Goal: Transaction & Acquisition: Purchase product/service

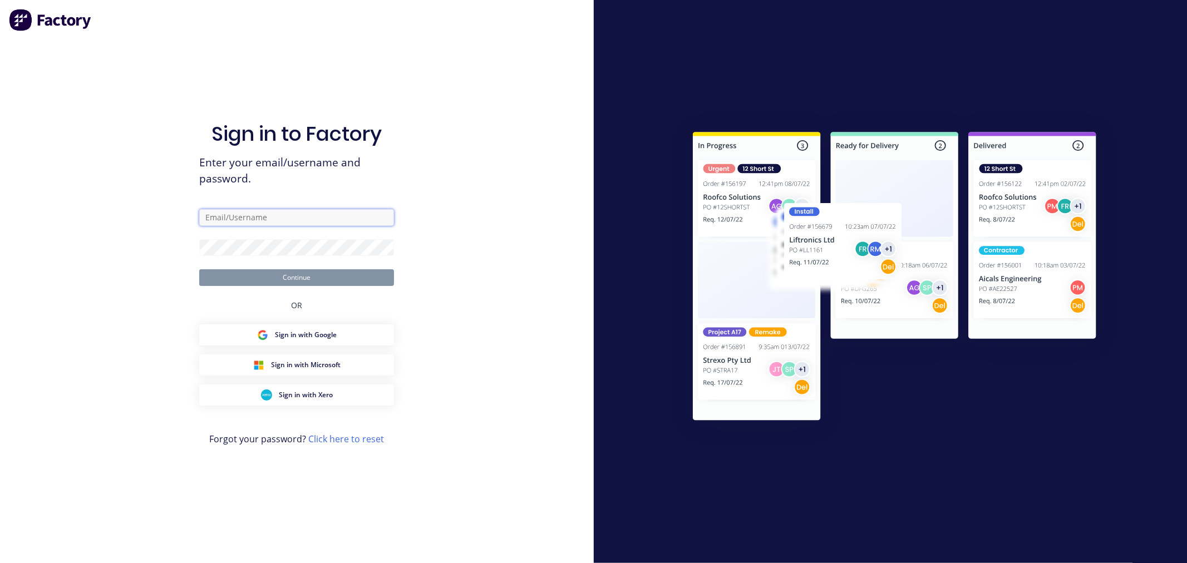
type input "[PERSON_NAME][EMAIL_ADDRESS][DOMAIN_NAME]"
click at [349, 282] on button "Continue" at bounding box center [296, 277] width 195 height 17
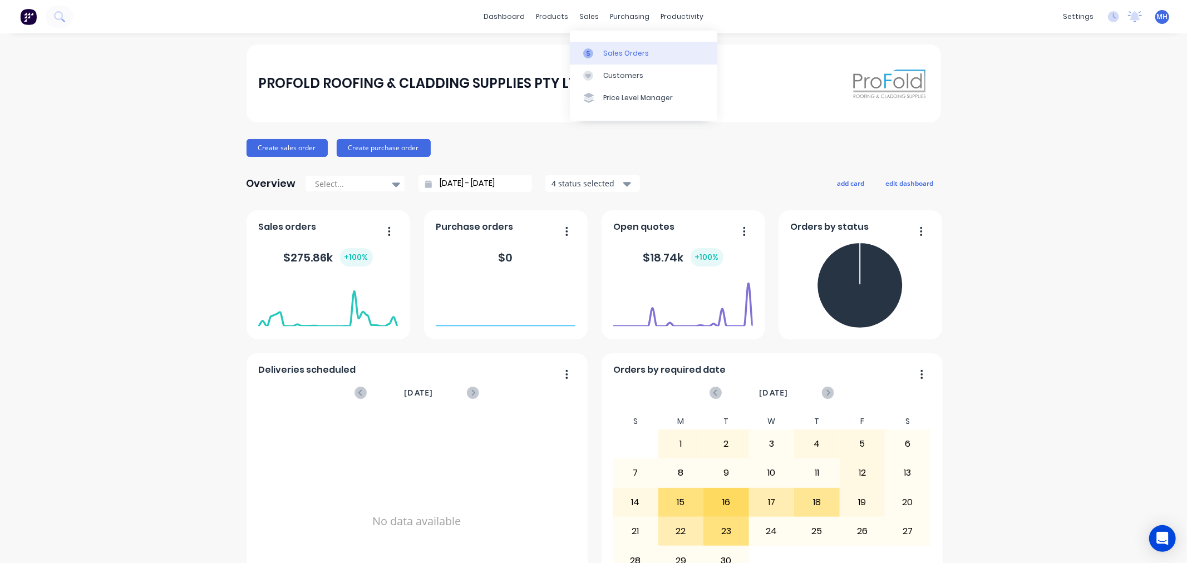
click at [615, 49] on div "Sales Orders" at bounding box center [626, 53] width 46 height 10
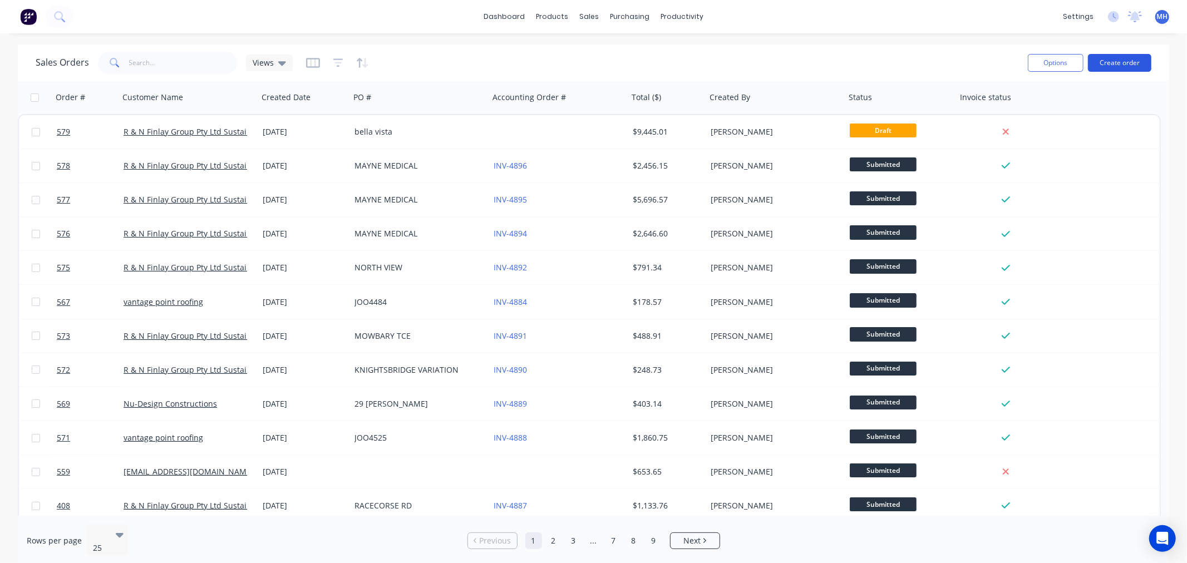
click at [1125, 61] on button "Create order" at bounding box center [1119, 63] width 63 height 18
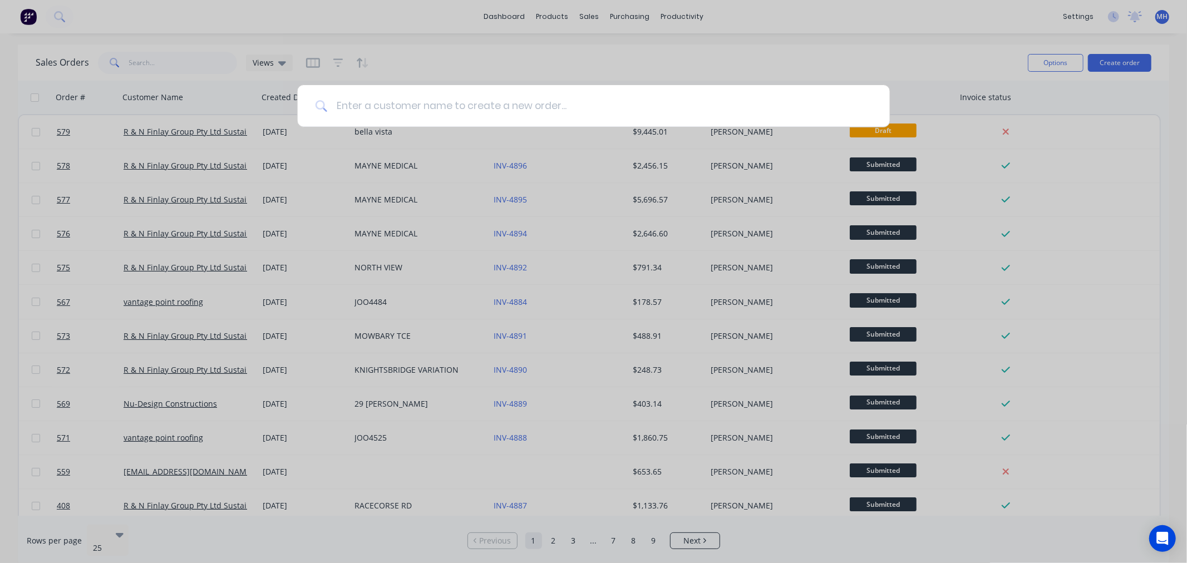
click at [481, 96] on input at bounding box center [599, 106] width 545 height 42
click at [477, 97] on input at bounding box center [599, 106] width 545 height 42
drag, startPoint x: 587, startPoint y: 45, endPoint x: 588, endPoint y: 96, distance: 51.7
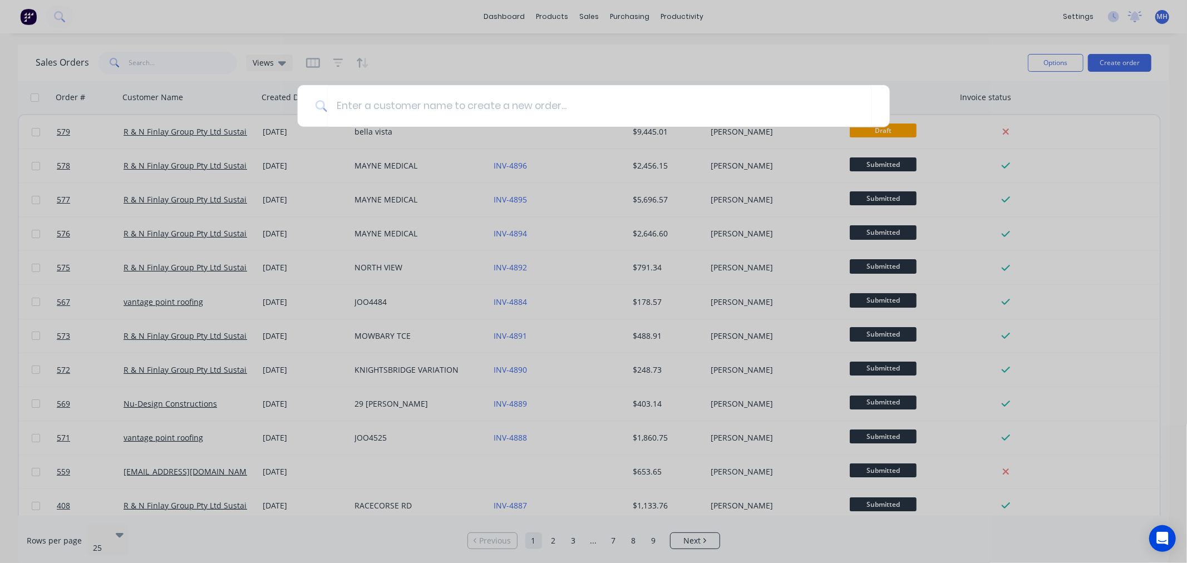
click at [588, 45] on div at bounding box center [593, 281] width 1187 height 563
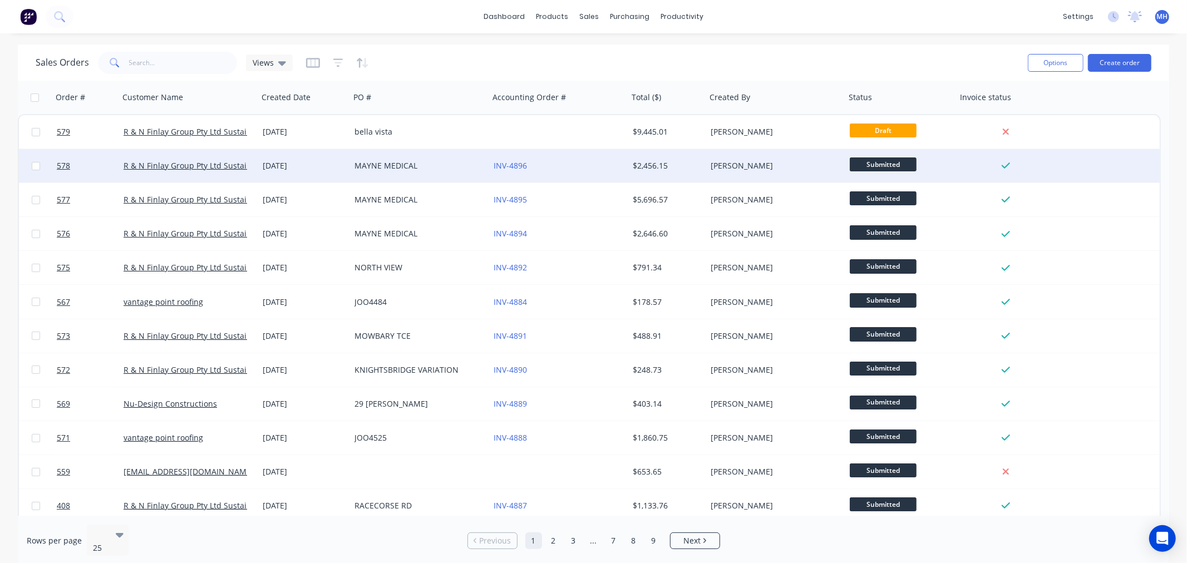
click at [621, 158] on div "INV-4896" at bounding box center [558, 165] width 139 height 33
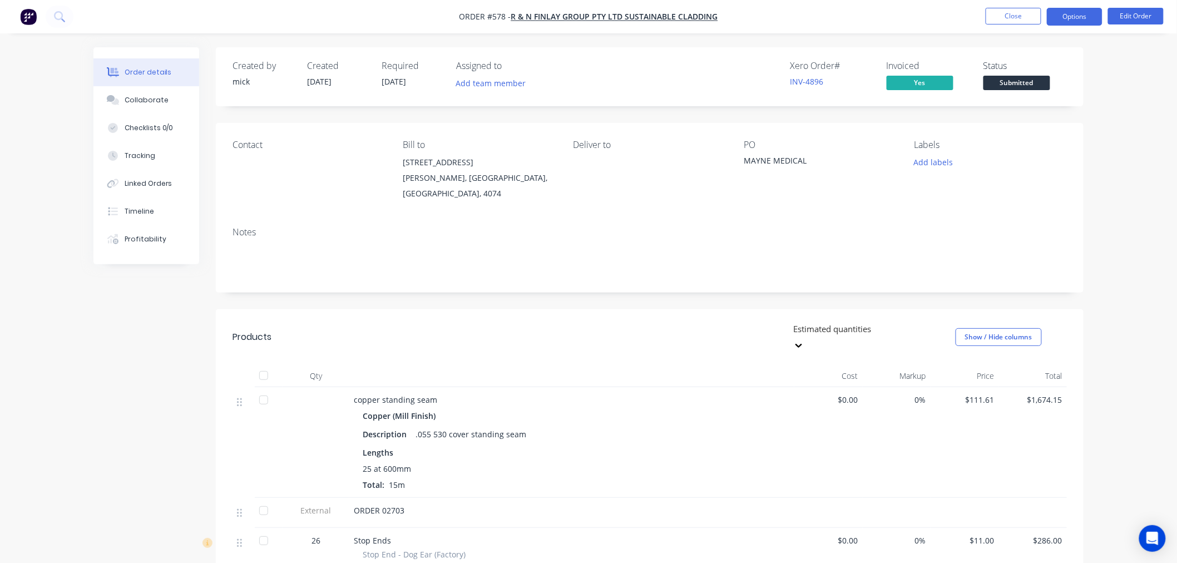
click at [1091, 14] on button "Options" at bounding box center [1075, 17] width 56 height 18
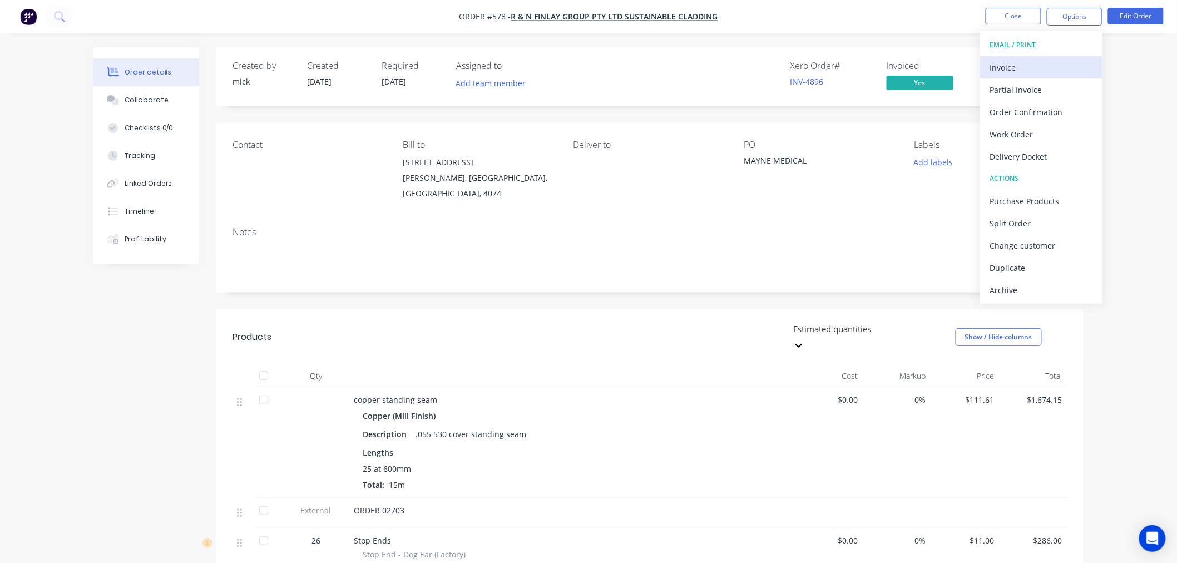
click at [1062, 57] on button "Invoice" at bounding box center [1041, 67] width 122 height 22
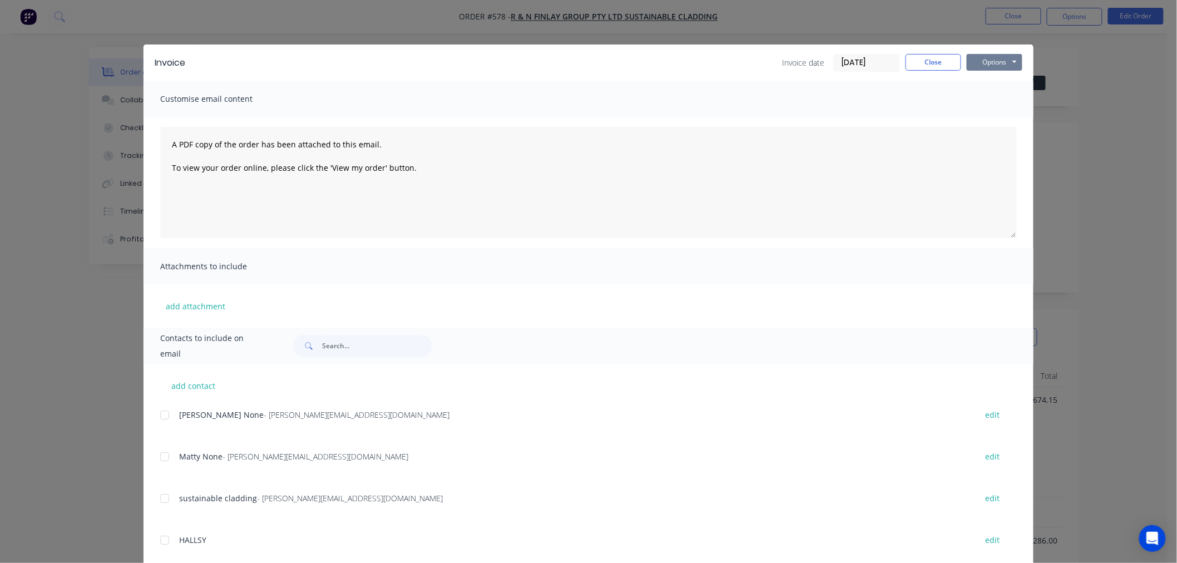
click at [971, 63] on button "Options" at bounding box center [995, 62] width 56 height 17
click at [1011, 85] on button "Preview" at bounding box center [1002, 82] width 71 height 18
click at [912, 66] on button "Close" at bounding box center [934, 62] width 56 height 17
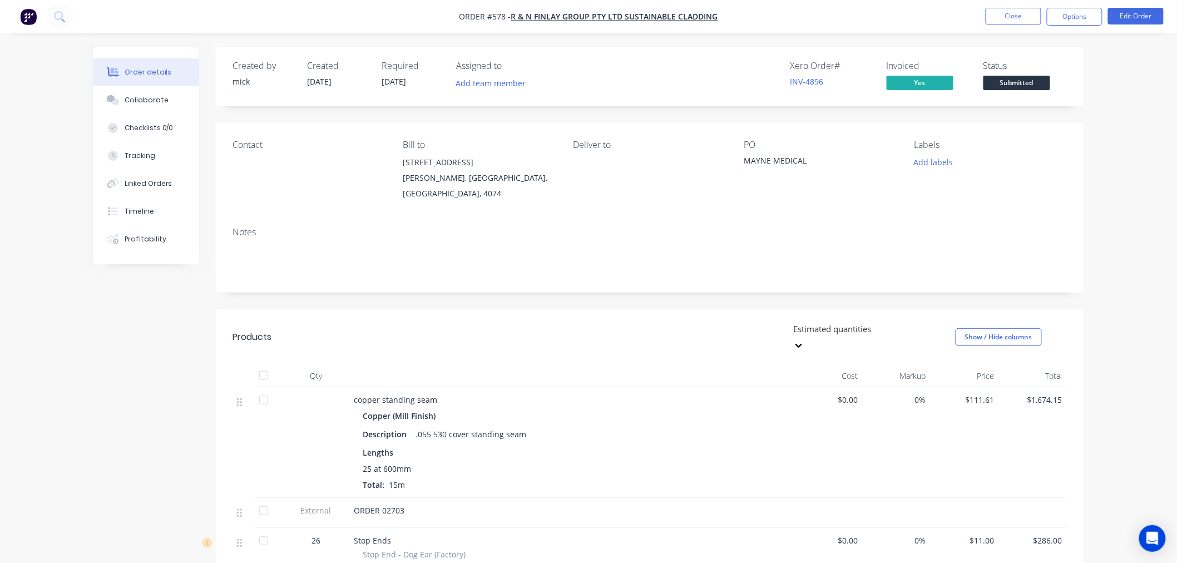
click at [29, 18] on img "button" at bounding box center [28, 16] width 17 height 17
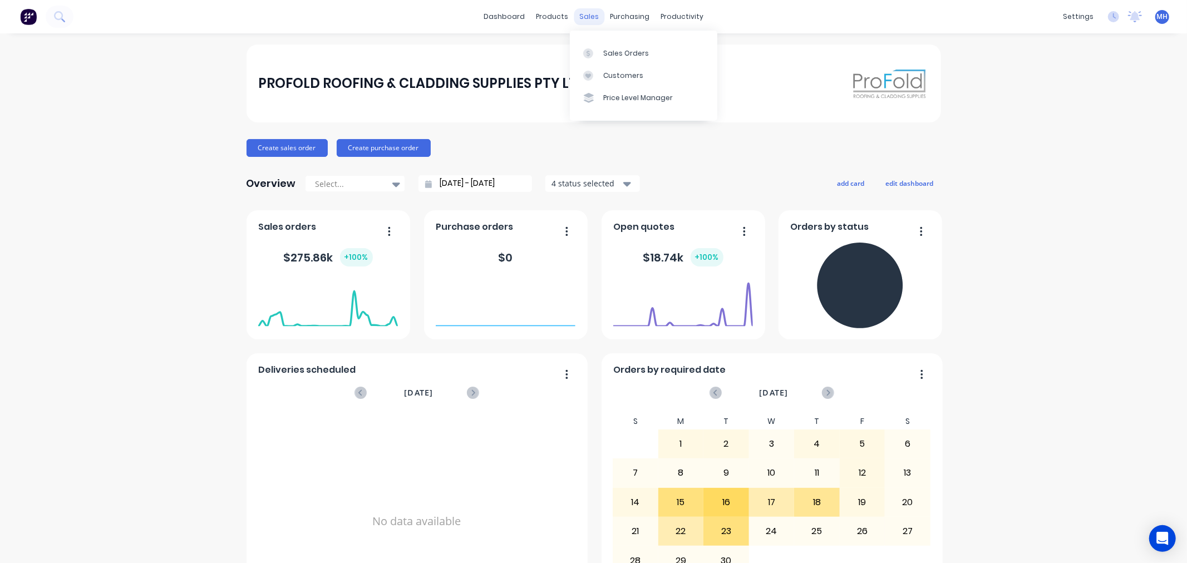
click at [589, 10] on div "sales" at bounding box center [589, 16] width 31 height 17
click at [615, 48] on div "Sales Orders" at bounding box center [626, 53] width 46 height 10
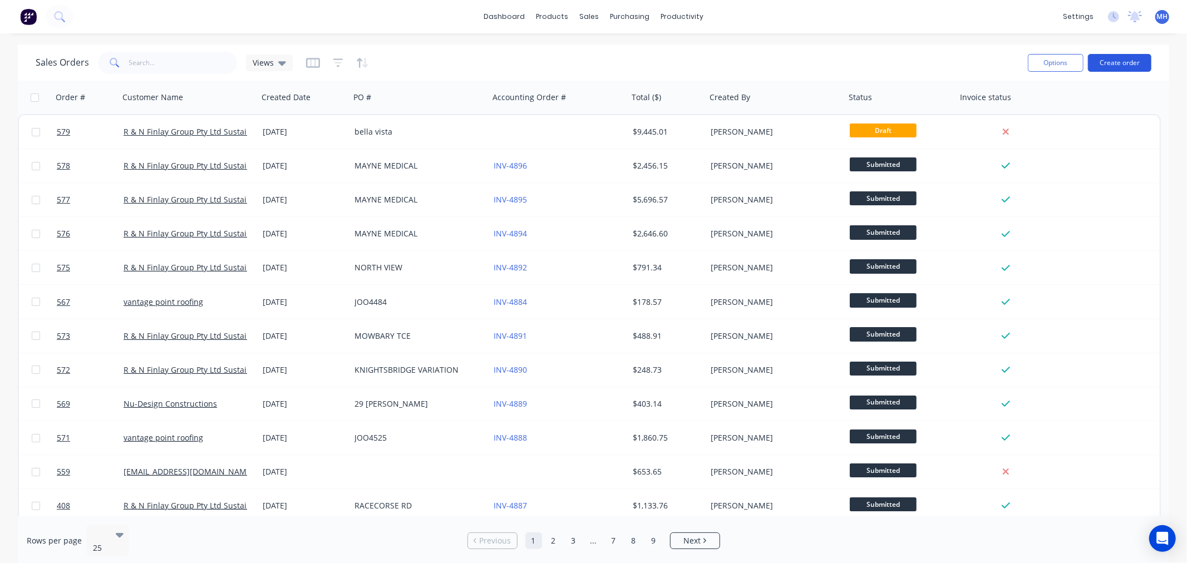
click at [1132, 59] on button "Create order" at bounding box center [1119, 63] width 63 height 18
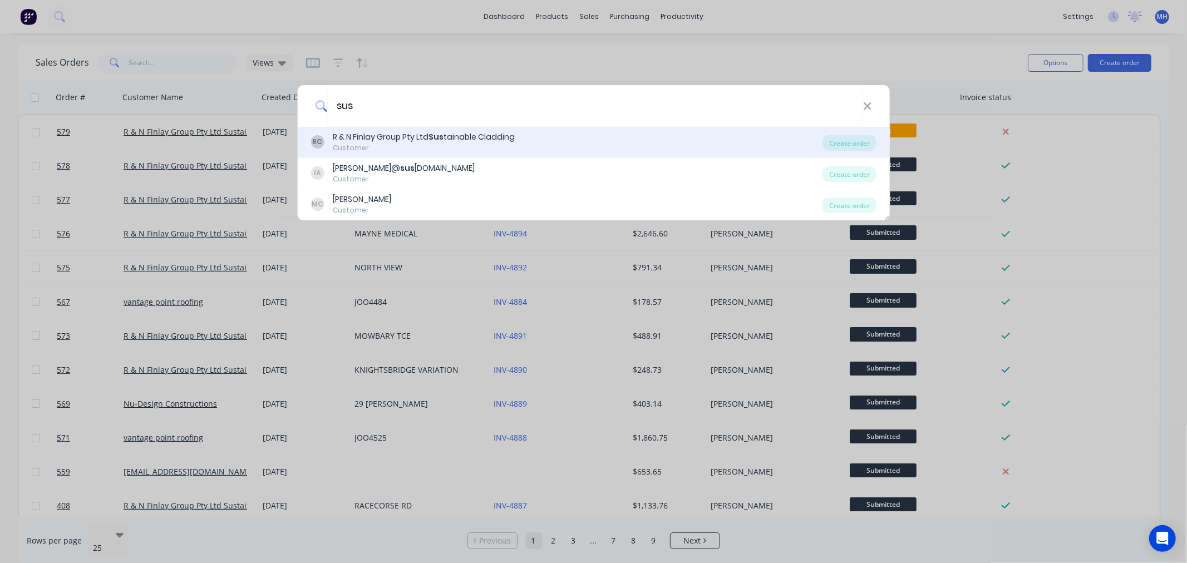
type input "sus"
click at [476, 146] on div "Customer" at bounding box center [424, 148] width 182 height 10
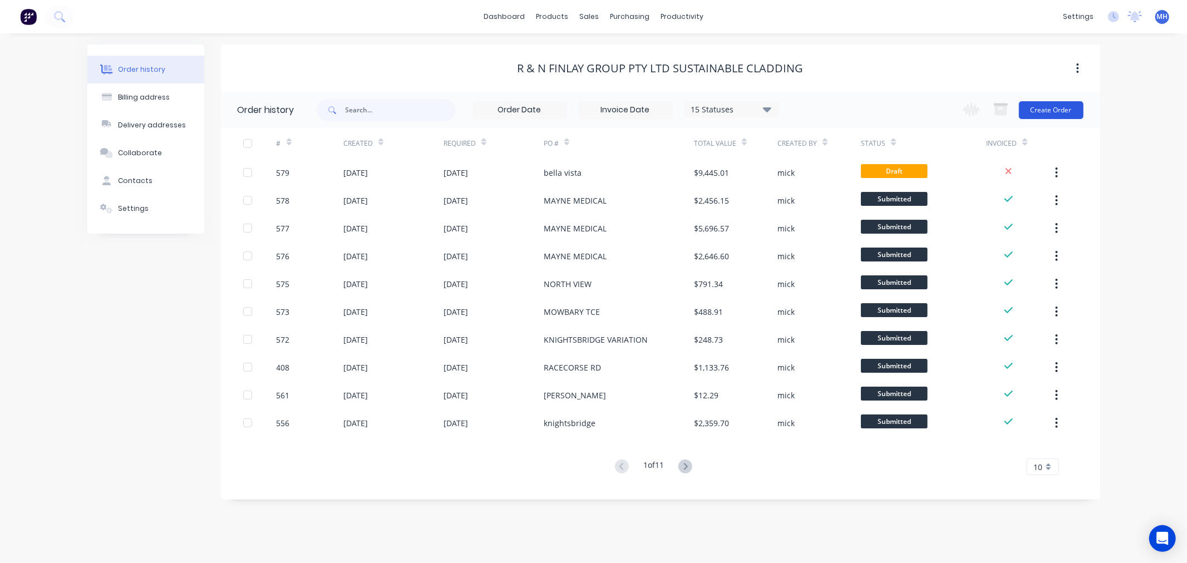
click at [1033, 107] on button "Create Order" at bounding box center [1051, 110] width 65 height 18
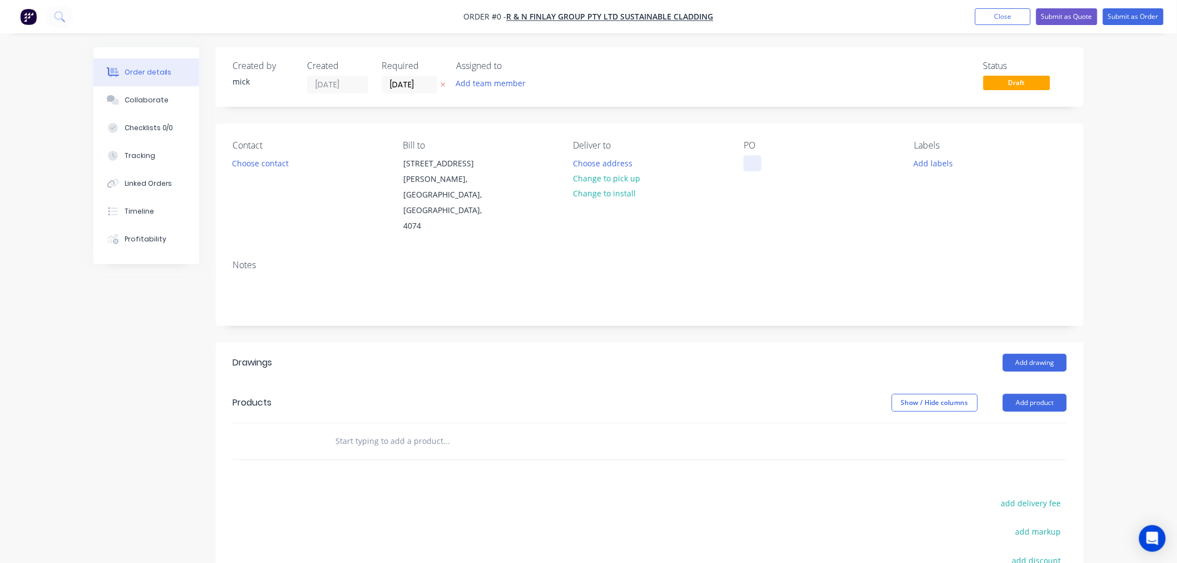
click at [747, 157] on div at bounding box center [753, 163] width 18 height 16
click at [1043, 335] on div "Order details Collaborate Checklists 0/0 Tracking Linked Orders Timeline Profit…" at bounding box center [588, 395] width 1013 height 697
click at [1061, 354] on button "Add drawing" at bounding box center [1035, 363] width 64 height 18
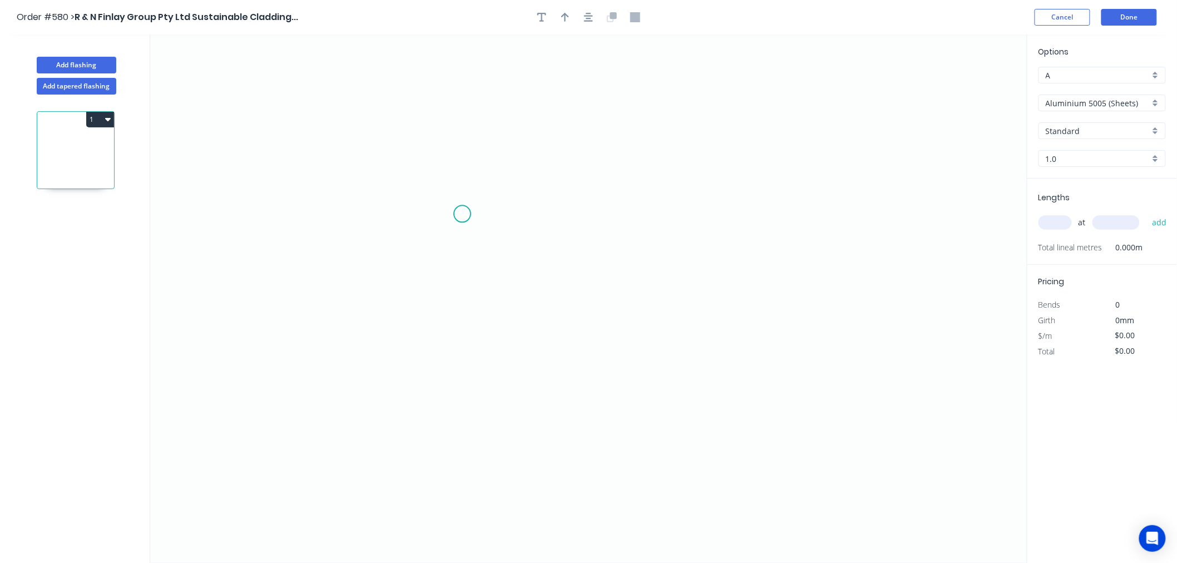
click at [462, 214] on icon "0" at bounding box center [588, 298] width 877 height 529
click at [347, 214] on icon "0" at bounding box center [588, 298] width 877 height 529
click at [353, 438] on icon "0 ?" at bounding box center [588, 298] width 877 height 529
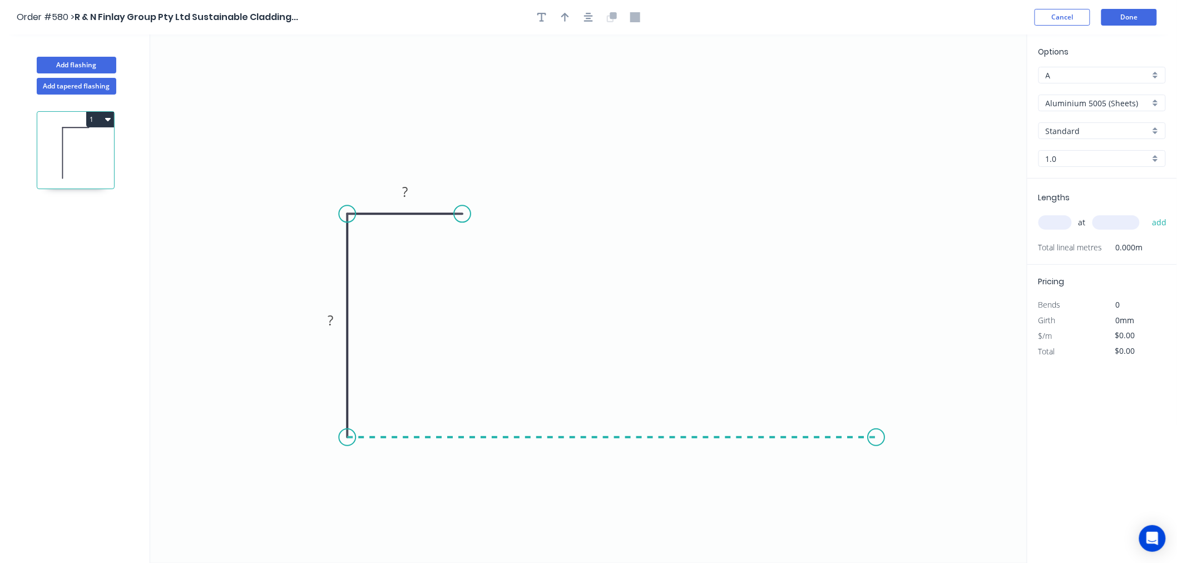
click at [877, 422] on icon "0 ? ?" at bounding box center [588, 298] width 877 height 529
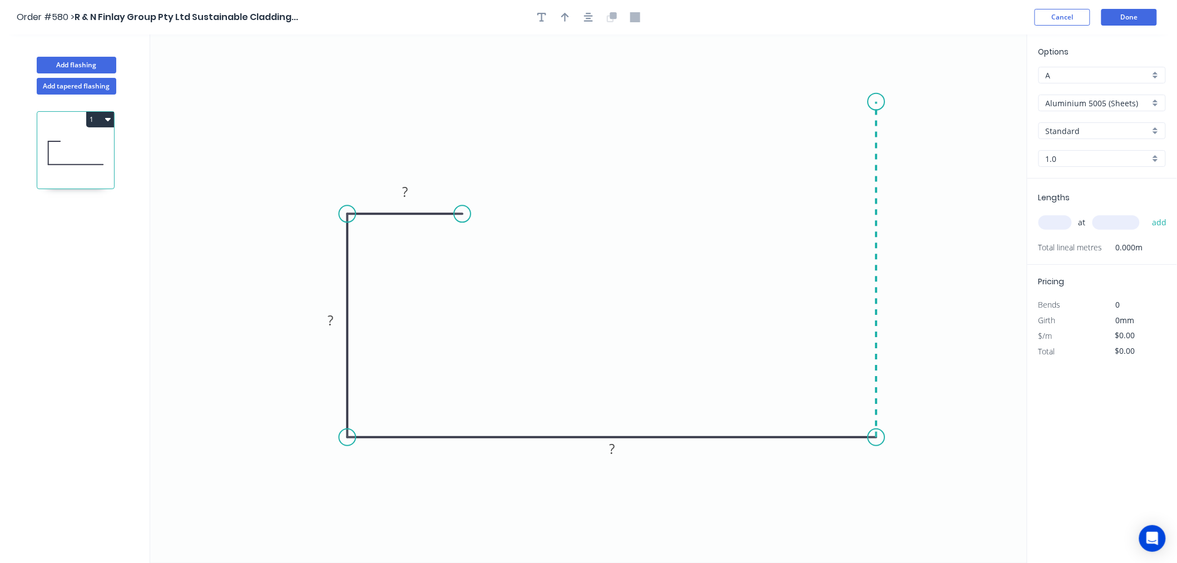
click at [871, 102] on icon "0 ? ? ?" at bounding box center [588, 298] width 877 height 529
click at [871, 102] on circle at bounding box center [876, 101] width 17 height 17
click at [417, 190] on rect at bounding box center [405, 192] width 36 height 22
click at [414, 191] on rect at bounding box center [405, 193] width 22 height 16
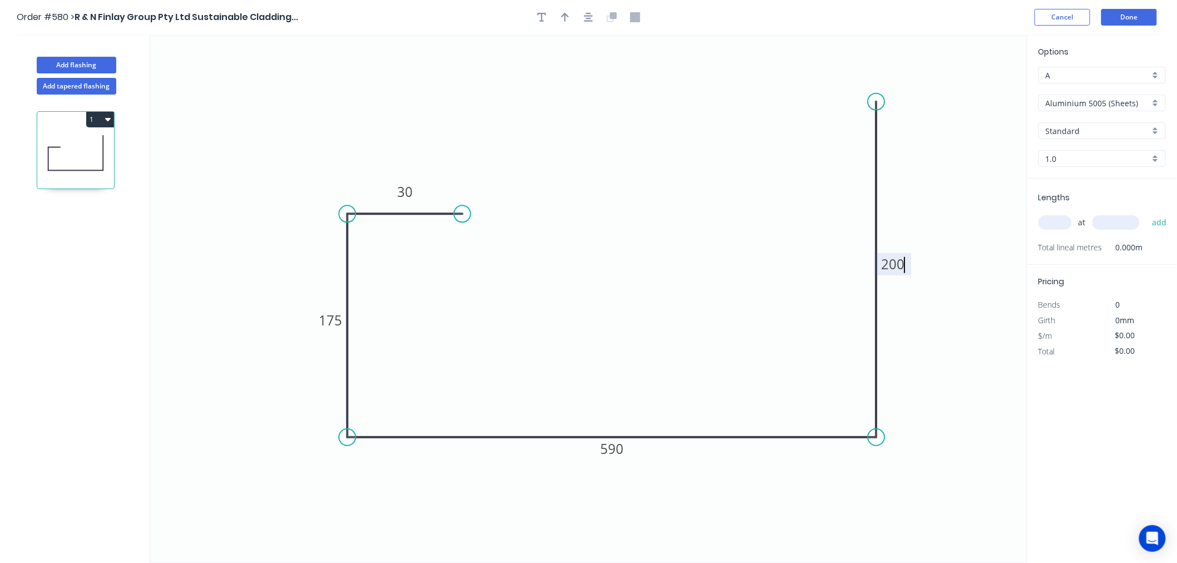
click at [918, 352] on icon "0 30 175 590 200" at bounding box center [588, 298] width 877 height 529
click at [1088, 101] on input "Aluminium 5005 (Sheets)" at bounding box center [1098, 103] width 104 height 12
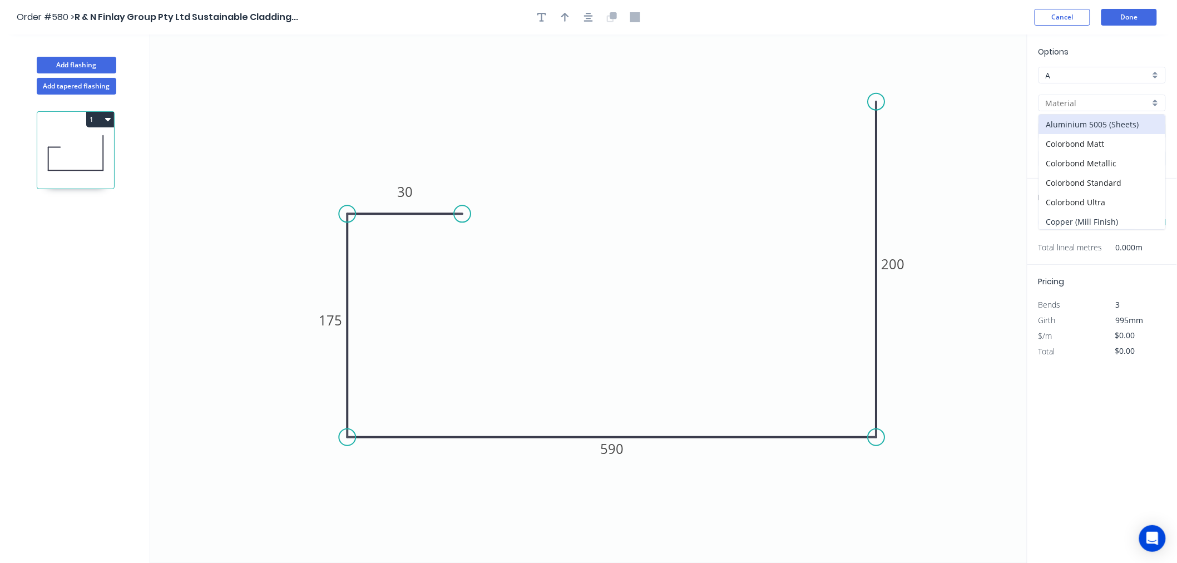
click at [1074, 215] on div "Copper (Mill Finish)" at bounding box center [1102, 221] width 126 height 19
type input "Copper (Mill Finish)"
type input "Mill Finish"
type input "0.55"
type input "$172.21"
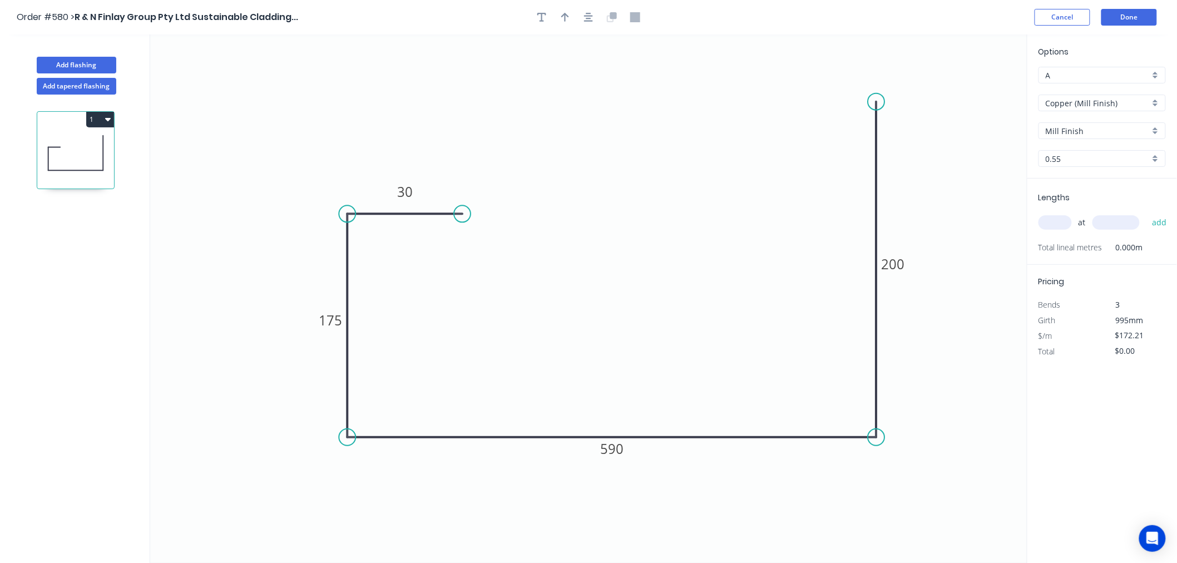
click at [1089, 153] on input "0.55" at bounding box center [1098, 159] width 104 height 12
click at [1080, 196] on div "0.7" at bounding box center [1102, 199] width 126 height 19
type input "0.7"
type input "$217.40"
click at [1055, 219] on input "text" at bounding box center [1055, 222] width 33 height 14
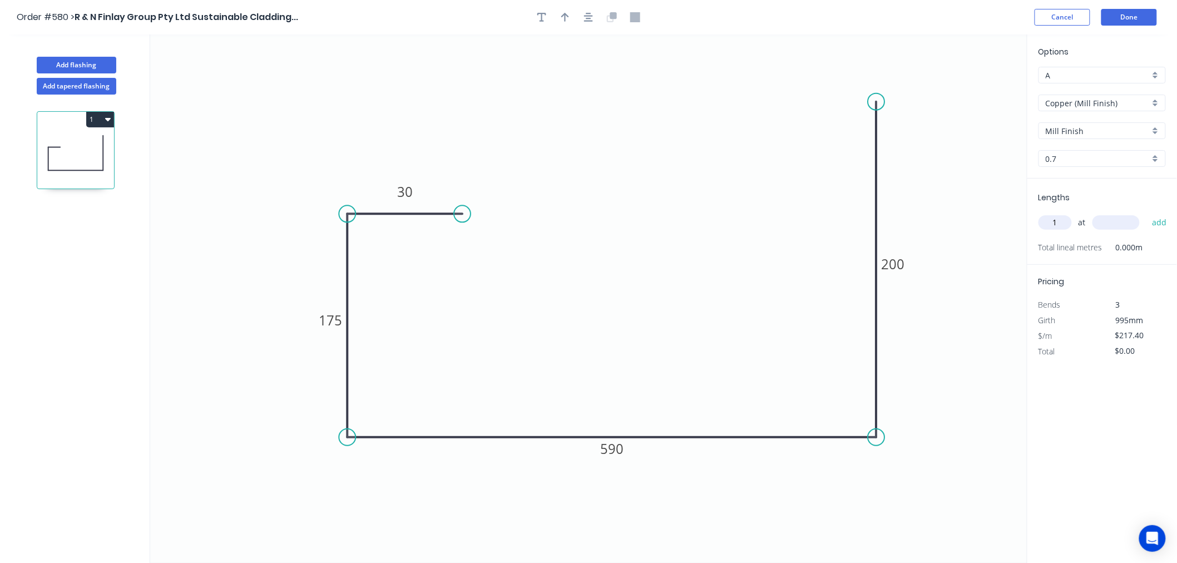
type input "1"
type input "6200"
click at [1147, 213] on button "add" at bounding box center [1160, 222] width 26 height 19
type input "$1,347.88"
type input "2"
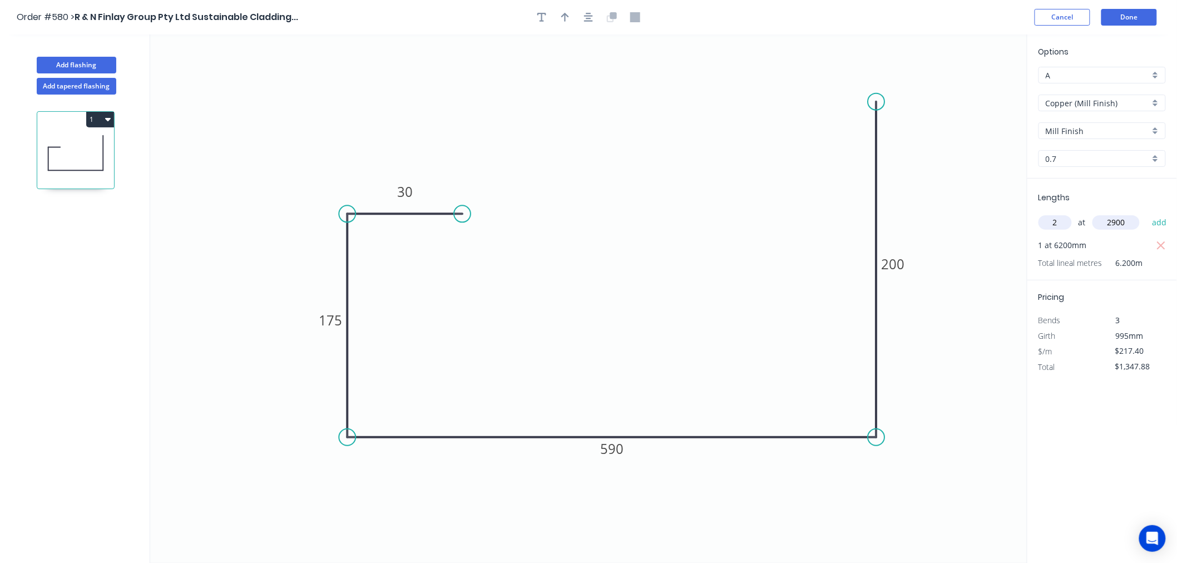
type input "2900"
click at [1147, 213] on button "add" at bounding box center [1160, 222] width 26 height 19
type input "$2,608.80"
click at [1132, 12] on button "Done" at bounding box center [1130, 17] width 56 height 17
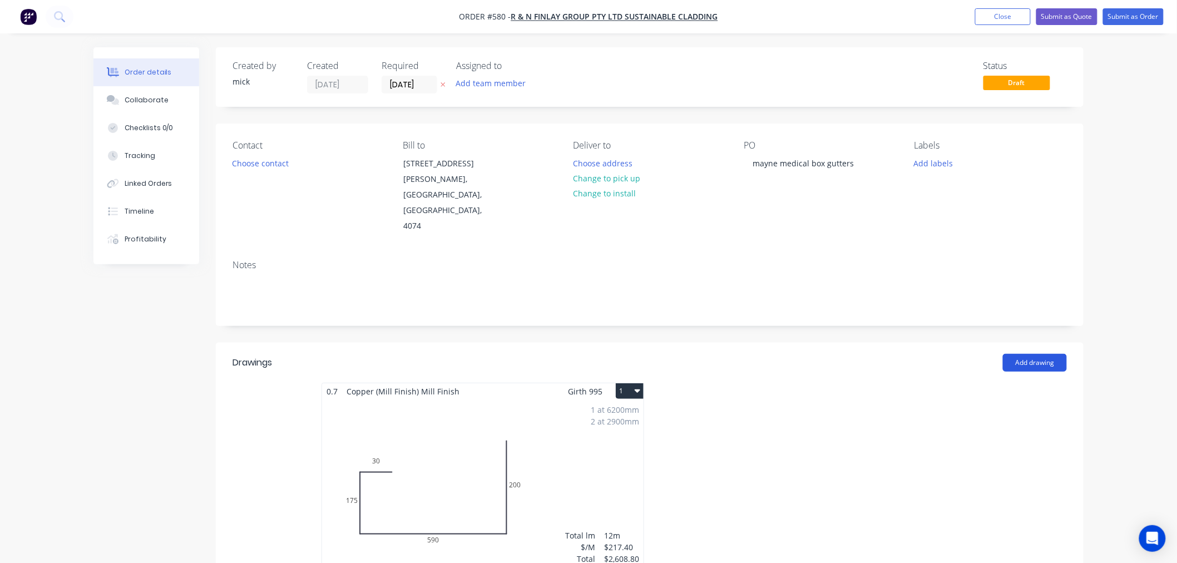
click at [1062, 354] on button "Add drawing" at bounding box center [1035, 363] width 64 height 18
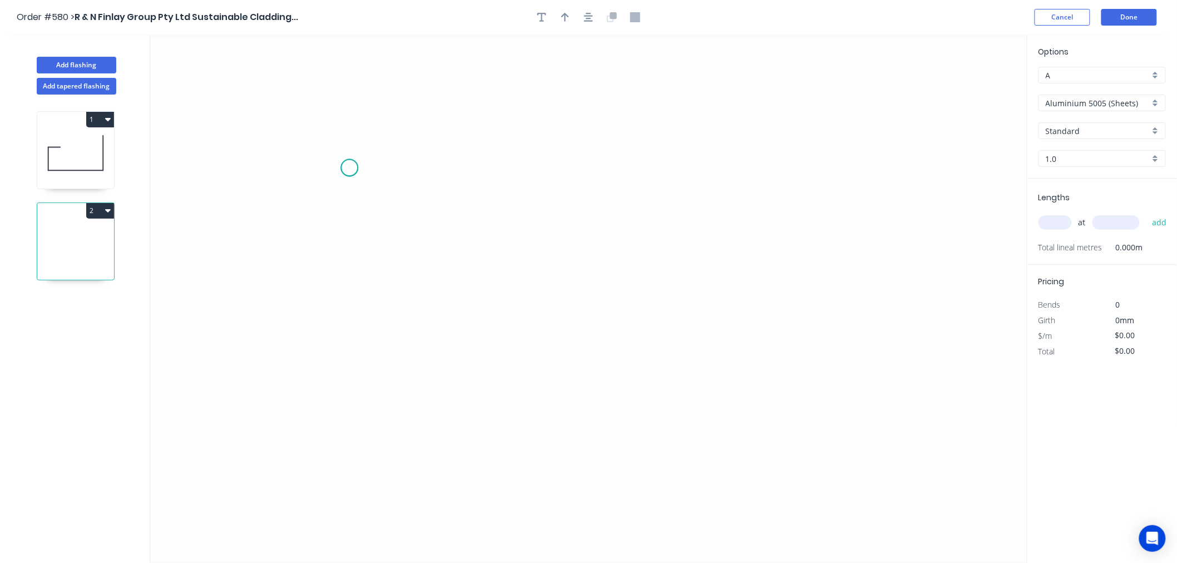
click at [349, 168] on icon "0" at bounding box center [588, 298] width 877 height 529
click at [337, 403] on icon "0" at bounding box center [588, 298] width 877 height 529
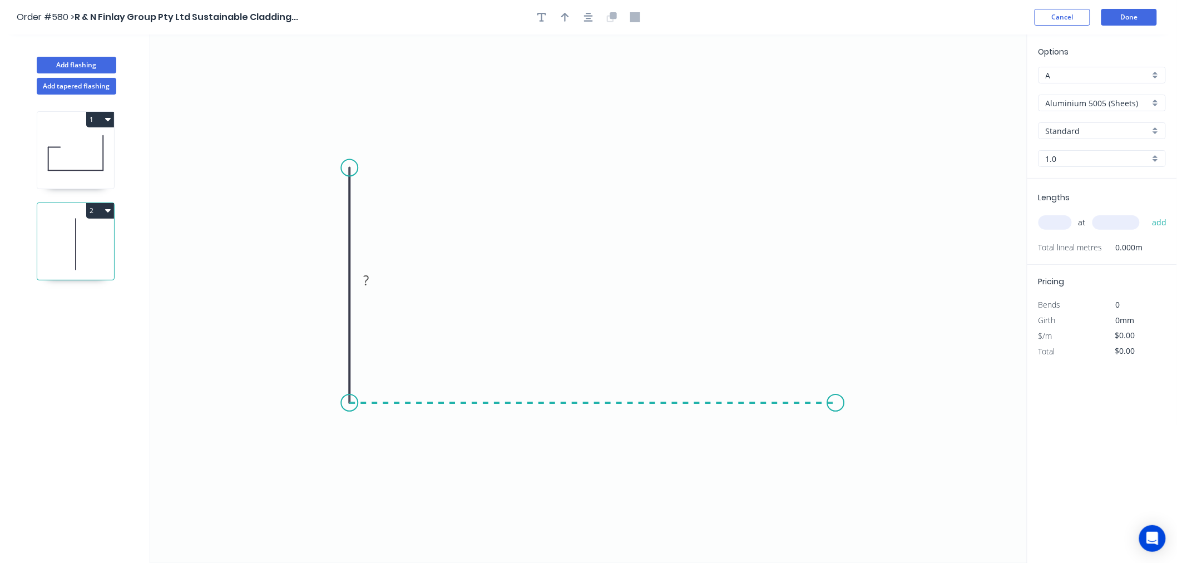
click at [836, 397] on icon "0 ?" at bounding box center [588, 298] width 877 height 529
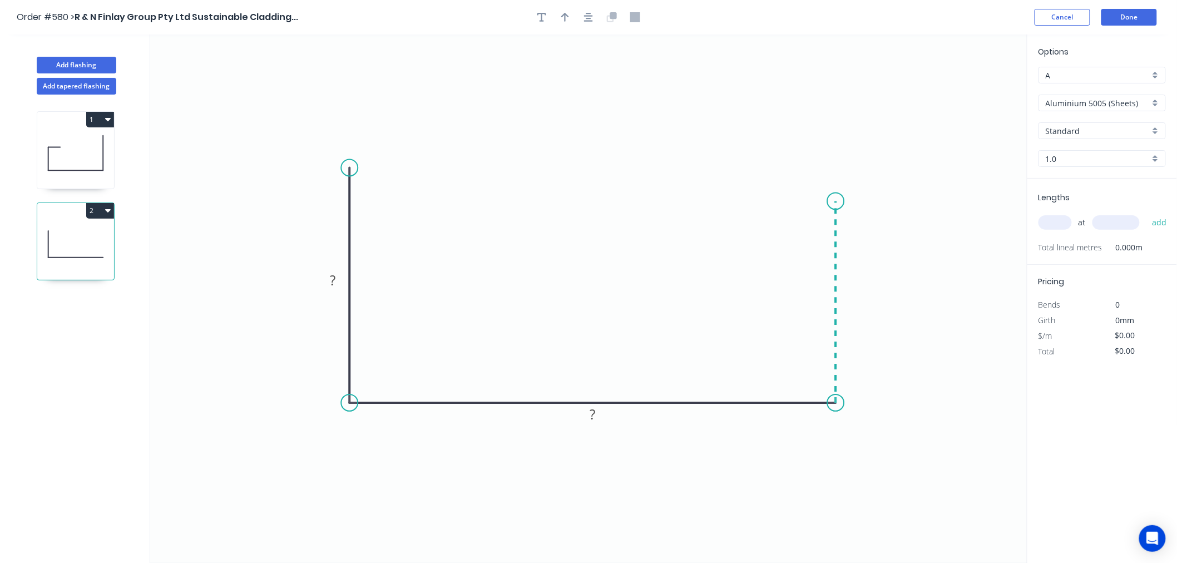
click at [844, 201] on icon "0 ? ?" at bounding box center [588, 298] width 877 height 529
click at [773, 198] on icon "0 ? ? ?" at bounding box center [588, 298] width 877 height 529
click at [773, 198] on circle at bounding box center [773, 201] width 17 height 17
click at [333, 283] on tspan "?" at bounding box center [333, 280] width 6 height 18
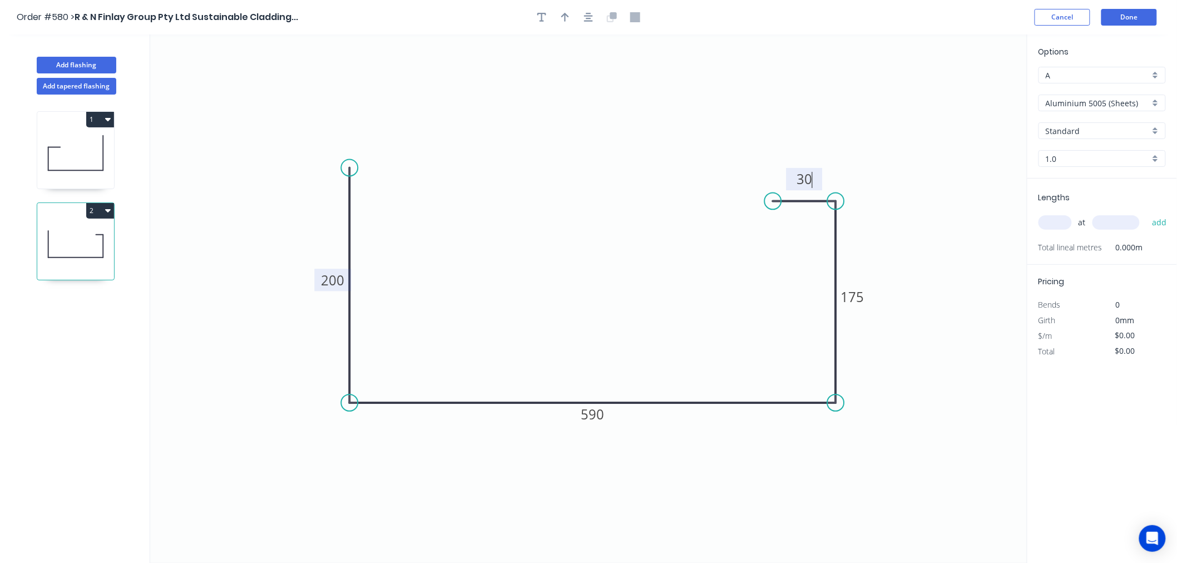
click at [577, 280] on icon "0 200 590 175 30" at bounding box center [588, 298] width 877 height 529
click at [1108, 100] on input "Aluminium 5005 (Sheets)" at bounding box center [1098, 103] width 104 height 12
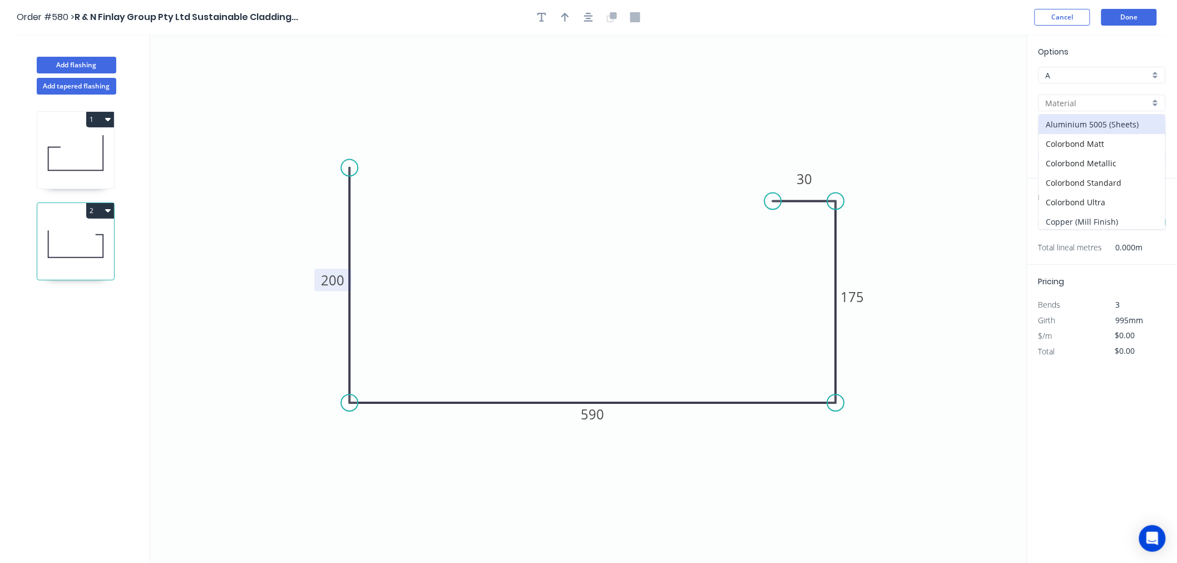
click at [1114, 219] on div "Copper (Mill Finish)" at bounding box center [1102, 221] width 126 height 19
type input "Copper (Mill Finish)"
type input "Mill Finish"
type input "0.55"
type input "$172.21"
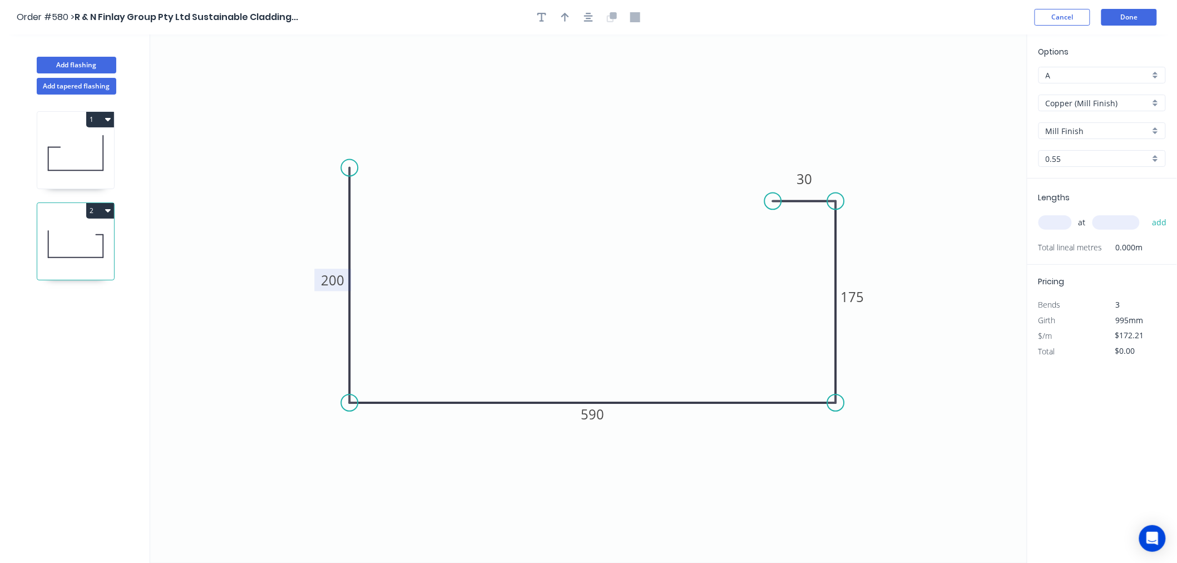
click at [1110, 158] on input "0.55" at bounding box center [1098, 159] width 104 height 12
click at [1109, 195] on div "0.7" at bounding box center [1102, 199] width 126 height 19
type input "0.7"
type input "$217.40"
click at [1056, 217] on input "text" at bounding box center [1055, 222] width 33 height 14
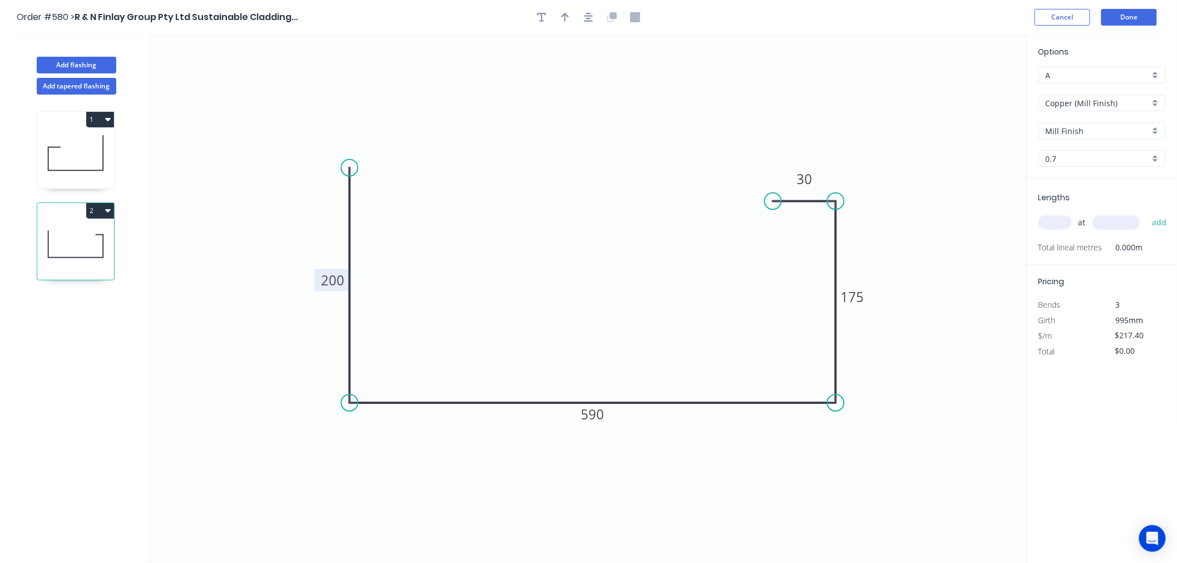
click at [1056, 217] on input "text" at bounding box center [1055, 222] width 33 height 14
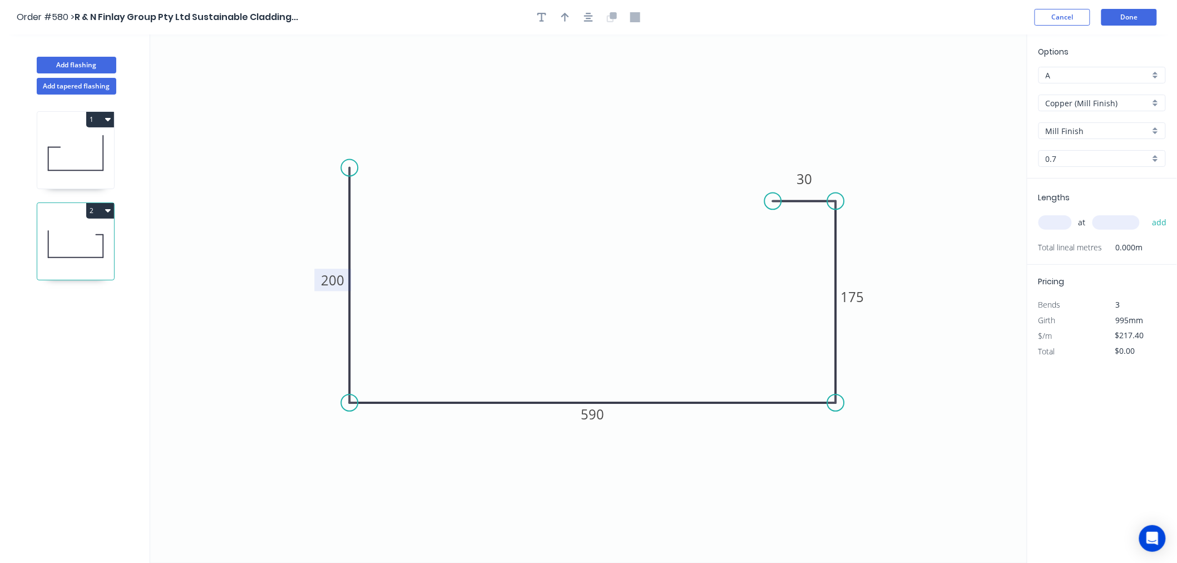
click at [1056, 217] on input "text" at bounding box center [1055, 222] width 33 height 14
type input "1"
type input "6200"
click at [1147, 213] on button "add" at bounding box center [1160, 222] width 26 height 19
type input "$1,347.88"
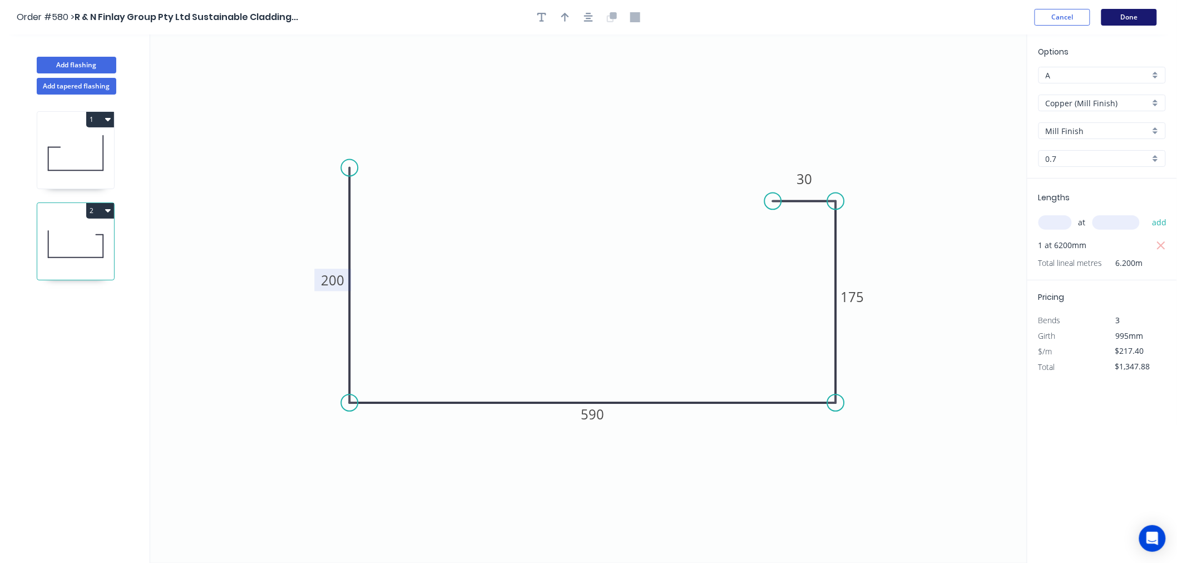
click at [1134, 10] on button "Done" at bounding box center [1130, 17] width 56 height 17
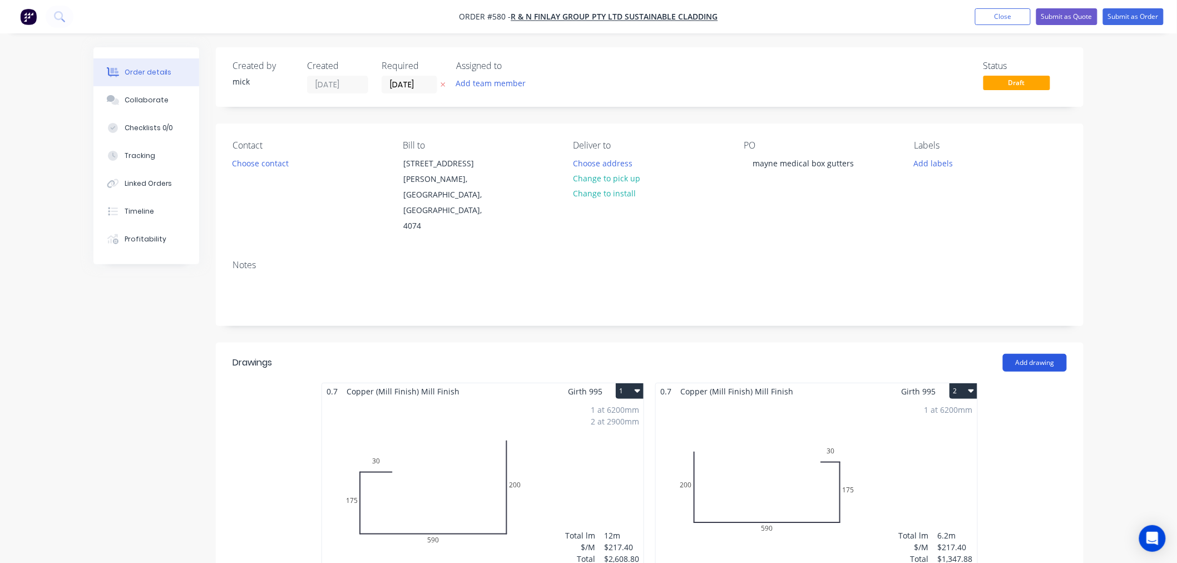
click at [1043, 354] on button "Add drawing" at bounding box center [1035, 363] width 64 height 18
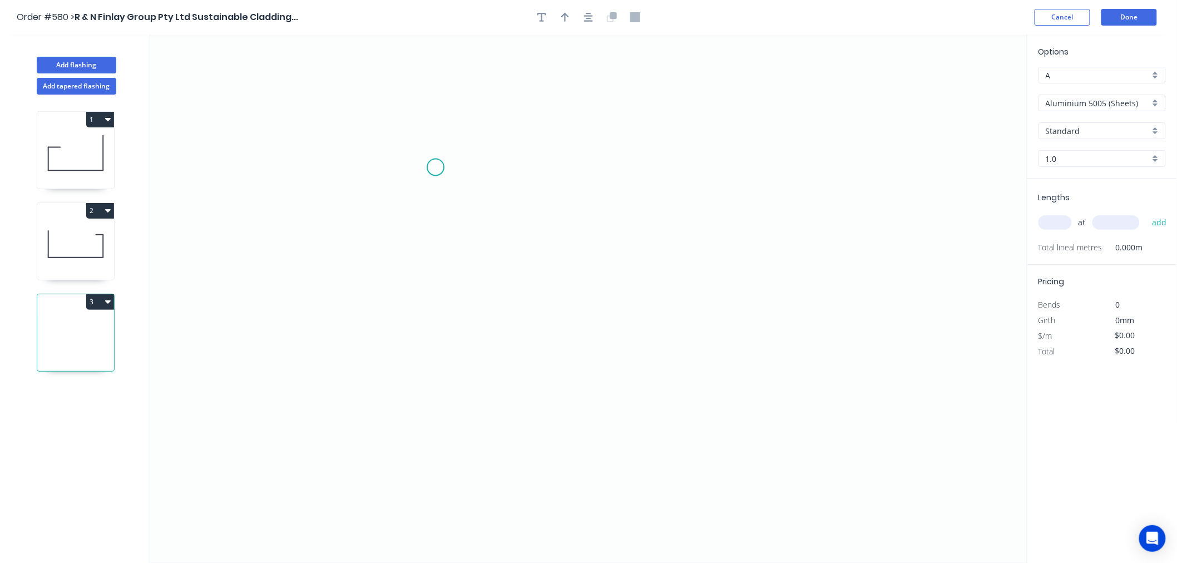
click at [436, 167] on icon "0" at bounding box center [588, 298] width 877 height 529
click at [433, 337] on icon "0" at bounding box center [588, 298] width 877 height 529
click at [857, 369] on icon "0 ?" at bounding box center [588, 298] width 877 height 529
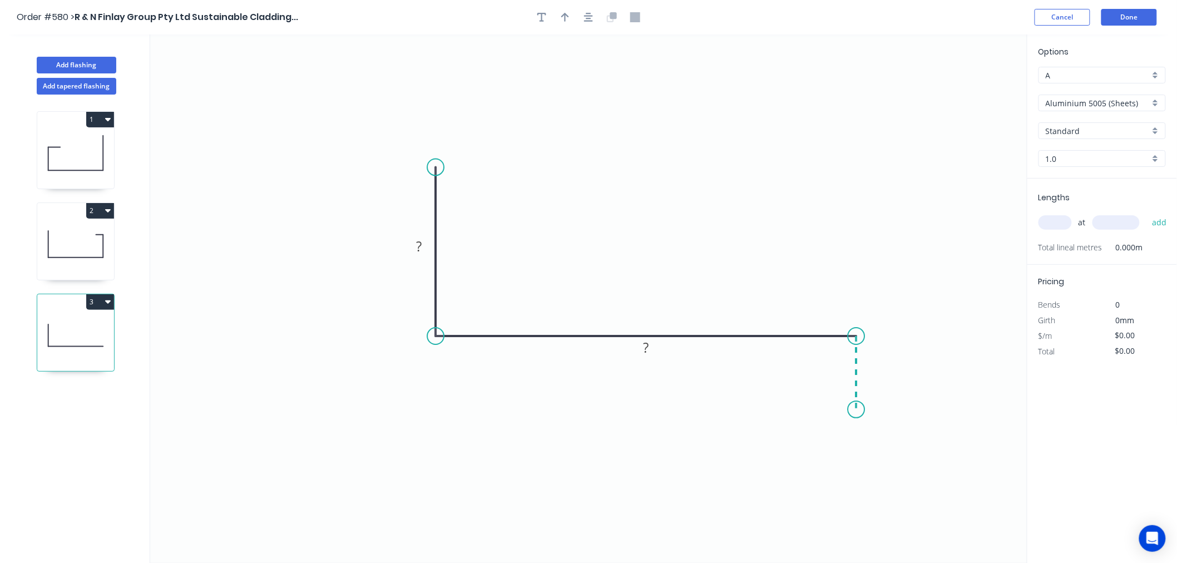
click at [857, 410] on icon "0 ? ?" at bounding box center [588, 298] width 877 height 529
click at [857, 410] on circle at bounding box center [856, 409] width 17 height 17
click at [424, 251] on rect at bounding box center [419, 247] width 22 height 16
click at [882, 364] on rect at bounding box center [873, 369] width 22 height 16
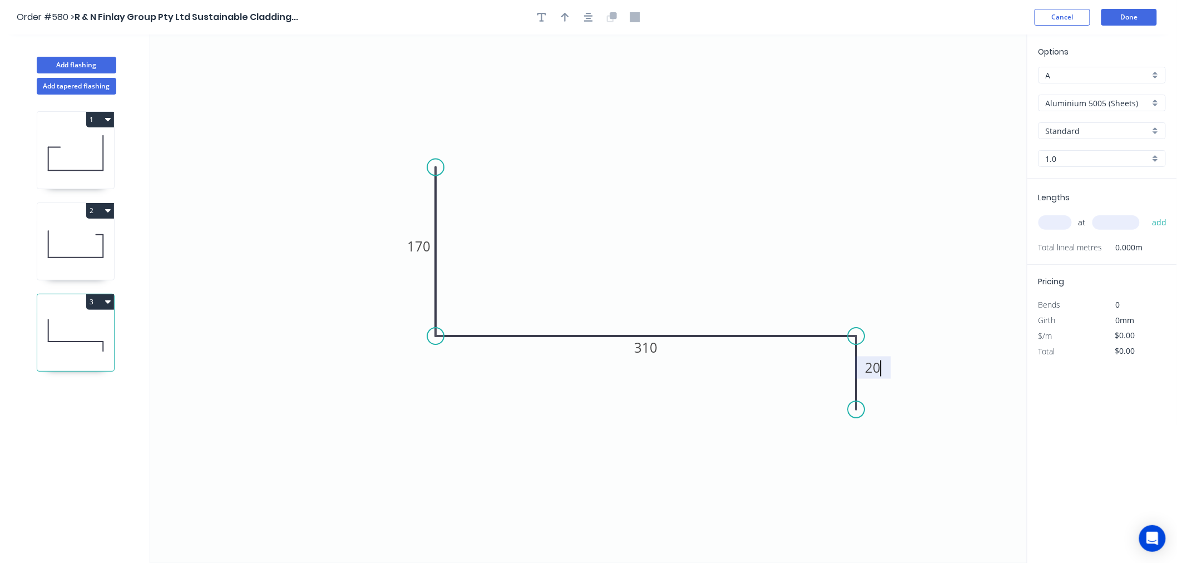
click at [668, 221] on icon "0 170 310 20" at bounding box center [588, 298] width 877 height 529
click at [582, 18] on button "button" at bounding box center [588, 17] width 17 height 17
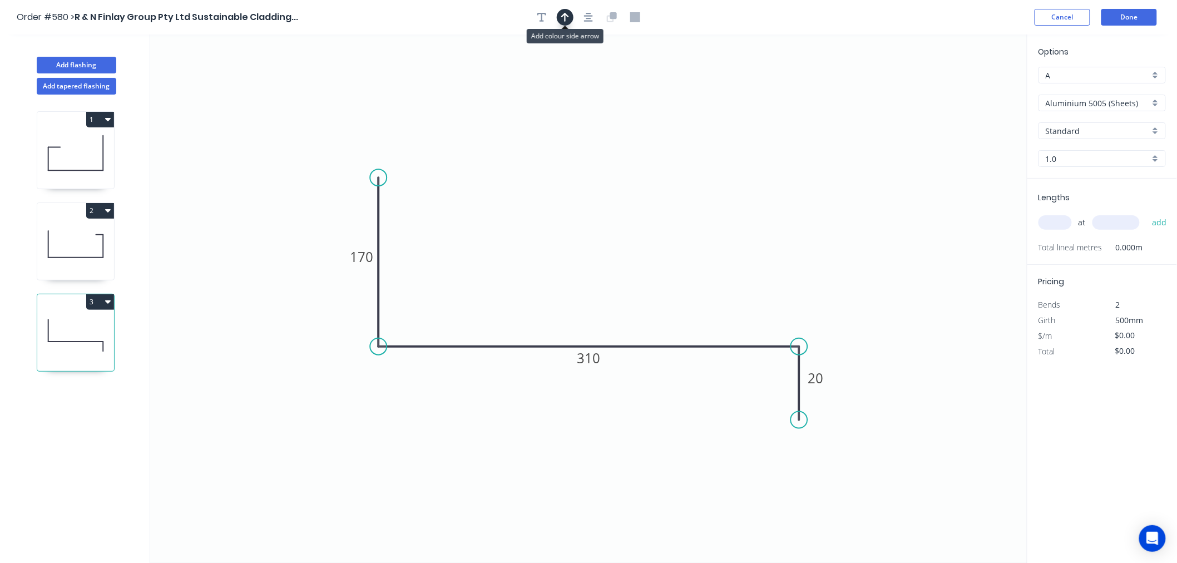
click at [569, 19] on icon "button" at bounding box center [565, 17] width 8 height 10
drag, startPoint x: 974, startPoint y: 90, endPoint x: 566, endPoint y: 249, distance: 437.9
click at [566, 249] on icon at bounding box center [566, 236] width 10 height 36
click at [1057, 106] on input "Aluminium 5005 (Sheets)" at bounding box center [1098, 103] width 104 height 12
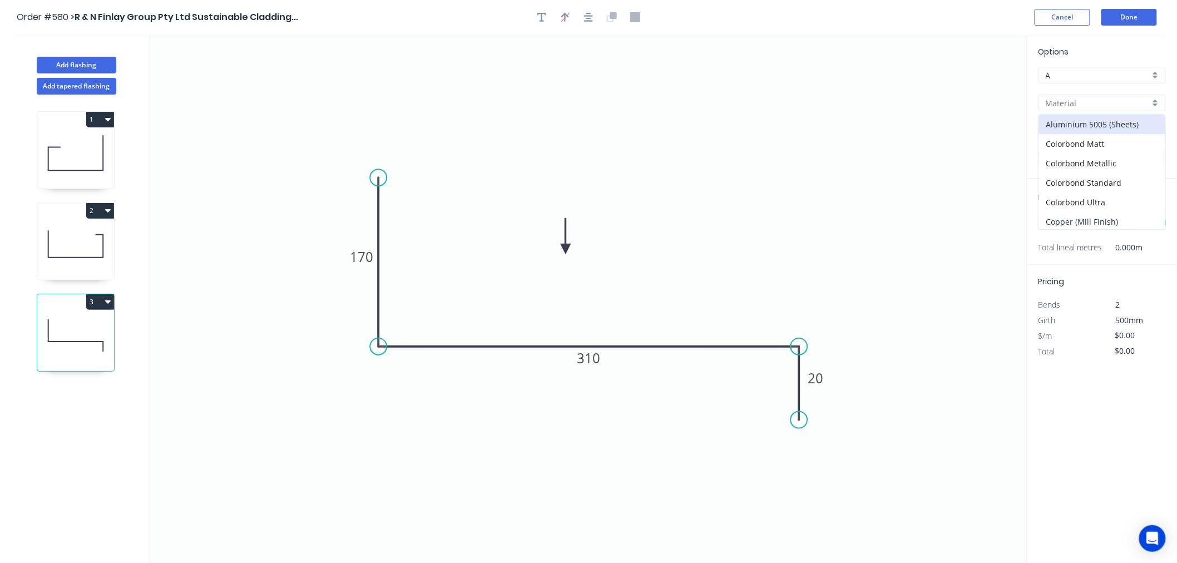
click at [1078, 218] on div "Copper (Mill Finish)" at bounding box center [1102, 221] width 126 height 19
type input "Copper (Mill Finish)"
type input "Mill Finish"
type input "0.55"
type input "$88.25"
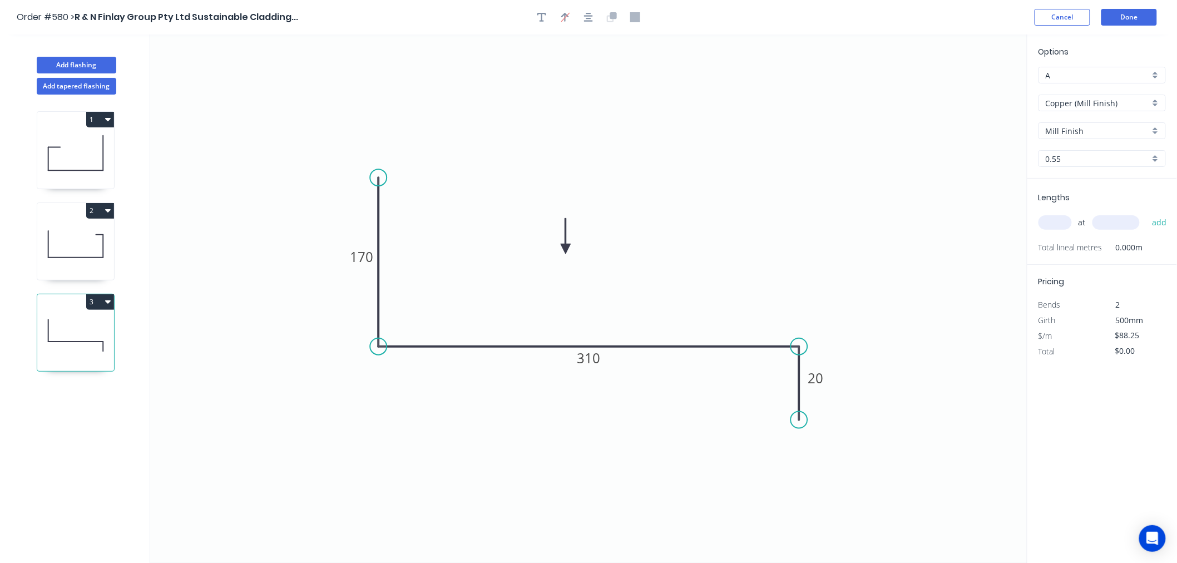
click at [1049, 154] on input "0.55" at bounding box center [1098, 159] width 104 height 12
click at [1056, 192] on div "0.7" at bounding box center [1102, 199] width 126 height 19
type input "0.7"
type input "$110.80"
click at [1055, 221] on input "text" at bounding box center [1055, 222] width 33 height 14
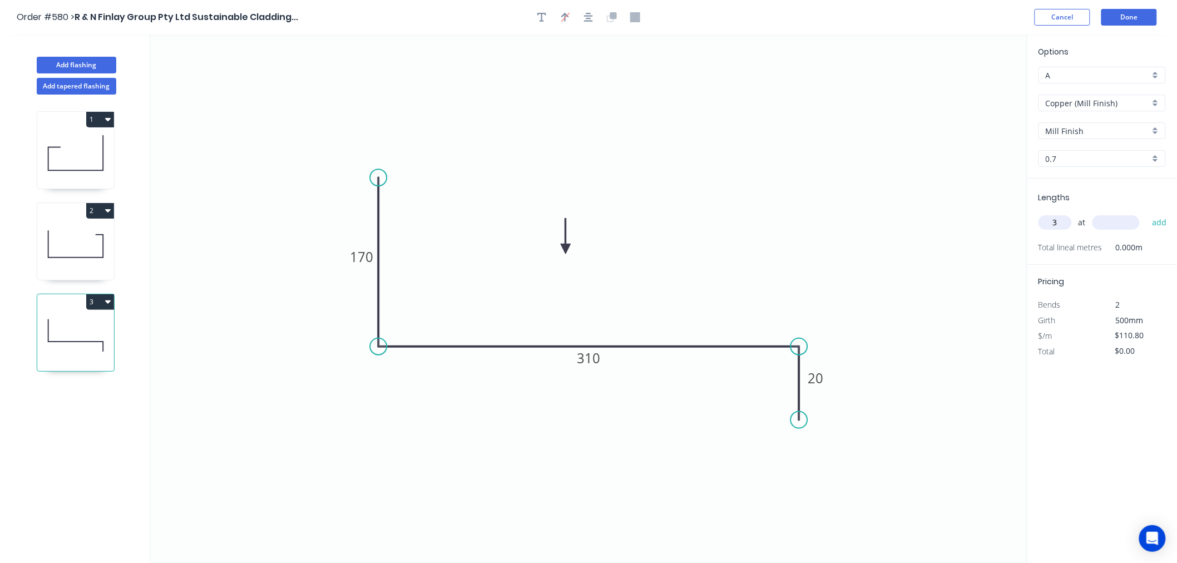
type input "3"
type input "5200"
click at [1147, 213] on button "add" at bounding box center [1160, 222] width 26 height 19
type input "$1,728.48"
click at [1113, 20] on button "Done" at bounding box center [1130, 17] width 56 height 17
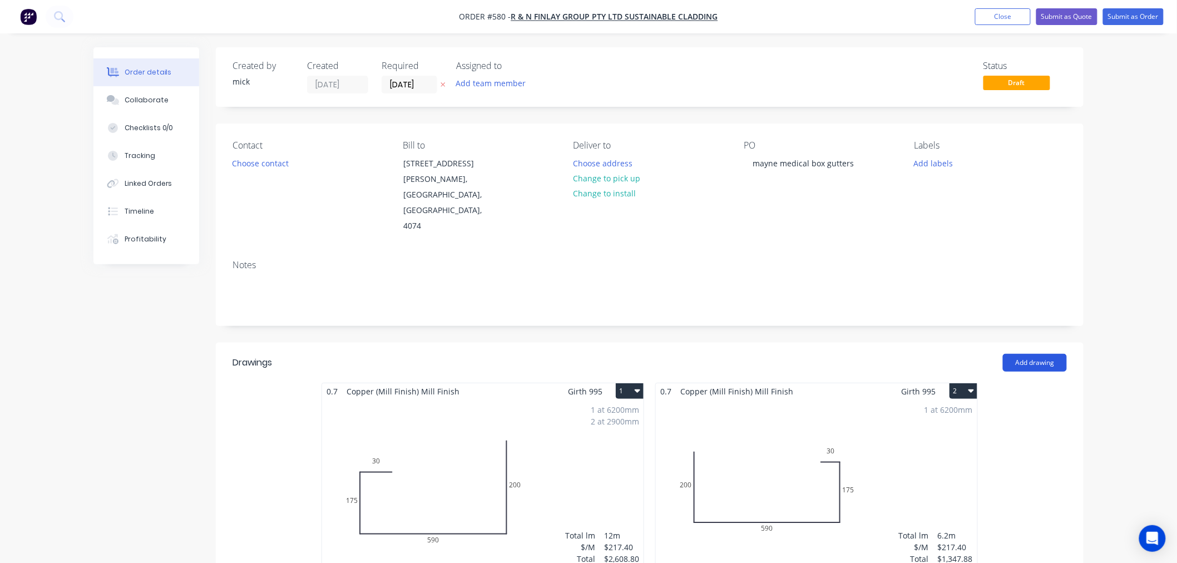
click at [1022, 354] on button "Add drawing" at bounding box center [1035, 363] width 64 height 18
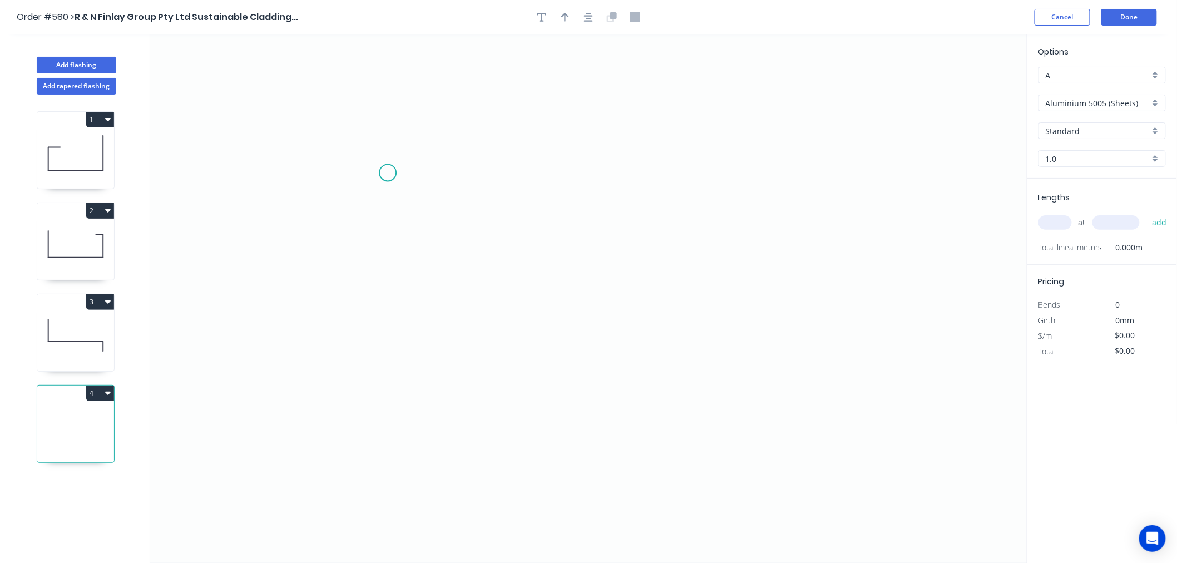
click at [388, 173] on icon "0" at bounding box center [588, 298] width 877 height 529
click at [379, 378] on icon "0" at bounding box center [588, 298] width 877 height 529
click at [805, 382] on icon "0 ?" at bounding box center [588, 298] width 877 height 529
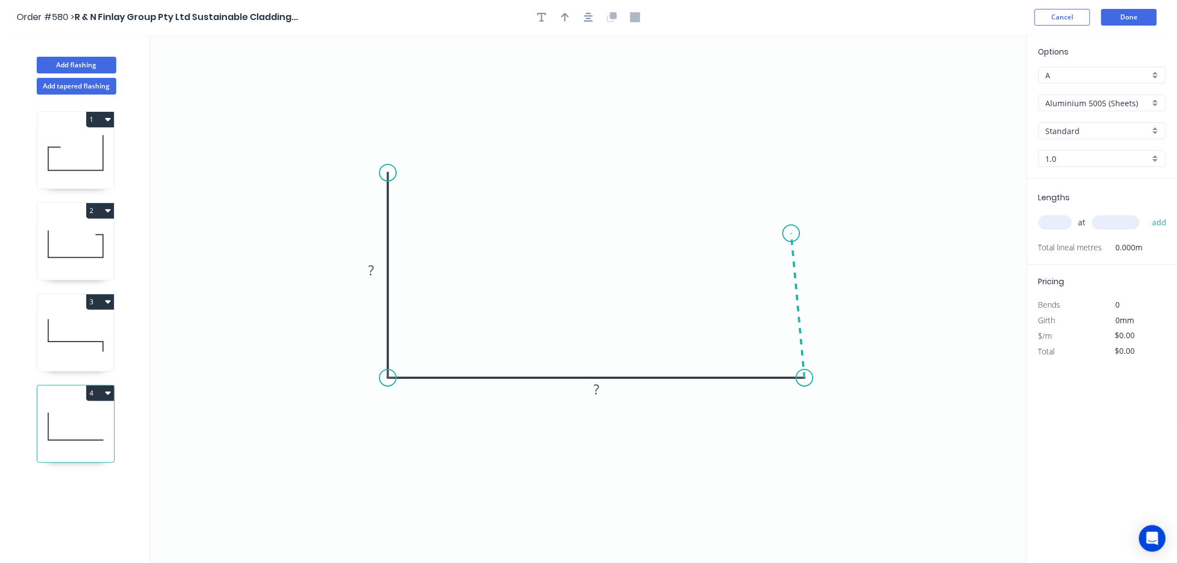
click at [792, 234] on icon at bounding box center [798, 305] width 13 height 145
click at [792, 234] on circle at bounding box center [791, 233] width 17 height 17
drag, startPoint x: 791, startPoint y: 231, endPoint x: 802, endPoint y: 231, distance: 11.7
click at [802, 231] on circle at bounding box center [805, 231] width 17 height 17
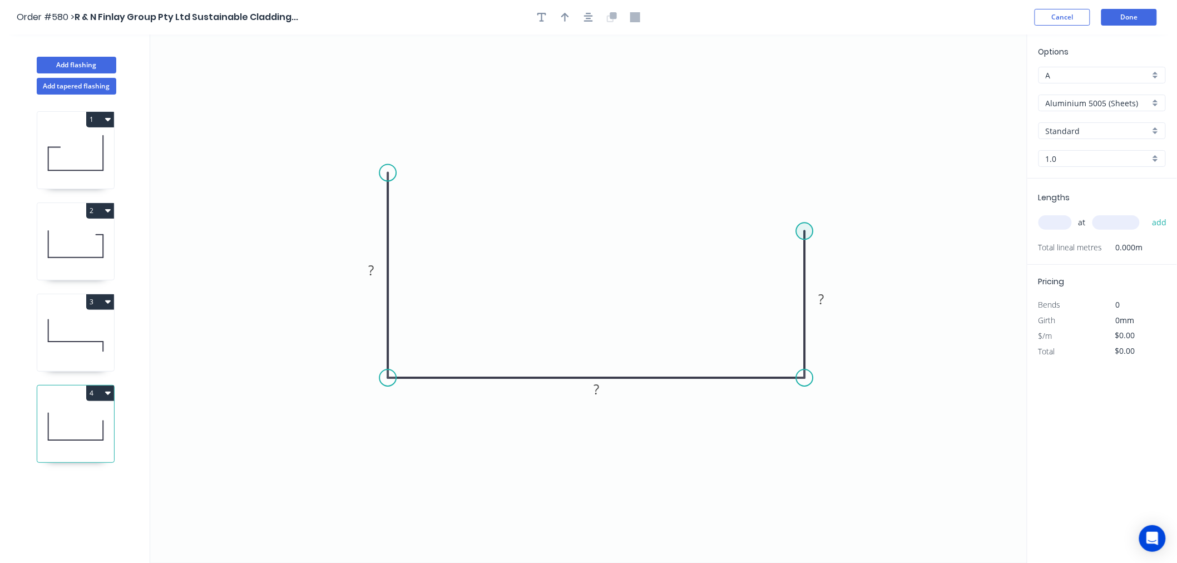
click at [802, 231] on circle at bounding box center [805, 231] width 17 height 17
click at [741, 230] on icon "0 ? ? ?" at bounding box center [588, 298] width 877 height 529
click at [741, 230] on circle at bounding box center [741, 231] width 17 height 17
click at [745, 231] on circle at bounding box center [741, 231] width 17 height 17
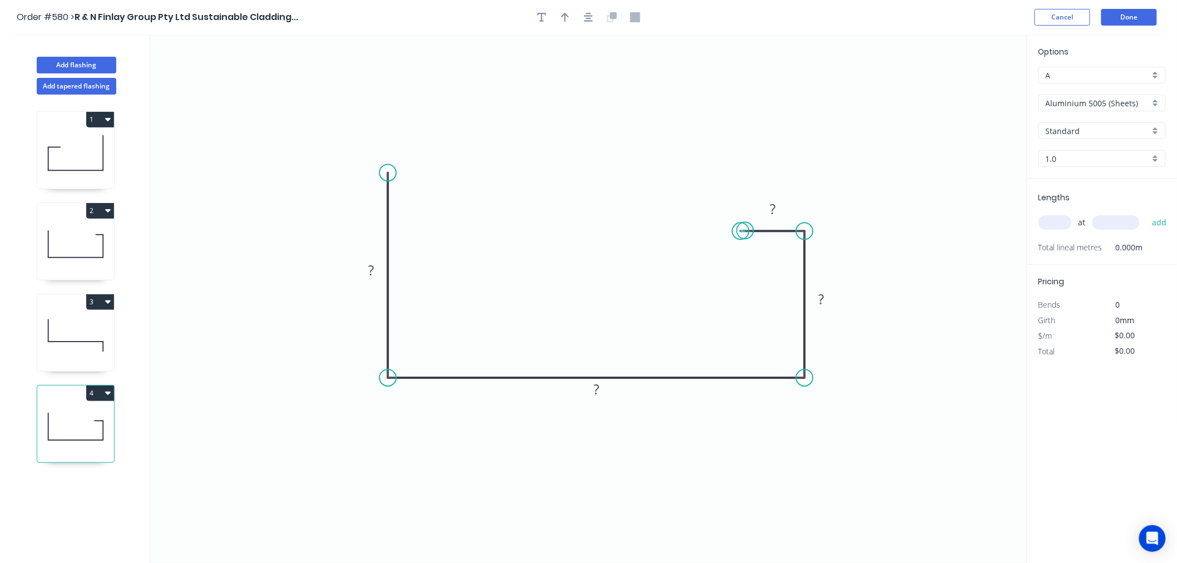
click at [745, 231] on circle at bounding box center [741, 231] width 17 height 17
click at [377, 269] on rect at bounding box center [371, 271] width 22 height 16
click at [1110, 102] on input "Aluminium 5005 (Sheets)" at bounding box center [1098, 103] width 104 height 12
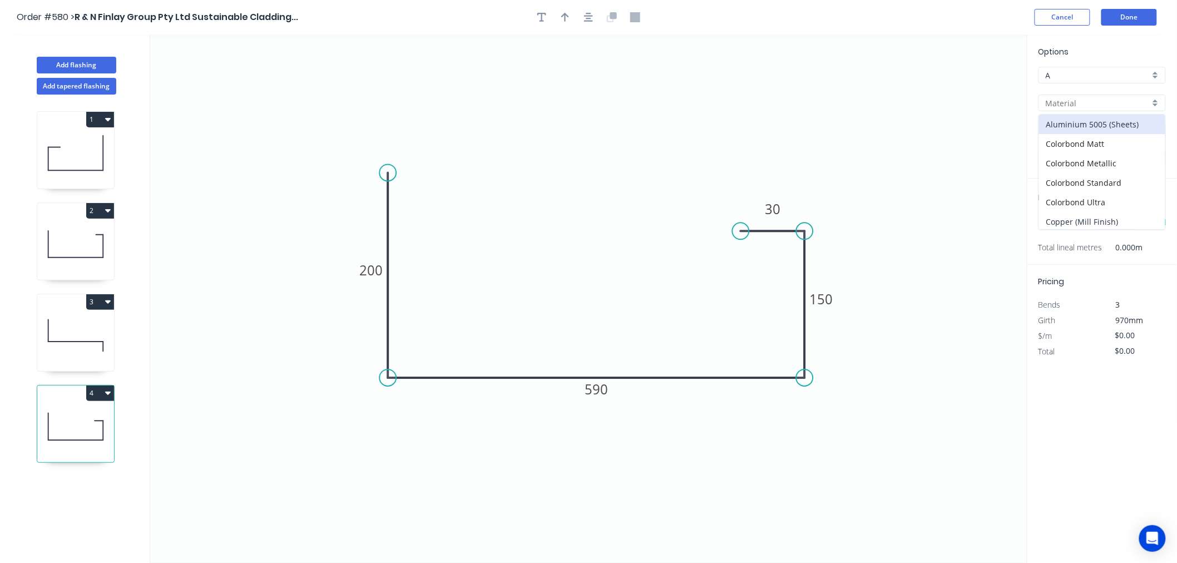
click at [1108, 215] on div "Copper (Mill Finish)" at bounding box center [1102, 221] width 126 height 19
type input "Copper (Mill Finish)"
type input "Mill Finish"
type input "0.55"
type input "$172.21"
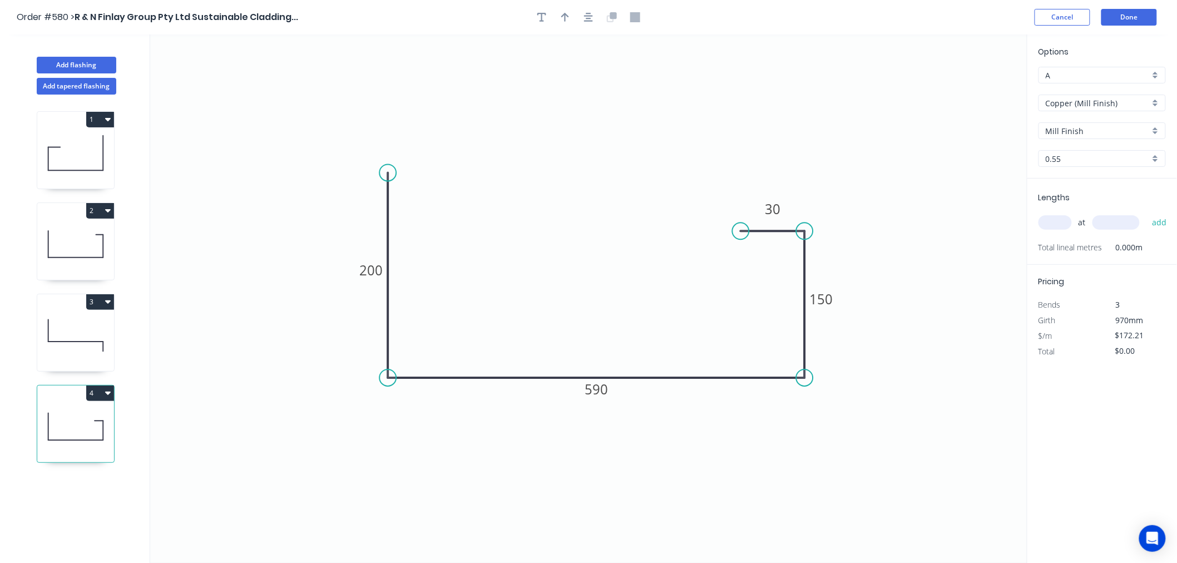
click at [1092, 154] on input "0.55" at bounding box center [1098, 159] width 104 height 12
click at [1087, 199] on div "0.7" at bounding box center [1102, 199] width 126 height 19
type input "0.7"
type input "$217.40"
click at [1054, 220] on input "text" at bounding box center [1055, 222] width 33 height 14
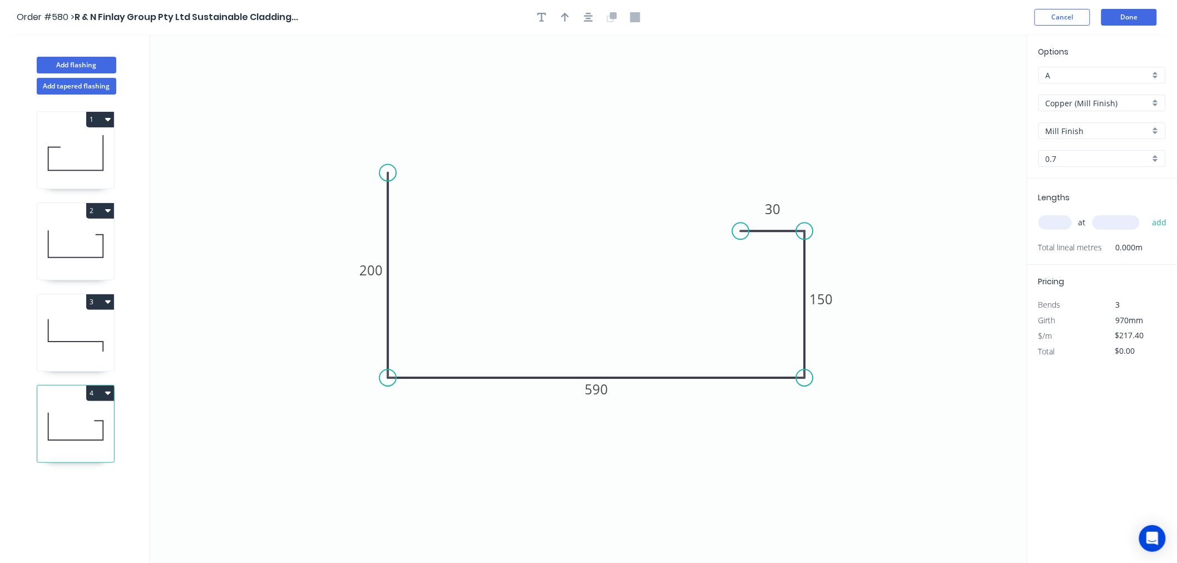
click at [1054, 220] on input "text" at bounding box center [1055, 222] width 33 height 14
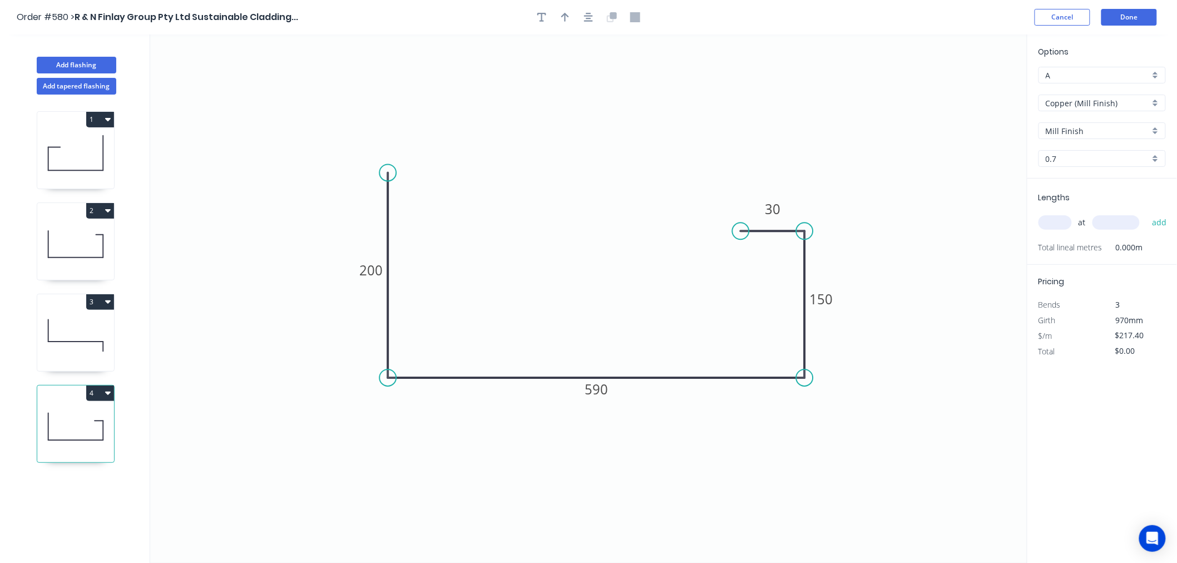
click at [1054, 220] on input "text" at bounding box center [1055, 222] width 33 height 14
type input "1"
type input "6050"
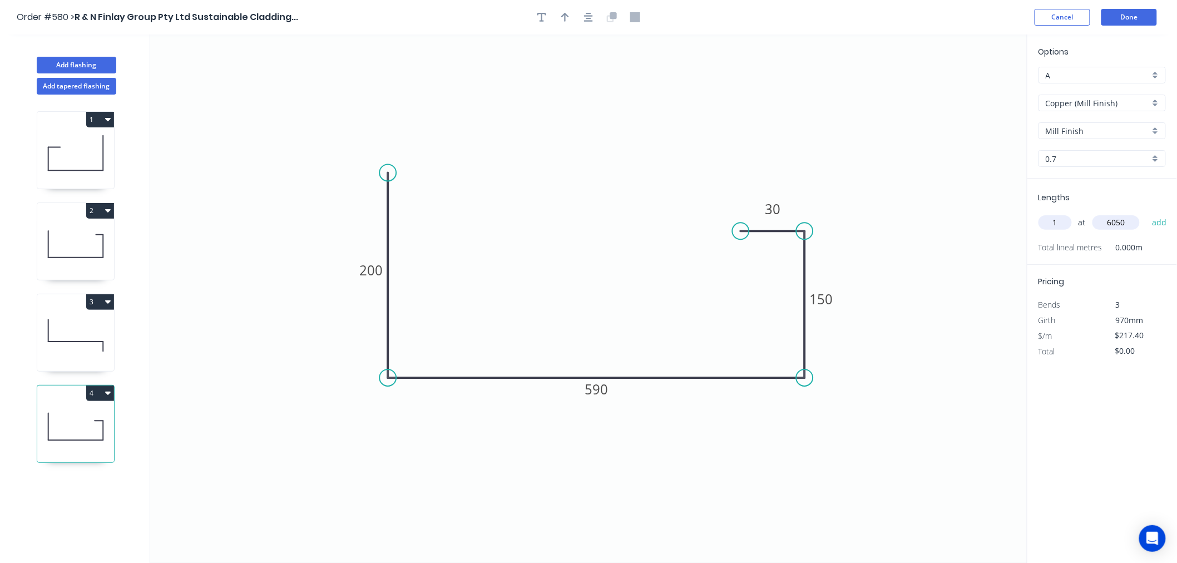
click at [1147, 213] on button "add" at bounding box center [1160, 222] width 26 height 19
type input "$1,315.27"
type input "2"
type input "5100"
click at [1147, 213] on button "add" at bounding box center [1160, 222] width 26 height 19
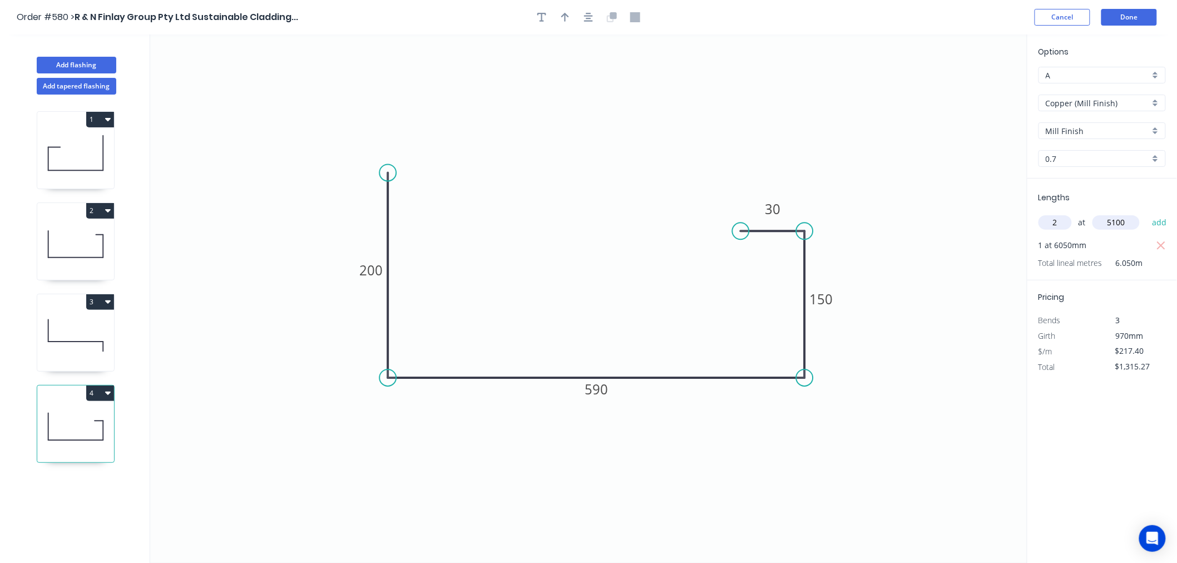
type input "$3,532.75"
click at [1154, 12] on button "Done" at bounding box center [1130, 17] width 56 height 17
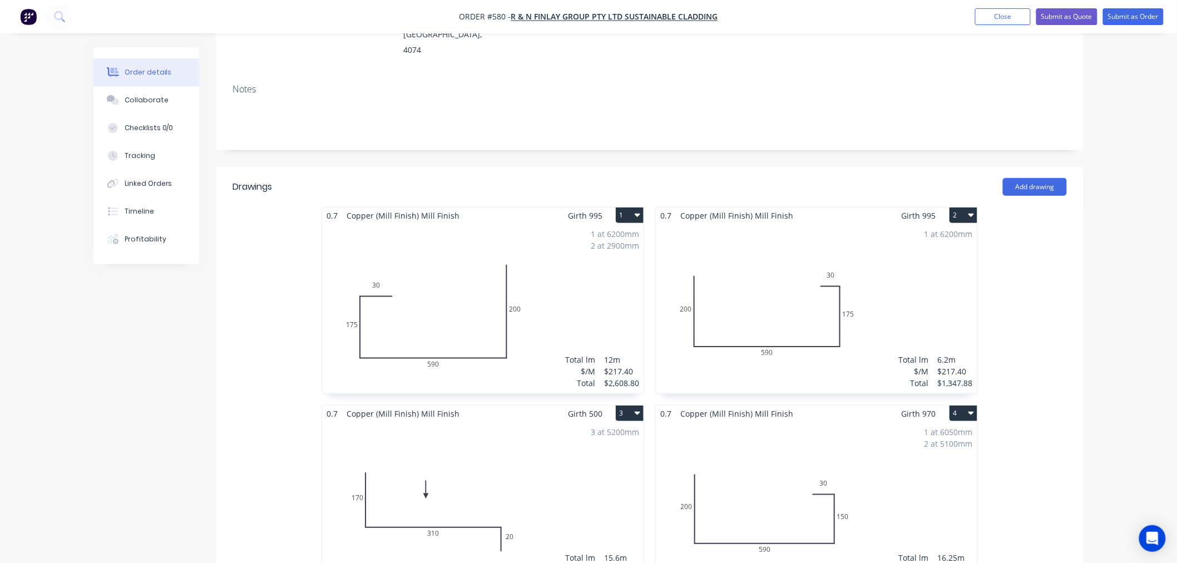
scroll to position [113, 0]
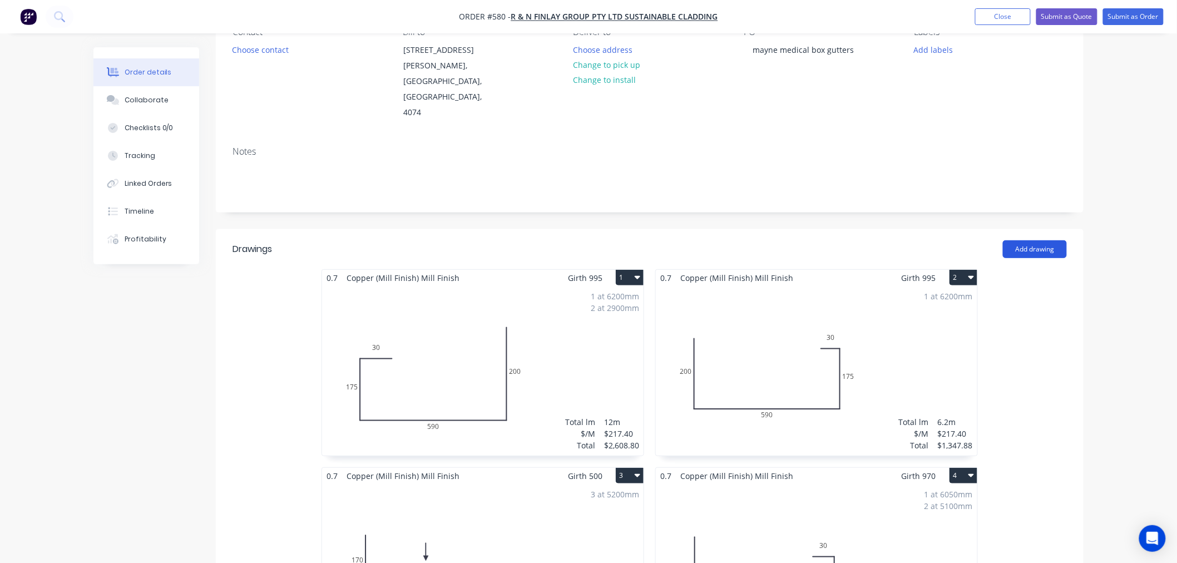
click at [1036, 240] on button "Add drawing" at bounding box center [1035, 249] width 64 height 18
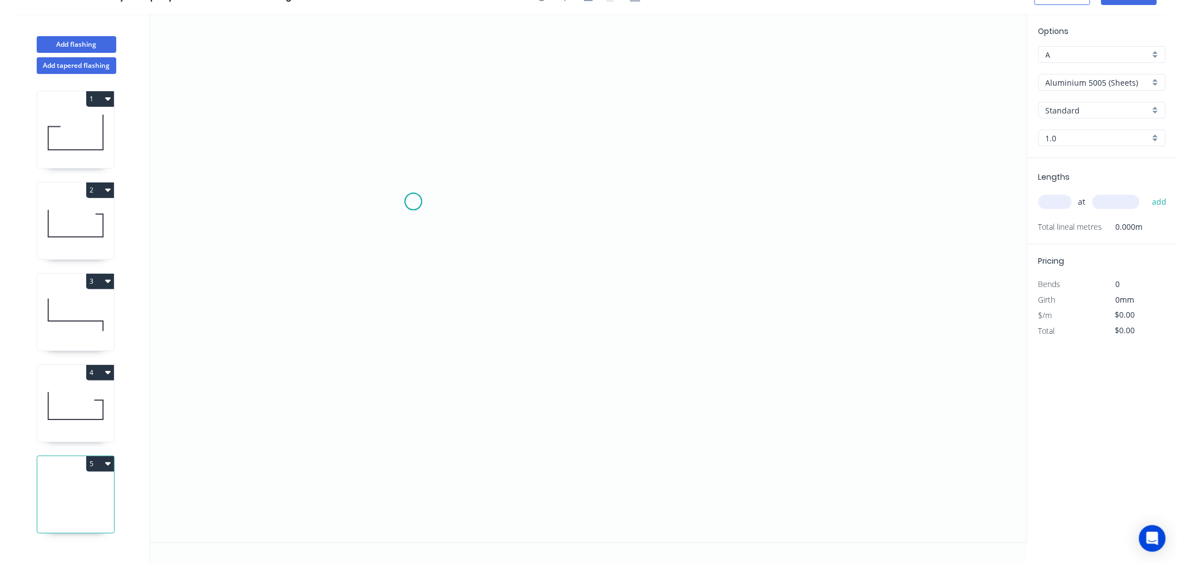
click at [413, 201] on icon "0" at bounding box center [588, 278] width 877 height 529
click at [318, 203] on icon "0" at bounding box center [588, 278] width 877 height 529
click at [308, 398] on icon "0 ?" at bounding box center [588, 278] width 877 height 529
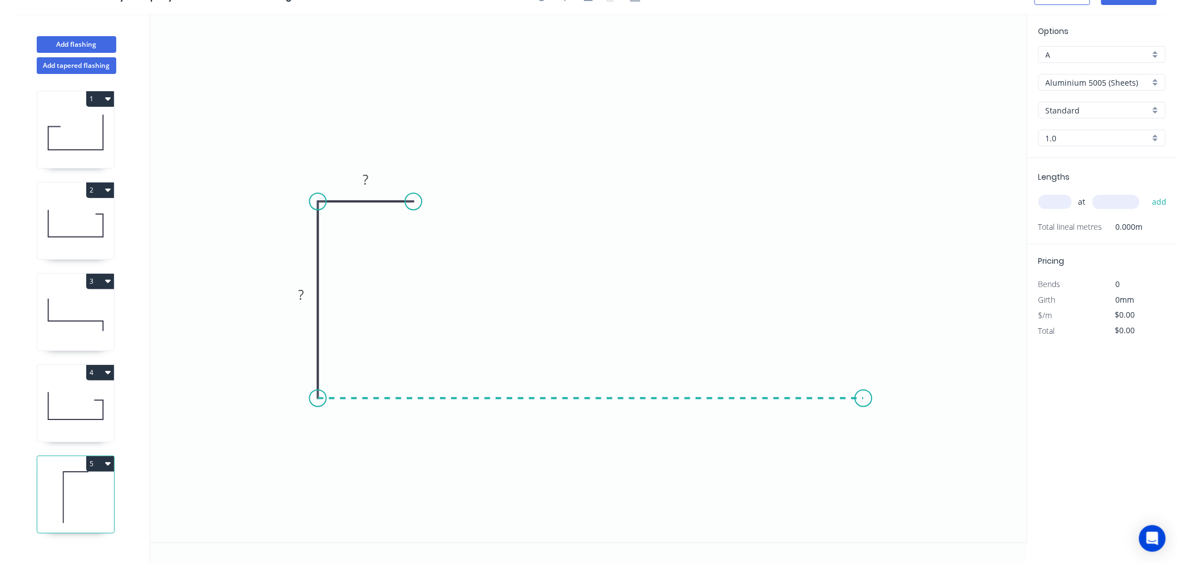
click at [864, 380] on icon "0 ? ?" at bounding box center [588, 278] width 877 height 529
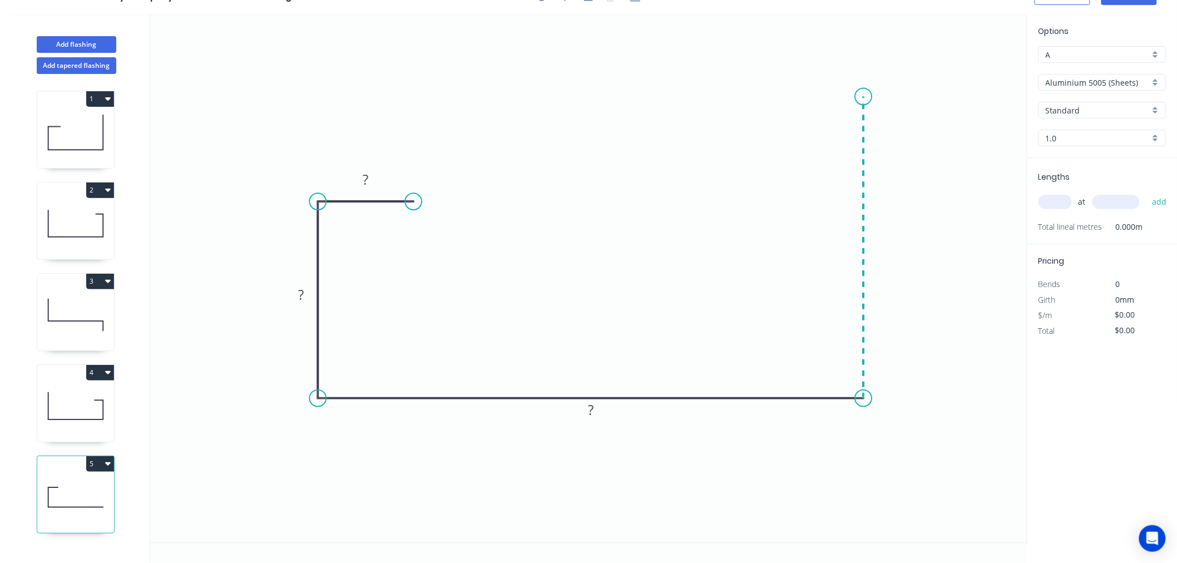
click at [865, 96] on icon "0 ? ? ?" at bounding box center [588, 278] width 877 height 529
click at [865, 96] on circle at bounding box center [863, 96] width 17 height 17
click at [372, 180] on rect at bounding box center [365, 180] width 22 height 16
click at [1071, 80] on input "Aluminium 5005 (Sheets)" at bounding box center [1098, 83] width 104 height 12
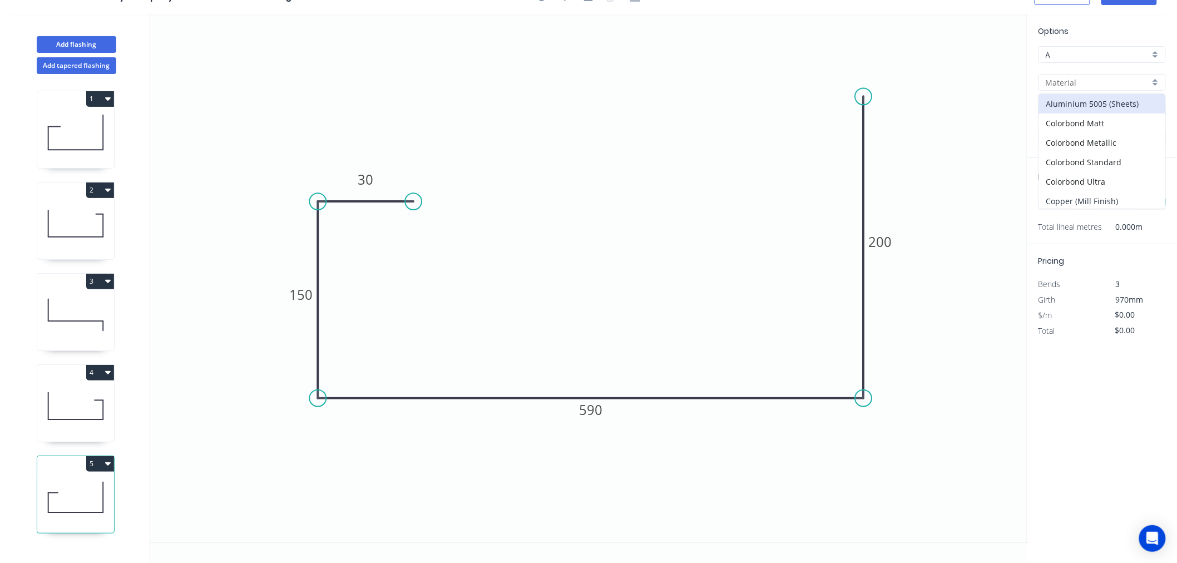
click at [1110, 198] on div "Copper (Mill Finish)" at bounding box center [1102, 200] width 126 height 19
type input "Copper (Mill Finish)"
type input "Mill Finish"
type input "0.55"
type input "$172.21"
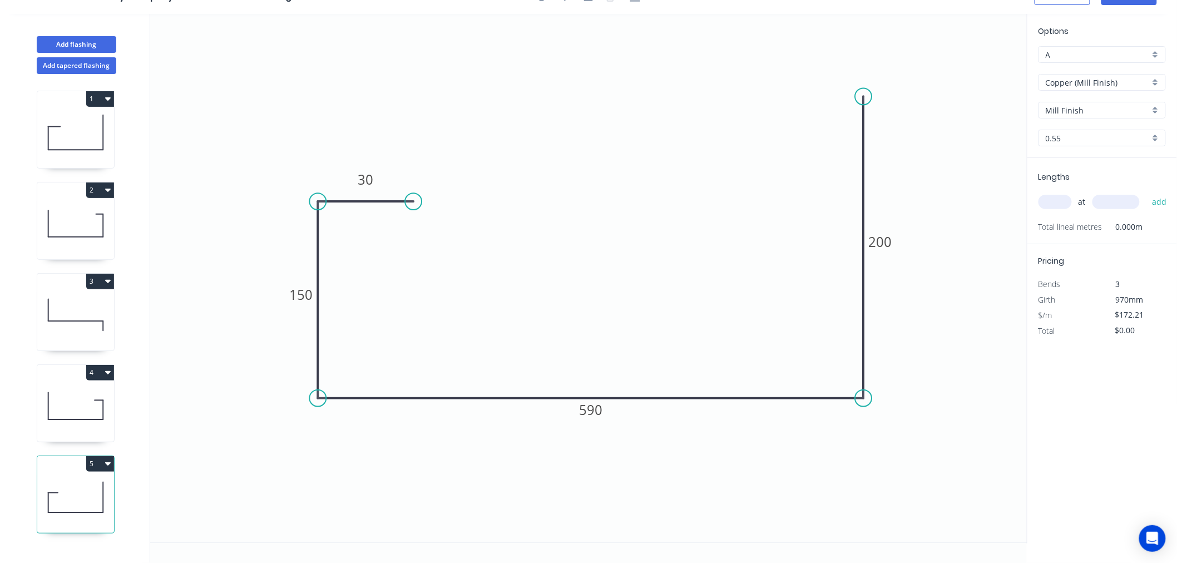
click at [1093, 139] on input "0.55" at bounding box center [1098, 138] width 104 height 12
click at [1084, 175] on div "0.7" at bounding box center [1102, 178] width 126 height 19
type input "0.7"
type input "$217.40"
click at [1061, 201] on input "text" at bounding box center [1055, 202] width 33 height 14
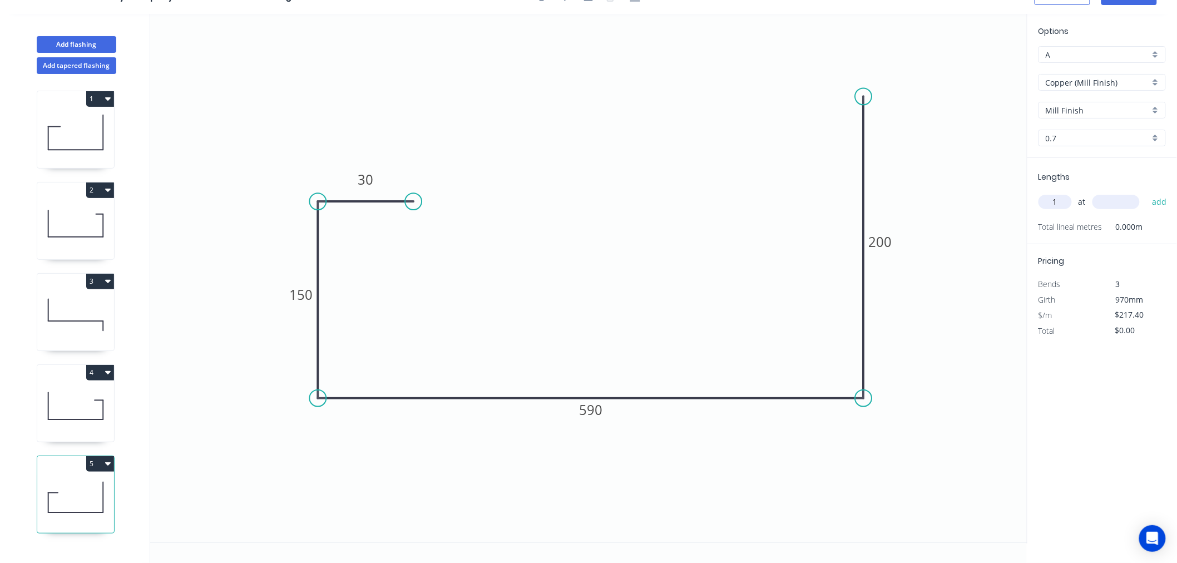
type input "1"
type input "6050"
click at [1147, 192] on button "add" at bounding box center [1160, 201] width 26 height 19
type input "$1,315.27"
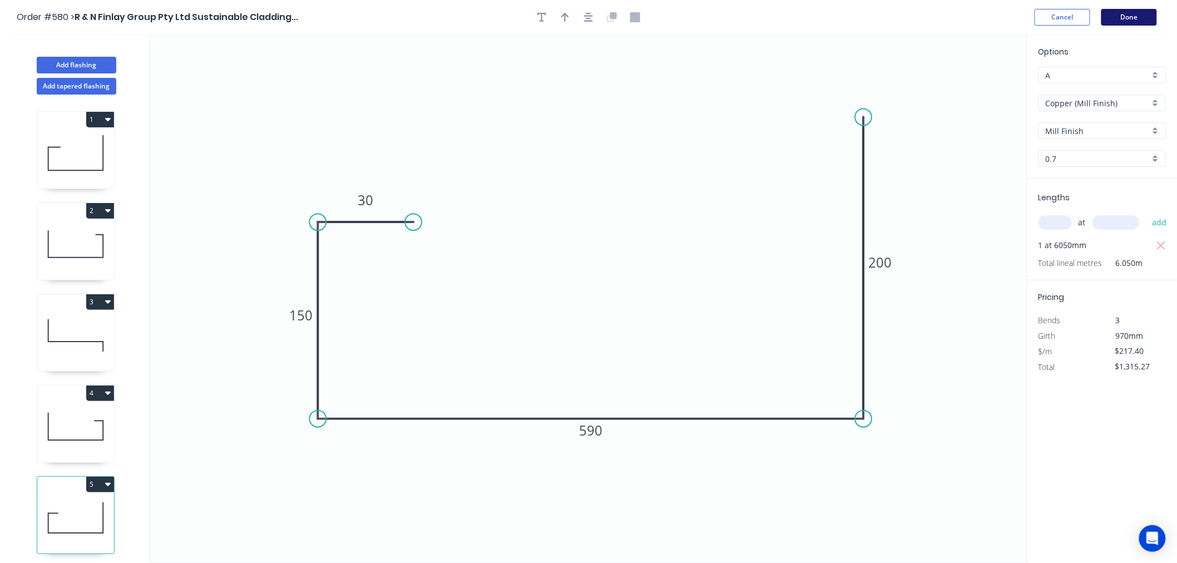
click at [1124, 13] on button "Done" at bounding box center [1130, 17] width 56 height 17
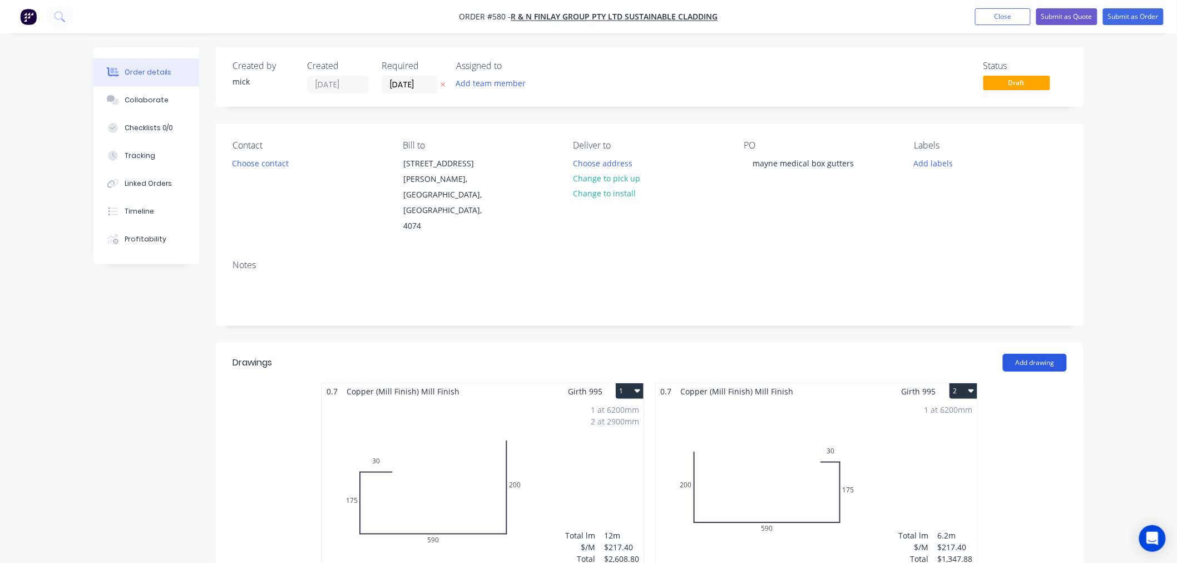
click at [1021, 354] on button "Add drawing" at bounding box center [1035, 363] width 64 height 18
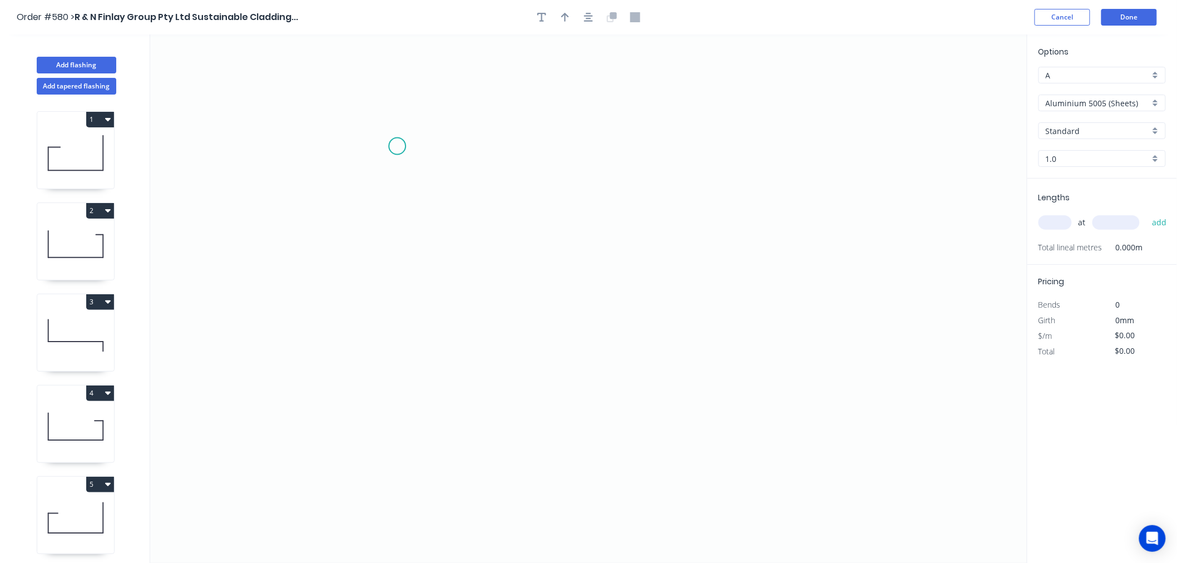
click at [397, 146] on icon "0" at bounding box center [588, 298] width 877 height 529
click at [405, 314] on icon "0" at bounding box center [588, 298] width 877 height 529
click at [736, 334] on icon "0 ?" at bounding box center [588, 298] width 877 height 529
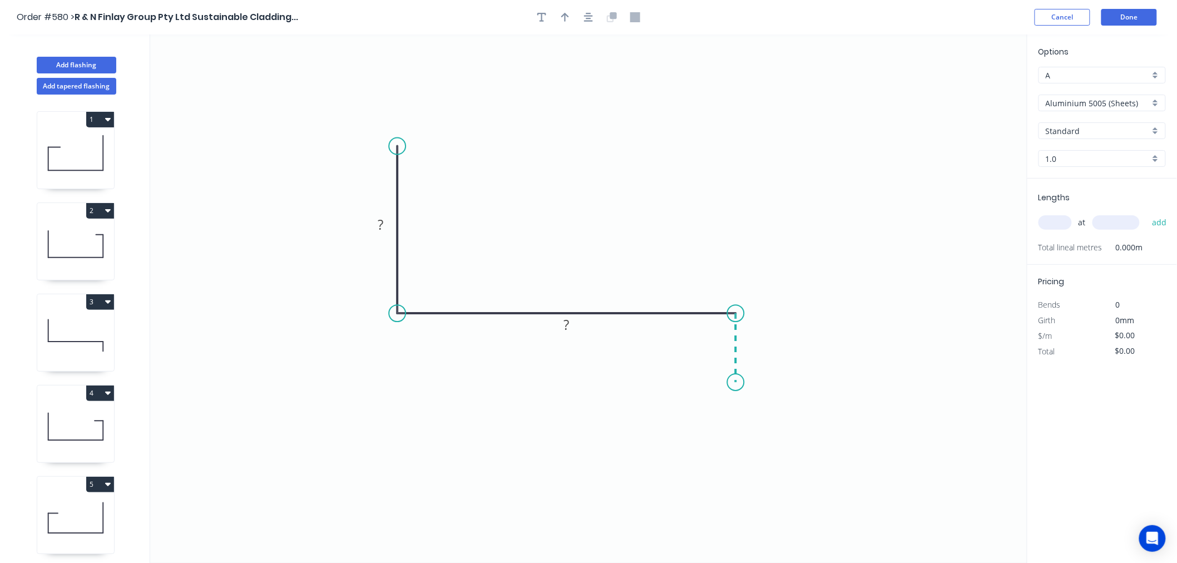
click at [739, 383] on icon "0 ? ?" at bounding box center [588, 298] width 877 height 529
click at [739, 383] on circle at bounding box center [736, 382] width 17 height 17
click at [387, 232] on rect at bounding box center [380, 226] width 22 height 16
click at [1074, 104] on input "Aluminium 5005 (Sheets)" at bounding box center [1098, 103] width 104 height 12
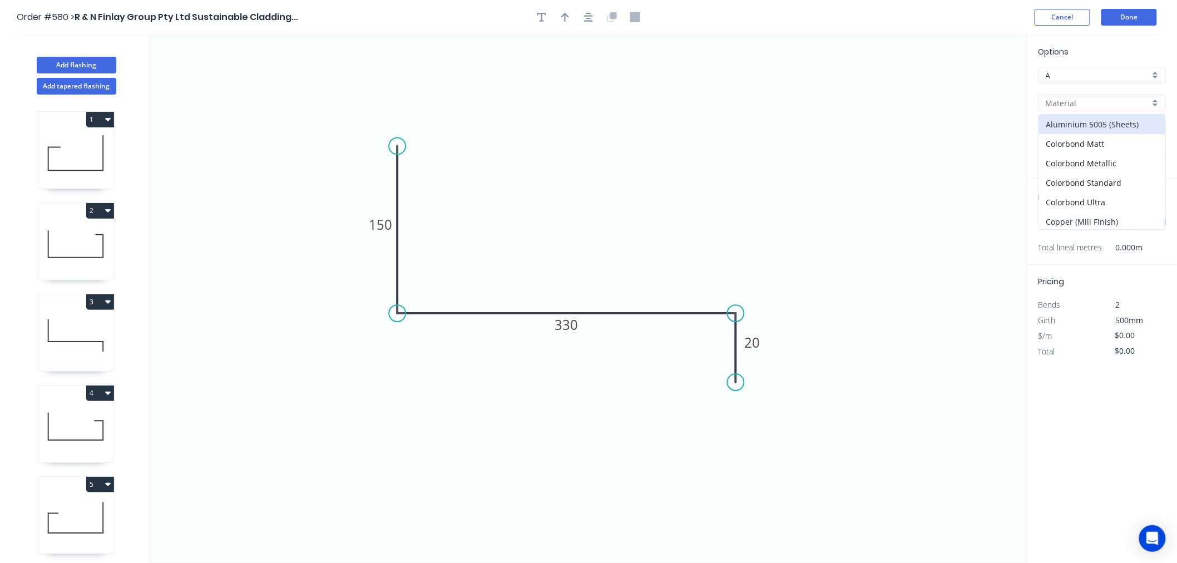
click at [1100, 221] on div "Copper (Mill Finish)" at bounding box center [1102, 221] width 126 height 19
type input "Copper (Mill Finish)"
type input "Mill Finish"
type input "0.55"
type input "$88.25"
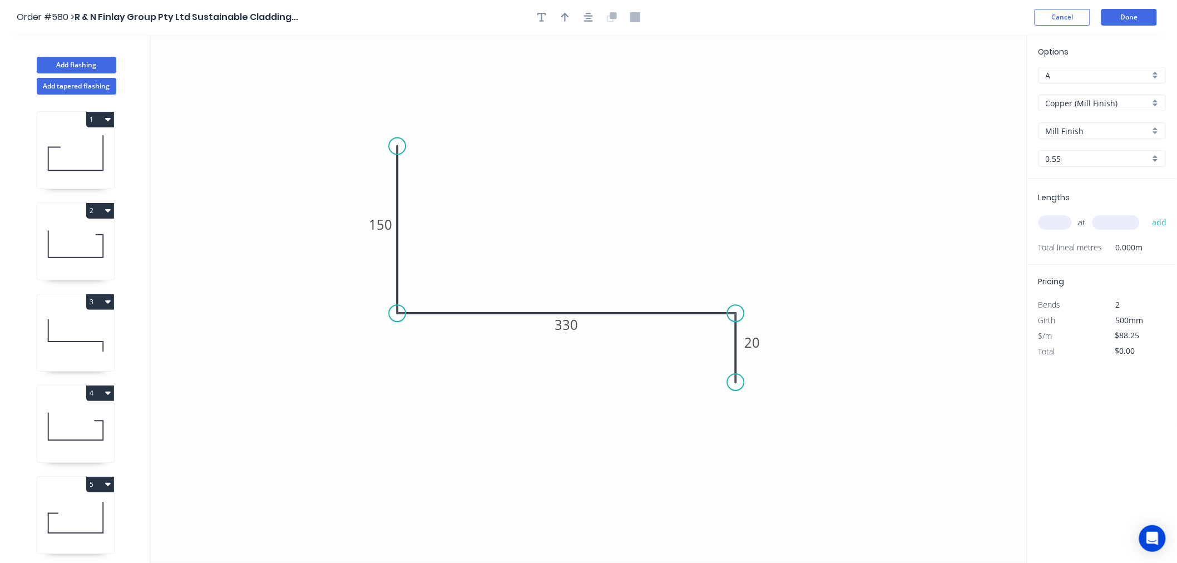
click at [1078, 157] on input "0.55" at bounding box center [1098, 159] width 104 height 12
click at [1066, 188] on div "0.55" at bounding box center [1102, 179] width 126 height 19
type input "0.55"
click at [1065, 155] on input "0.55" at bounding box center [1098, 159] width 104 height 12
click at [1063, 194] on div "0.7" at bounding box center [1102, 199] width 126 height 19
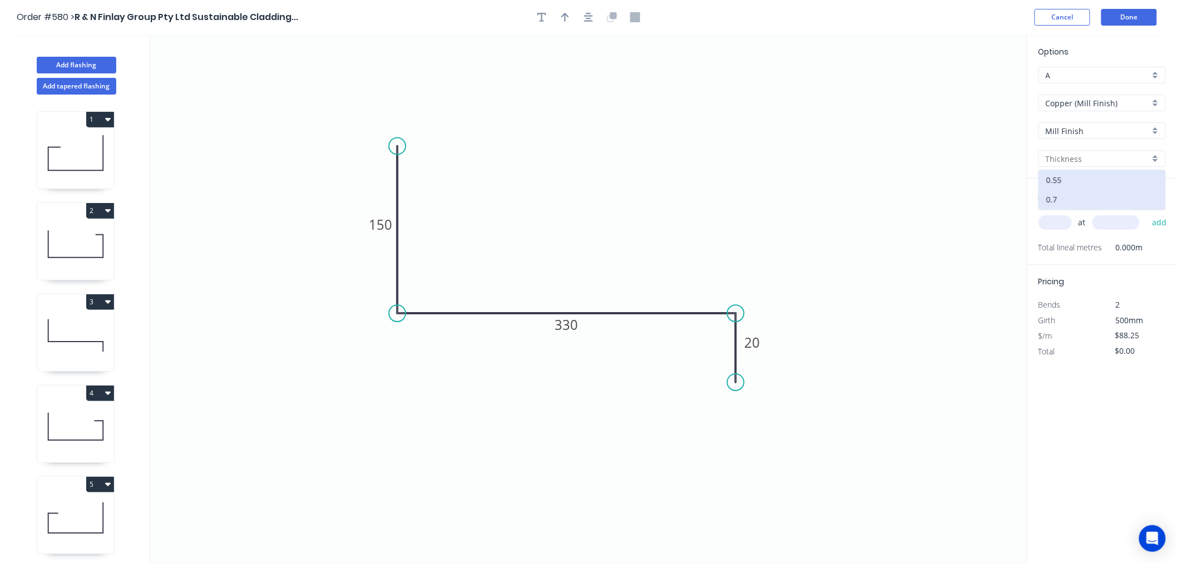
type input "0.7"
type input "$110.80"
click at [1053, 220] on input "text" at bounding box center [1055, 222] width 33 height 14
type input "5"
type input "5200"
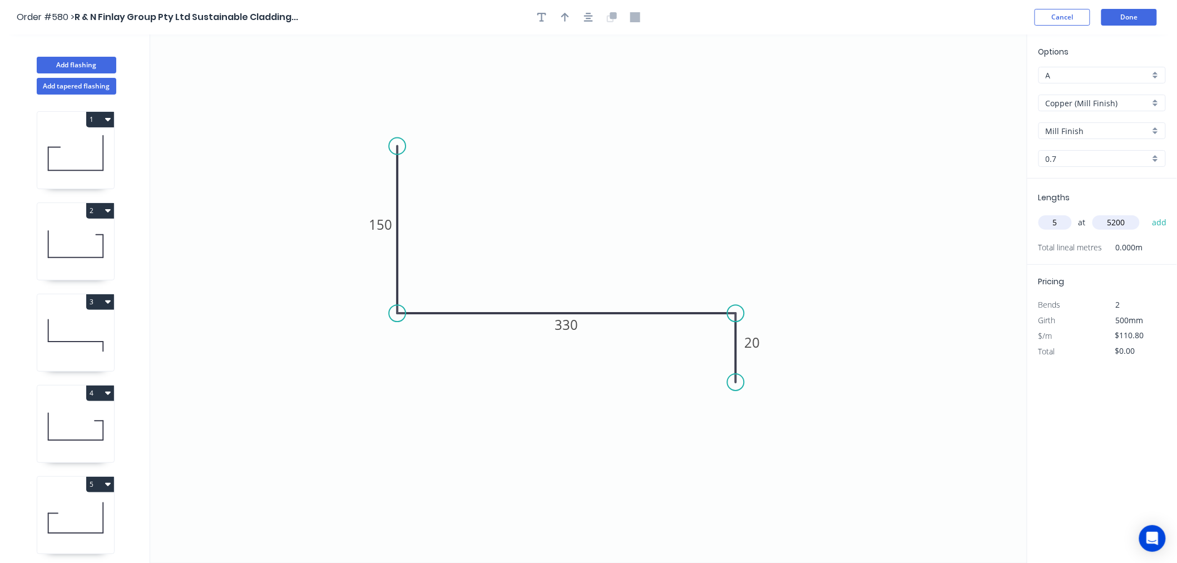
click at [1147, 213] on button "add" at bounding box center [1160, 222] width 26 height 19
type input "$2,880.80"
click at [1148, 22] on button "Done" at bounding box center [1130, 17] width 56 height 17
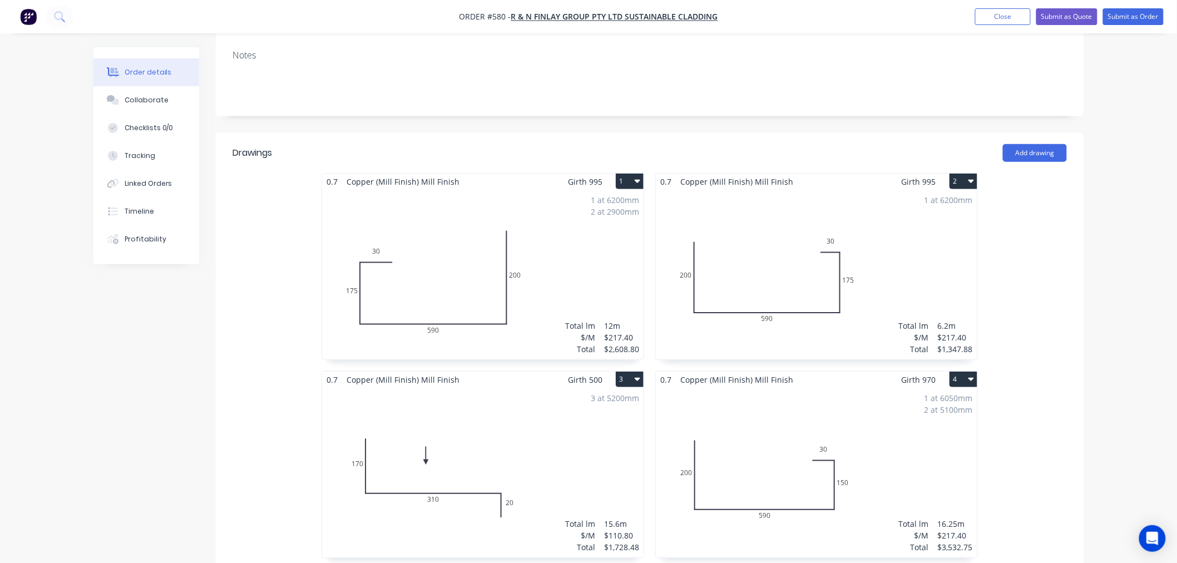
scroll to position [187, 0]
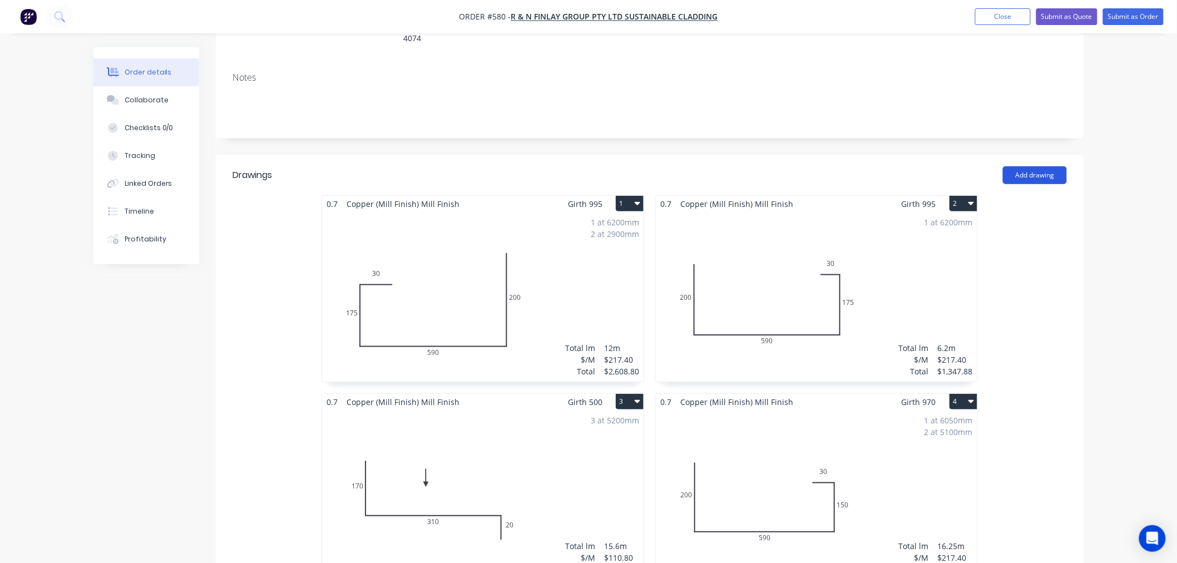
click at [1041, 166] on button "Add drawing" at bounding box center [1035, 175] width 64 height 18
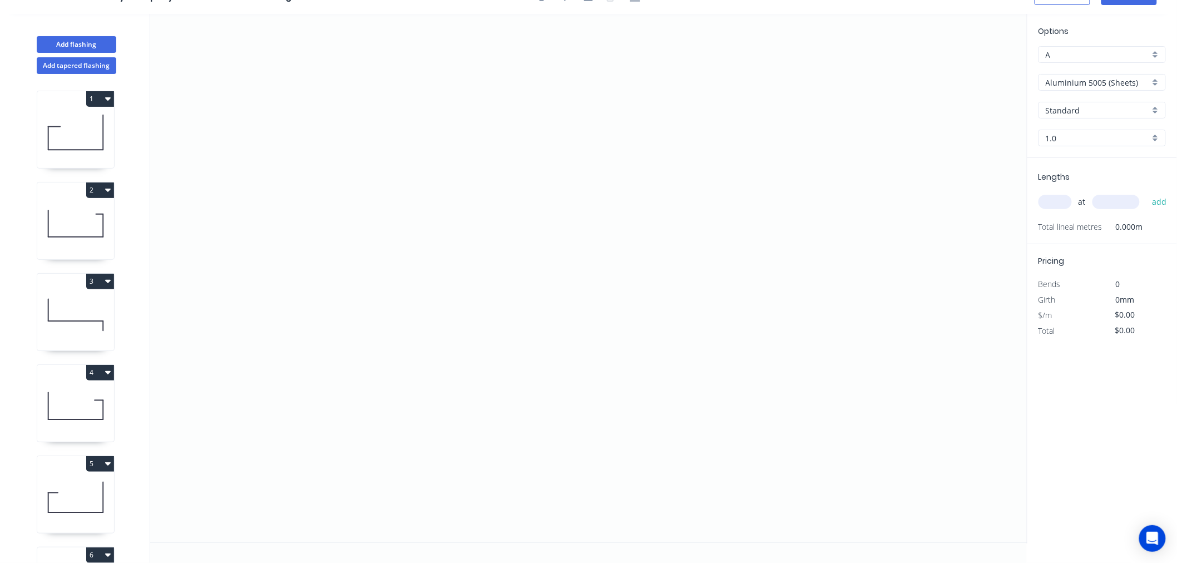
scroll to position [21, 0]
click at [309, 142] on icon "0" at bounding box center [588, 278] width 877 height 529
click at [320, 381] on icon "0" at bounding box center [588, 278] width 877 height 529
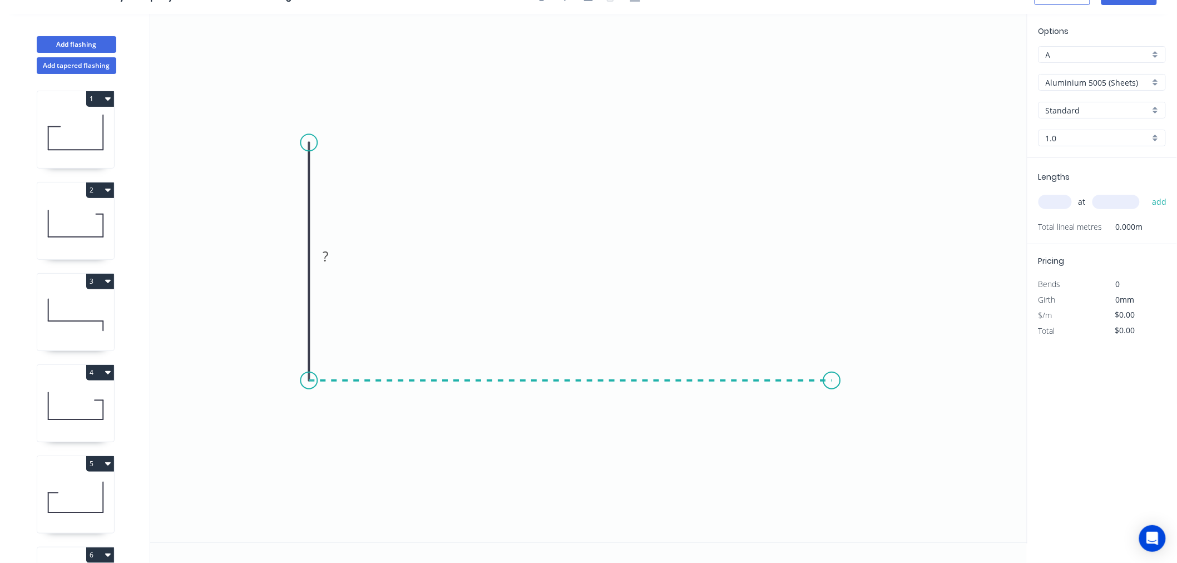
click at [832, 377] on icon "0 ?" at bounding box center [588, 278] width 877 height 529
click at [836, 236] on icon "0 ? ?" at bounding box center [588, 278] width 877 height 529
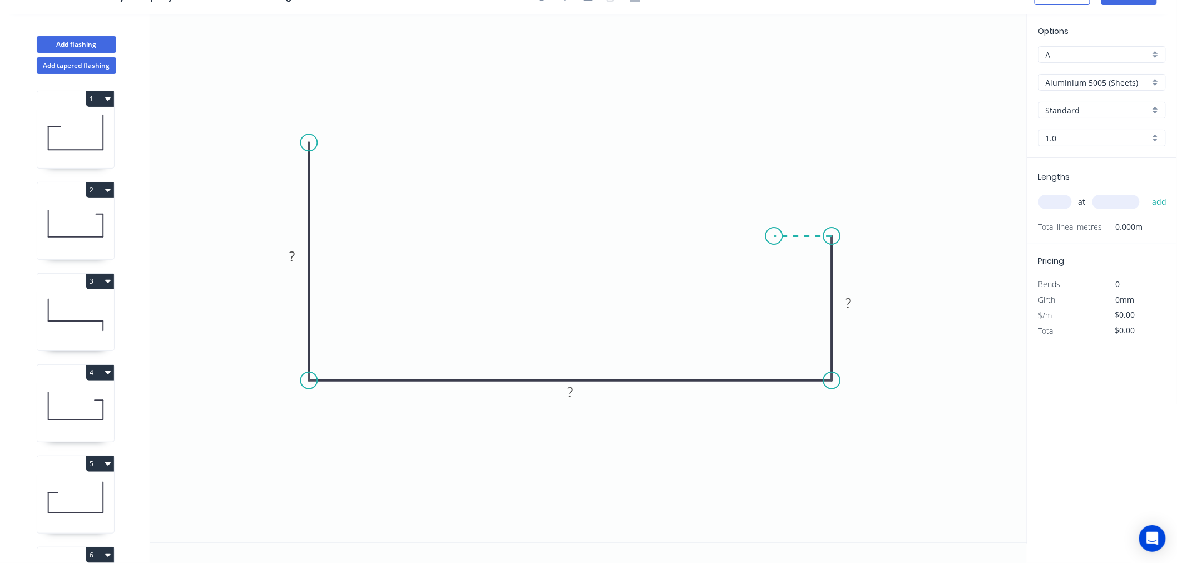
click at [774, 238] on icon "0 ? ? ?" at bounding box center [588, 278] width 877 height 529
click at [774, 238] on circle at bounding box center [774, 236] width 17 height 17
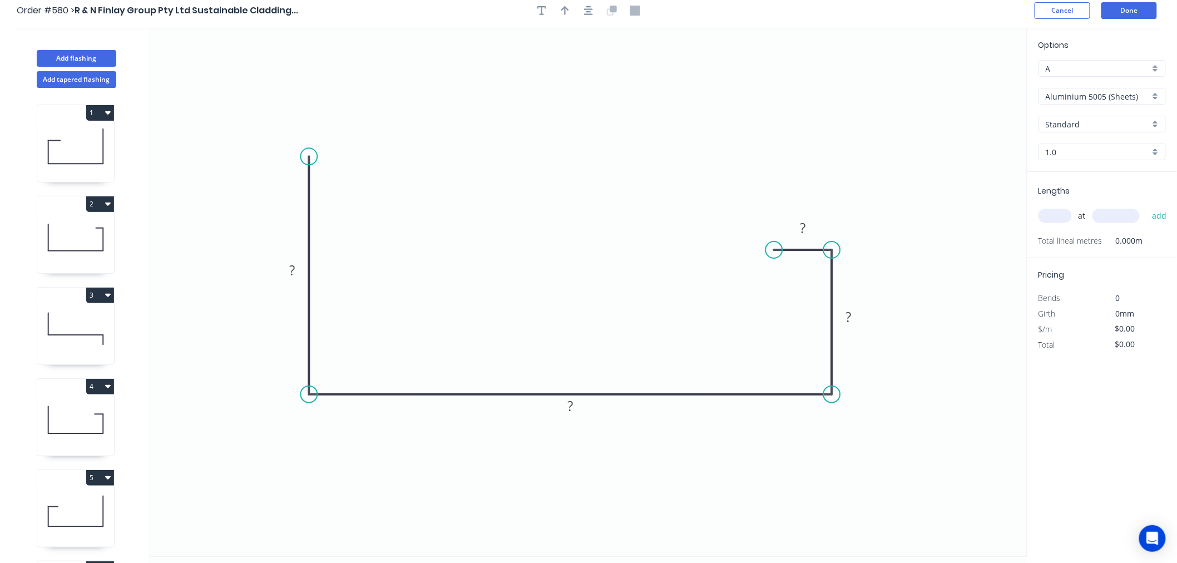
scroll to position [0, 0]
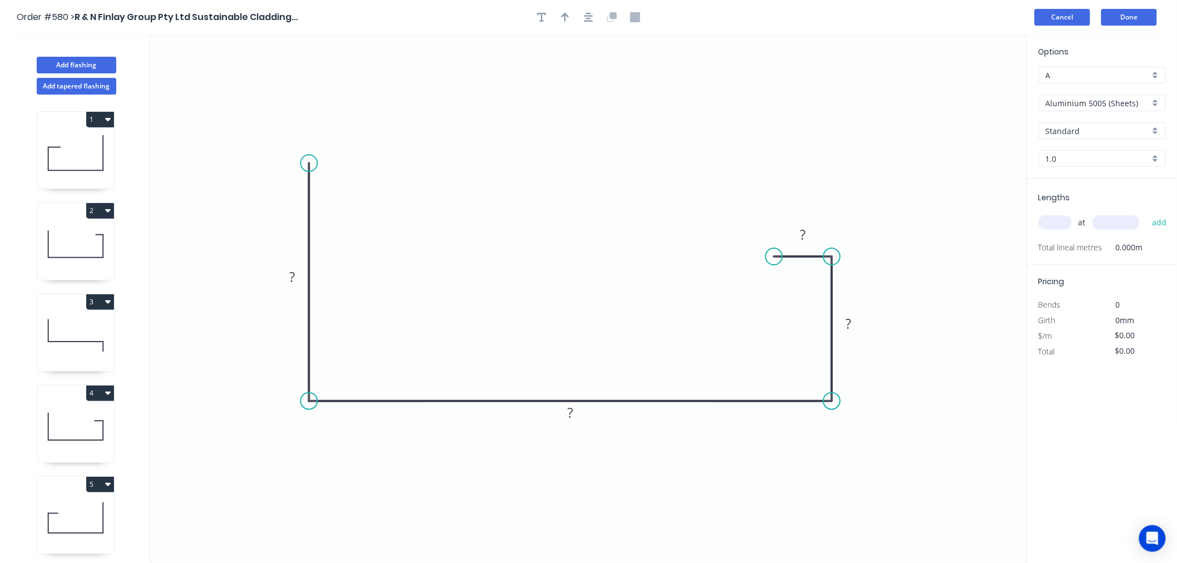
click at [1054, 21] on button "Cancel" at bounding box center [1063, 17] width 56 height 17
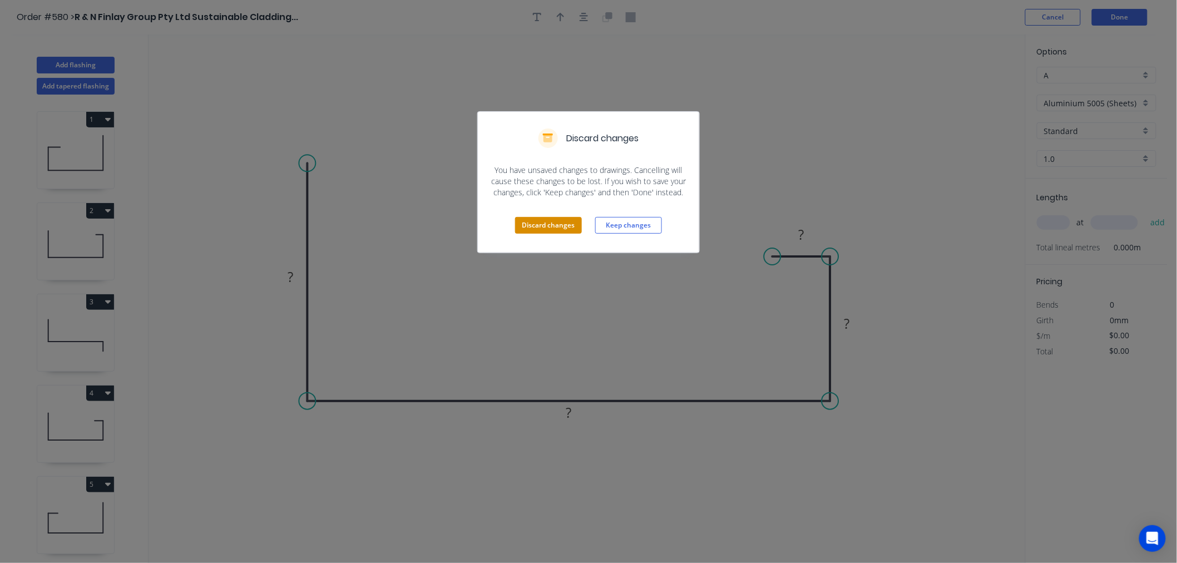
click at [554, 225] on button "Discard changes" at bounding box center [548, 225] width 67 height 17
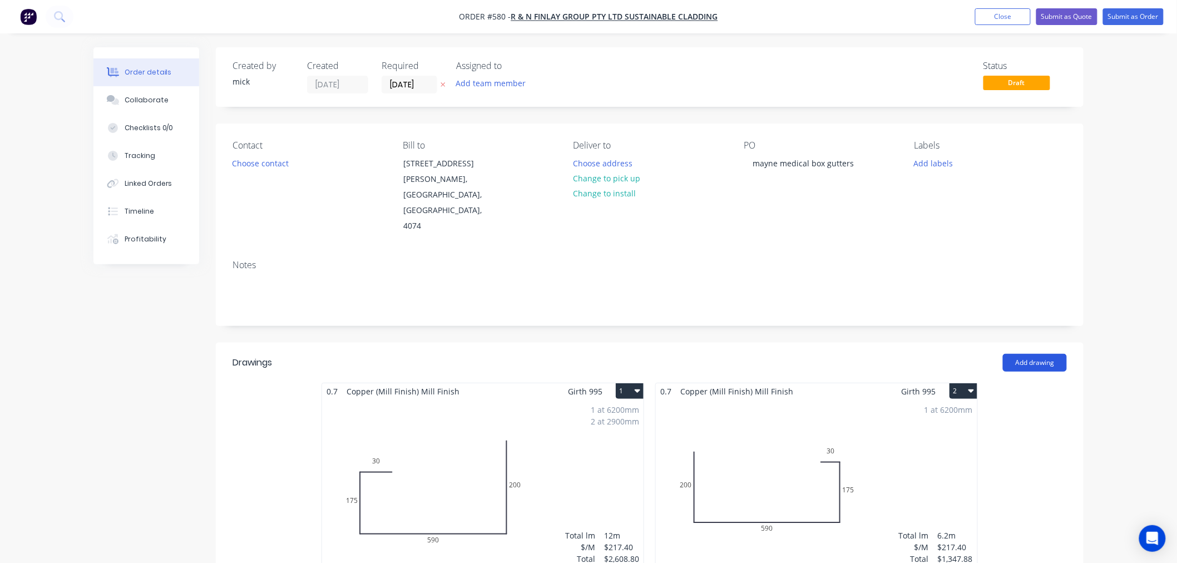
click at [1055, 354] on button "Add drawing" at bounding box center [1035, 363] width 64 height 18
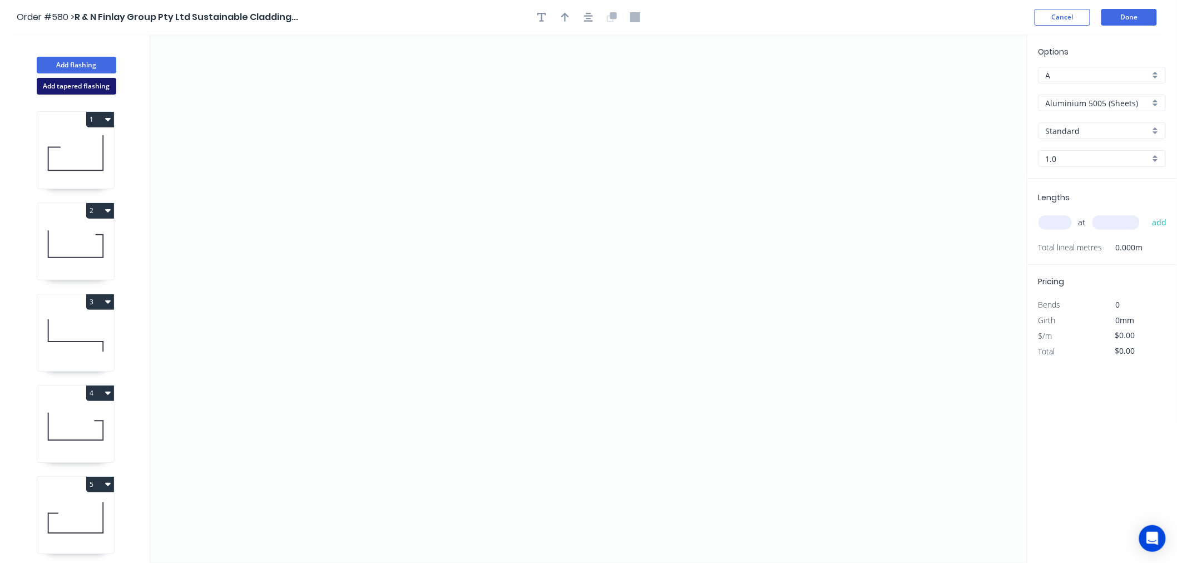
click at [87, 84] on button "Add tapered flashing" at bounding box center [77, 86] width 80 height 17
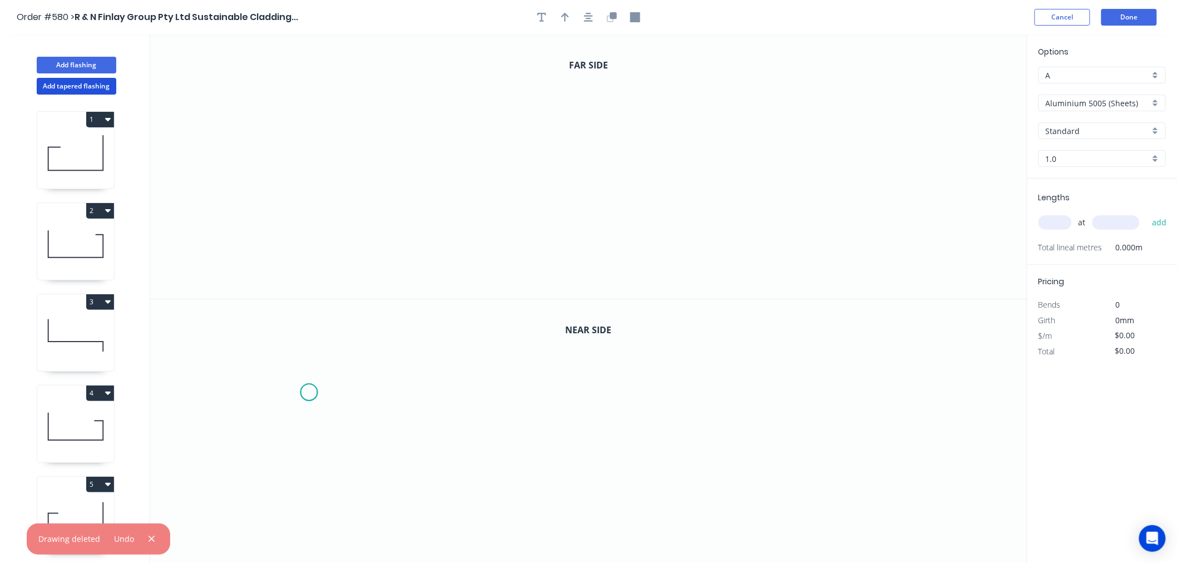
click at [309, 392] on icon "0" at bounding box center [588, 431] width 877 height 265
click at [308, 516] on icon "0" at bounding box center [588, 431] width 877 height 265
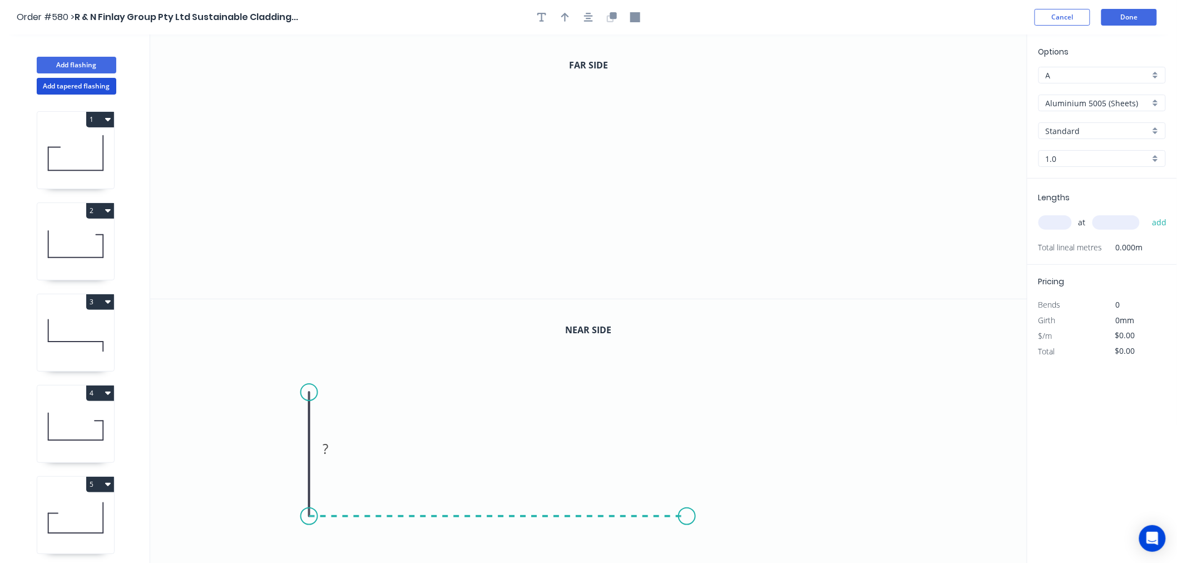
click at [688, 516] on icon "0 ?" at bounding box center [588, 431] width 877 height 265
click at [688, 423] on icon at bounding box center [688, 469] width 0 height 93
click at [639, 423] on icon at bounding box center [663, 423] width 49 height 0
click at [639, 423] on circle at bounding box center [638, 422] width 17 height 17
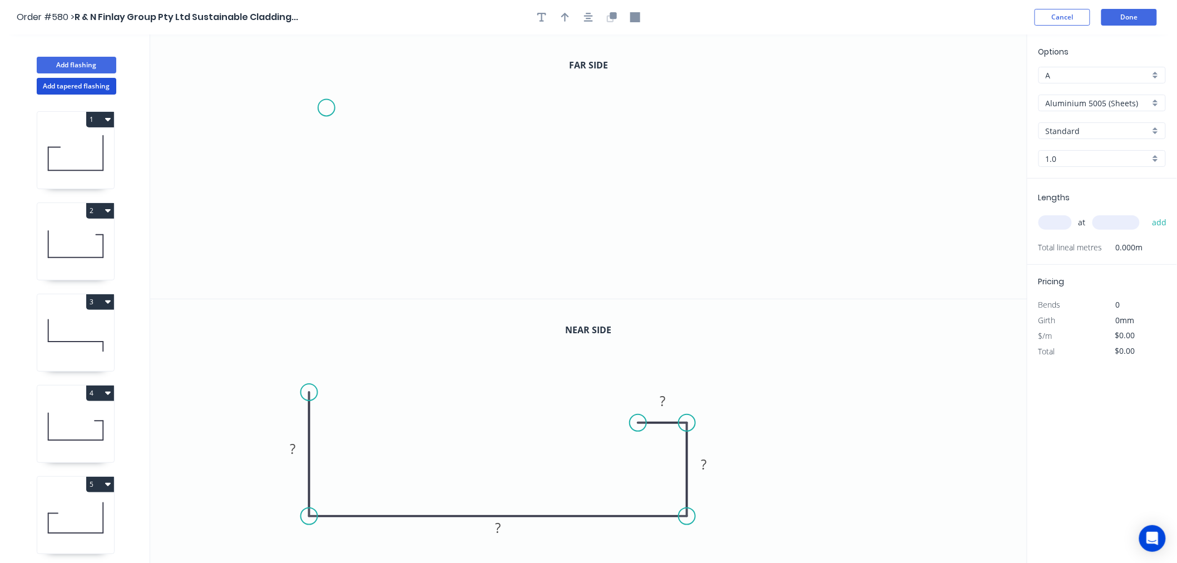
click at [326, 108] on icon "0" at bounding box center [588, 166] width 877 height 264
click at [317, 245] on icon "0" at bounding box center [588, 166] width 877 height 264
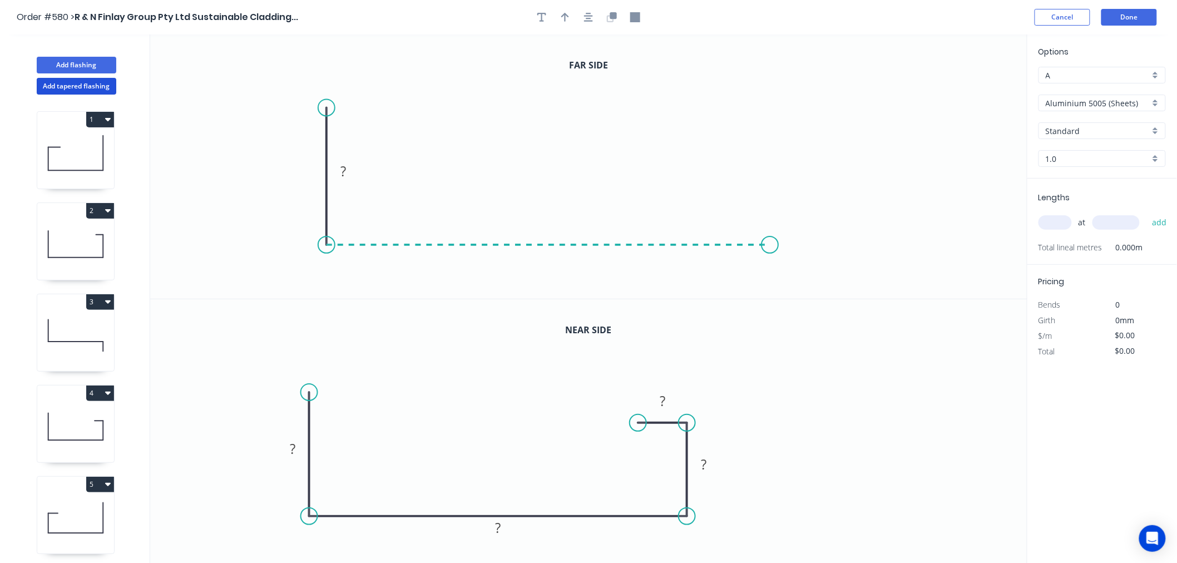
click at [771, 247] on icon "0 ?" at bounding box center [588, 166] width 877 height 264
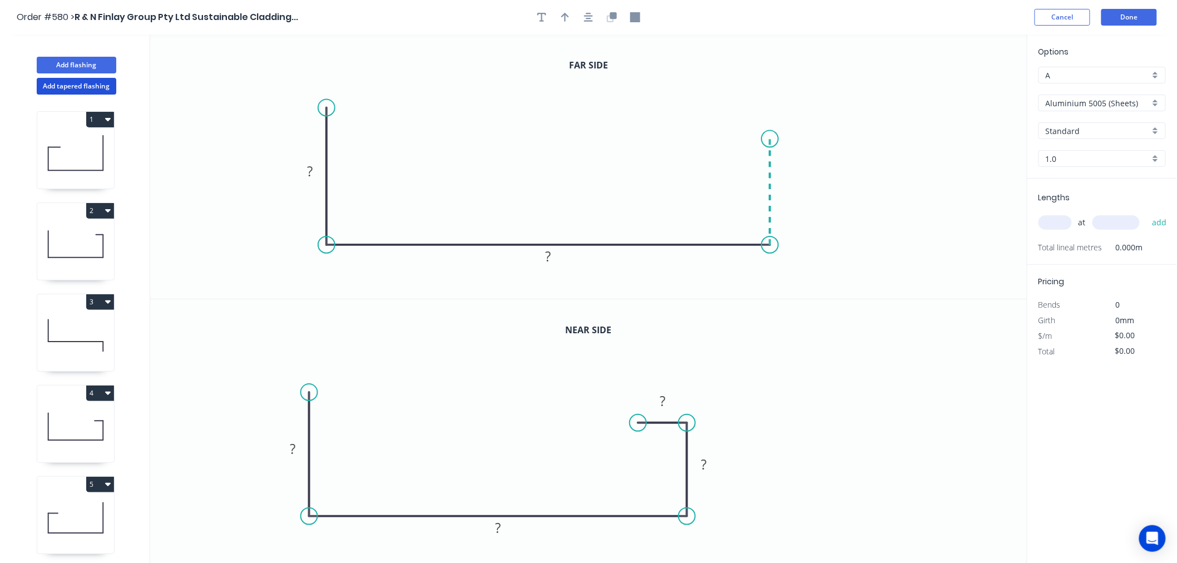
click at [770, 139] on icon "0 ? ?" at bounding box center [588, 166] width 877 height 264
click at [724, 136] on icon "0 ? ? ?" at bounding box center [588, 166] width 877 height 264
click at [724, 136] on circle at bounding box center [724, 138] width 17 height 17
click at [295, 449] on tspan "?" at bounding box center [293, 449] width 6 height 18
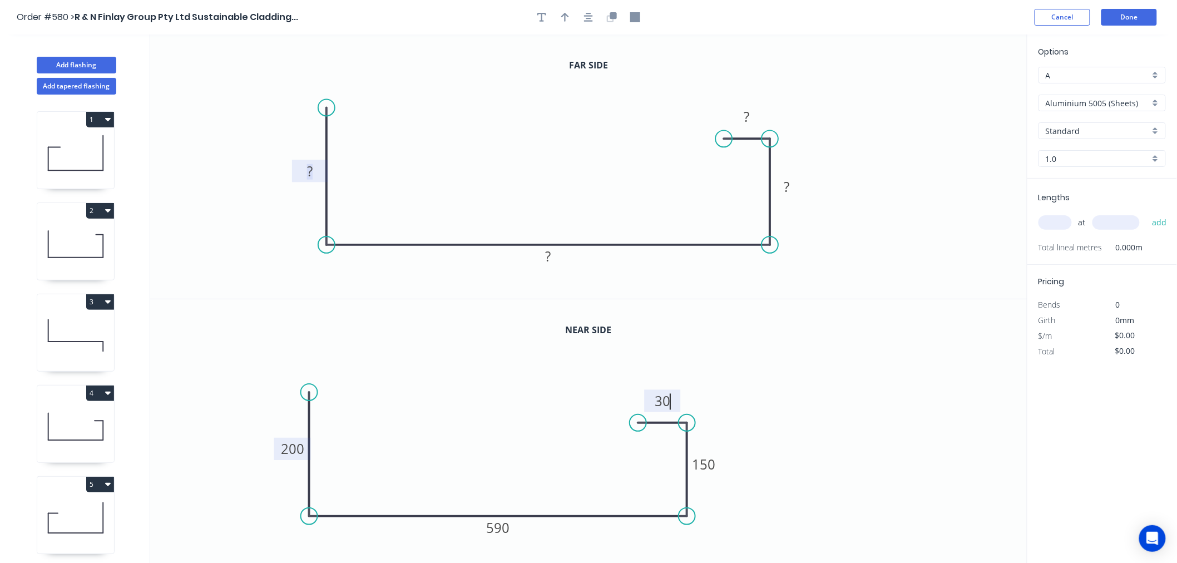
click at [314, 173] on rect at bounding box center [310, 172] width 22 height 16
click at [1056, 217] on input "text" at bounding box center [1055, 222] width 33 height 14
type input "1"
type input "7200"
click at [1134, 126] on input "Standard" at bounding box center [1098, 131] width 104 height 12
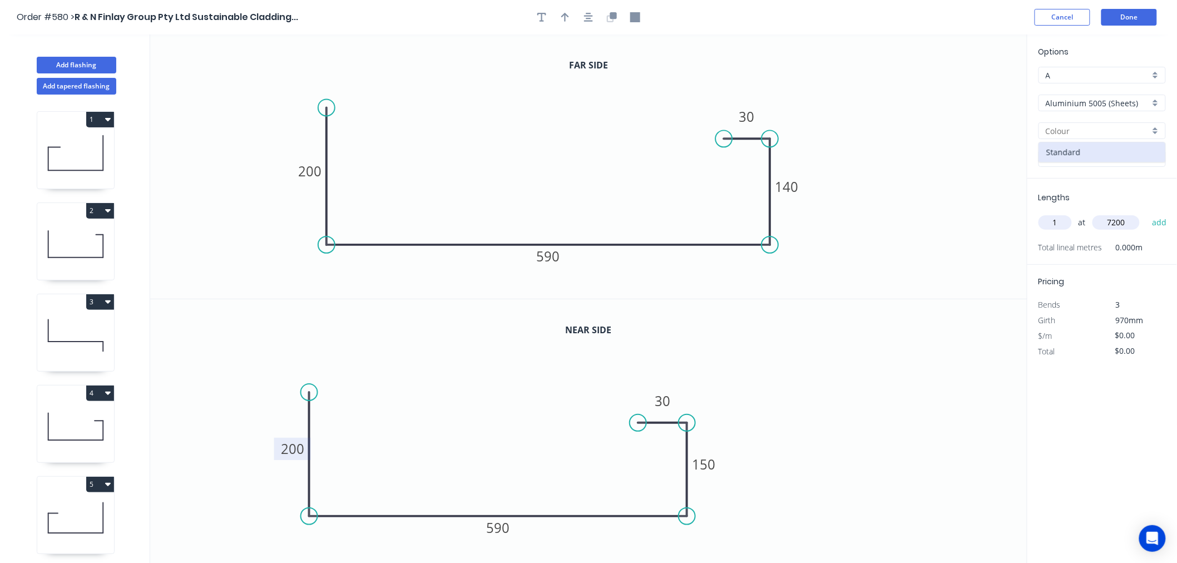
click at [1127, 101] on input "Aluminium 5005 (Sheets)" at bounding box center [1098, 103] width 104 height 12
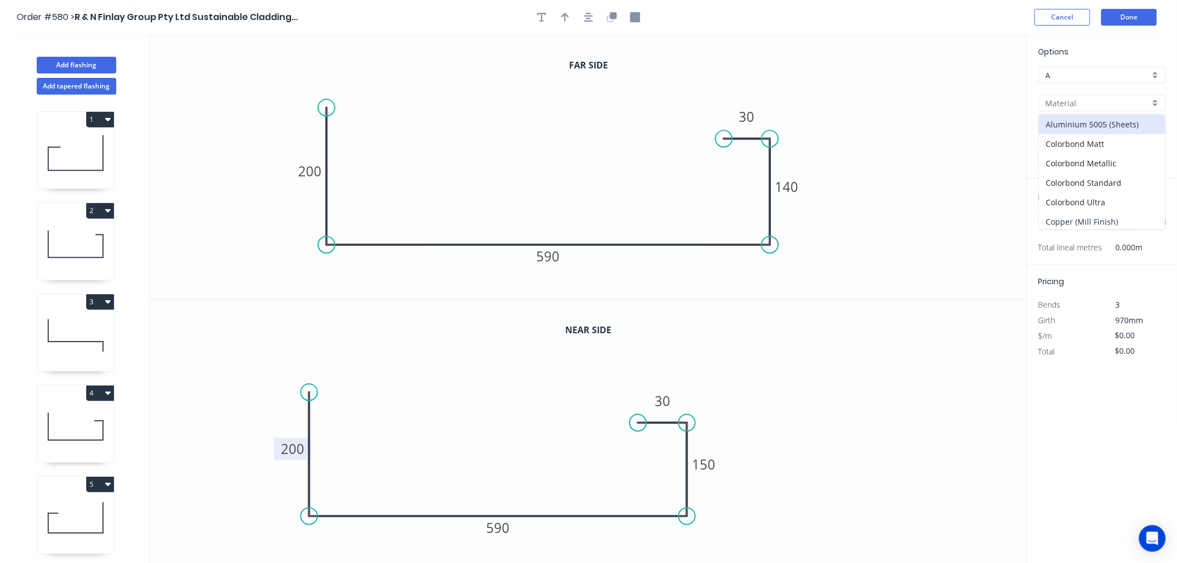
click at [1119, 213] on div "Copper (Mill Finish)" at bounding box center [1102, 221] width 126 height 19
type input "Copper (Mill Finish)"
type input "Mill Finish"
type input "0.55"
type input "$174.21"
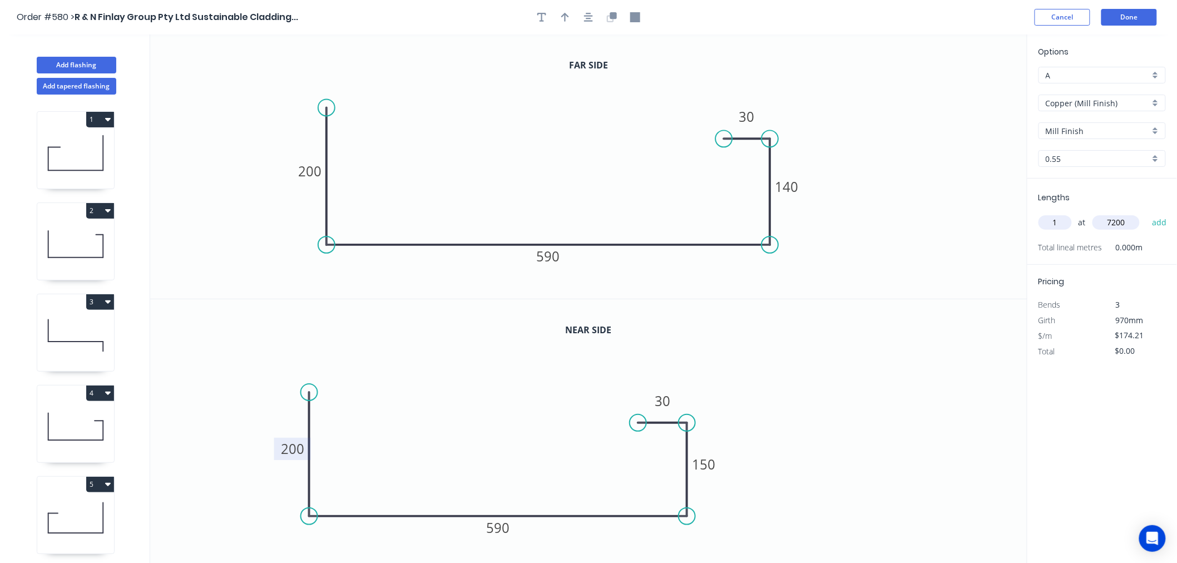
click at [1102, 153] on input "0.55" at bounding box center [1098, 159] width 104 height 12
click at [1087, 203] on div "0.7" at bounding box center [1102, 199] width 126 height 19
type input "0.7"
type input "$217.40"
click at [1158, 220] on button "add" at bounding box center [1160, 222] width 26 height 19
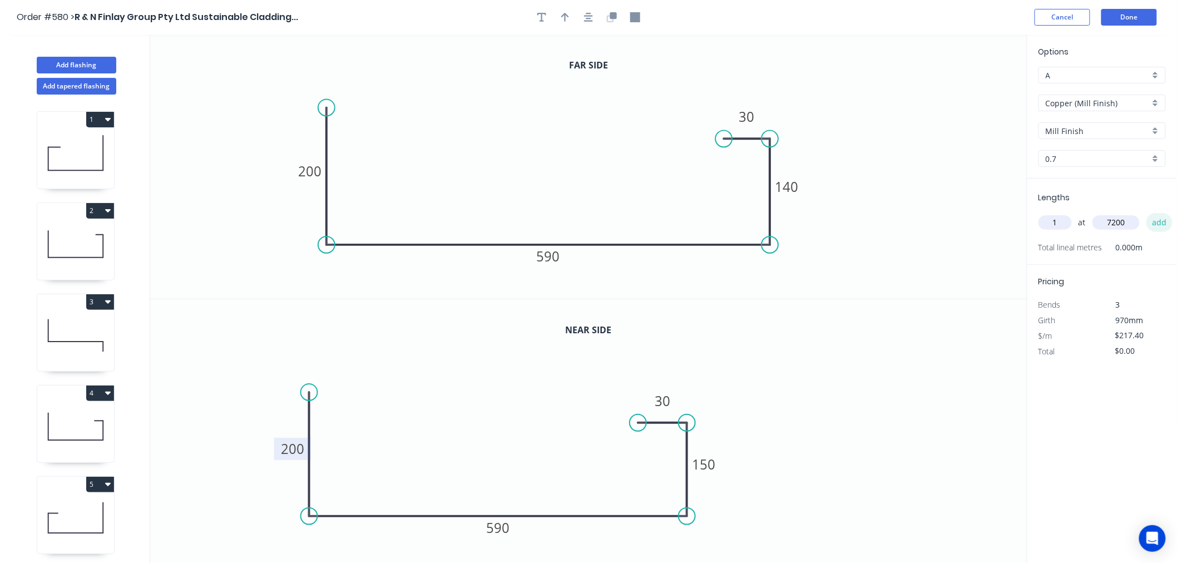
type input "$1,565.28"
click at [1136, 15] on button "Done" at bounding box center [1130, 17] width 56 height 17
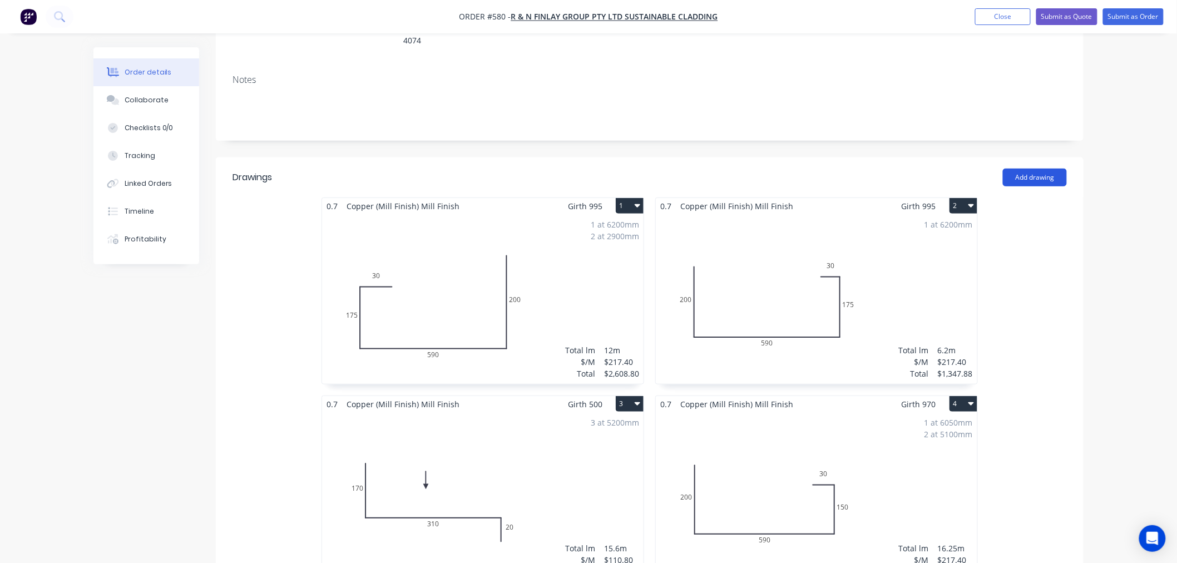
click at [1055, 169] on button "Add drawing" at bounding box center [1035, 178] width 64 height 18
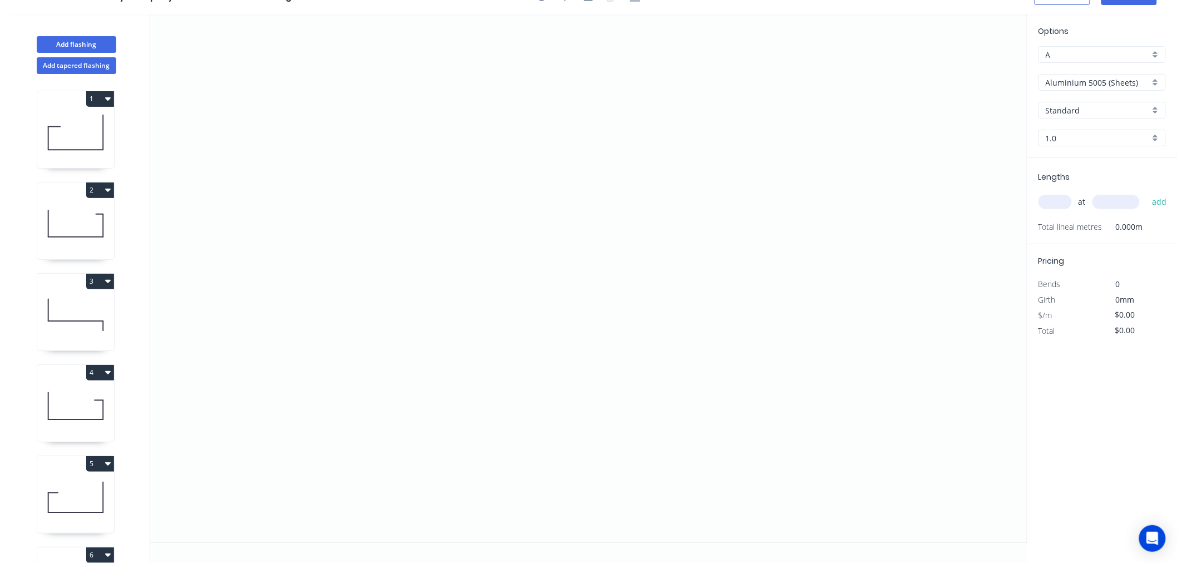
scroll to position [21, 0]
click at [86, 63] on button "Add tapered flashing" at bounding box center [77, 65] width 80 height 17
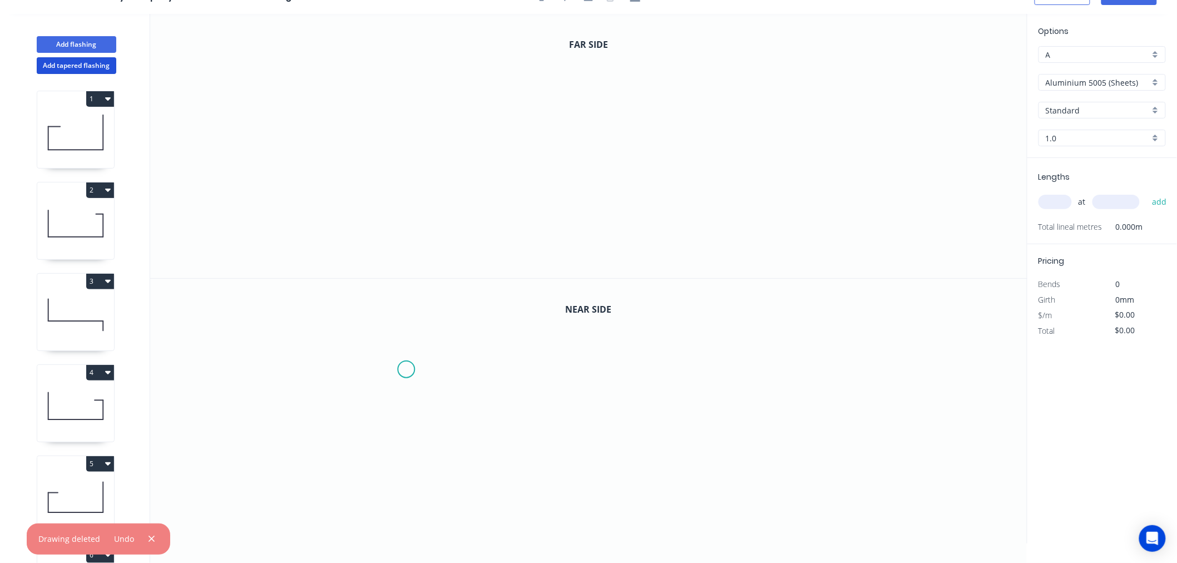
click at [407, 369] on icon "0" at bounding box center [588, 411] width 877 height 265
click at [326, 371] on icon "0" at bounding box center [588, 411] width 877 height 265
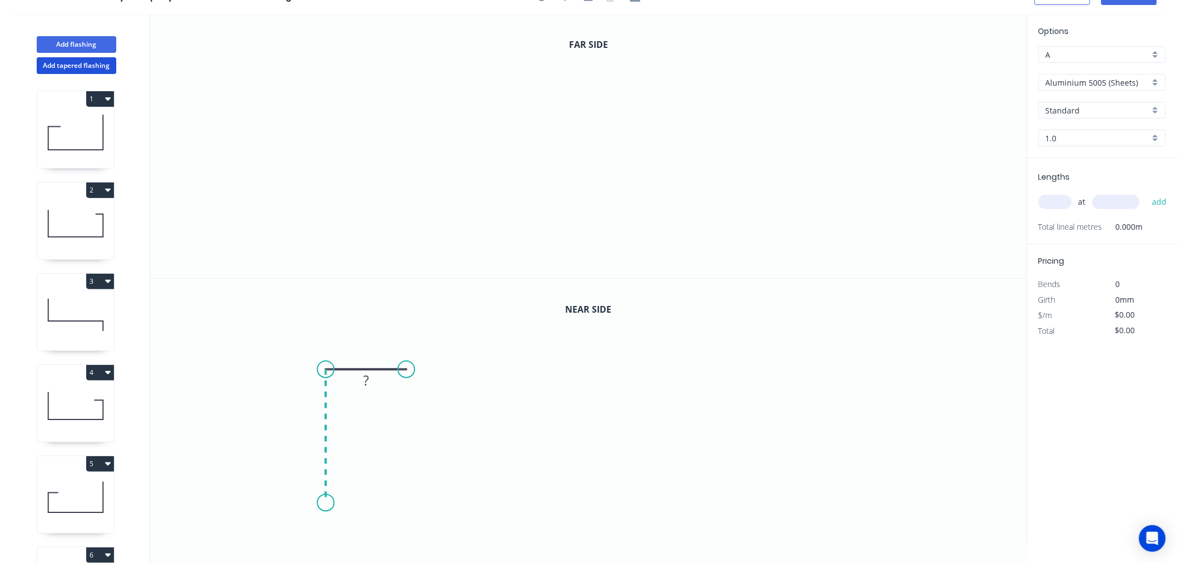
click at [334, 502] on icon "0 ?" at bounding box center [588, 411] width 877 height 265
click at [806, 502] on icon "0 ? ?" at bounding box center [588, 411] width 877 height 265
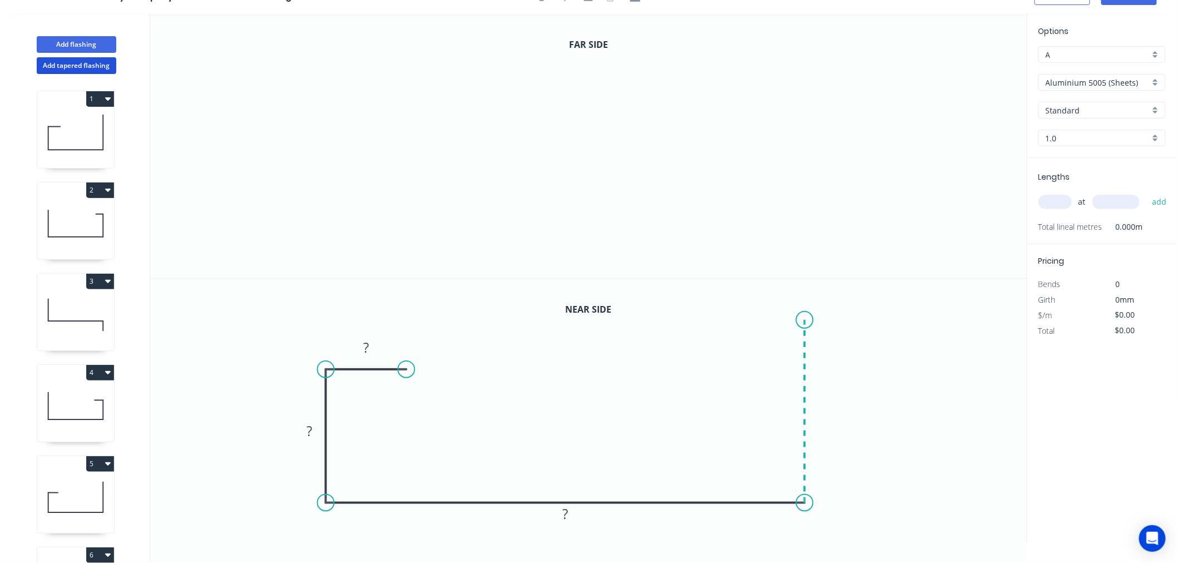
click at [806, 320] on icon at bounding box center [806, 411] width 0 height 183
click at [806, 319] on circle at bounding box center [805, 320] width 17 height 17
click at [398, 75] on icon "0" at bounding box center [588, 146] width 877 height 264
click at [333, 77] on icon "0" at bounding box center [588, 146] width 877 height 264
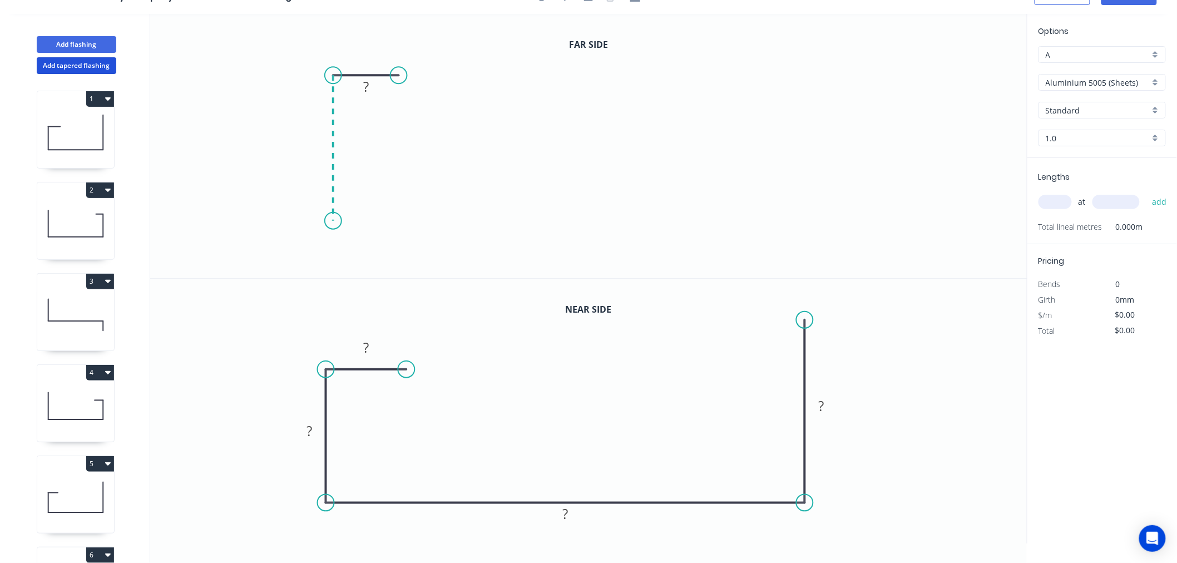
click at [332, 221] on icon "0 ?" at bounding box center [588, 146] width 877 height 264
click at [836, 217] on icon "0 ? ?" at bounding box center [588, 146] width 877 height 264
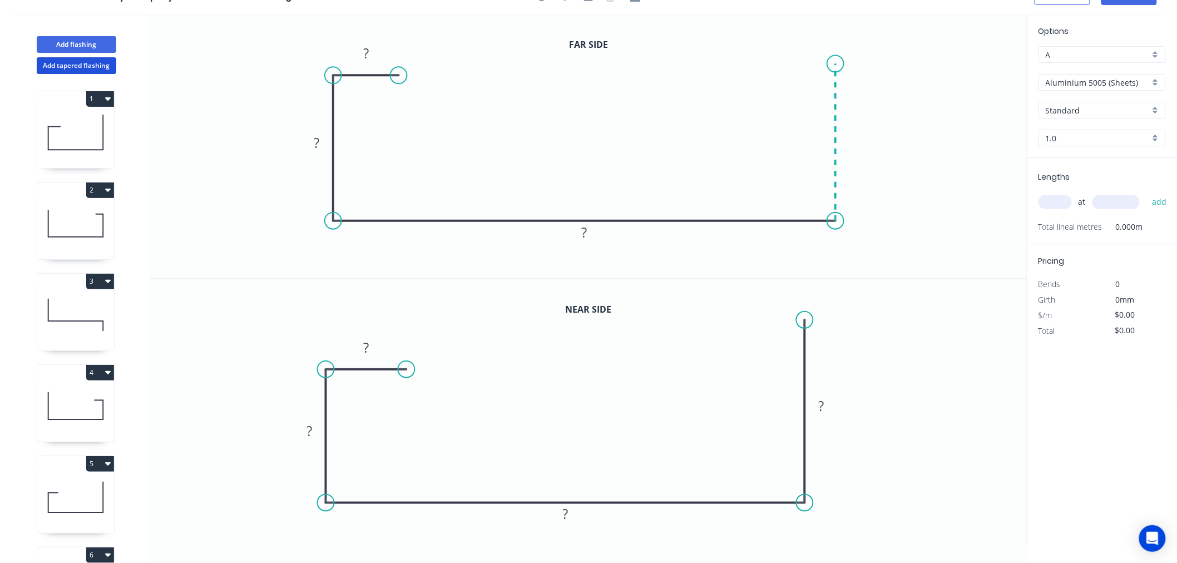
click at [833, 63] on icon "0 ? ? ?" at bounding box center [588, 146] width 877 height 264
click at [833, 63] on circle at bounding box center [835, 63] width 17 height 17
click at [375, 48] on rect at bounding box center [366, 54] width 22 height 16
click at [372, 343] on rect at bounding box center [367, 348] width 22 height 16
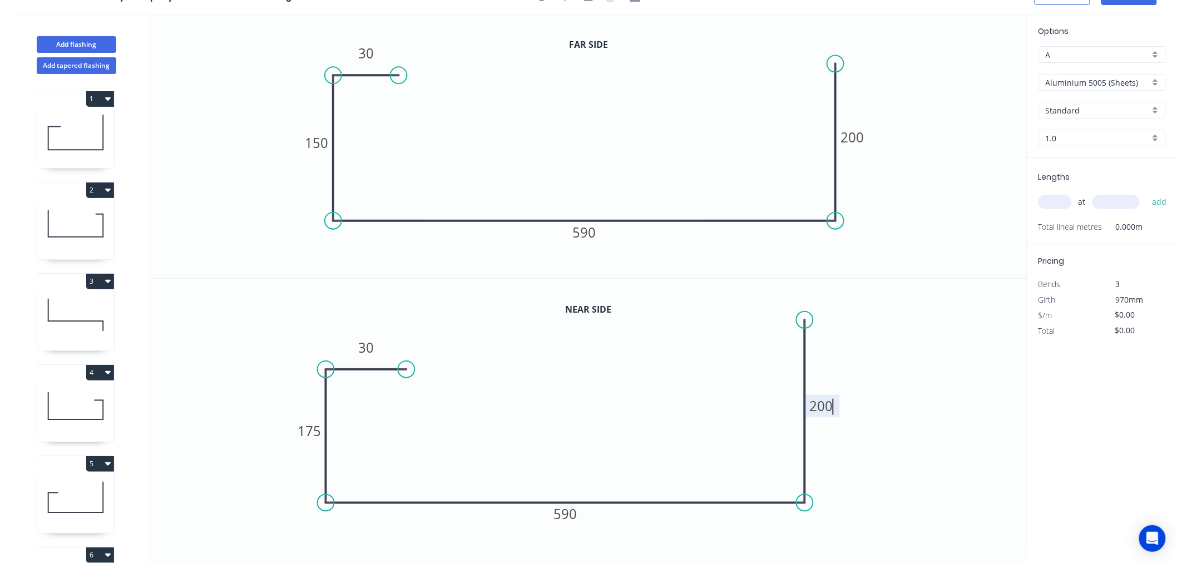
click at [1065, 204] on input "text" at bounding box center [1055, 202] width 33 height 14
type input "1"
type input "7200"
click at [1147, 192] on button "add" at bounding box center [1160, 201] width 26 height 19
click at [1135, 81] on input "Aluminium 5005 (Sheets)" at bounding box center [1098, 83] width 104 height 12
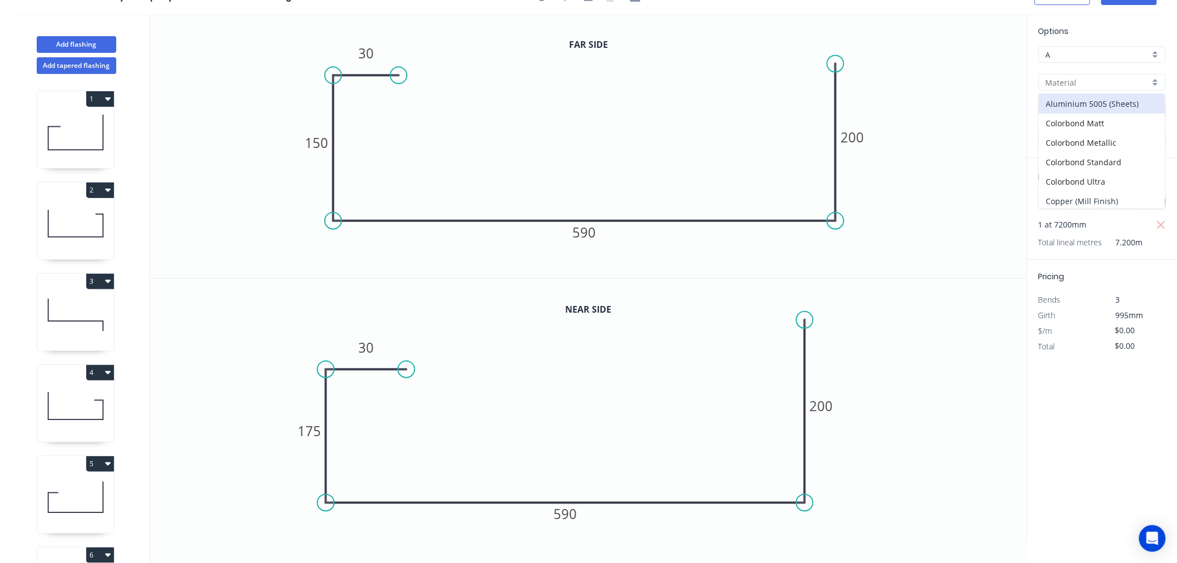
click at [1075, 198] on div "Copper (Mill Finish)" at bounding box center [1102, 200] width 126 height 19
type input "Copper (Mill Finish)"
type input "Mill Finish"
type input "0.55"
type input "$174.21"
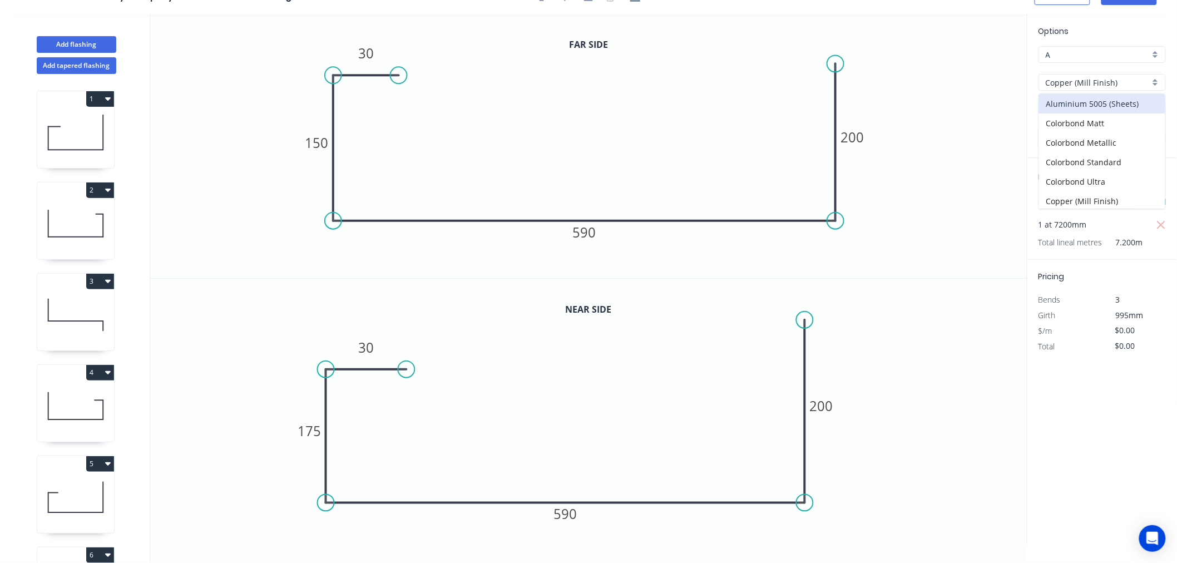
type input "$1,254.31"
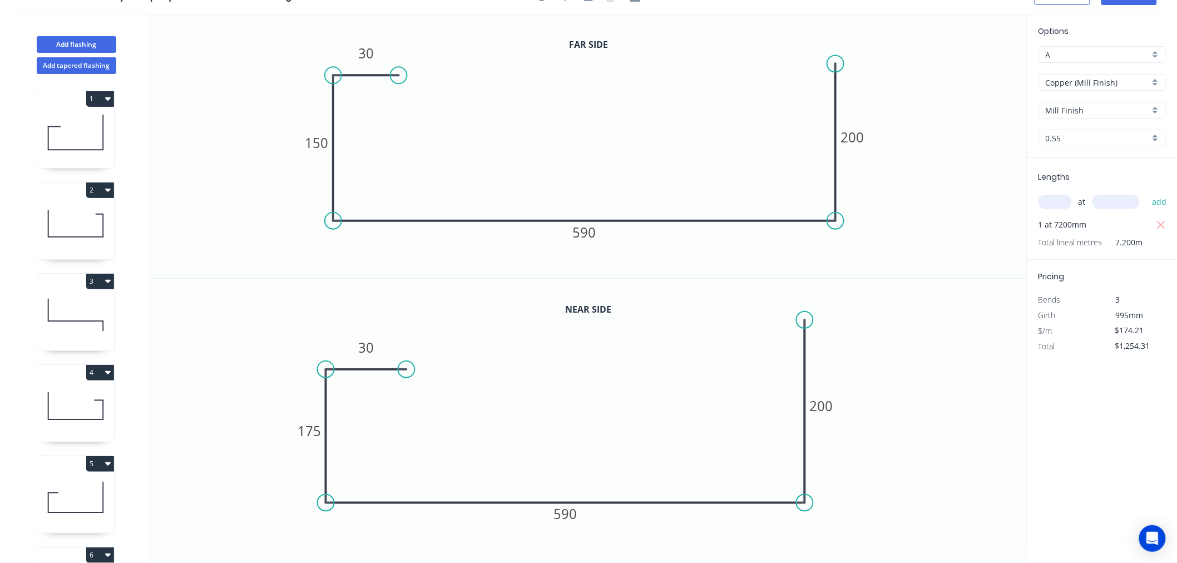
click at [1064, 140] on input "0.55" at bounding box center [1098, 138] width 104 height 12
click at [1060, 180] on div "0.7" at bounding box center [1102, 178] width 126 height 19
type input "0.7"
type input "$217.40"
type input "$1,565.28"
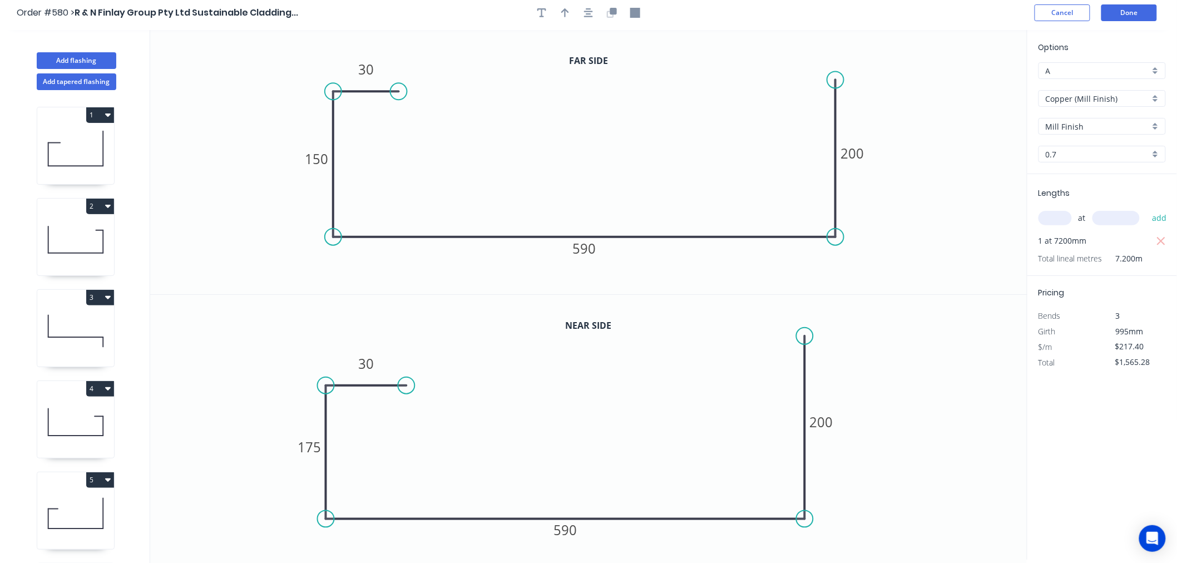
scroll to position [0, 0]
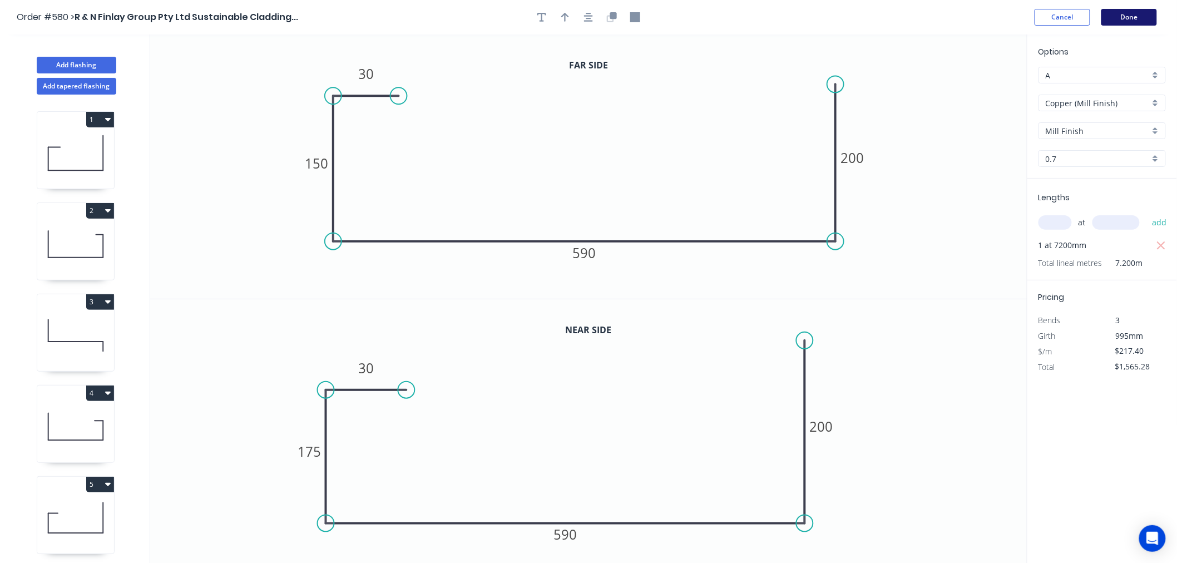
click at [1130, 23] on button "Done" at bounding box center [1130, 17] width 56 height 17
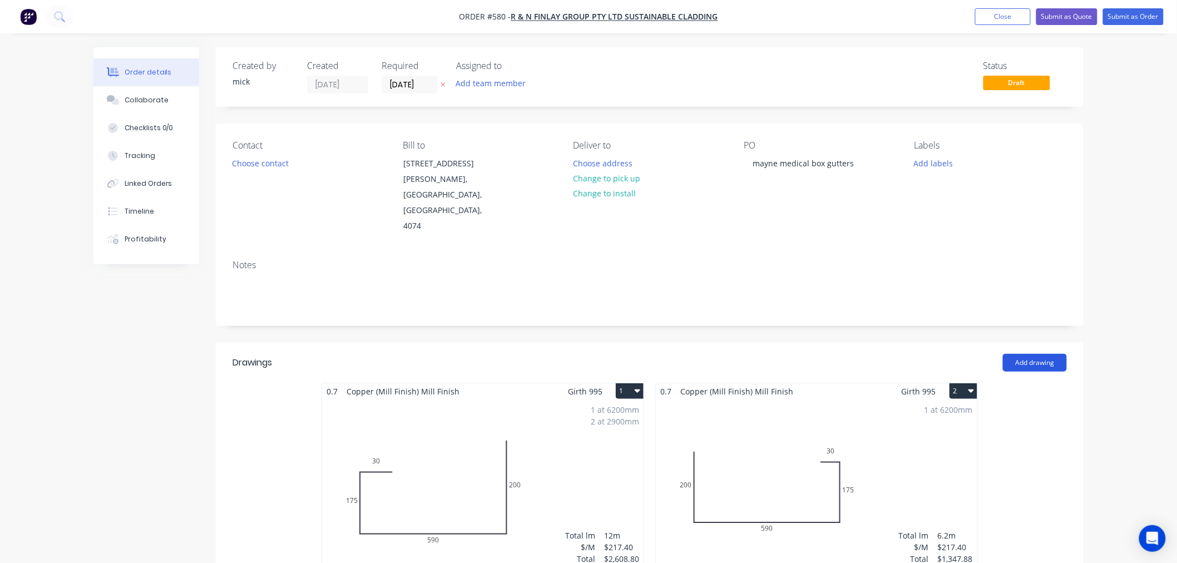
click at [1049, 354] on button "Add drawing" at bounding box center [1035, 363] width 64 height 18
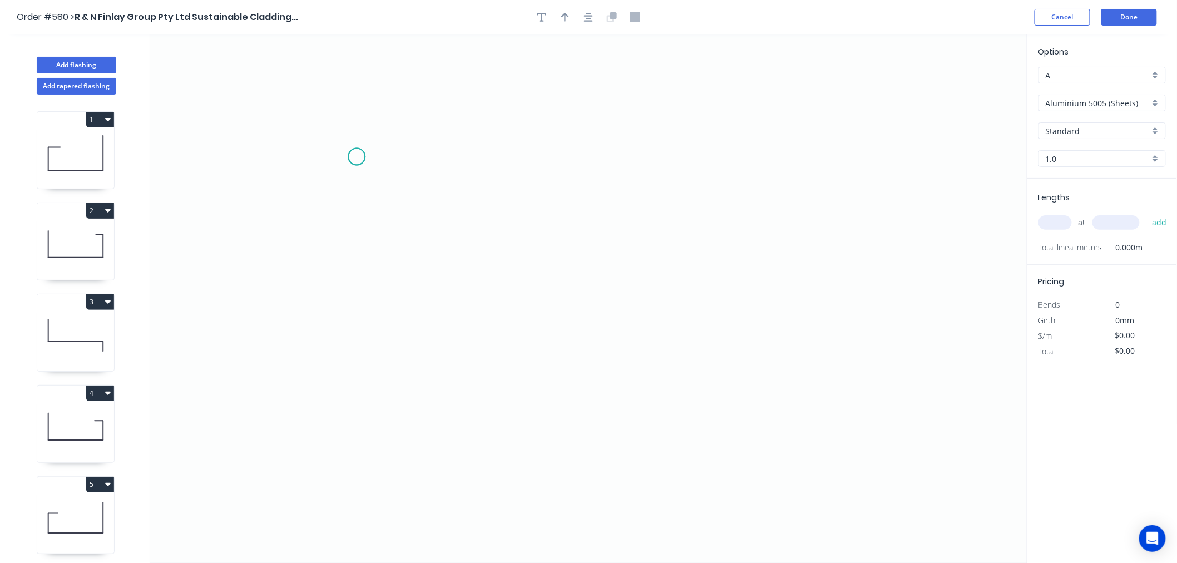
click at [357, 157] on icon "0" at bounding box center [588, 298] width 877 height 529
click at [368, 382] on icon "0" at bounding box center [588, 298] width 877 height 529
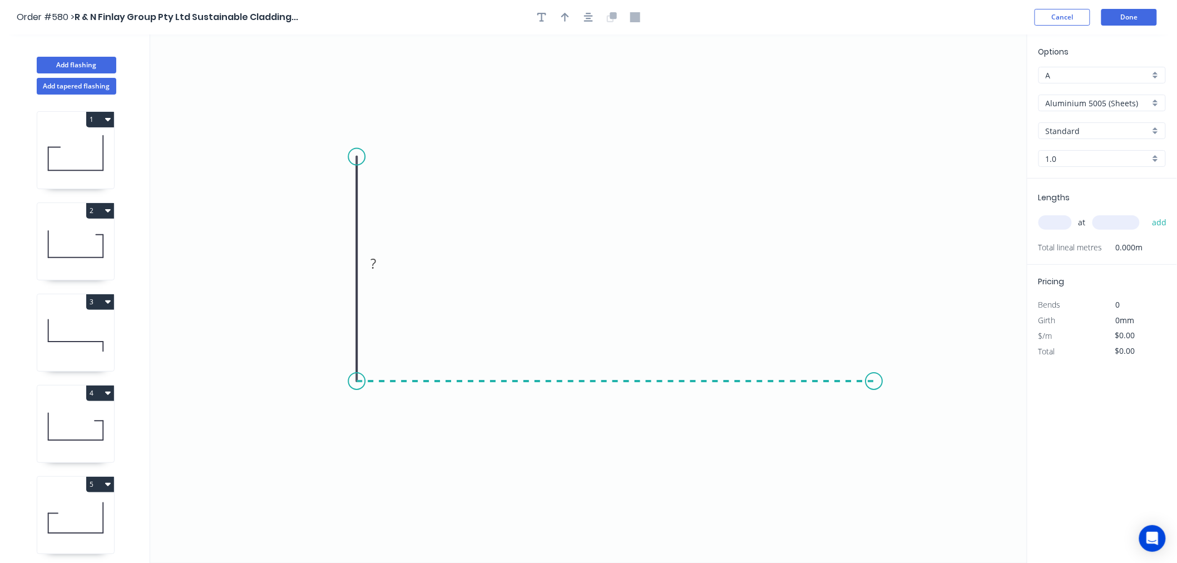
click at [875, 386] on icon "0 ?" at bounding box center [588, 298] width 877 height 529
click at [876, 466] on icon "0 ? ?" at bounding box center [588, 298] width 877 height 529
click at [876, 466] on circle at bounding box center [874, 465] width 17 height 17
click at [343, 261] on rect at bounding box center [340, 264] width 22 height 16
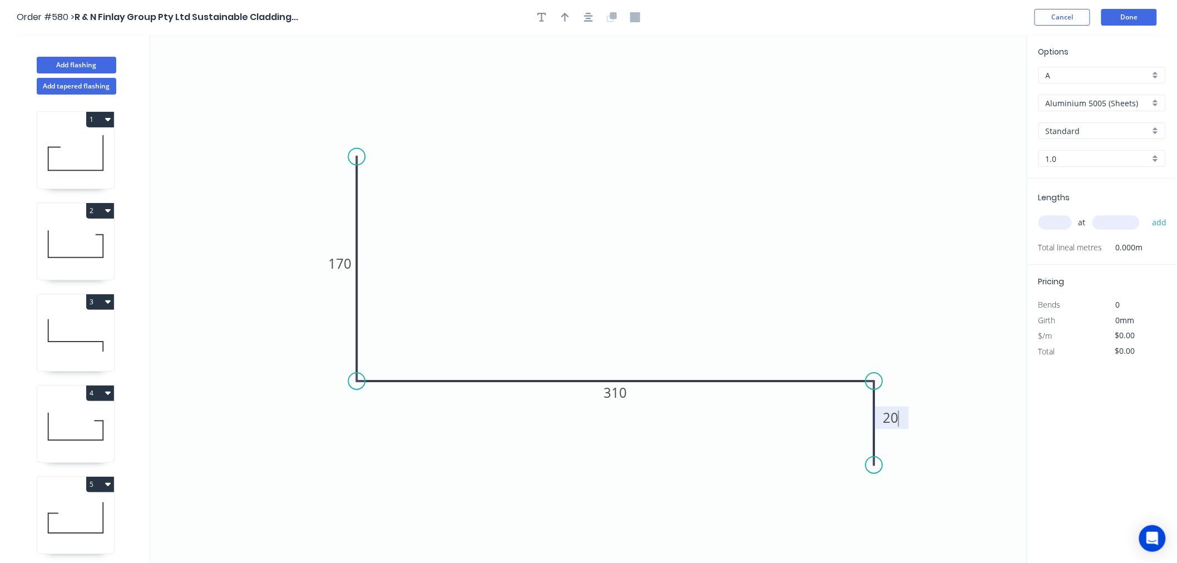
click at [1154, 97] on div "Aluminium 5005 (Sheets)" at bounding box center [1102, 103] width 127 height 17
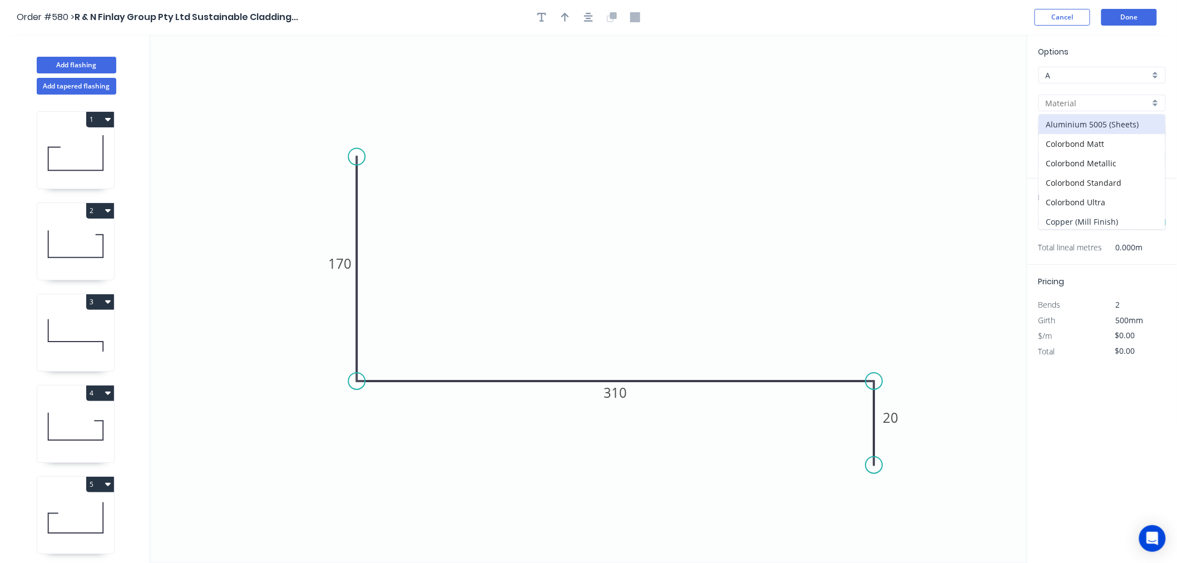
click at [1116, 224] on div "Copper (Mill Finish)" at bounding box center [1102, 221] width 126 height 19
type input "Copper (Mill Finish)"
type input "Mill Finish"
type input "0.55"
type input "$88.25"
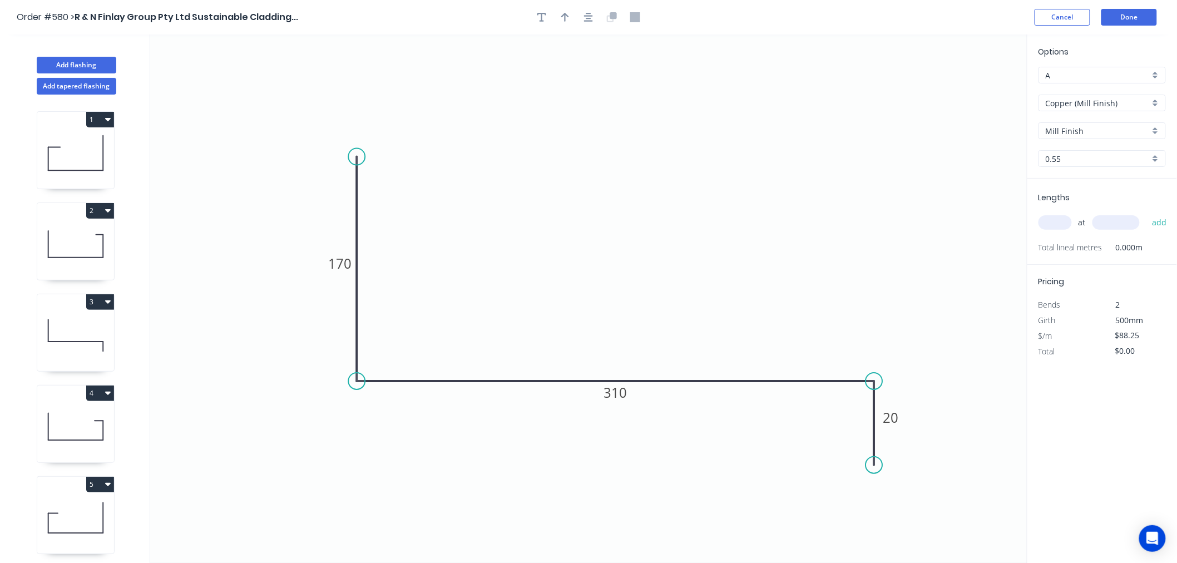
click at [1107, 156] on input "0.55" at bounding box center [1098, 159] width 104 height 12
click at [1089, 194] on div "0.7" at bounding box center [1102, 199] width 126 height 19
type input "0.7"
type input "$110.80"
click at [1068, 221] on input "text" at bounding box center [1055, 222] width 33 height 14
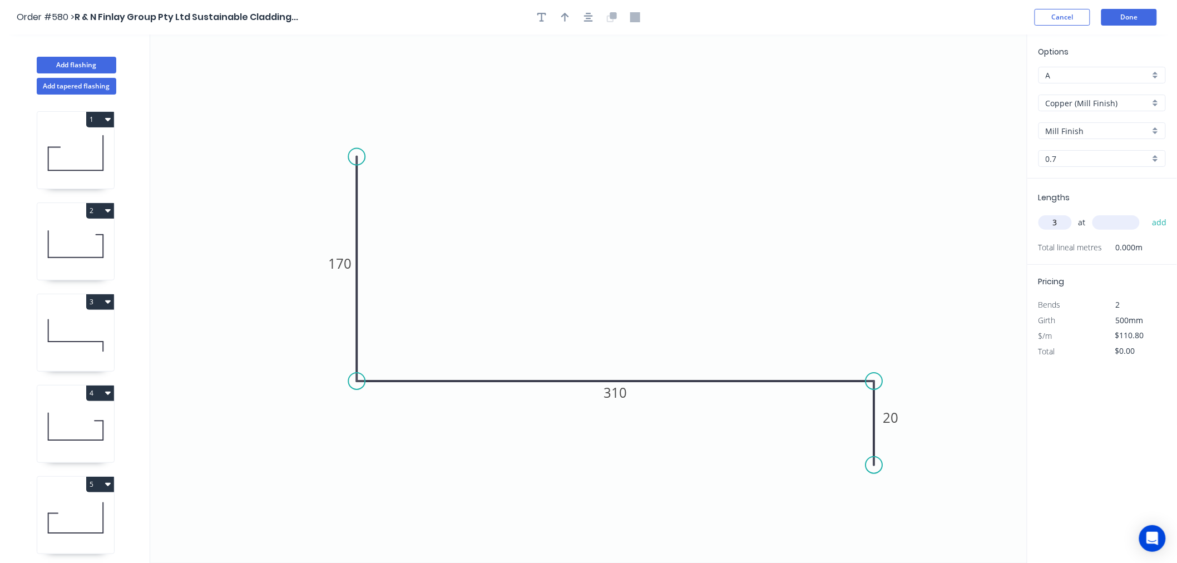
type input "3"
type input "4400"
click at [1147, 213] on button "add" at bounding box center [1160, 222] width 26 height 19
type input "$1,462.56"
click at [1132, 14] on button "Done" at bounding box center [1130, 17] width 56 height 17
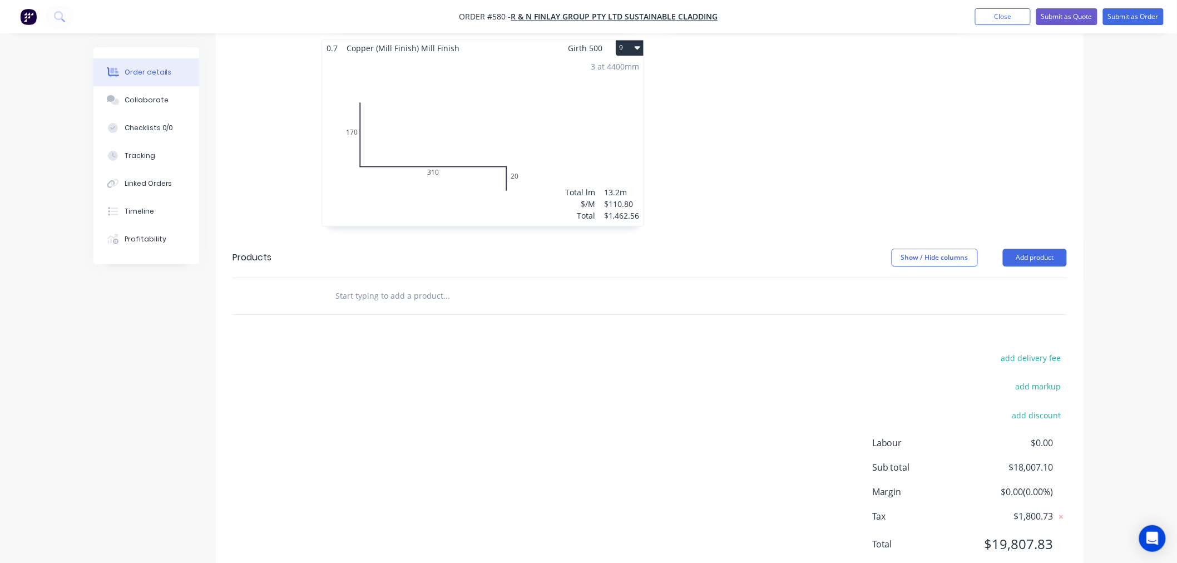
scroll to position [1337, 0]
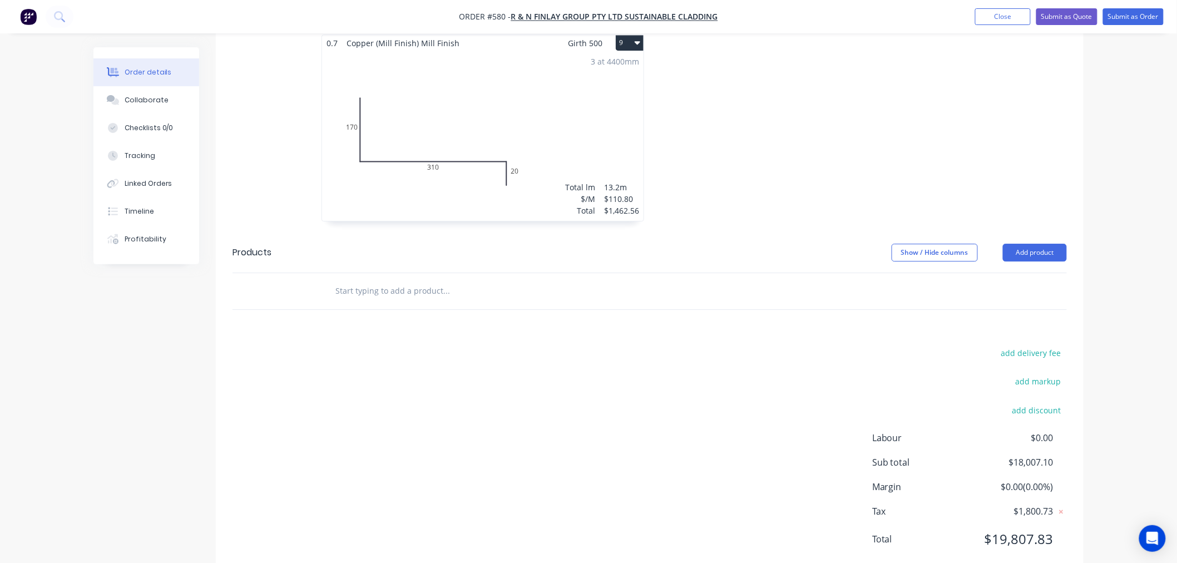
click at [409, 280] on input "text" at bounding box center [446, 291] width 223 height 22
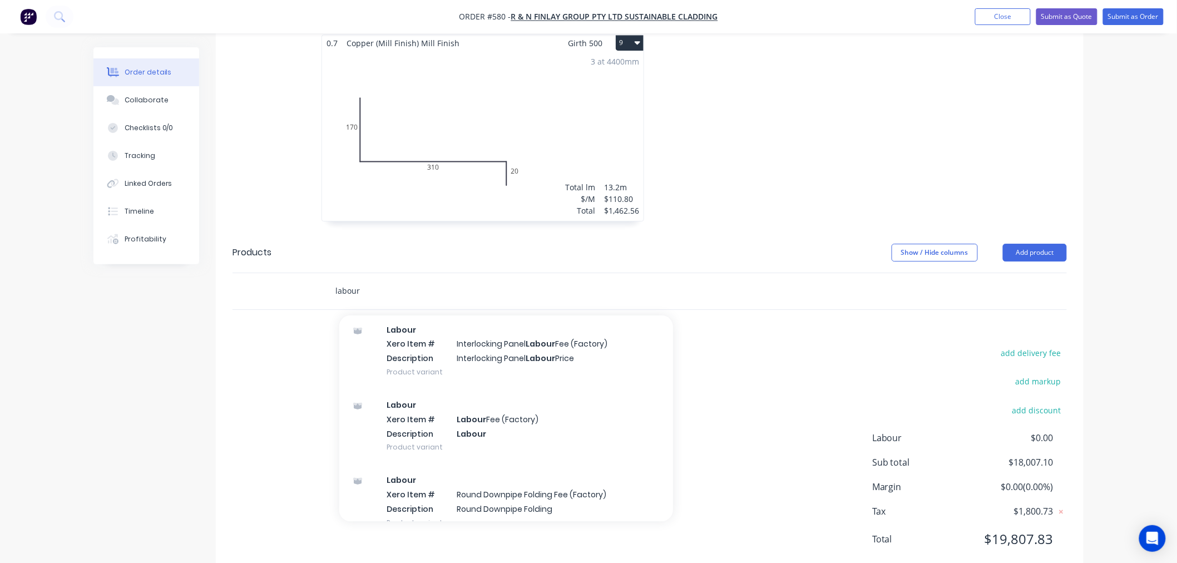
scroll to position [410, 0]
type input "labour"
click at [519, 393] on div "Labour Xero Item # Labour Fee (Factory) Description Labour Product variant" at bounding box center [506, 430] width 334 height 75
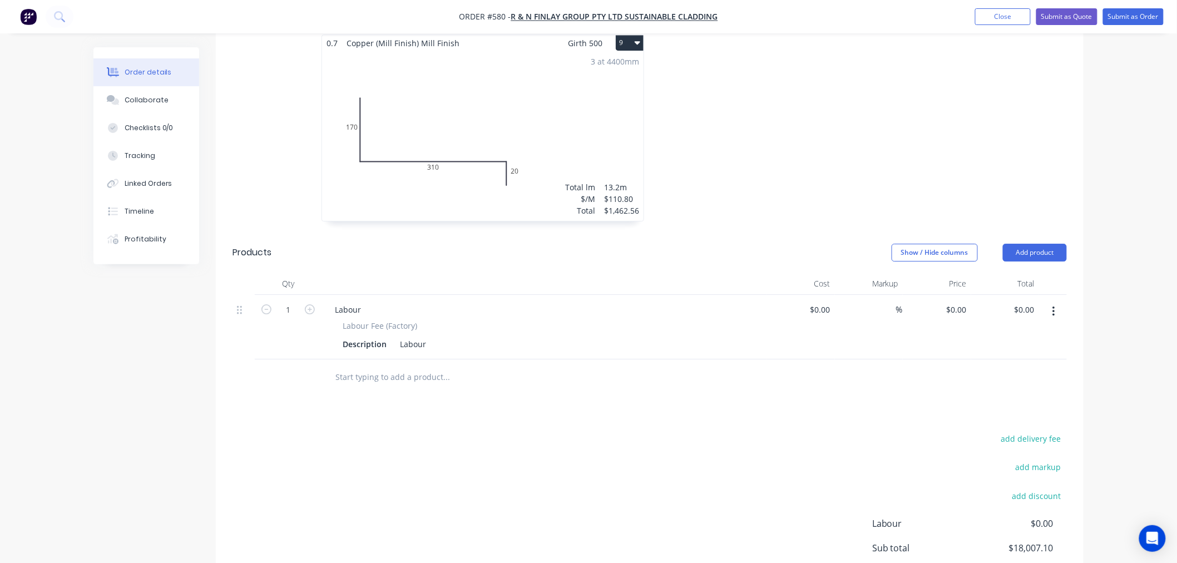
click at [371, 302] on div "Labour" at bounding box center [544, 310] width 436 height 16
click at [368, 302] on div "Labour" at bounding box center [348, 310] width 44 height 16
click at [287, 302] on input "1" at bounding box center [288, 310] width 29 height 17
type input "6"
click at [458, 484] on div "add delivery fee add markup add discount Labour $0.00 Sub total $18,007.10 Marg…" at bounding box center [650, 538] width 835 height 215
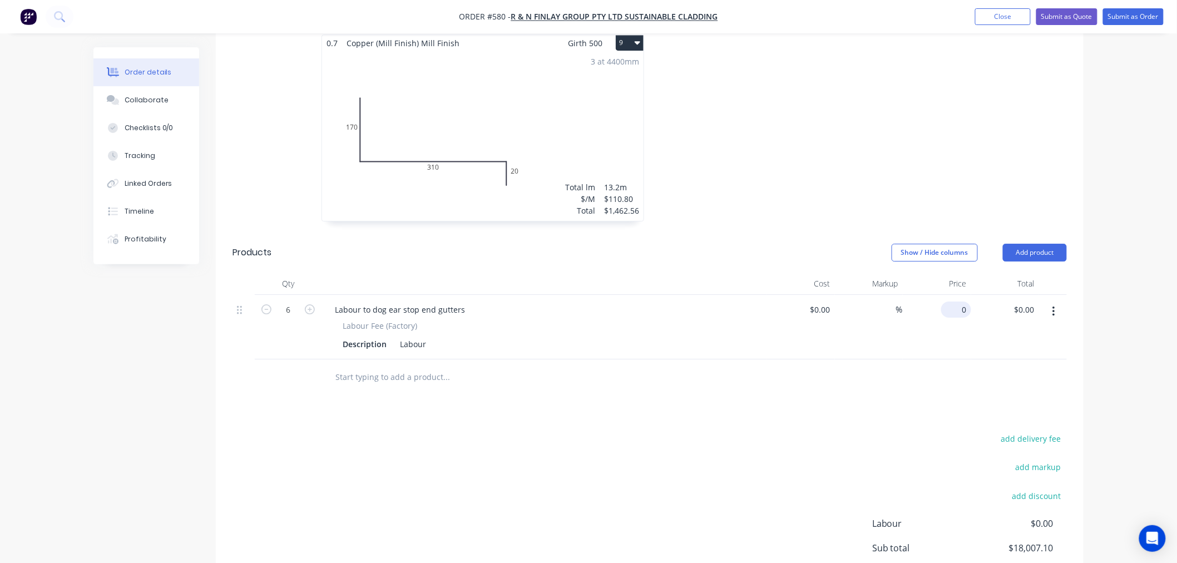
click at [965, 302] on input "0" at bounding box center [959, 310] width 26 height 16
type input "$120.00"
type input "$720.00"
drag, startPoint x: 669, startPoint y: 442, endPoint x: 584, endPoint y: 446, distance: 85.2
click at [668, 444] on div "add delivery fee add markup add discount Labour $0.00 Sub total $18,727.10 Marg…" at bounding box center [650, 538] width 835 height 215
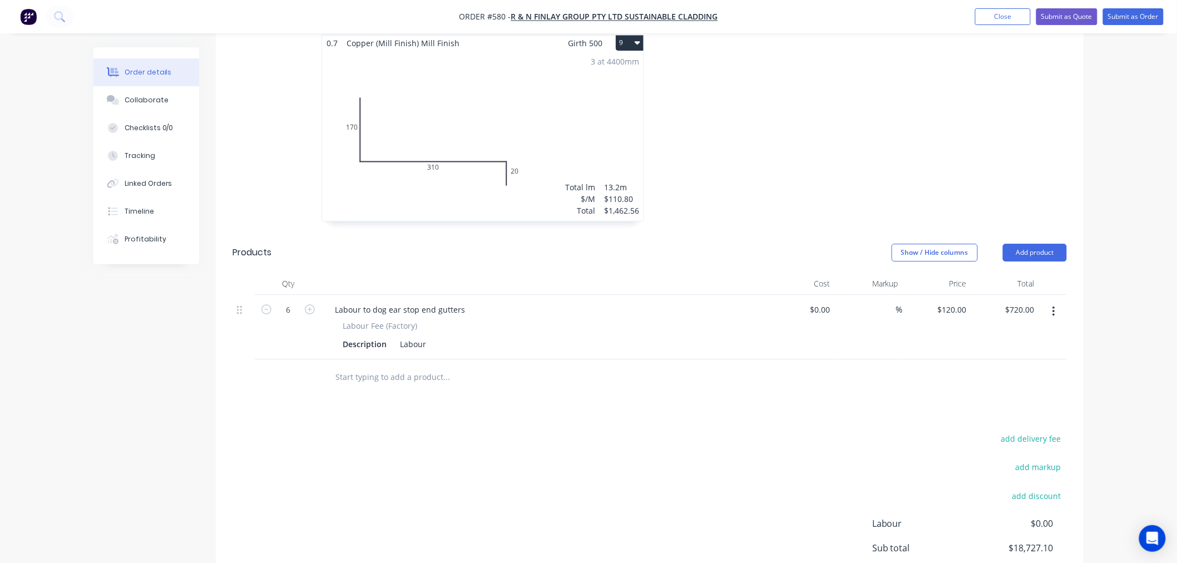
click at [408, 366] on input "text" at bounding box center [446, 377] width 223 height 22
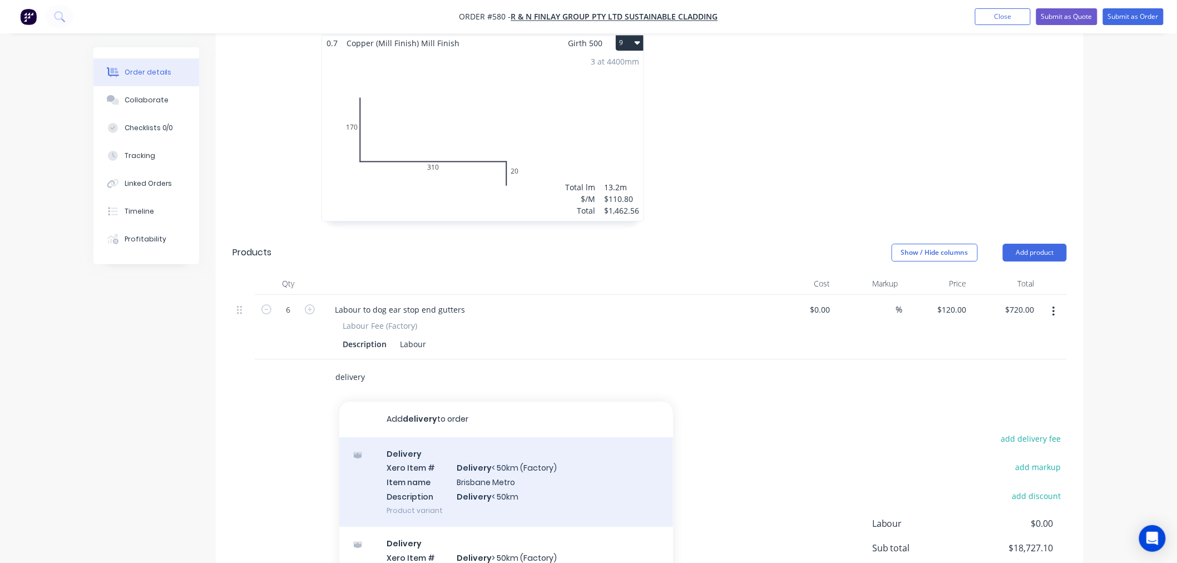
scroll to position [56, 0]
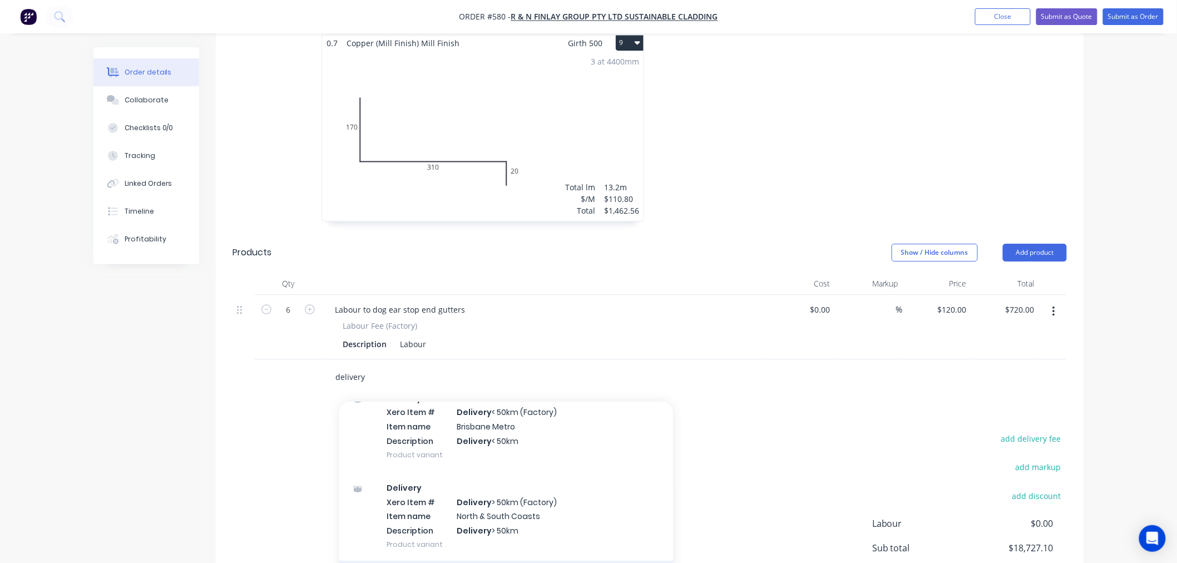
type input "delivery"
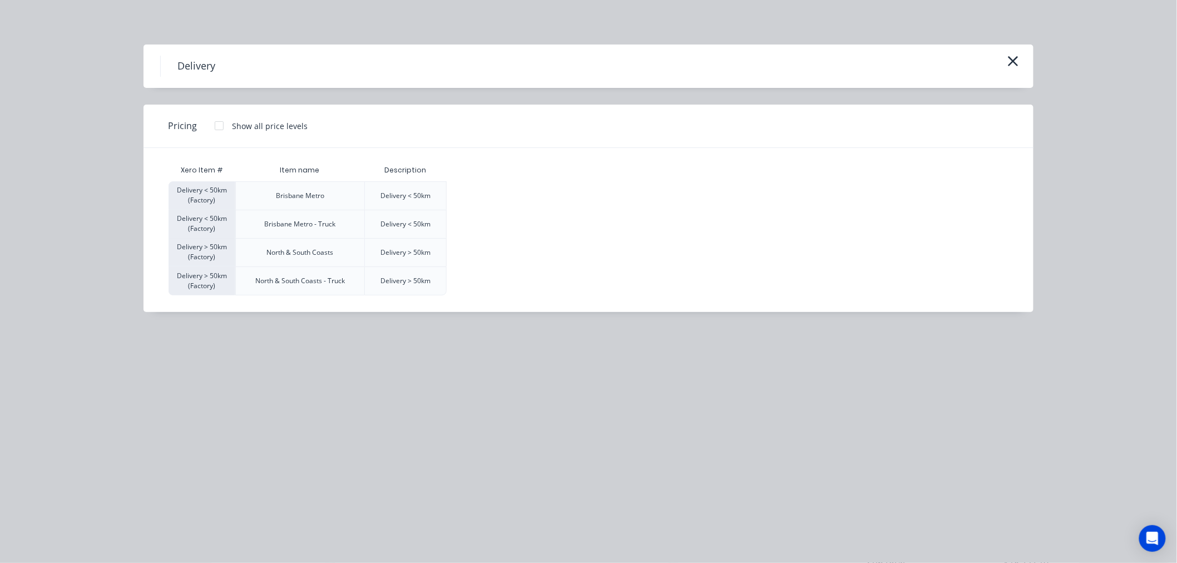
click at [221, 130] on div at bounding box center [219, 126] width 22 height 22
click at [459, 202] on div "$120.00" at bounding box center [475, 196] width 56 height 28
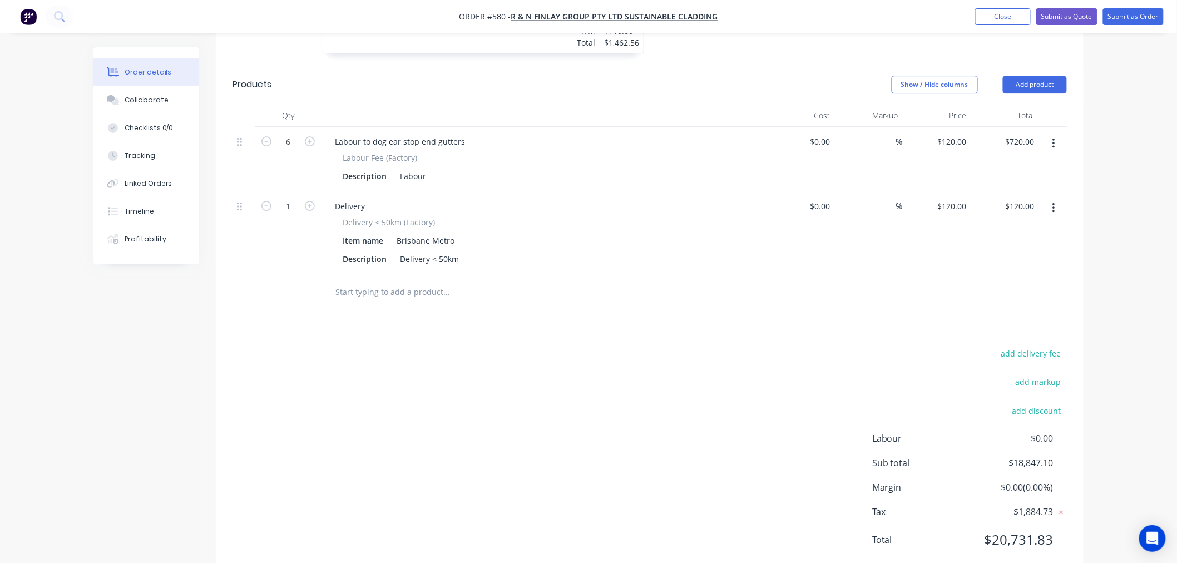
scroll to position [1506, 0]
click at [433, 280] on input "text" at bounding box center [446, 291] width 223 height 22
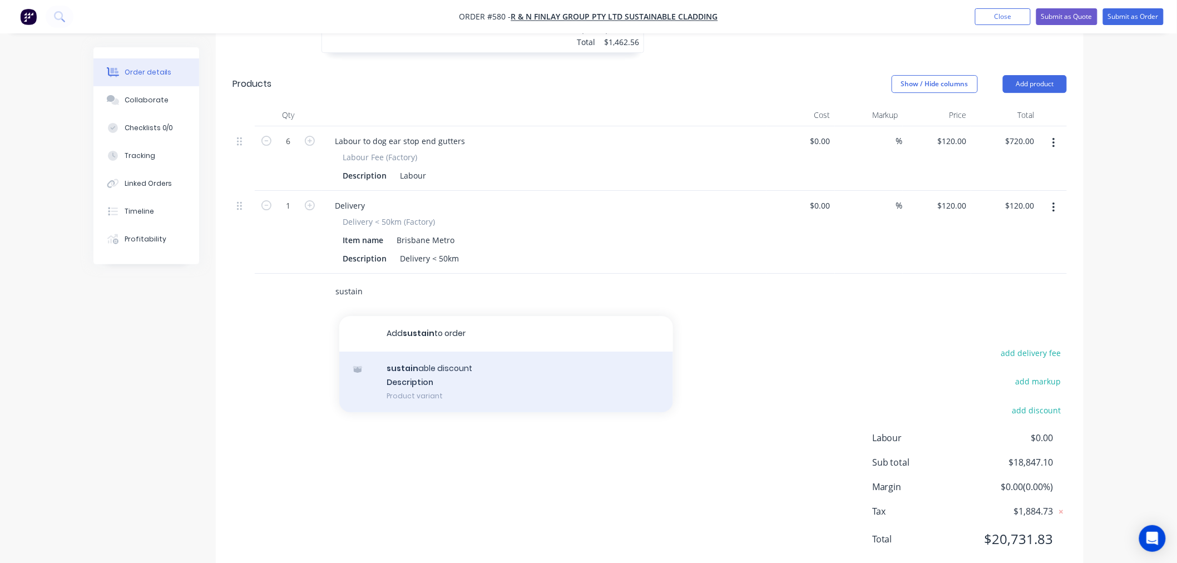
type input "sustain"
click at [460, 352] on div "sustain able discount Description Product variant" at bounding box center [506, 382] width 334 height 61
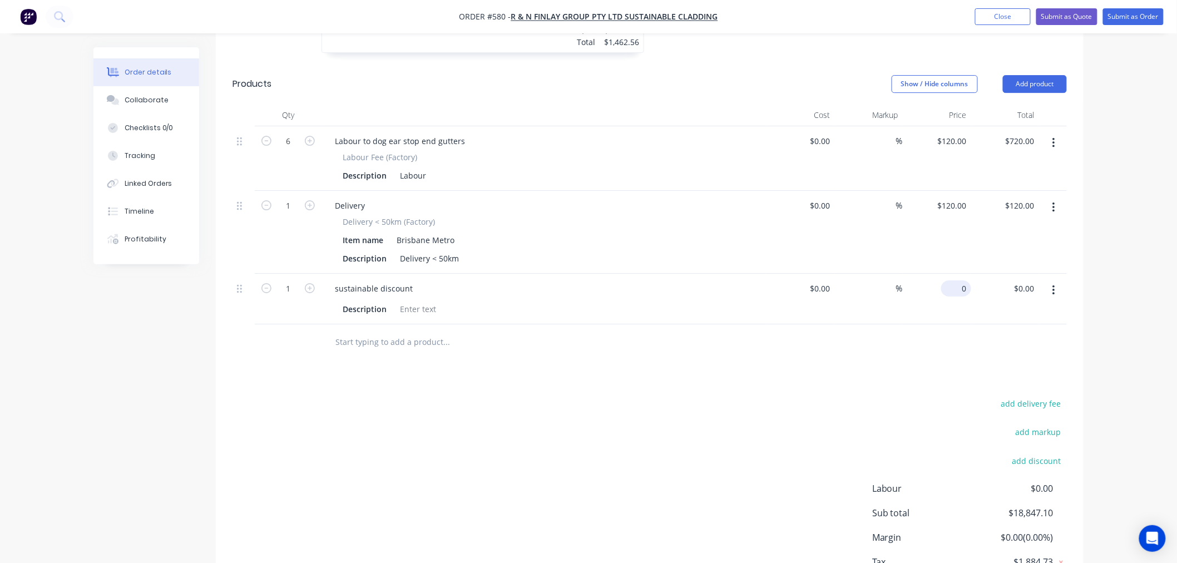
click at [963, 280] on input "0" at bounding box center [959, 288] width 26 height 16
type input "$-1,440.00"
click at [818, 396] on div "add delivery fee add markup add discount Labour $0.00 Sub total $18,847.10 Marg…" at bounding box center [650, 503] width 835 height 215
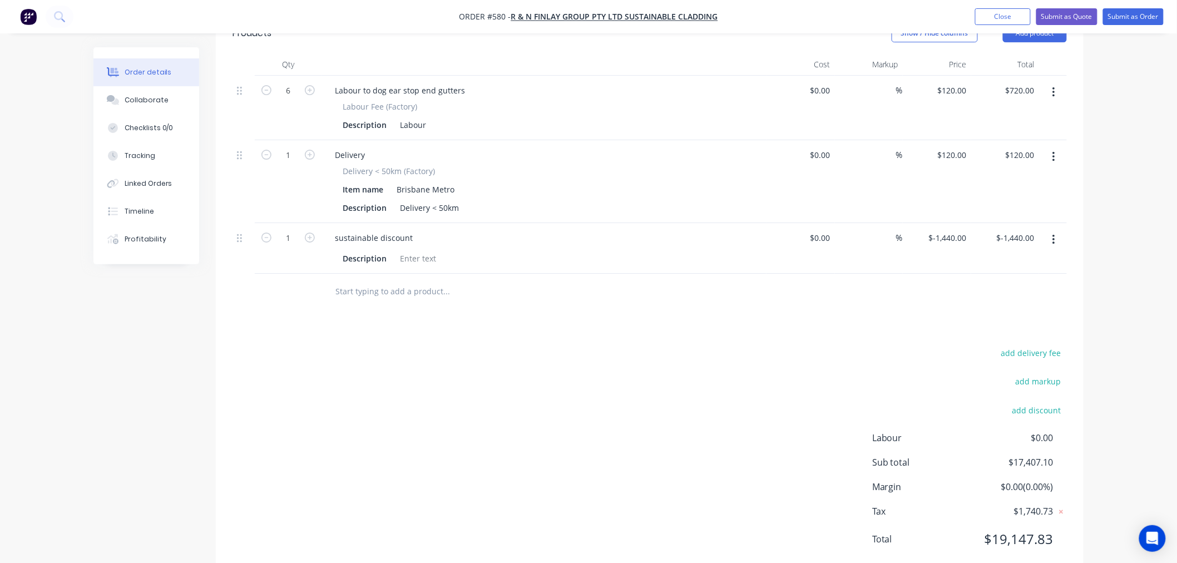
scroll to position [1063, 0]
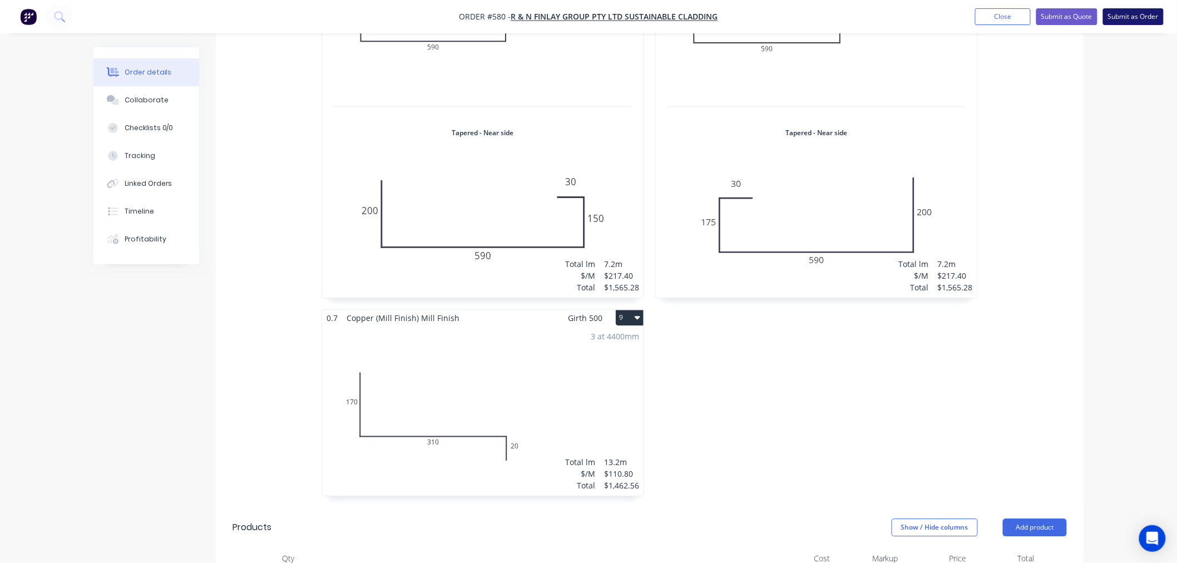
click at [1145, 11] on button "Submit as Order" at bounding box center [1133, 16] width 61 height 17
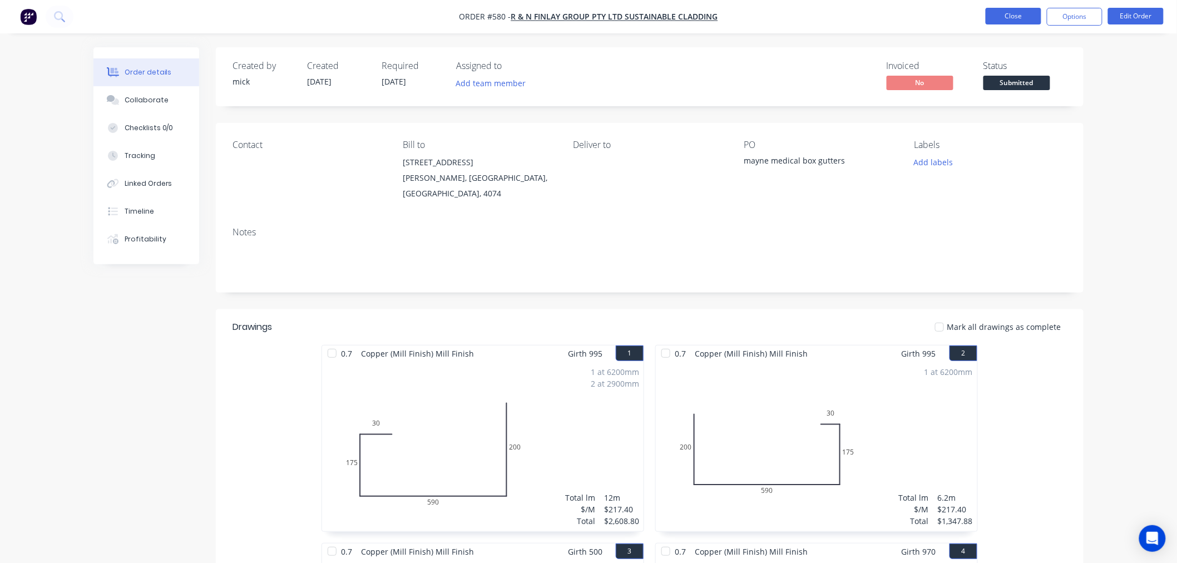
click at [1027, 10] on button "Close" at bounding box center [1014, 16] width 56 height 17
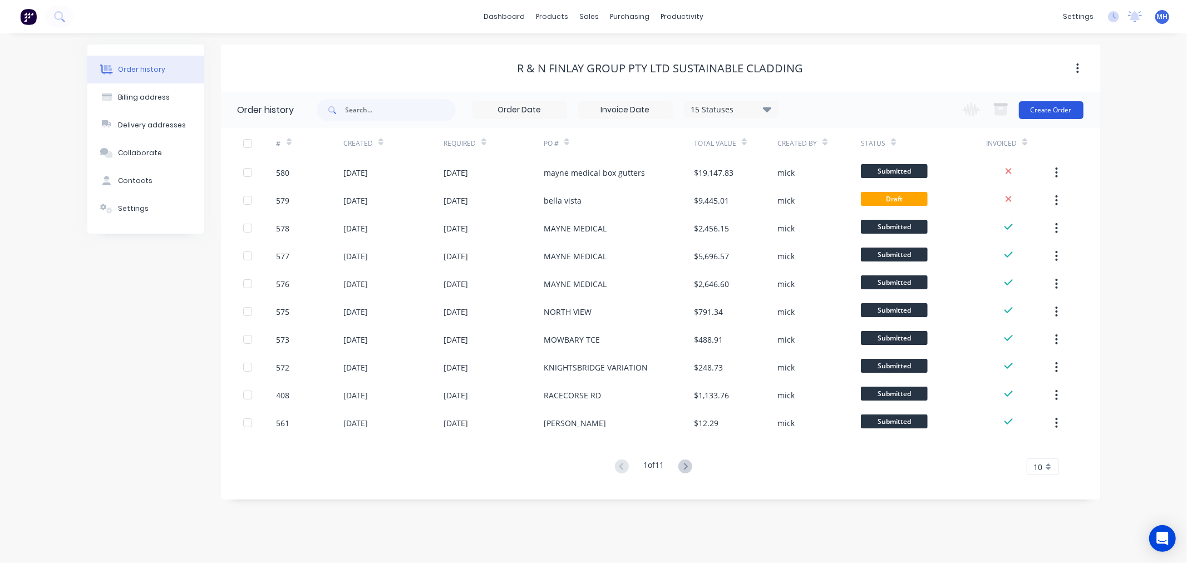
click at [1063, 109] on button "Create Order" at bounding box center [1051, 110] width 65 height 18
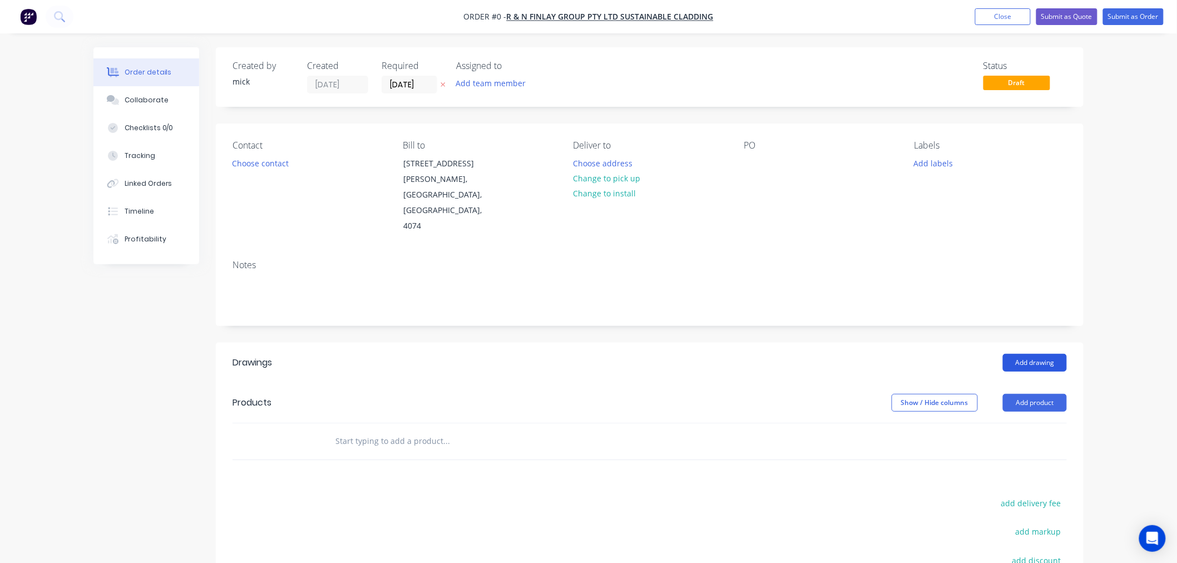
click at [1038, 354] on button "Add drawing" at bounding box center [1035, 363] width 64 height 18
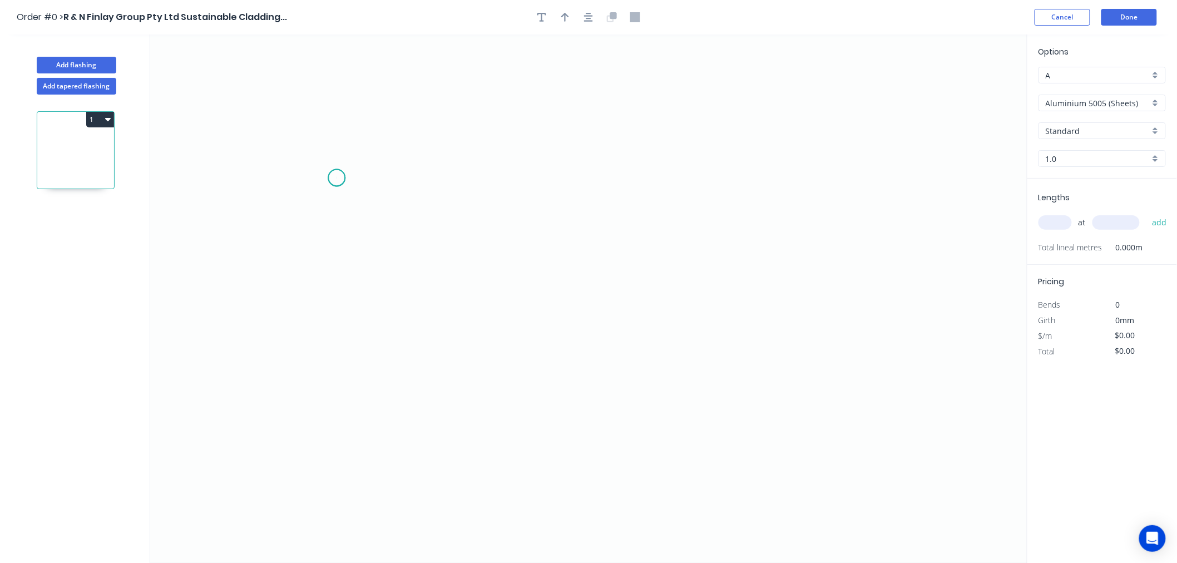
click at [337, 178] on icon "0" at bounding box center [588, 298] width 877 height 529
click at [475, 179] on icon "0" at bounding box center [588, 298] width 877 height 529
click at [462, 363] on icon "0 ?" at bounding box center [588, 298] width 877 height 529
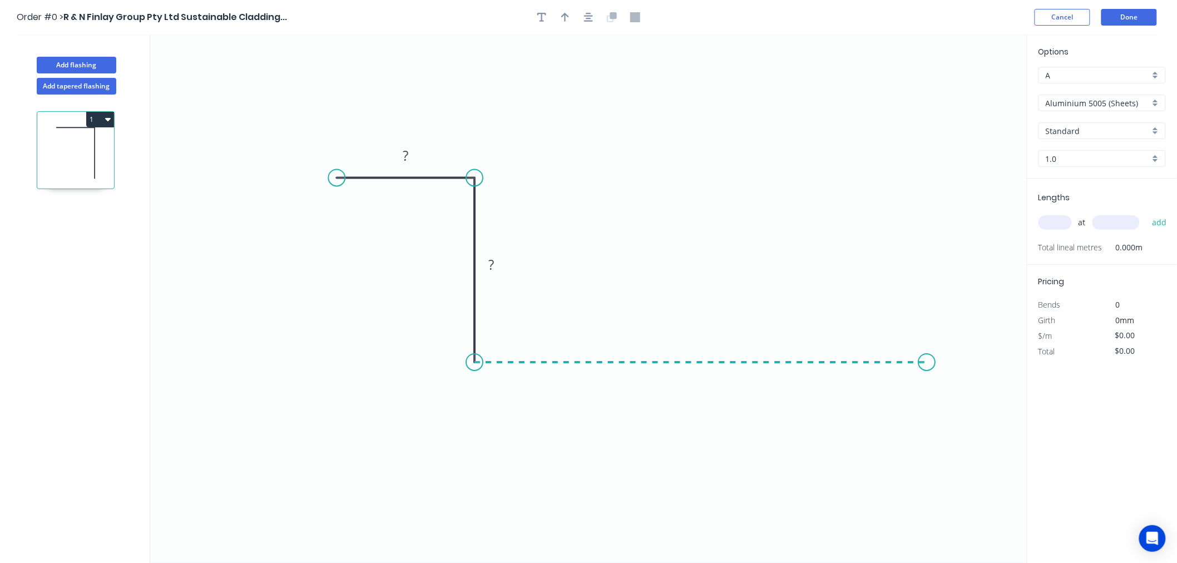
click at [927, 385] on icon "0 ? ?" at bounding box center [588, 298] width 877 height 529
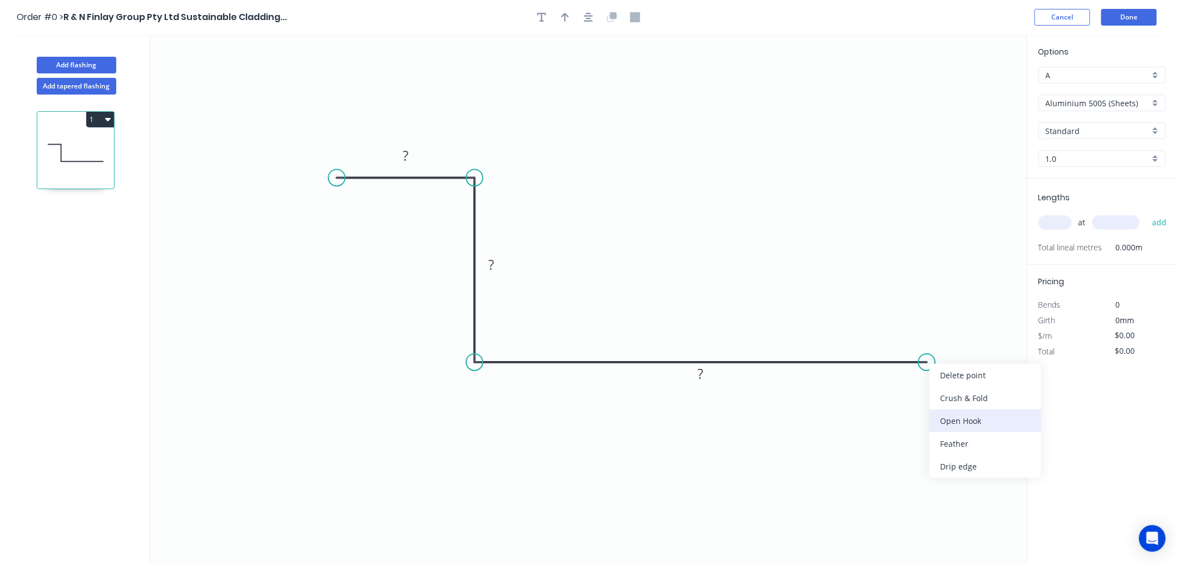
click at [953, 413] on div "Open Hook" at bounding box center [986, 420] width 112 height 23
click at [947, 397] on div "Flip bend" at bounding box center [987, 397] width 112 height 23
click at [376, 229] on div "Open Hook" at bounding box center [397, 240] width 112 height 23
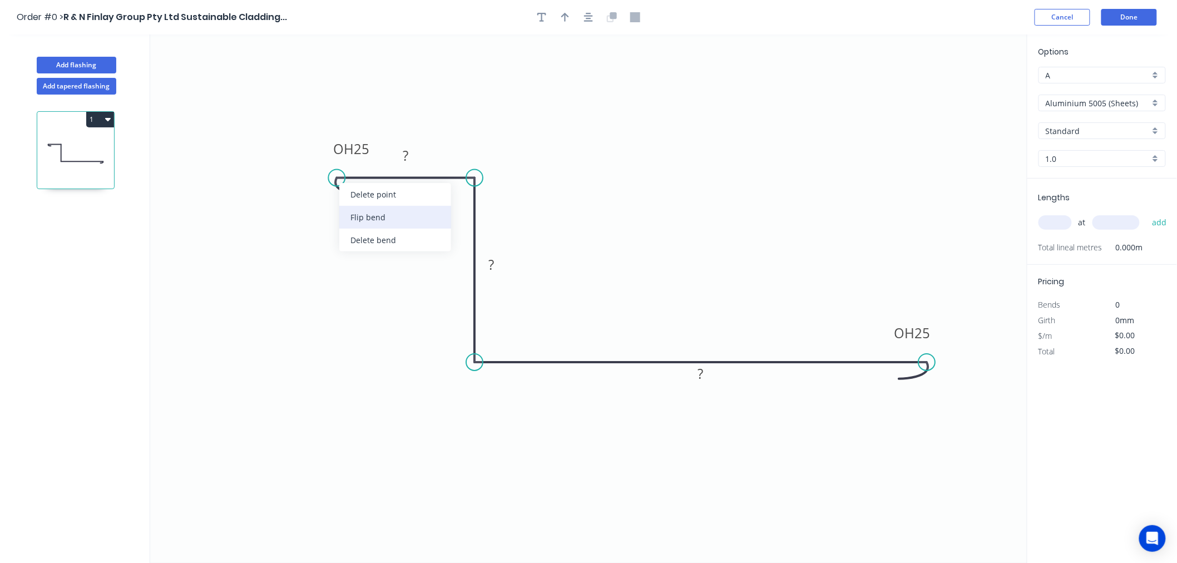
click at [359, 206] on div "Flip bend" at bounding box center [395, 217] width 112 height 23
click at [368, 200] on tspan "25" at bounding box center [362, 196] width 16 height 18
click at [418, 157] on rect at bounding box center [406, 156] width 36 height 22
click at [411, 155] on rect at bounding box center [405, 157] width 22 height 16
click at [924, 330] on tspan "25" at bounding box center [923, 333] width 16 height 18
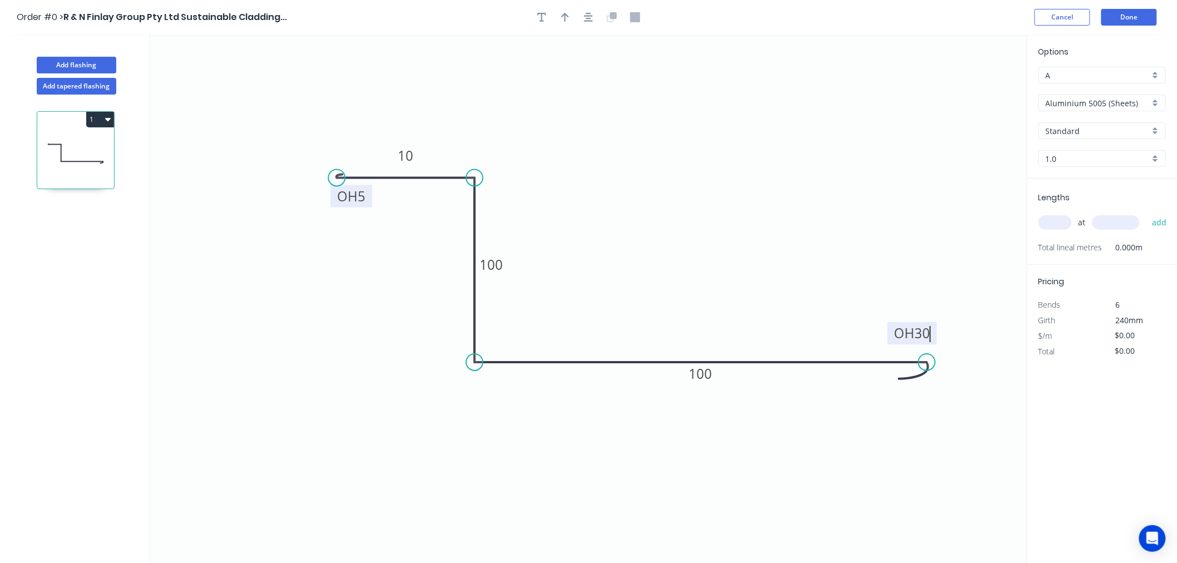
click at [878, 175] on icon "0 OH 5 10 100 OH 30 100" at bounding box center [588, 298] width 877 height 529
click at [1114, 102] on input "Aluminium 5005 (Sheets)" at bounding box center [1098, 103] width 104 height 12
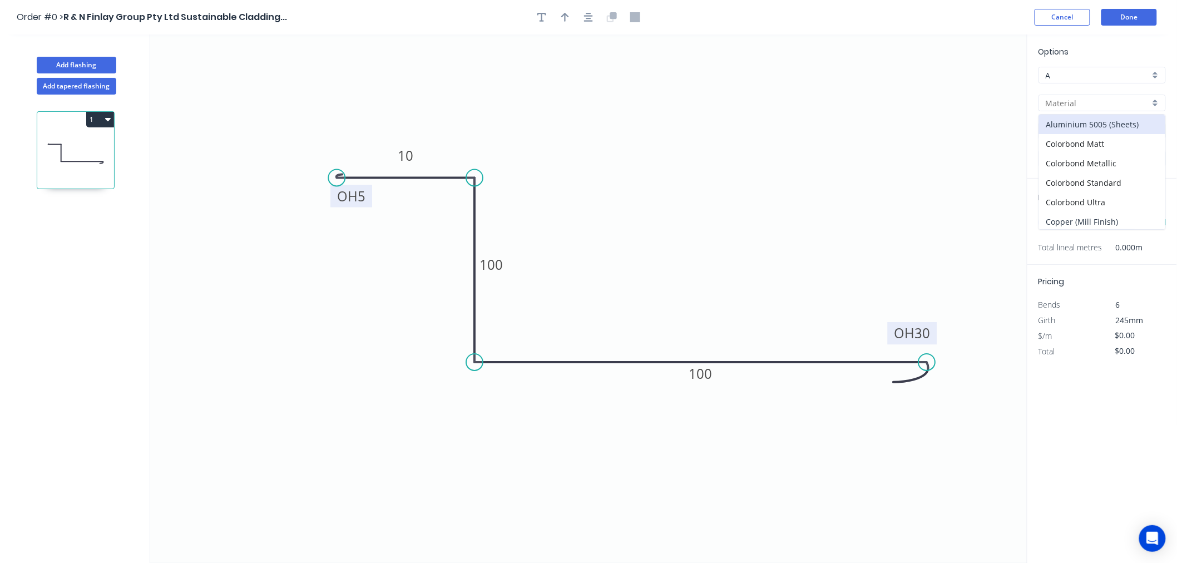
click at [1107, 215] on div "Copper (Mill Finish)" at bounding box center [1102, 221] width 126 height 19
type input "Copper (Mill Finish)"
type input "Mill Finish"
type input "0.55"
type input "$60.95"
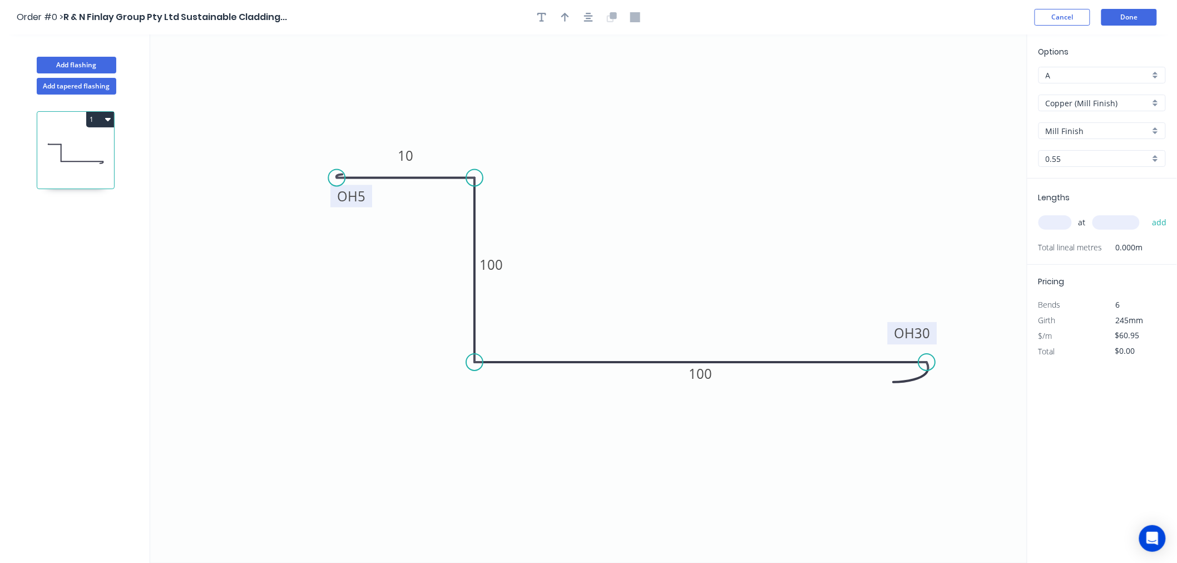
click at [1104, 154] on input "0.55" at bounding box center [1098, 159] width 104 height 12
click at [1099, 197] on div "0.7" at bounding box center [1102, 199] width 126 height 19
type input "0.7"
type input "$74.53"
click at [1063, 220] on input "text" at bounding box center [1055, 222] width 33 height 14
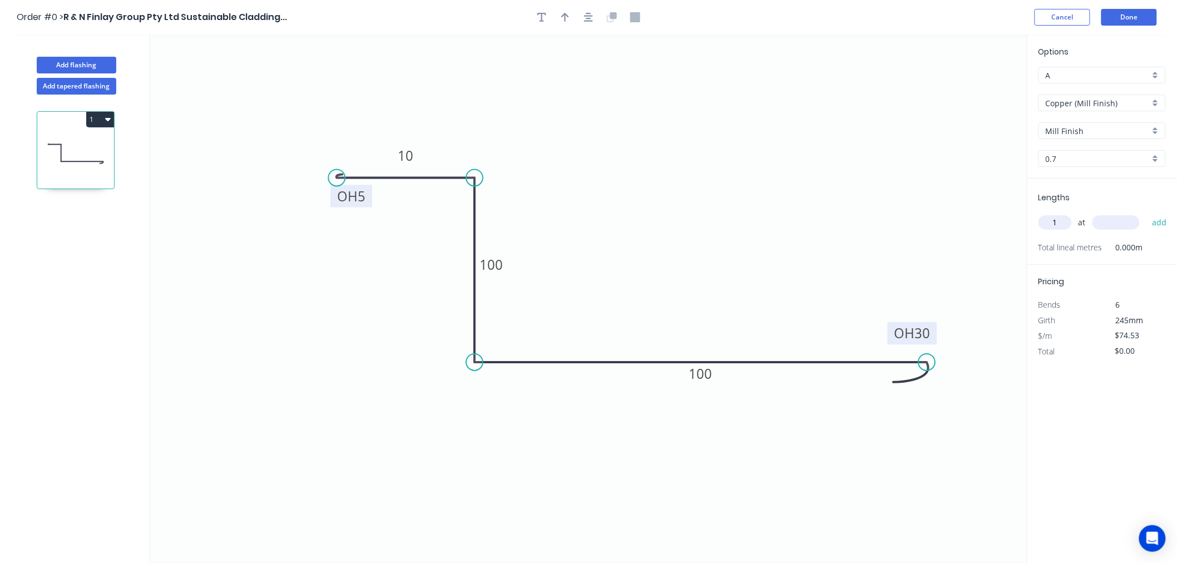
type input "1"
type input "1800"
click at [1147, 213] on button "add" at bounding box center [1160, 222] width 26 height 19
type input "$134.15"
click at [1133, 23] on button "Done" at bounding box center [1130, 17] width 56 height 17
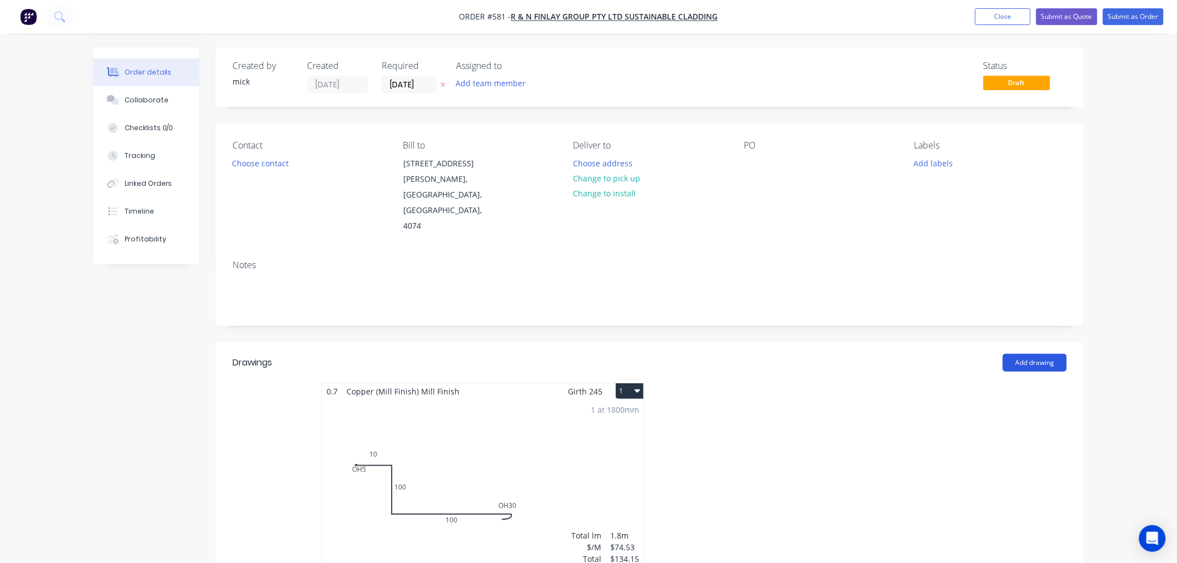
click at [1043, 354] on button "Add drawing" at bounding box center [1035, 363] width 64 height 18
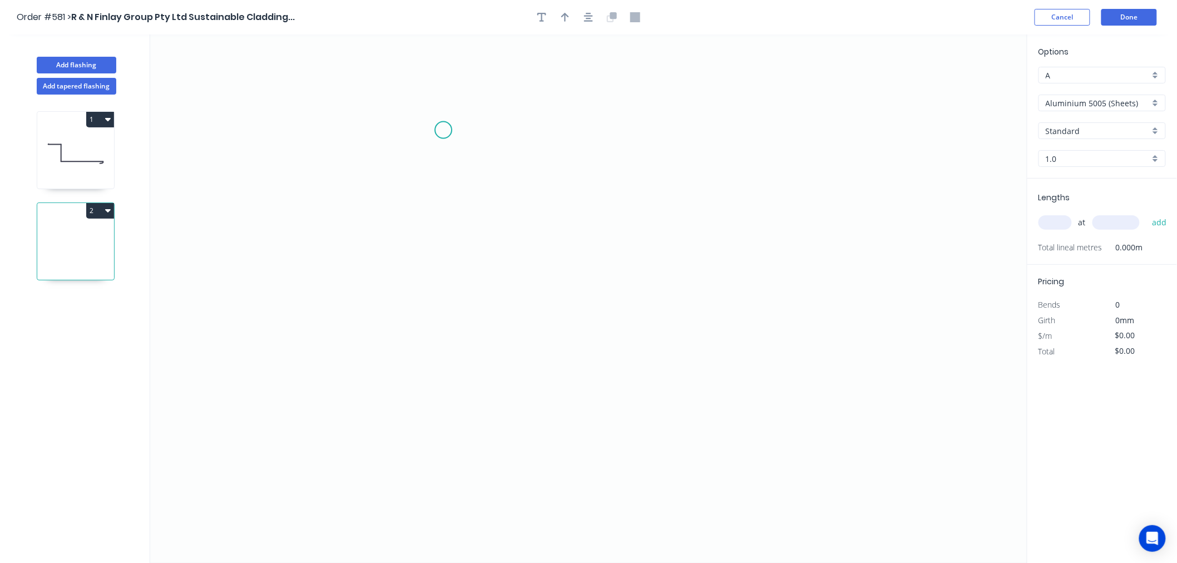
click at [443, 130] on icon "0" at bounding box center [588, 298] width 877 height 529
click at [565, 132] on icon "0" at bounding box center [588, 298] width 877 height 529
click at [576, 466] on icon "0 ?" at bounding box center [588, 298] width 877 height 529
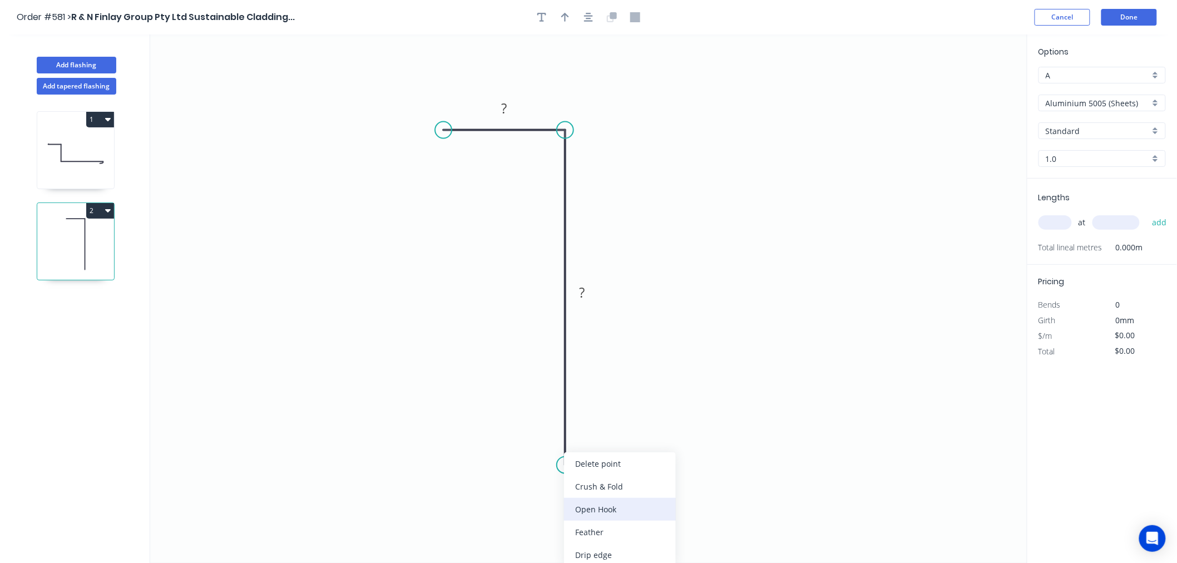
click at [596, 499] on div "Open Hook" at bounding box center [620, 509] width 112 height 23
click at [768, 403] on icon "0 ? OH 25 ?" at bounding box center [588, 298] width 877 height 529
click at [602, 497] on div "Flip bend" at bounding box center [625, 503] width 112 height 23
click at [603, 443] on tspan "25" at bounding box center [599, 445] width 16 height 18
click at [594, 295] on rect at bounding box center [582, 292] width 36 height 22
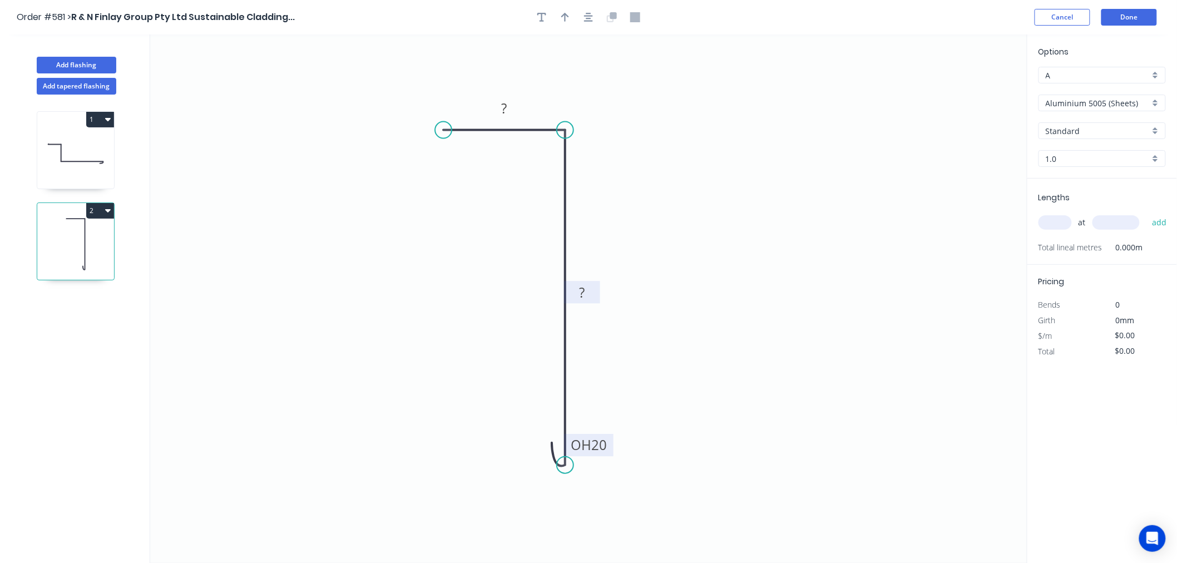
click at [590, 294] on rect at bounding box center [582, 293] width 22 height 16
click at [504, 106] on tspan "?" at bounding box center [505, 108] width 6 height 18
click at [1097, 103] on input "Aluminium 5005 (Sheets)" at bounding box center [1098, 103] width 104 height 12
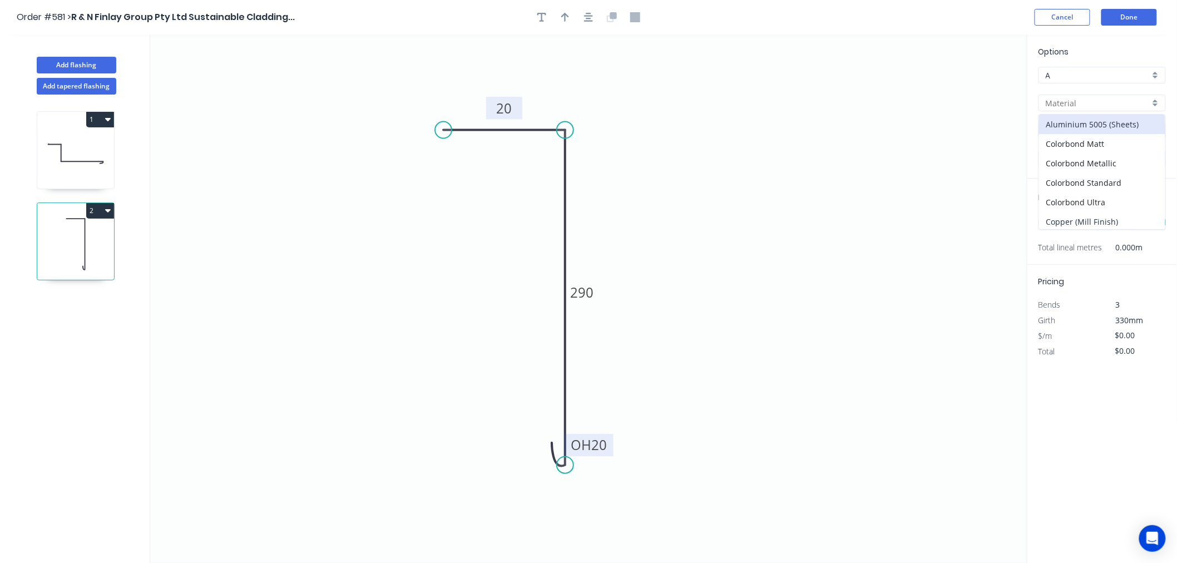
click at [1085, 216] on div "Copper (Mill Finish)" at bounding box center [1102, 221] width 126 height 19
type input "Copper (Mill Finish)"
type input "Mill Finish"
type input "0.55"
type input "$73.17"
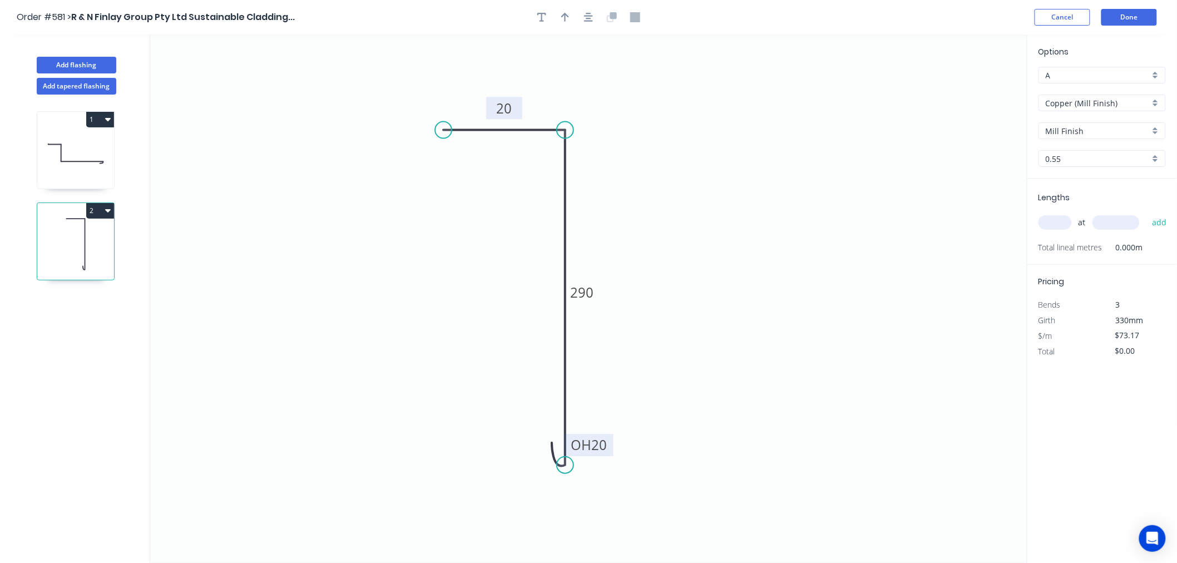
click at [1086, 161] on input "0.55" at bounding box center [1098, 159] width 104 height 12
click at [1077, 192] on div "0.7" at bounding box center [1102, 199] width 126 height 19
type input "0.7"
type input "$91.28"
click at [1063, 223] on input "text" at bounding box center [1055, 222] width 33 height 14
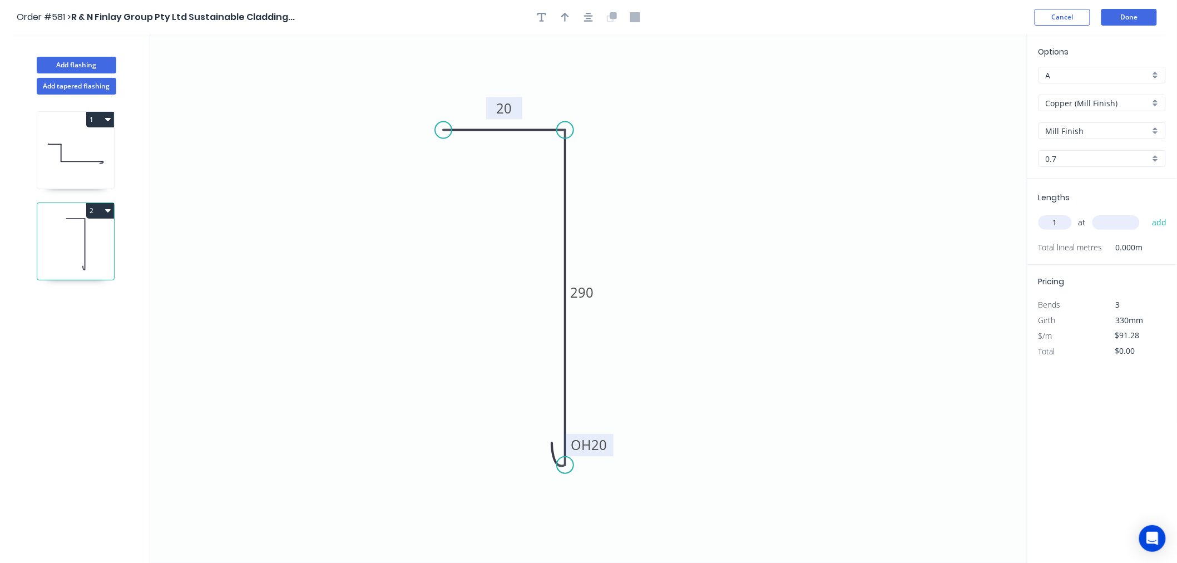
type input "1"
type input "1550"
click at [1147, 213] on button "add" at bounding box center [1160, 222] width 26 height 19
type input "$141.48"
click at [1142, 21] on button "Done" at bounding box center [1130, 17] width 56 height 17
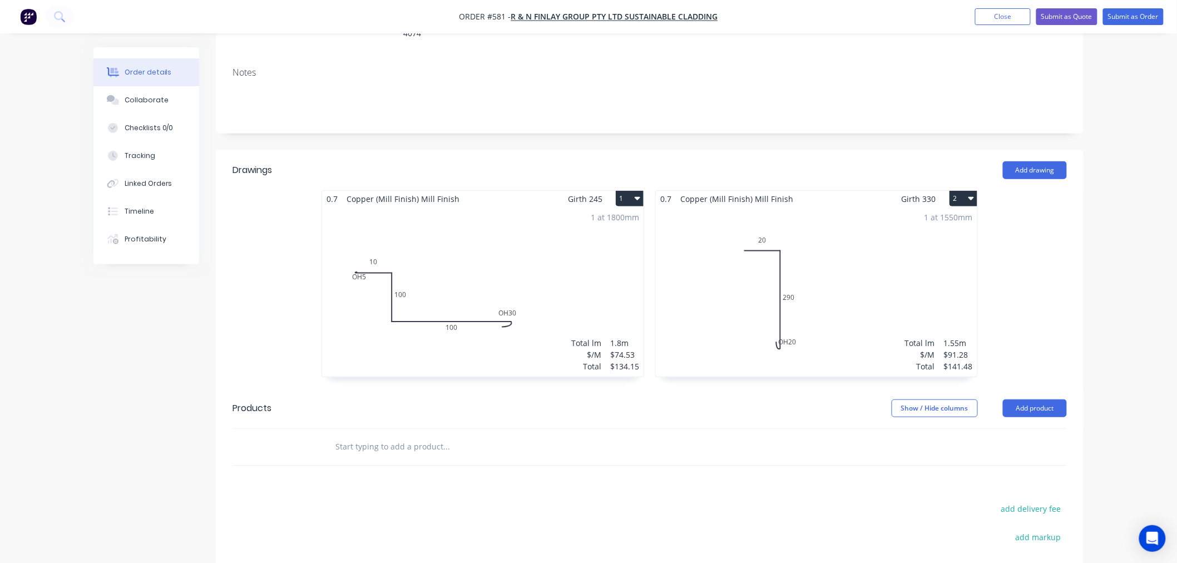
scroll to position [162, 0]
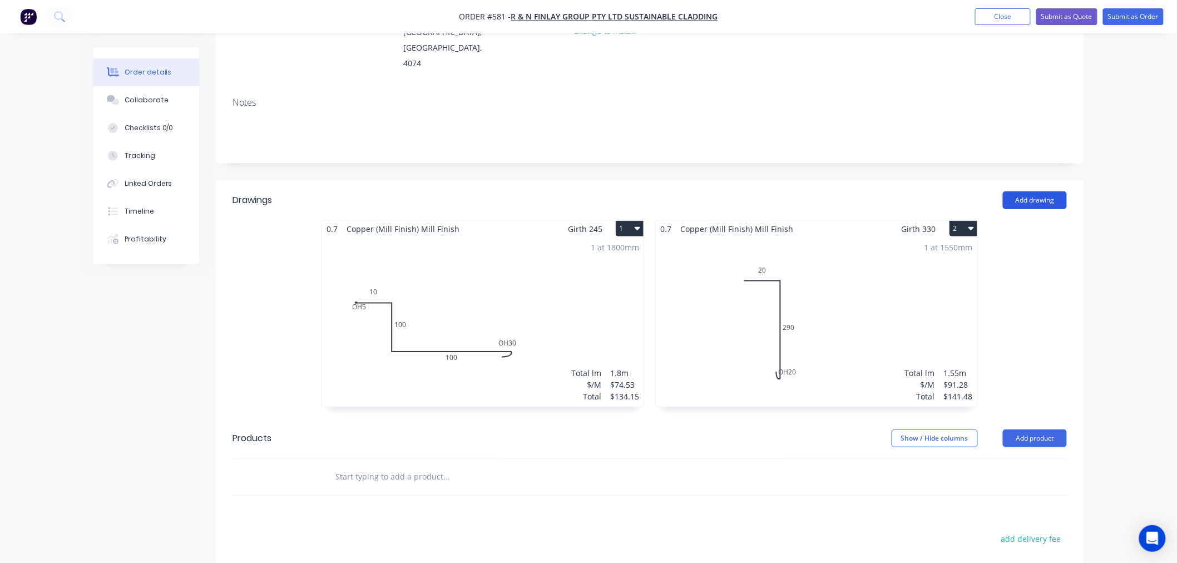
click at [1047, 191] on button "Add drawing" at bounding box center [1035, 200] width 64 height 18
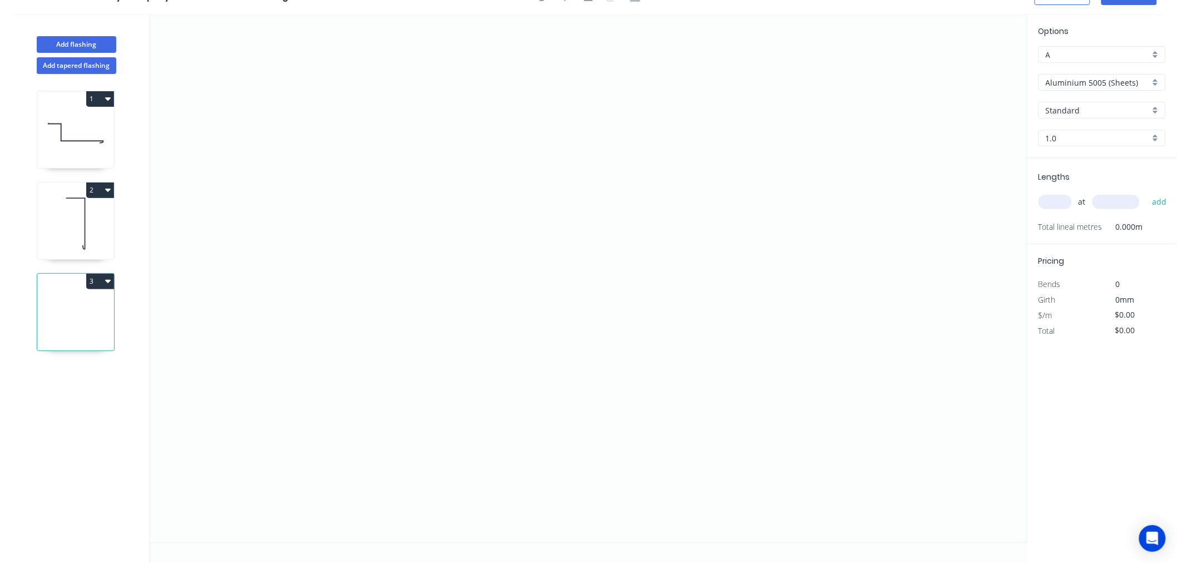
scroll to position [21, 0]
click at [295, 234] on icon "0" at bounding box center [588, 278] width 877 height 529
click at [295, 186] on icon at bounding box center [295, 210] width 0 height 48
click at [369, 191] on icon "0 ?" at bounding box center [588, 278] width 877 height 529
click at [358, 354] on icon "0 ? ?" at bounding box center [588, 278] width 877 height 529
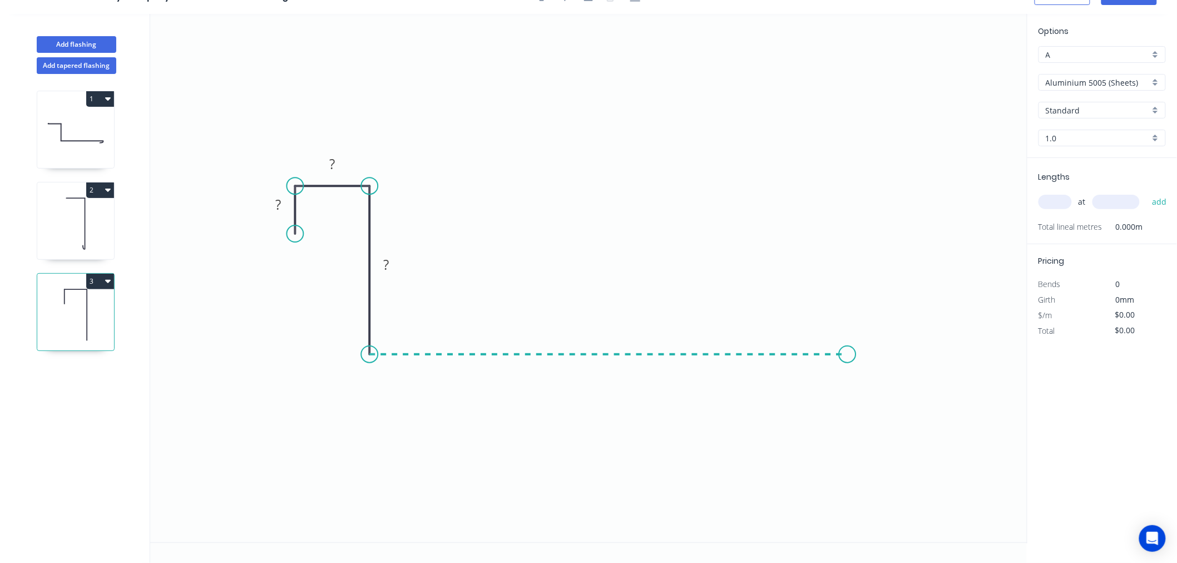
click at [848, 344] on icon "0 ? ? ?" at bounding box center [588, 278] width 877 height 529
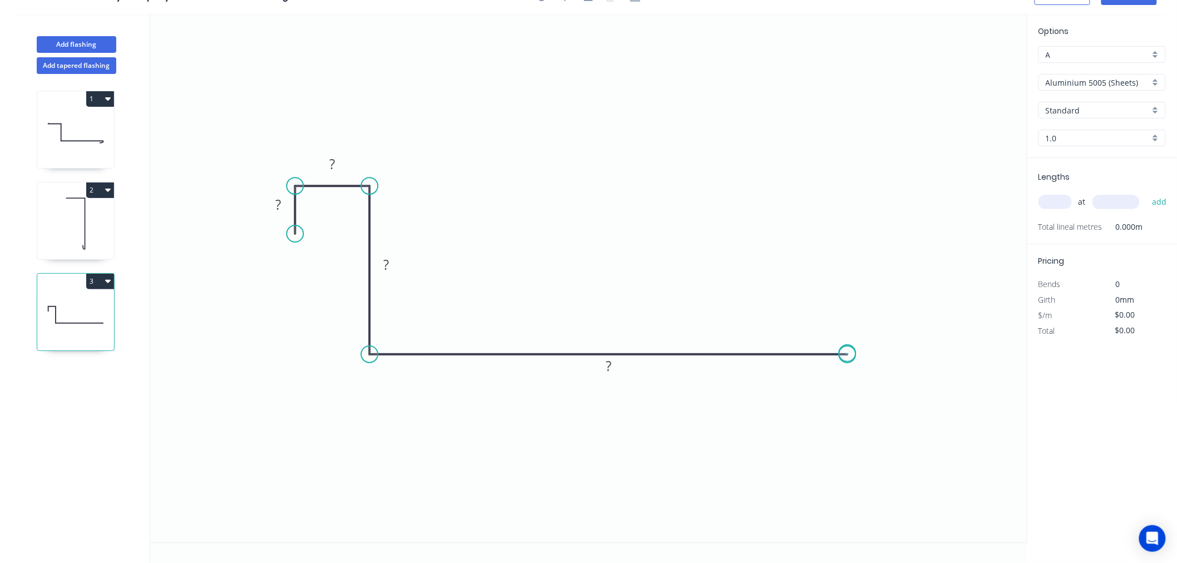
click at [848, 353] on circle at bounding box center [848, 354] width 17 height 17
click at [284, 201] on rect at bounding box center [279, 206] width 22 height 16
click at [665, 171] on icon "0 10 12 25 950" at bounding box center [588, 278] width 877 height 529
click at [1108, 85] on input "Aluminium 5005 (Sheets)" at bounding box center [1098, 83] width 104 height 12
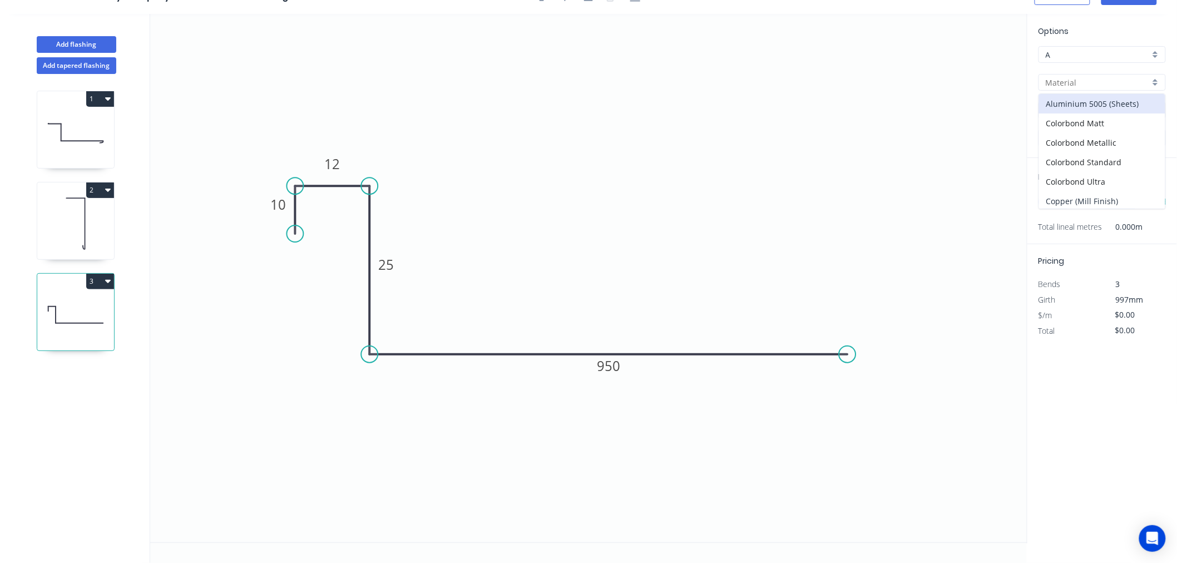
click at [1103, 196] on div "Copper (Mill Finish)" at bounding box center [1102, 200] width 126 height 19
type input "Copper (Mill Finish)"
type input "Mill Finish"
type input "0.55"
type input "$172.21"
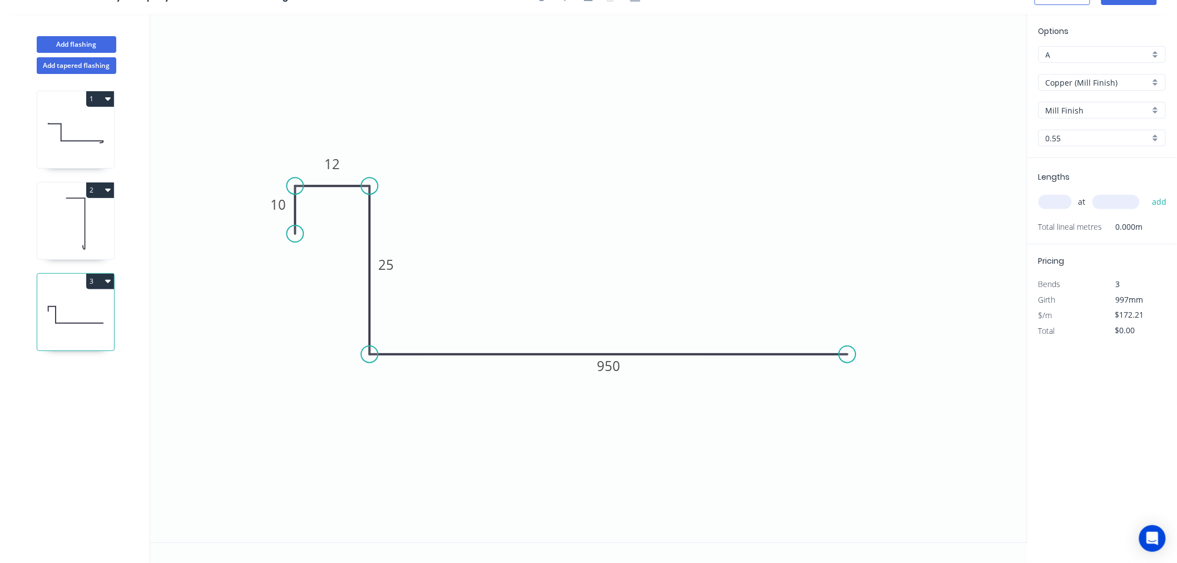
click at [1064, 205] on input "text" at bounding box center [1055, 202] width 33 height 14
type input "1"
type input "1050"
click at [1147, 192] on button "add" at bounding box center [1160, 201] width 26 height 19
type input "$180.82"
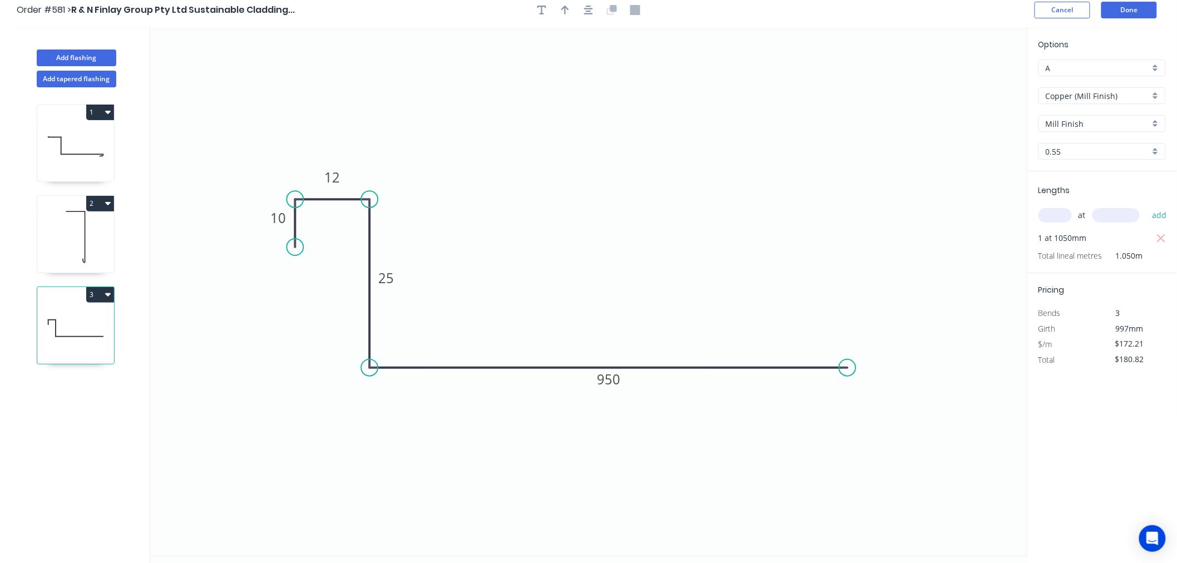
scroll to position [0, 0]
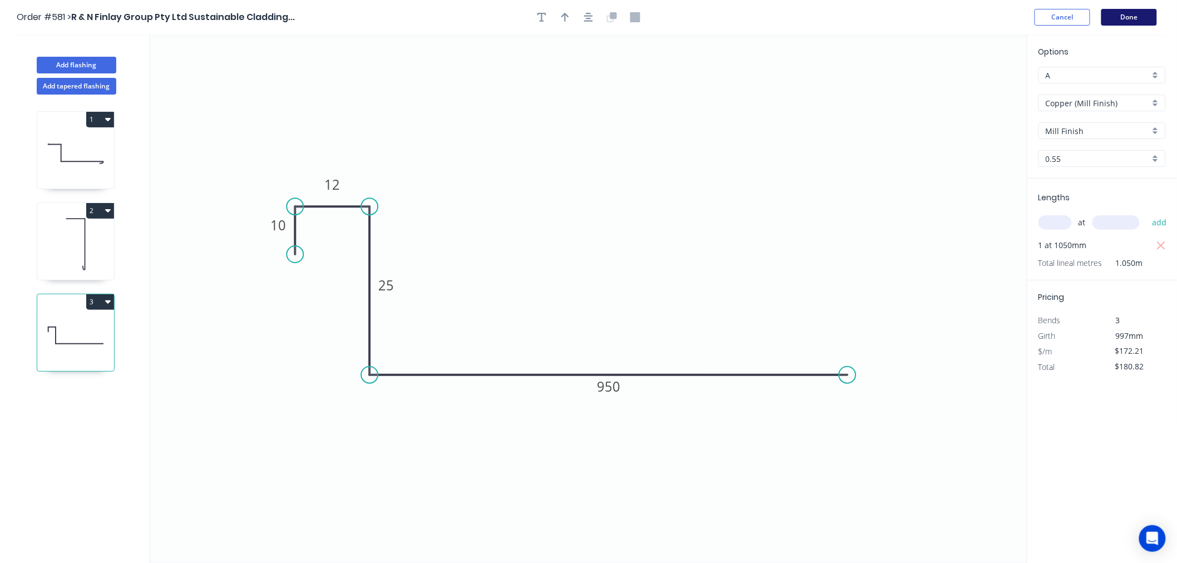
click at [1141, 21] on button "Done" at bounding box center [1130, 17] width 56 height 17
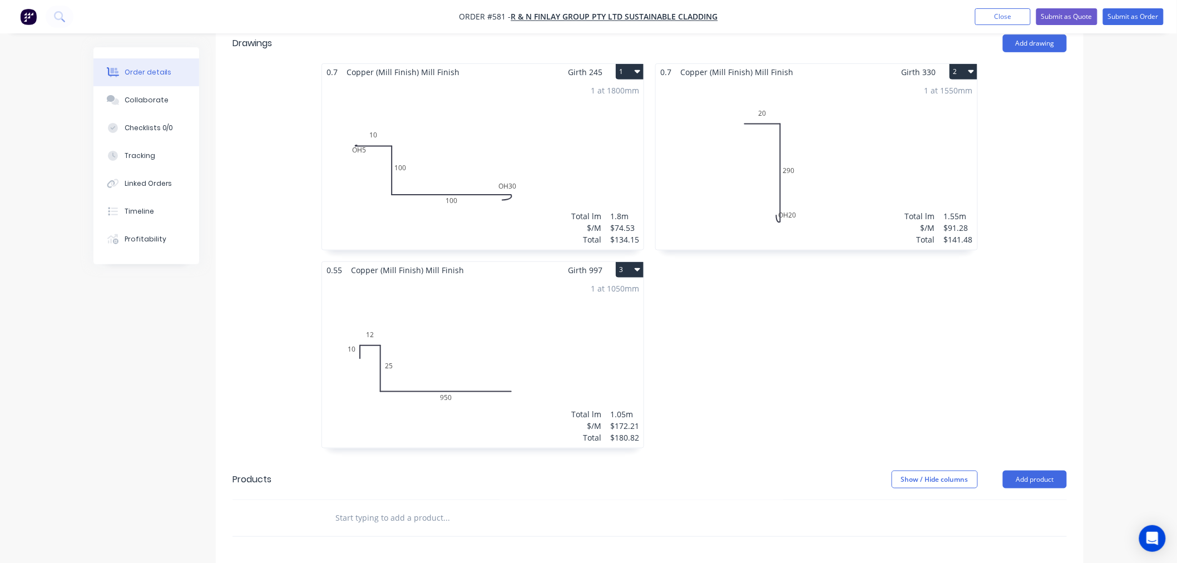
scroll to position [371, 0]
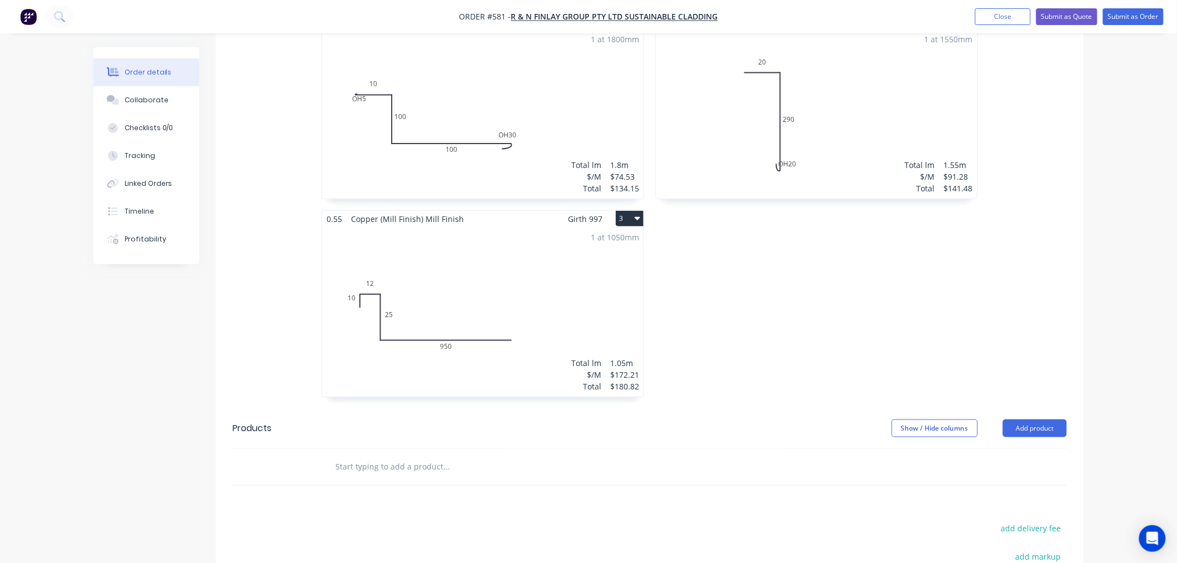
click at [636, 214] on icon "button" at bounding box center [638, 218] width 6 height 9
click at [608, 260] on div "Duplicate" at bounding box center [591, 268] width 86 height 16
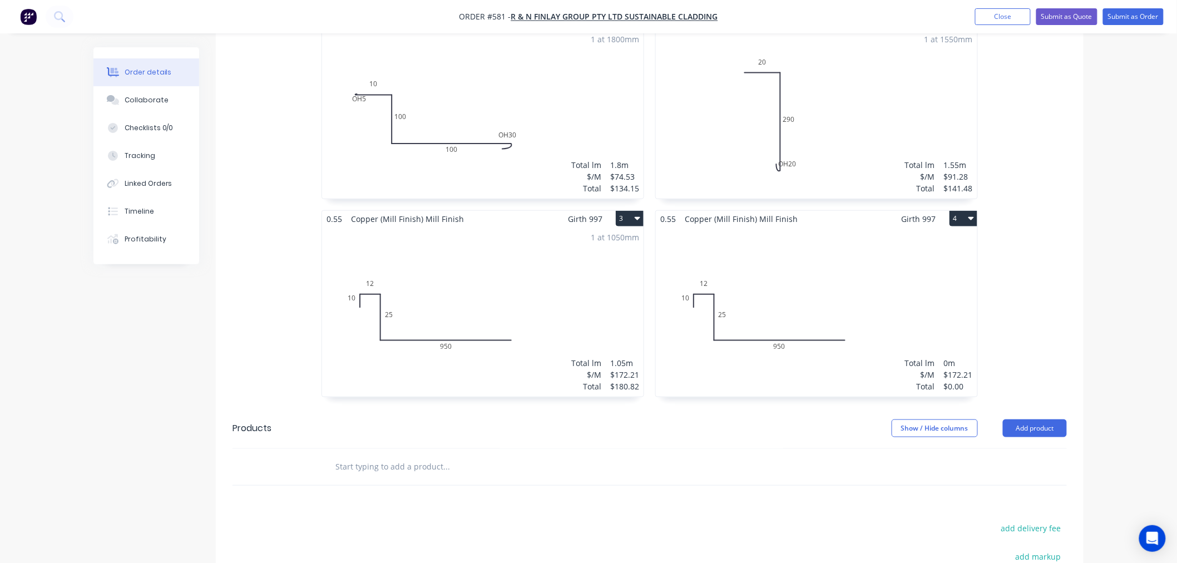
click at [836, 249] on div "Total lm $/M Total 0m $172.21 $0.00" at bounding box center [817, 312] width 322 height 170
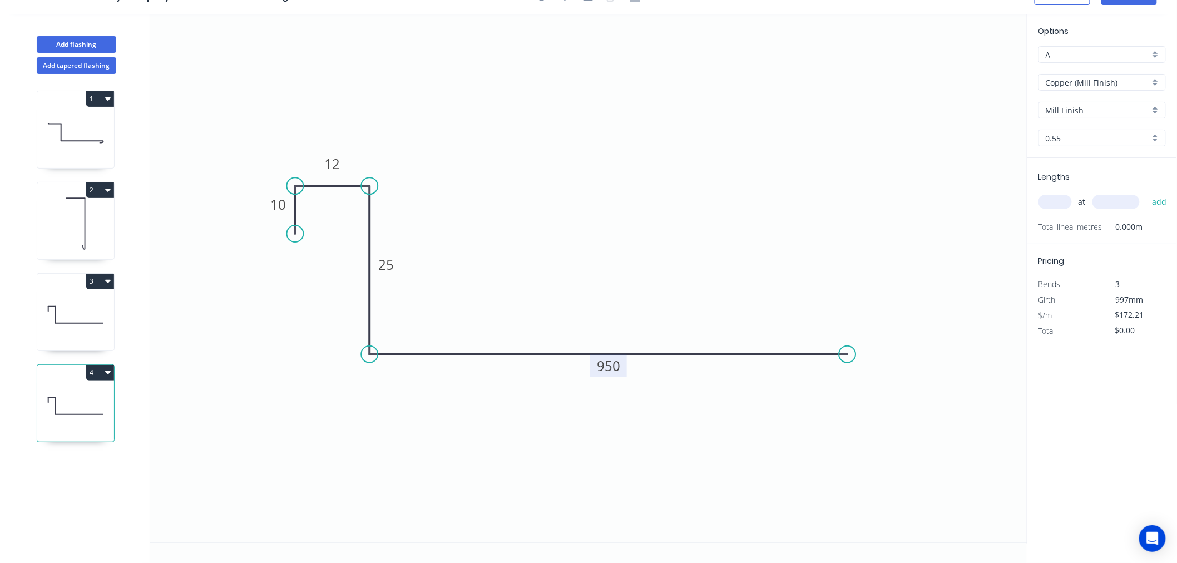
click at [616, 369] on tspan "950" at bounding box center [608, 366] width 23 height 18
click at [757, 226] on icon "0 10 12 25 900" at bounding box center [588, 278] width 877 height 529
click at [1061, 201] on input "text" at bounding box center [1055, 202] width 33 height 14
type input "1"
type input "1050"
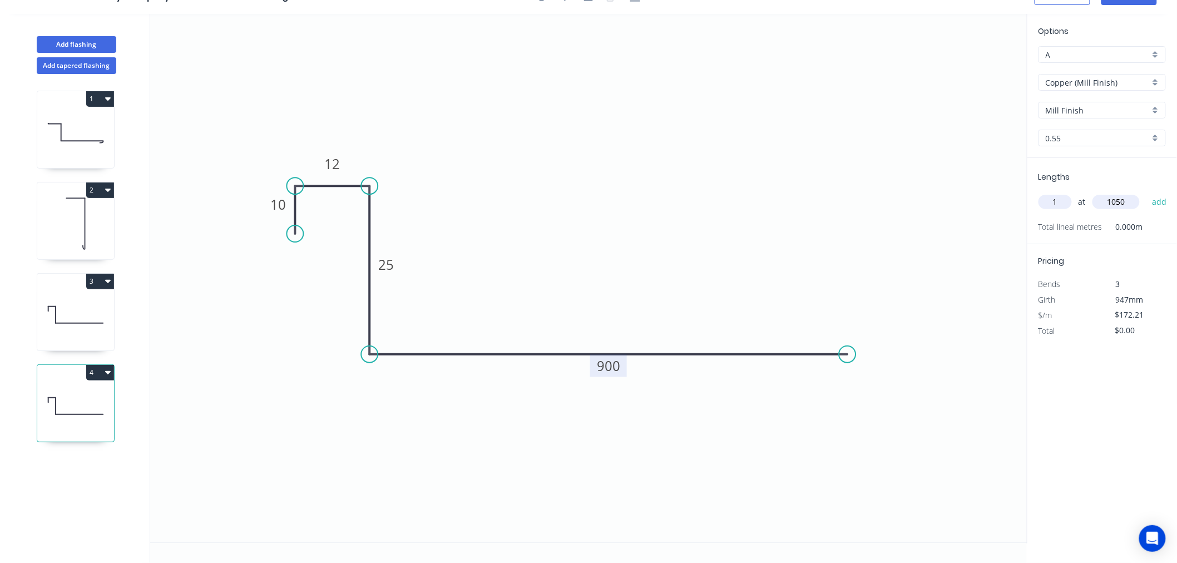
click at [1147, 192] on button "add" at bounding box center [1160, 201] width 26 height 19
type input "$180.82"
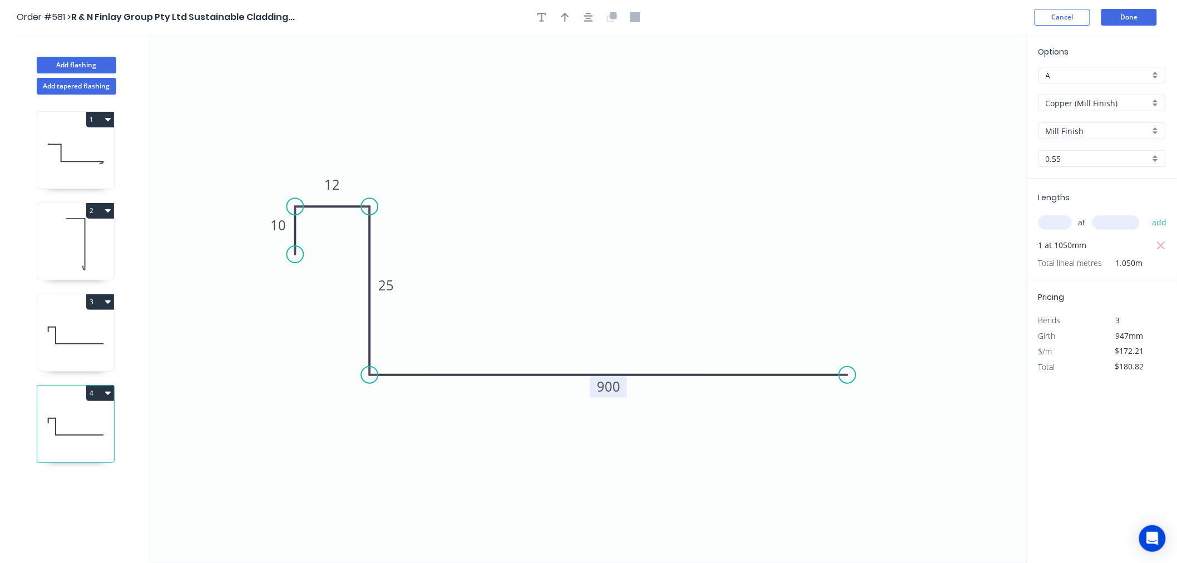
click at [1127, 2] on header "Order #581 > R & N Finlay Group Pty Ltd Sustainable Cladding... Cancel Done" at bounding box center [588, 17] width 1177 height 34
click at [1128, 9] on button "Done" at bounding box center [1130, 17] width 56 height 17
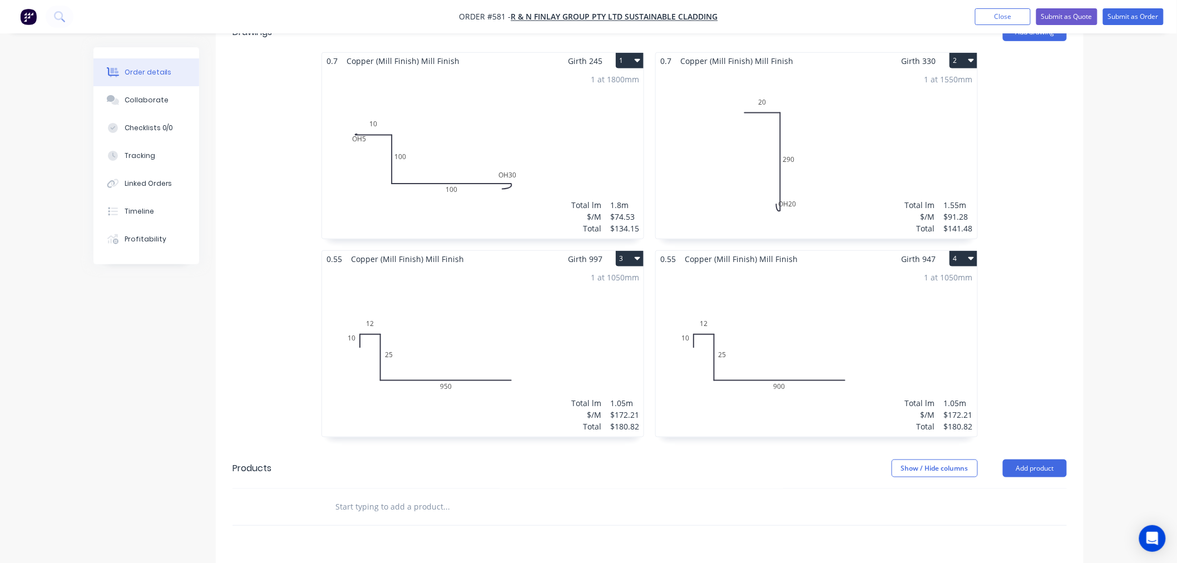
scroll to position [432, 0]
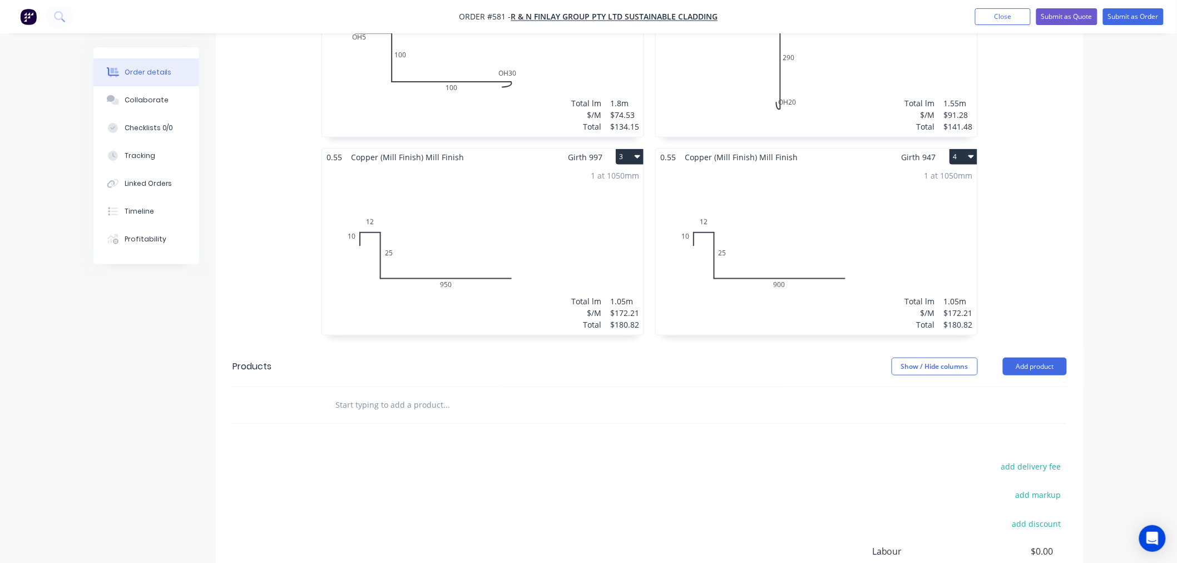
click at [370, 394] on input "text" at bounding box center [446, 405] width 223 height 22
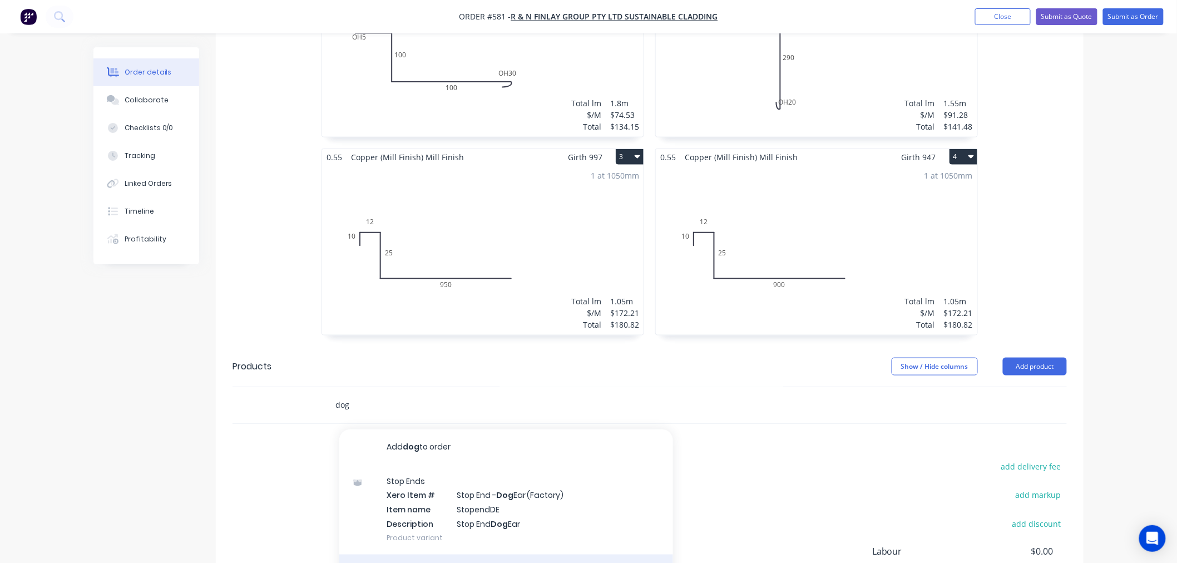
type input "dog"
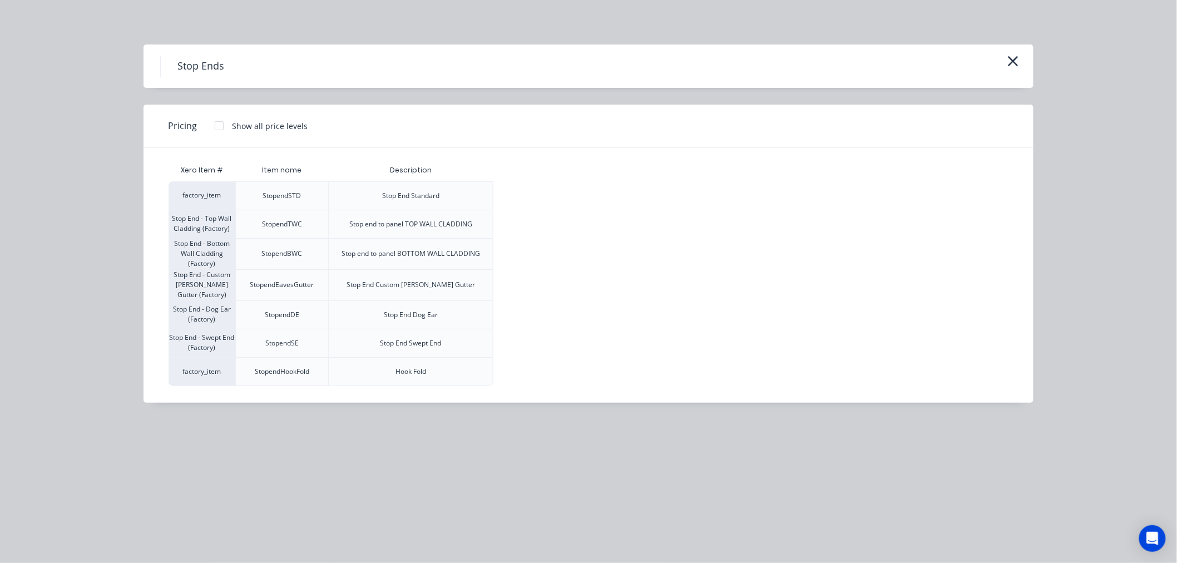
click at [219, 128] on div at bounding box center [219, 126] width 22 height 22
click at [531, 313] on div "$11.00" at bounding box center [524, 315] width 60 height 28
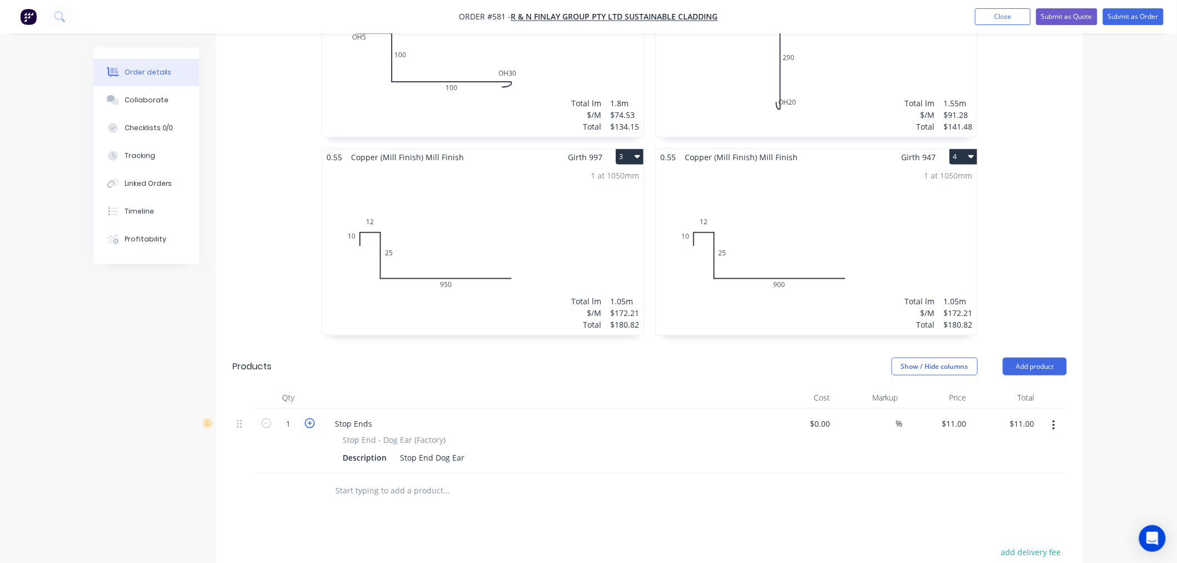
click at [308, 418] on icon "button" at bounding box center [310, 423] width 10 height 10
type input "2"
type input "$22.00"
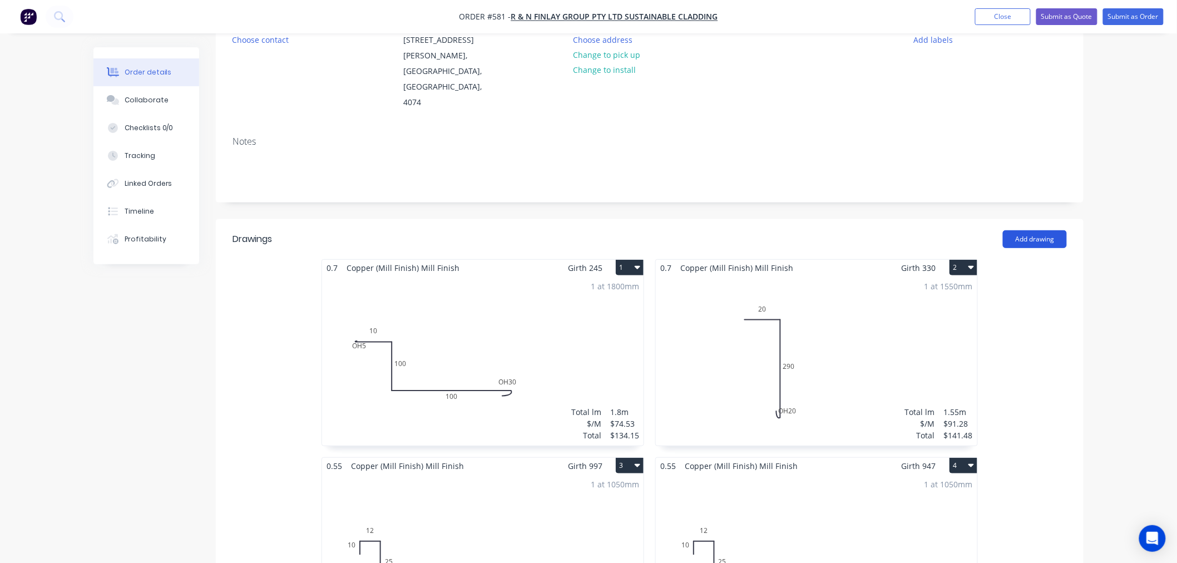
click at [1064, 230] on button "Add drawing" at bounding box center [1035, 239] width 64 height 18
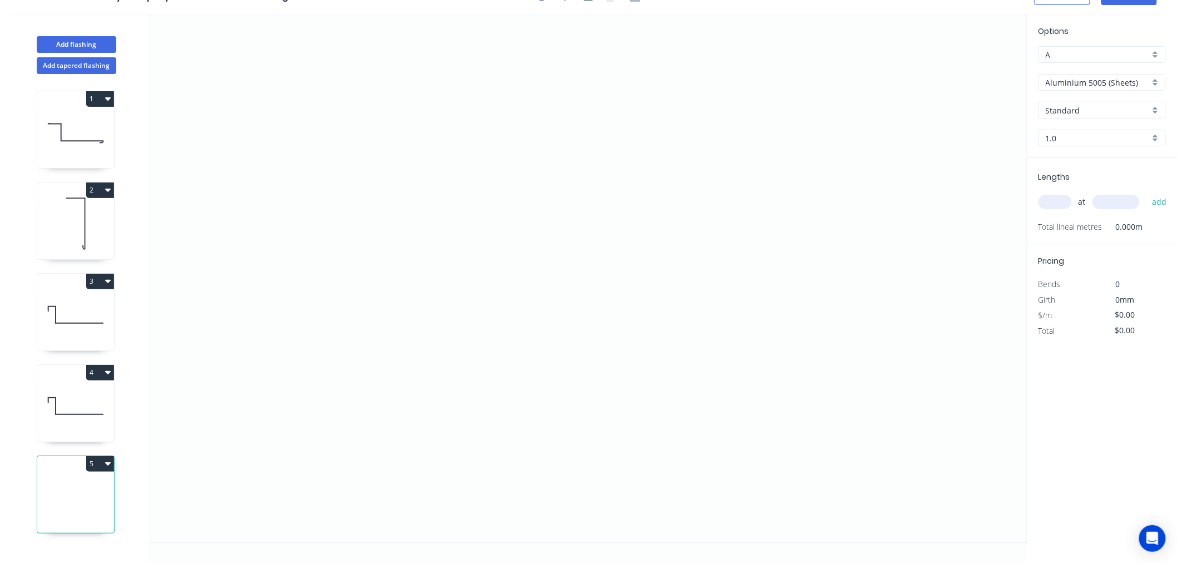
scroll to position [21, 0]
click at [345, 385] on icon "0" at bounding box center [588, 278] width 877 height 529
click at [345, 188] on icon "0" at bounding box center [588, 278] width 877 height 529
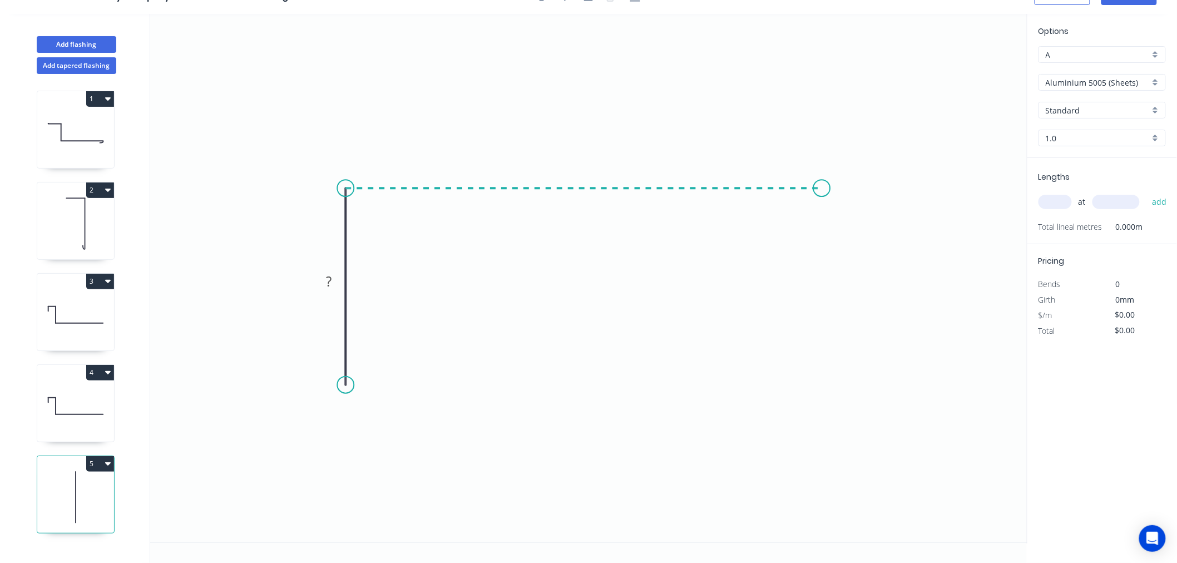
click at [822, 185] on icon "0 ?" at bounding box center [588, 278] width 877 height 529
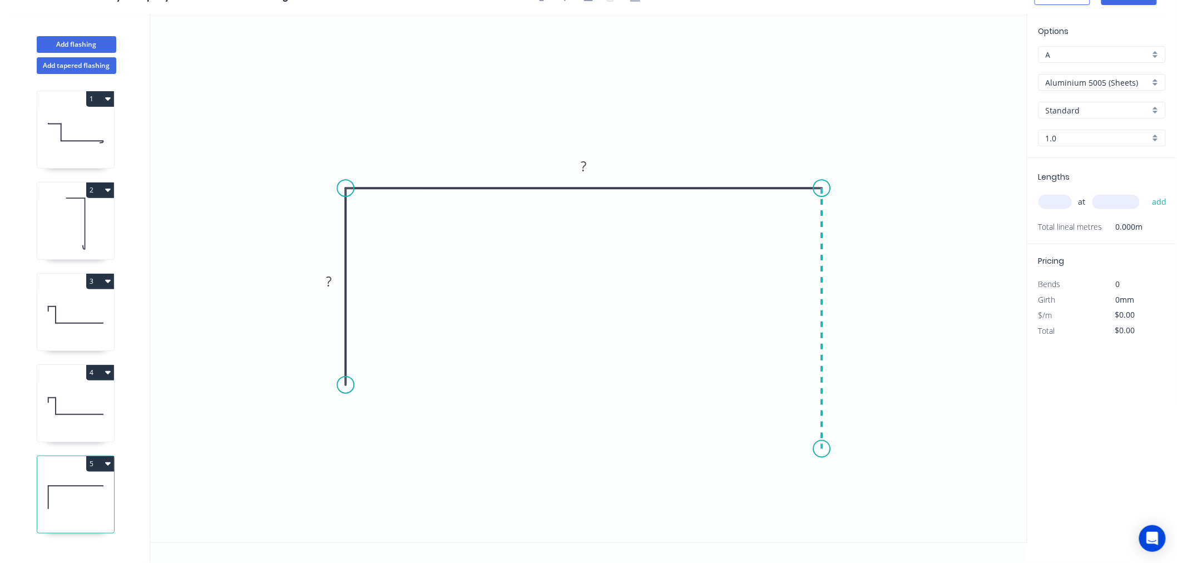
click at [816, 449] on icon "0 ? ?" at bounding box center [588, 278] width 877 height 529
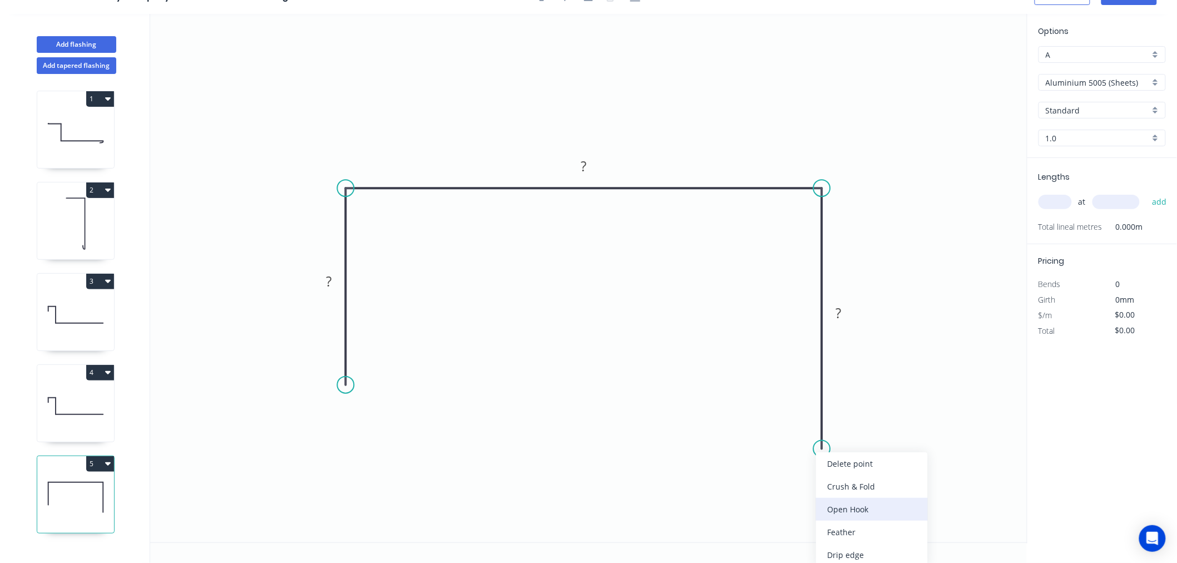
click at [865, 506] on div "Open Hook" at bounding box center [872, 509] width 112 height 23
click at [851, 486] on div "Flip bend" at bounding box center [881, 486] width 112 height 23
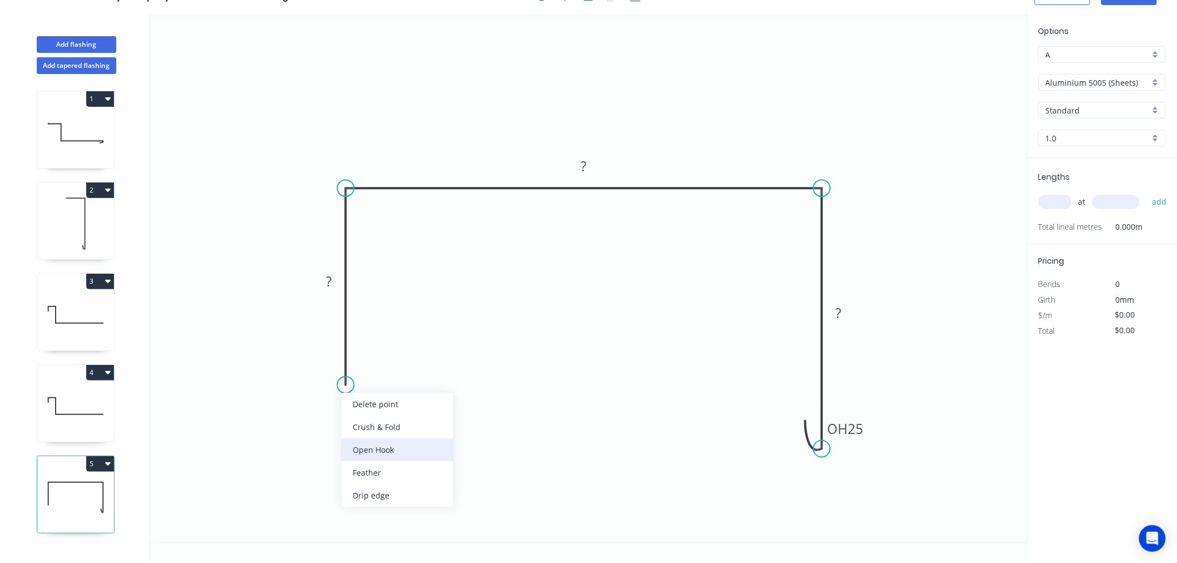
click at [403, 445] on div "Open Hook" at bounding box center [398, 449] width 112 height 23
click at [853, 433] on tspan "25" at bounding box center [856, 429] width 16 height 18
click at [335, 279] on rect at bounding box center [329, 282] width 22 height 16
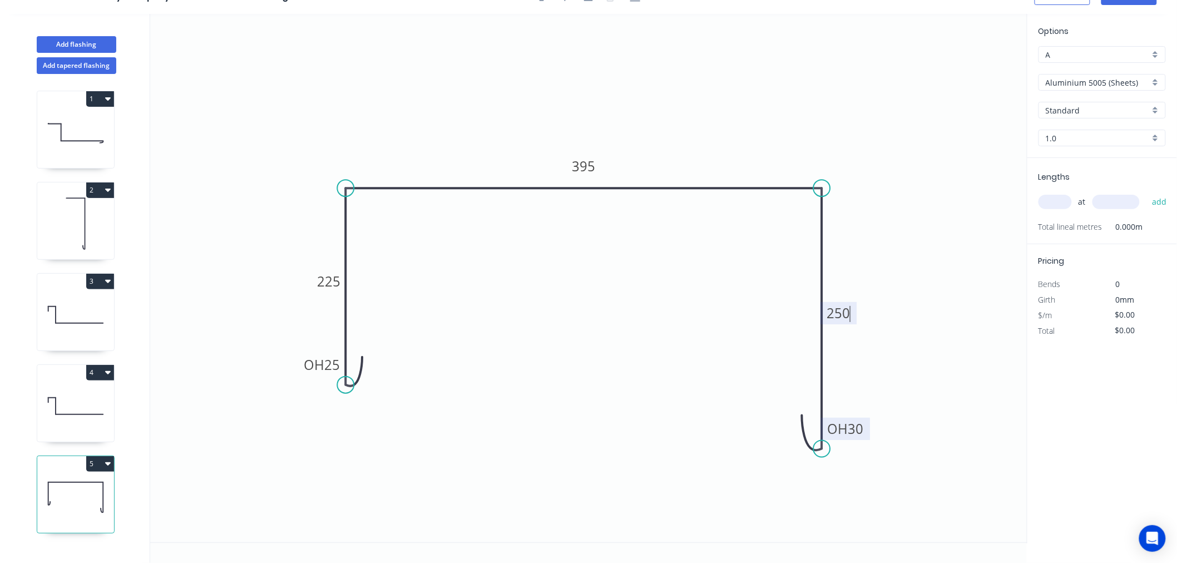
click at [814, 109] on icon "0 OH 25 225 395 OH 30 250" at bounding box center [588, 278] width 877 height 529
click at [1094, 106] on input "Standard" at bounding box center [1098, 111] width 104 height 12
click at [1097, 67] on div "Options A A Aluminium 5005 (Sheets) Aluminium 5005 (Sheets) Standard 1.0 1.0" at bounding box center [1103, 91] width 150 height 133
click at [1097, 83] on input "Aluminium 5005 (Sheets)" at bounding box center [1098, 83] width 104 height 12
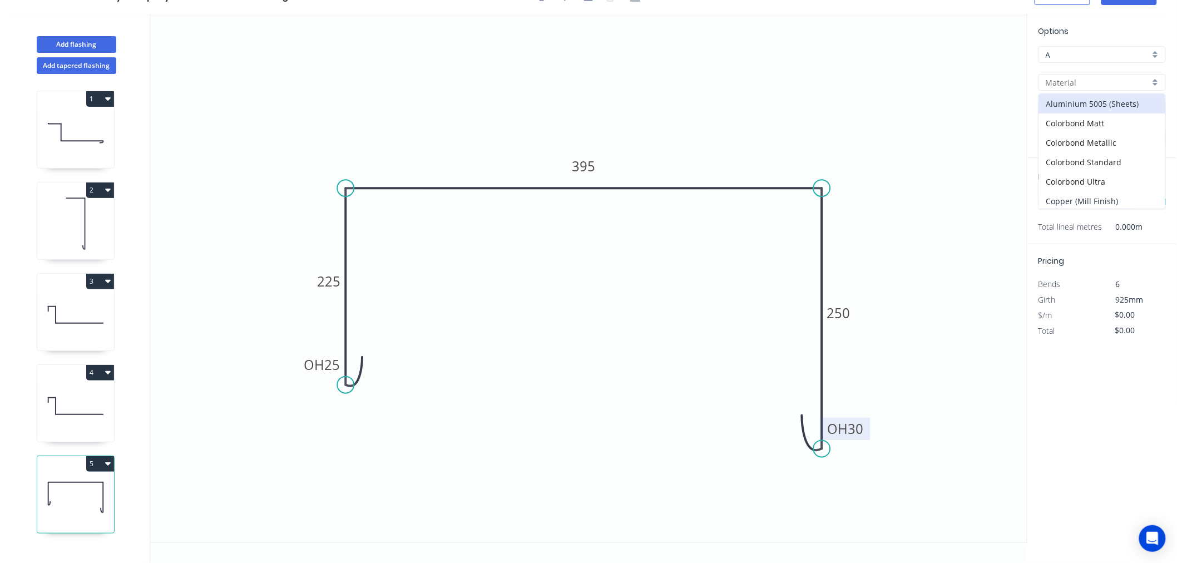
click at [1092, 199] on div "Copper (Mill Finish)" at bounding box center [1102, 200] width 126 height 19
type input "Copper (Mill Finish)"
type input "Mill Finish"
type input "0.55"
type input "$176.49"
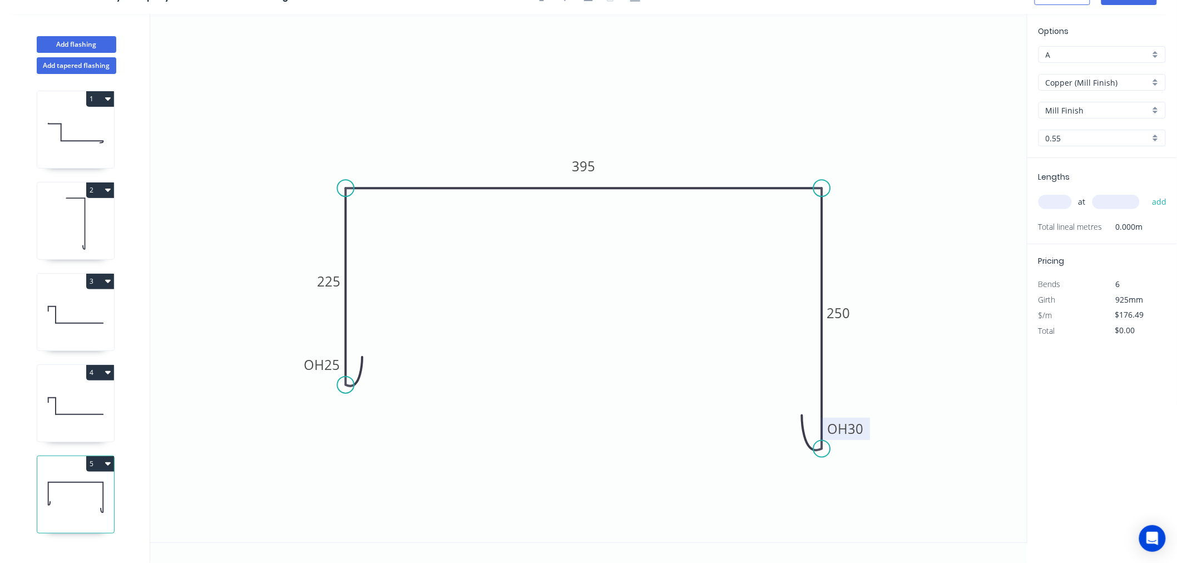
click at [1048, 198] on input "text" at bounding box center [1055, 202] width 33 height 14
type input "4"
type input "3200"
click at [1147, 192] on button "add" at bounding box center [1160, 201] width 26 height 19
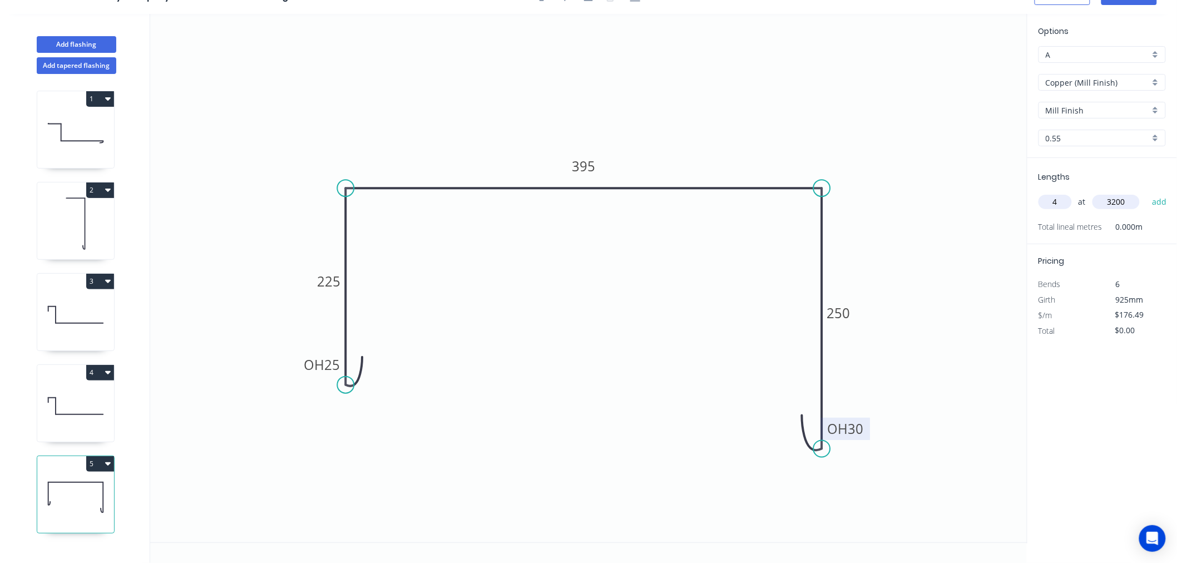
type input "$2,259.07"
type input "4"
type input "2800"
click at [1147, 192] on button "add" at bounding box center [1160, 201] width 26 height 19
type input "$4,235.76"
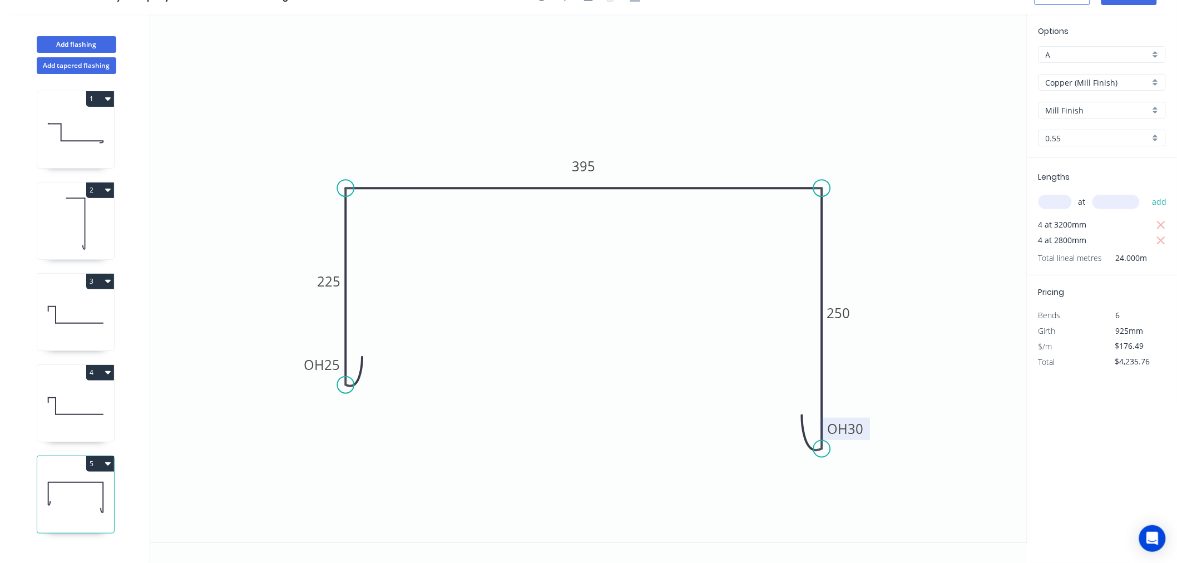
scroll to position [0, 0]
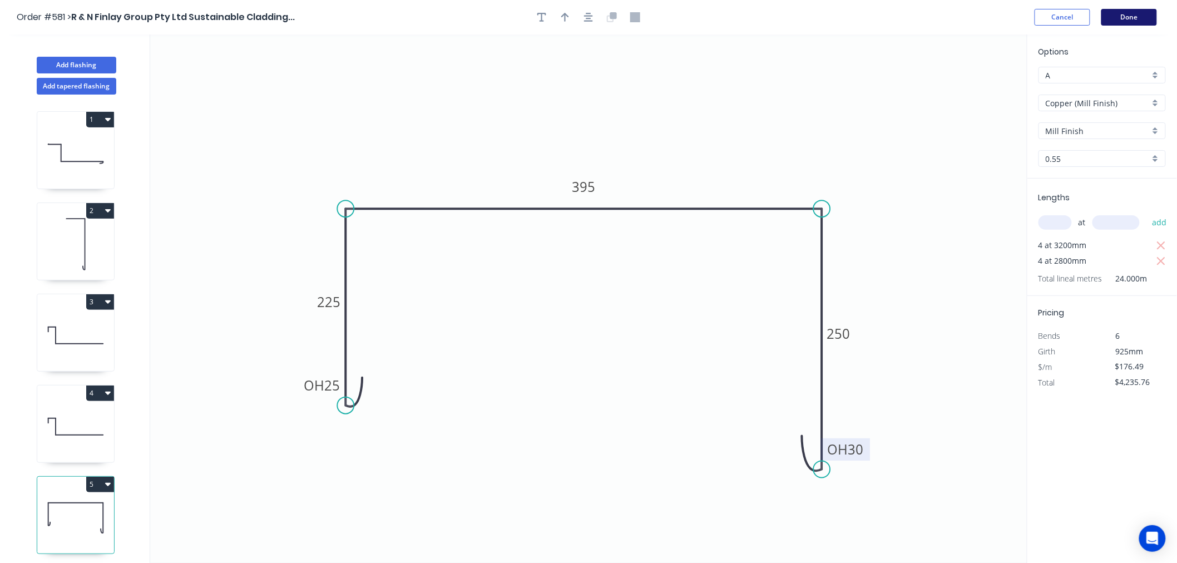
click at [1125, 15] on button "Done" at bounding box center [1130, 17] width 56 height 17
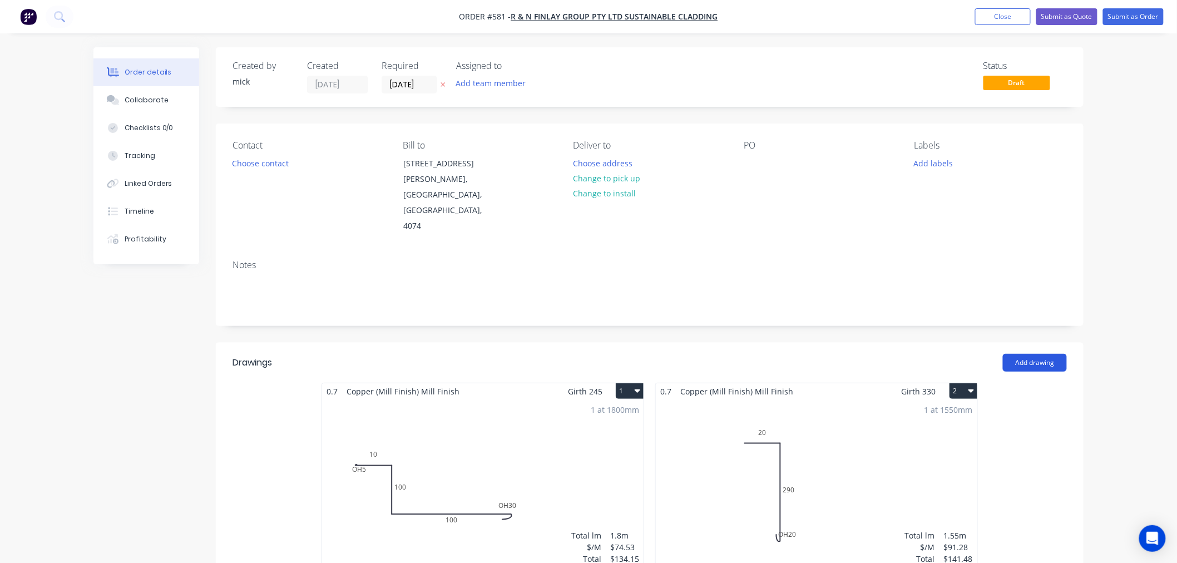
click at [1030, 354] on button "Add drawing" at bounding box center [1035, 363] width 64 height 18
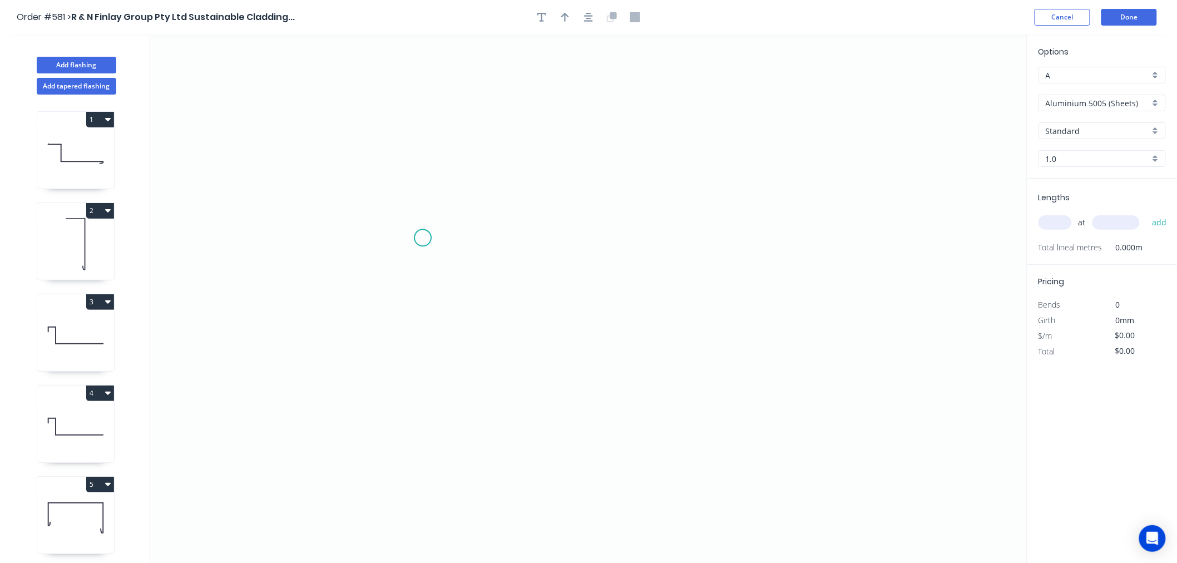
click at [423, 240] on icon "0" at bounding box center [588, 298] width 877 height 529
click at [743, 241] on icon "0" at bounding box center [588, 298] width 877 height 529
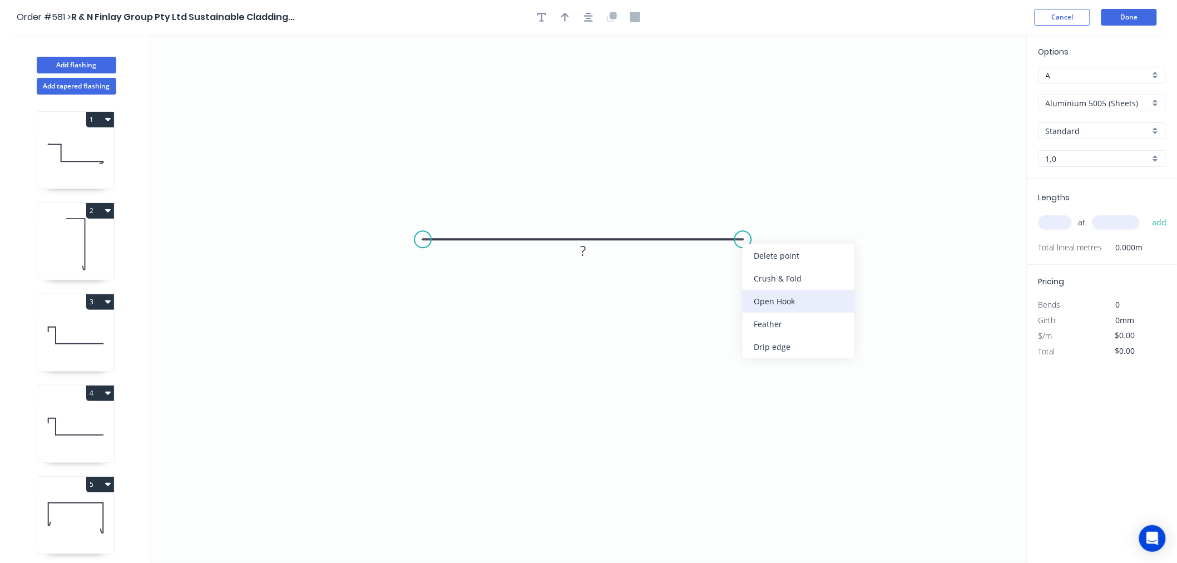
click at [769, 292] on div "Open Hook" at bounding box center [799, 301] width 112 height 23
click at [760, 270] on div "Flip bend" at bounding box center [793, 275] width 112 height 23
click at [440, 288] on div "Open Hook" at bounding box center [472, 299] width 112 height 23
click at [593, 258] on rect at bounding box center [583, 252] width 22 height 16
click at [889, 90] on icon "0 OH 25 OH 25 80" at bounding box center [588, 298] width 877 height 529
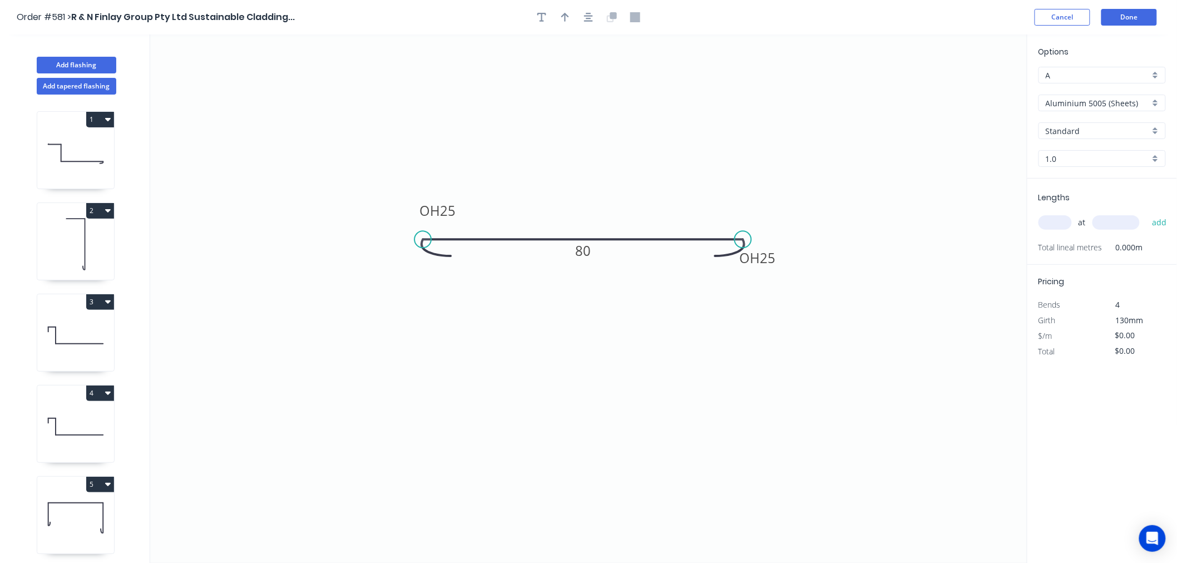
click at [1125, 105] on input "Aluminium 5005 (Sheets)" at bounding box center [1098, 103] width 104 height 12
click at [1105, 220] on div "Copper (Mill Finish)" at bounding box center [1102, 221] width 126 height 19
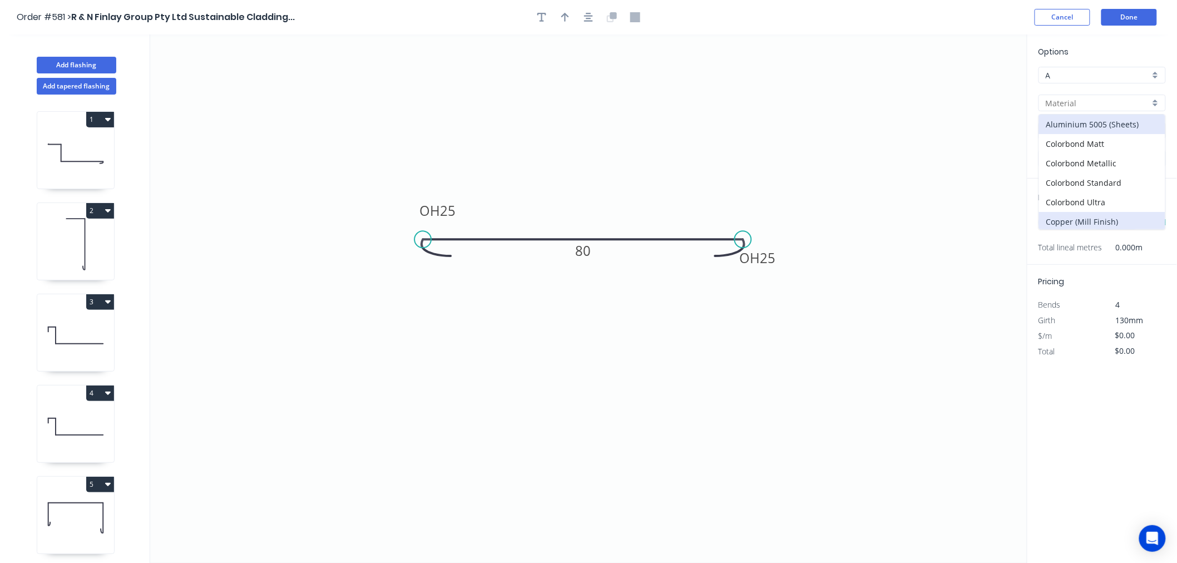
type input "Copper (Mill Finish)"
type input "Mill Finish"
type input "0.55"
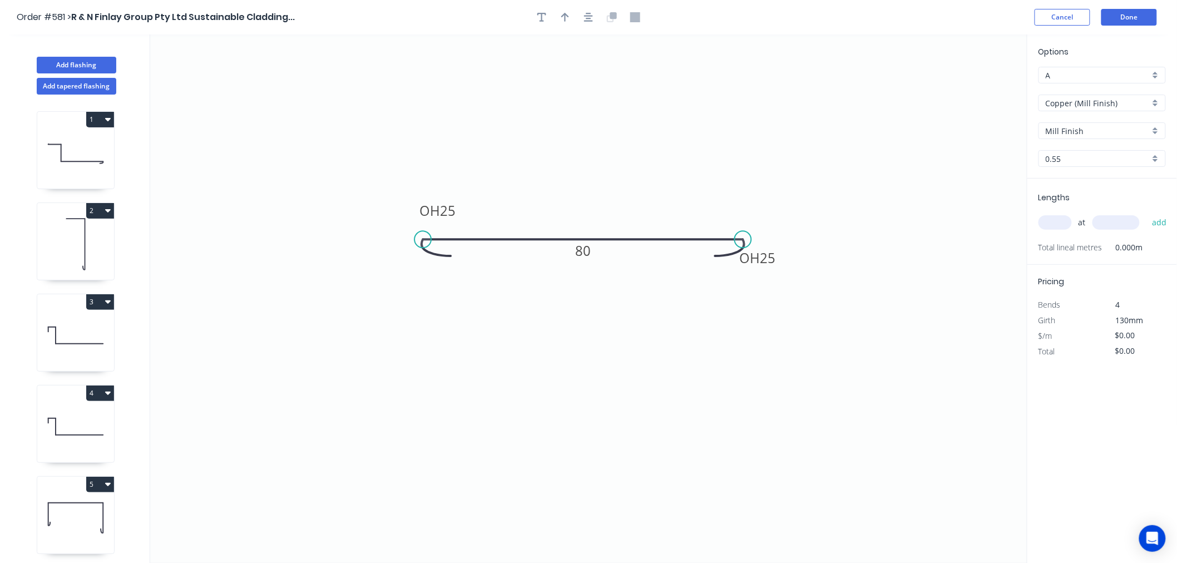
type input "$41.58"
click at [1059, 221] on input "text" at bounding box center [1055, 222] width 33 height 14
type input "4"
type input "900"
click at [1147, 213] on button "add" at bounding box center [1160, 222] width 26 height 19
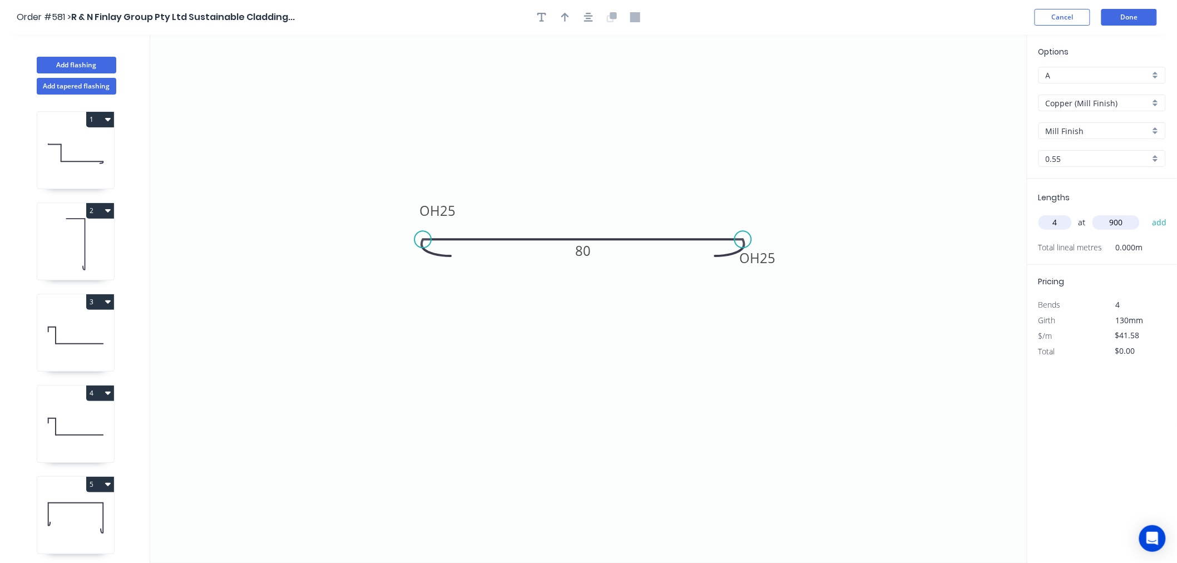
type input "$149.69"
click at [1147, 15] on button "Done" at bounding box center [1130, 17] width 56 height 17
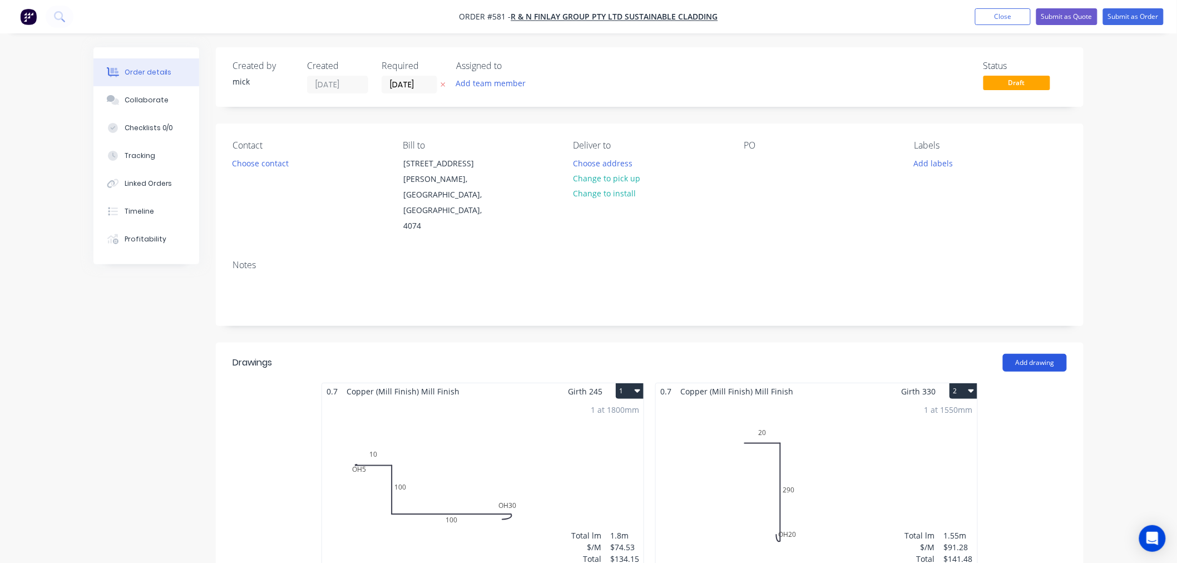
click at [1046, 354] on button "Add drawing" at bounding box center [1035, 363] width 64 height 18
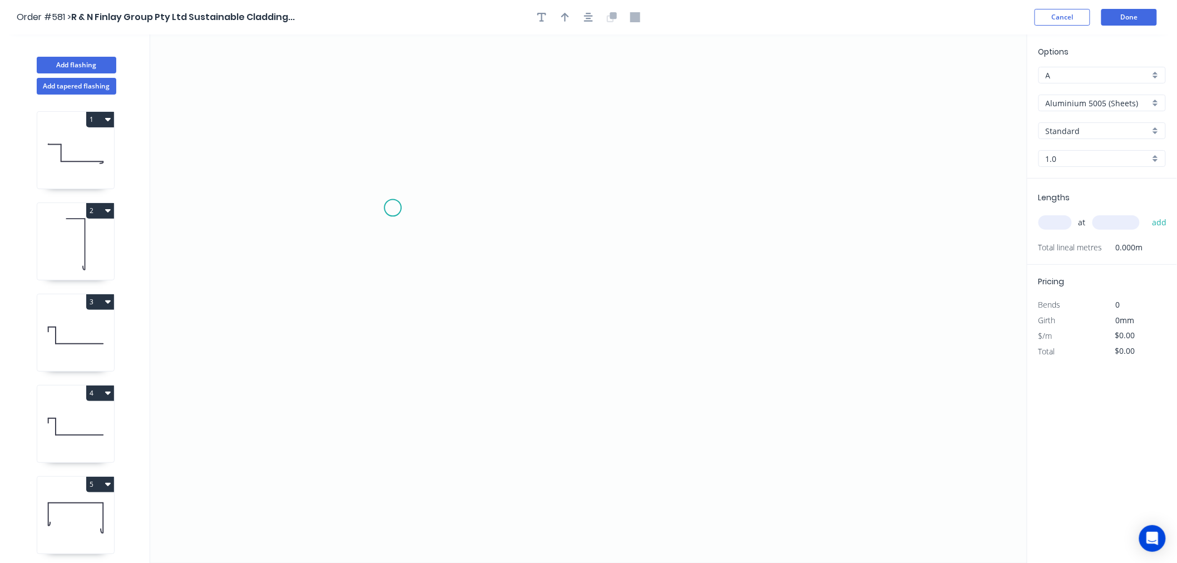
click at [393, 208] on icon "0" at bounding box center [588, 298] width 877 height 529
click at [498, 201] on icon "0" at bounding box center [588, 298] width 877 height 529
click at [499, 408] on icon "0 ?" at bounding box center [588, 298] width 877 height 529
click at [692, 410] on icon "0 ? ?" at bounding box center [588, 298] width 877 height 529
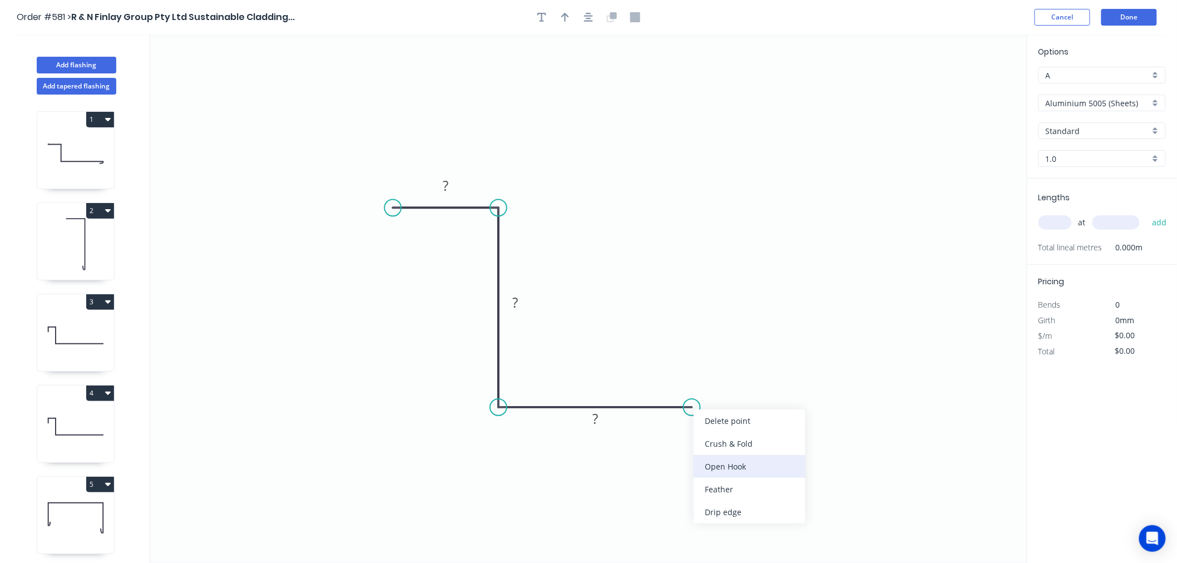
click at [720, 455] on div "Open Hook" at bounding box center [750, 466] width 112 height 23
click at [729, 436] on div "Flip bend" at bounding box center [741, 442] width 112 height 23
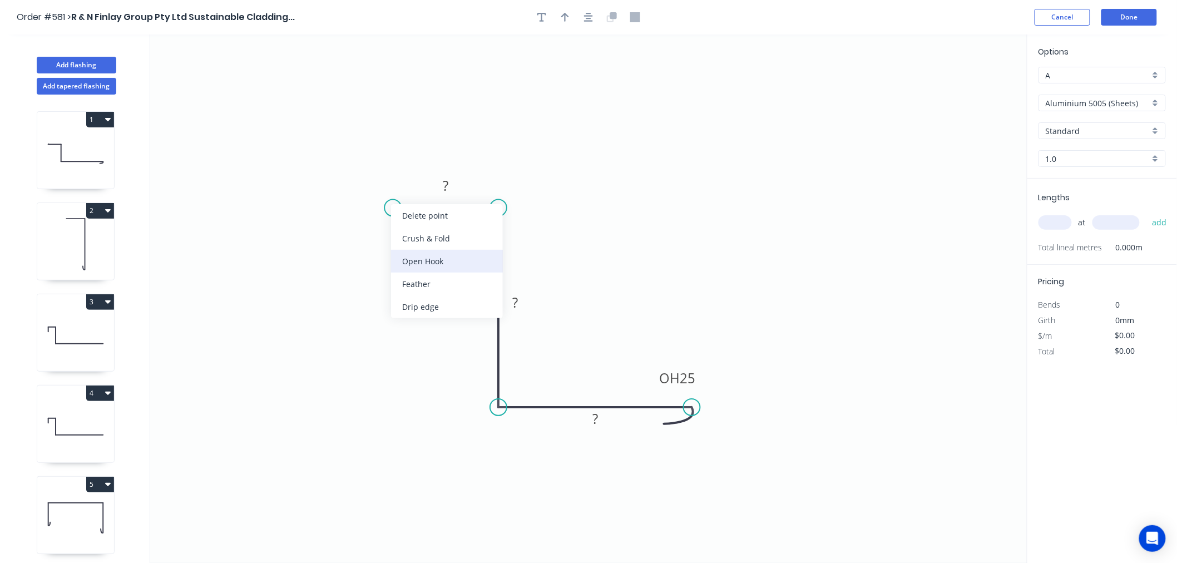
click at [471, 263] on div "Open Hook" at bounding box center [447, 261] width 112 height 23
click at [432, 245] on div "Flip bend" at bounding box center [443, 243] width 112 height 23
click at [418, 223] on tspan "25" at bounding box center [418, 226] width 16 height 18
click at [843, 162] on icon "0 OH 10 20 135 OH 25 55" at bounding box center [588, 298] width 877 height 529
click at [1105, 105] on input "Aluminium 5005 (Sheets)" at bounding box center [1098, 103] width 104 height 12
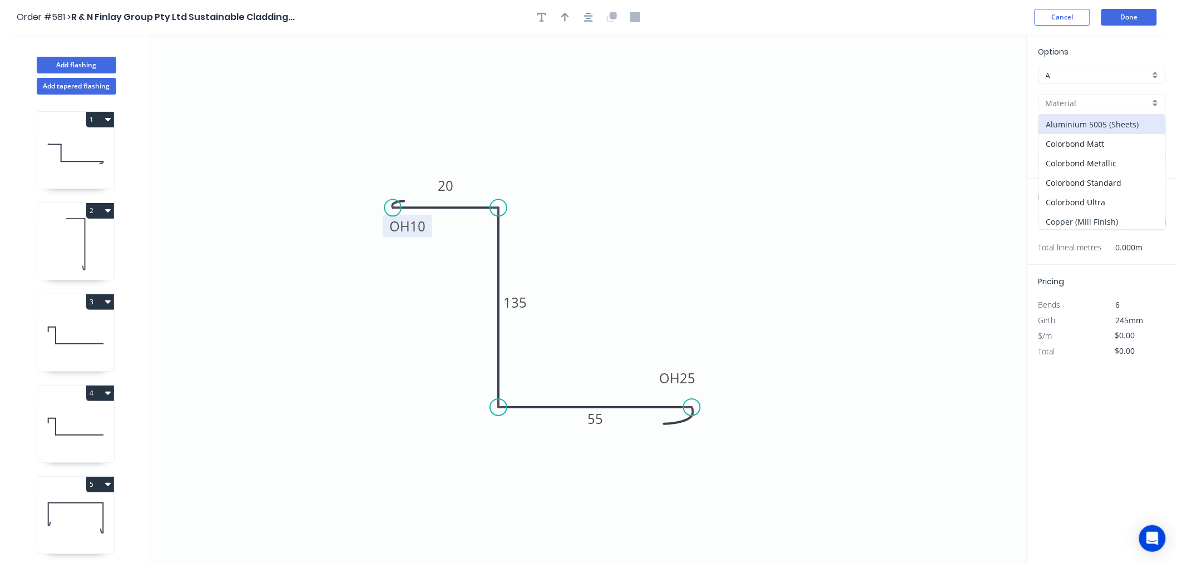
click at [1125, 224] on div "Copper (Mill Finish)" at bounding box center [1102, 221] width 126 height 19
type input "Copper (Mill Finish)"
type input "Mill Finish"
type input "0.55"
type input "$60.95"
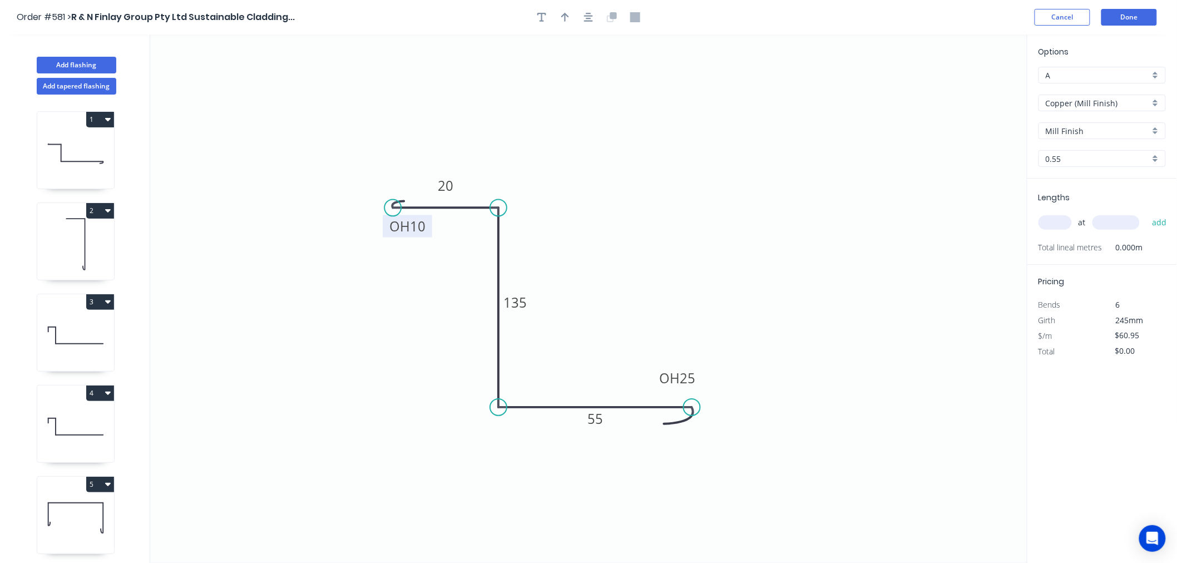
click at [1063, 227] on input "text" at bounding box center [1055, 222] width 33 height 14
type input "2"
type input "5400"
click at [1147, 213] on button "add" at bounding box center [1160, 222] width 26 height 19
type input "$658.26"
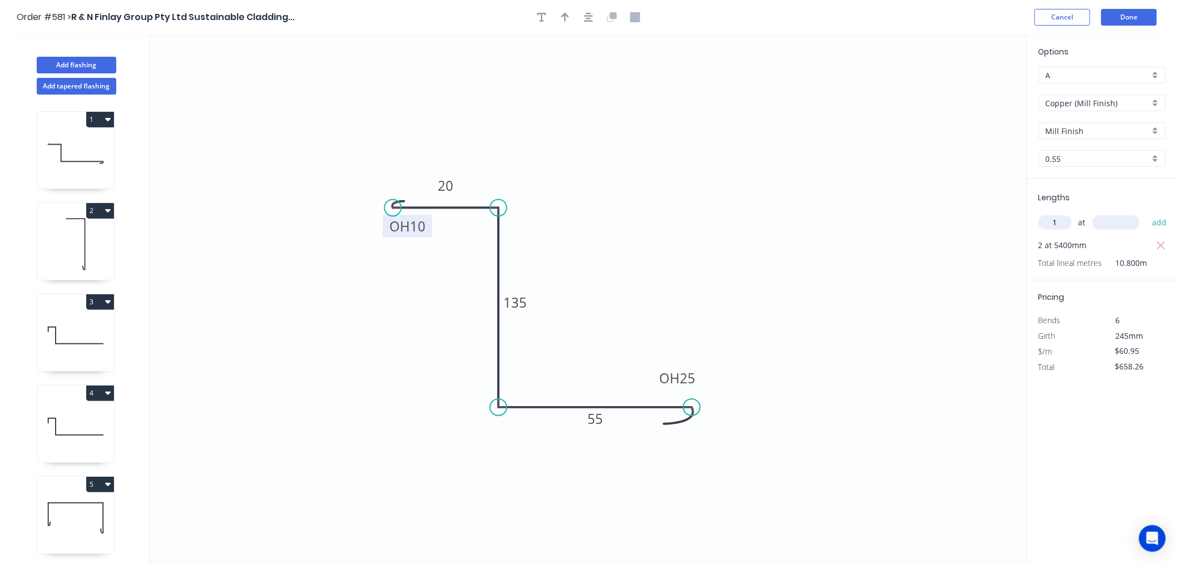
type input "1"
click at [1147, 213] on button "add" at bounding box center [1160, 222] width 26 height 19
click at [1141, 14] on button "Done" at bounding box center [1130, 17] width 56 height 17
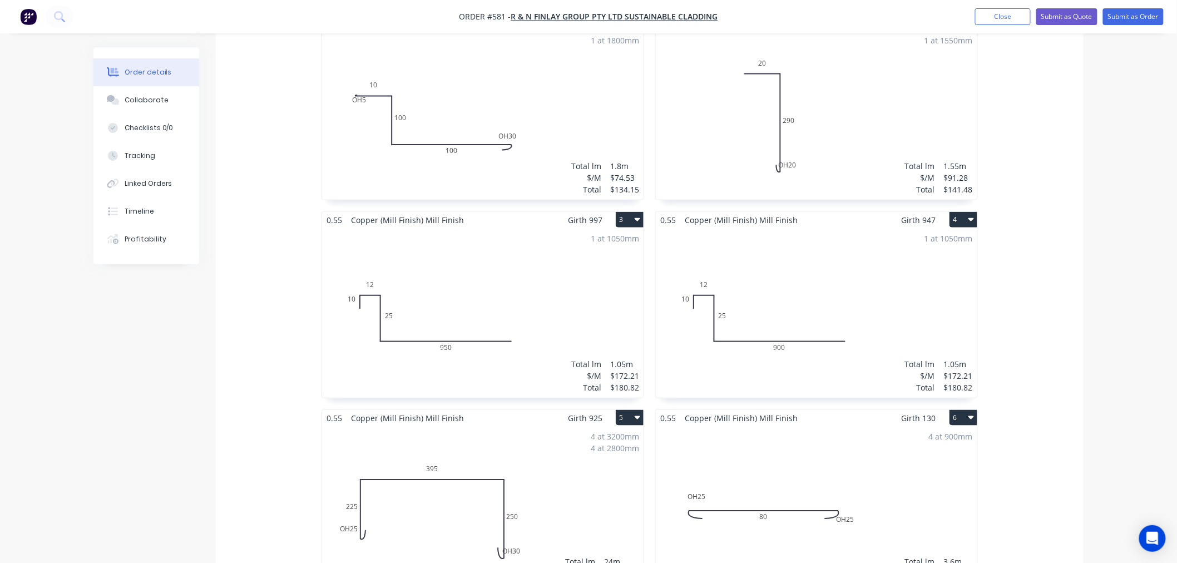
scroll to position [309, 0]
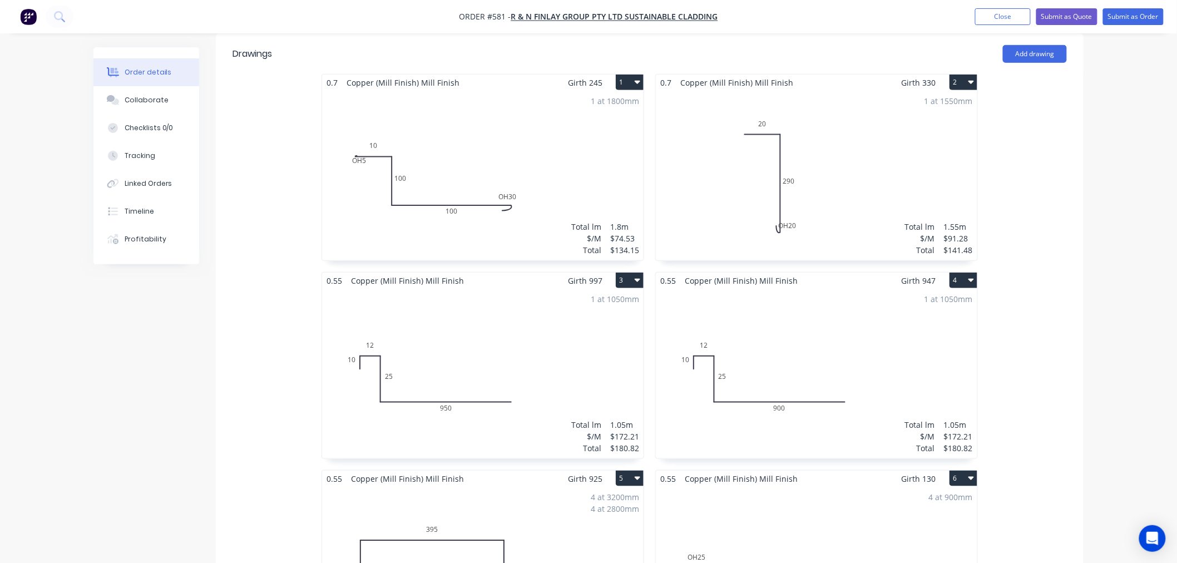
click at [629, 273] on button "3" at bounding box center [630, 281] width 28 height 16
click at [589, 322] on div "Duplicate" at bounding box center [591, 330] width 86 height 16
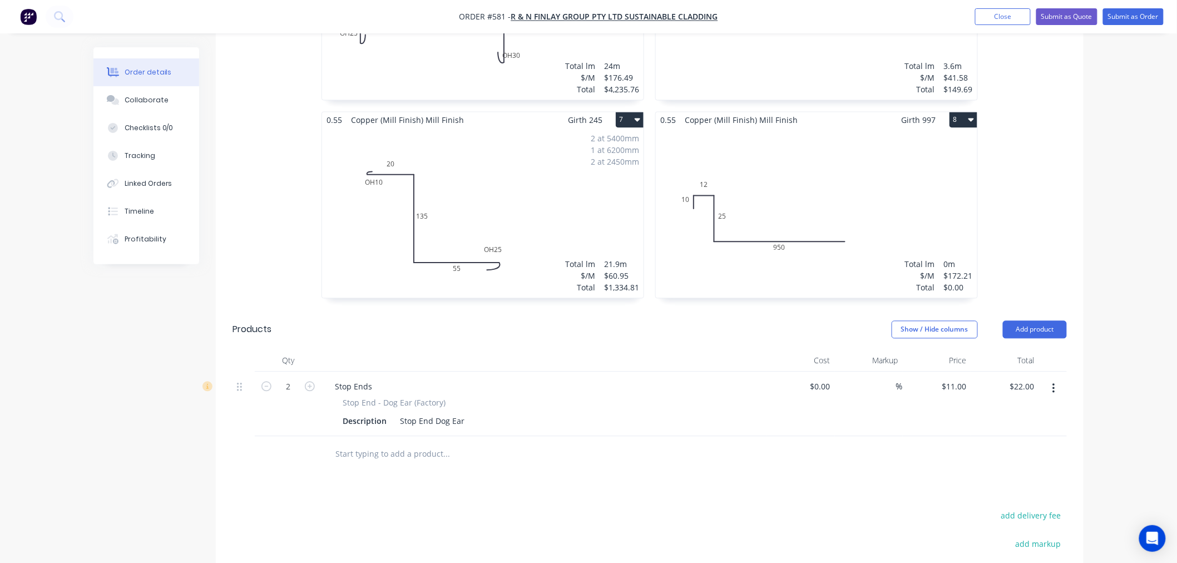
click at [822, 208] on div "Total lm $/M Total 0m $172.21 $0.00" at bounding box center [817, 214] width 322 height 170
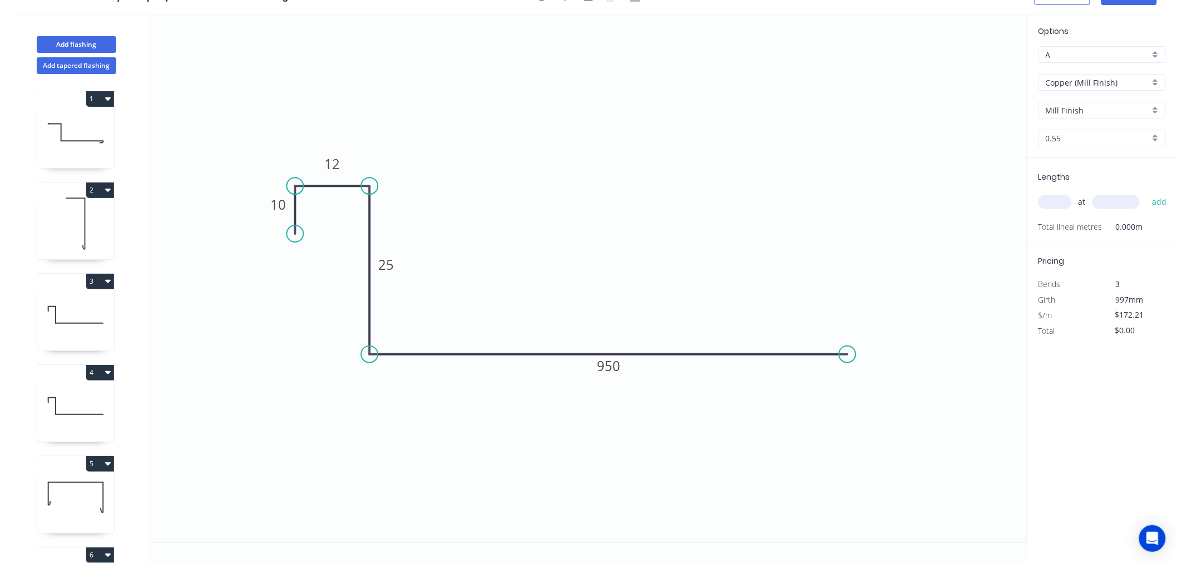
scroll to position [21, 0]
click at [621, 365] on rect at bounding box center [608, 365] width 37 height 22
click at [616, 363] on tspan "950" at bounding box center [609, 366] width 23 height 18
click at [675, 207] on icon "0 10 12 25 600" at bounding box center [588, 278] width 877 height 529
click at [1067, 198] on input "text" at bounding box center [1055, 202] width 33 height 14
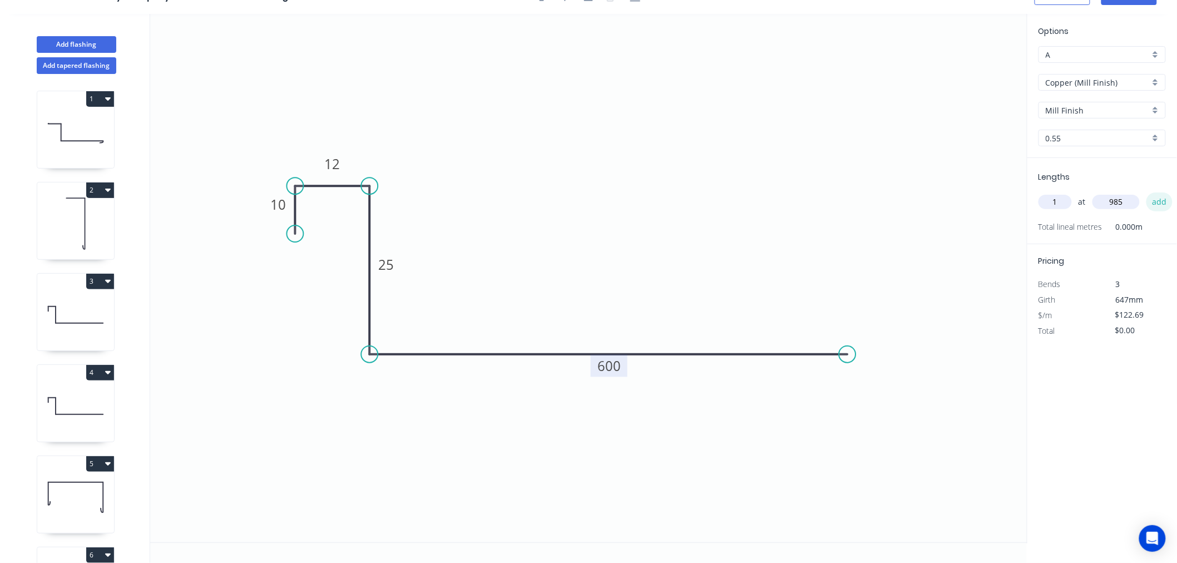
click at [1165, 202] on button "add" at bounding box center [1160, 201] width 26 height 19
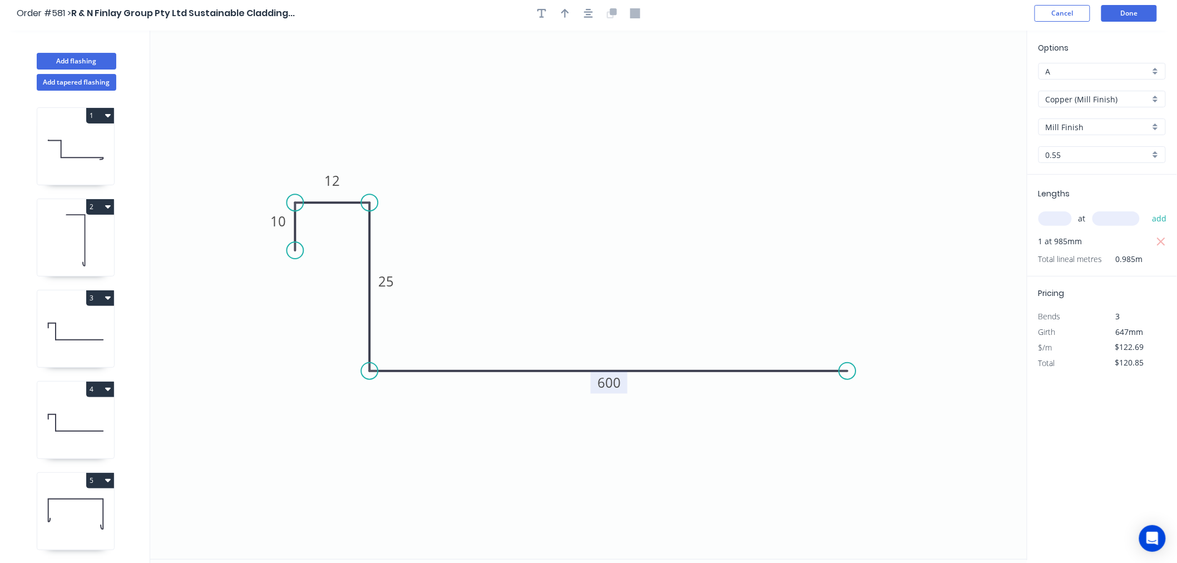
scroll to position [0, 0]
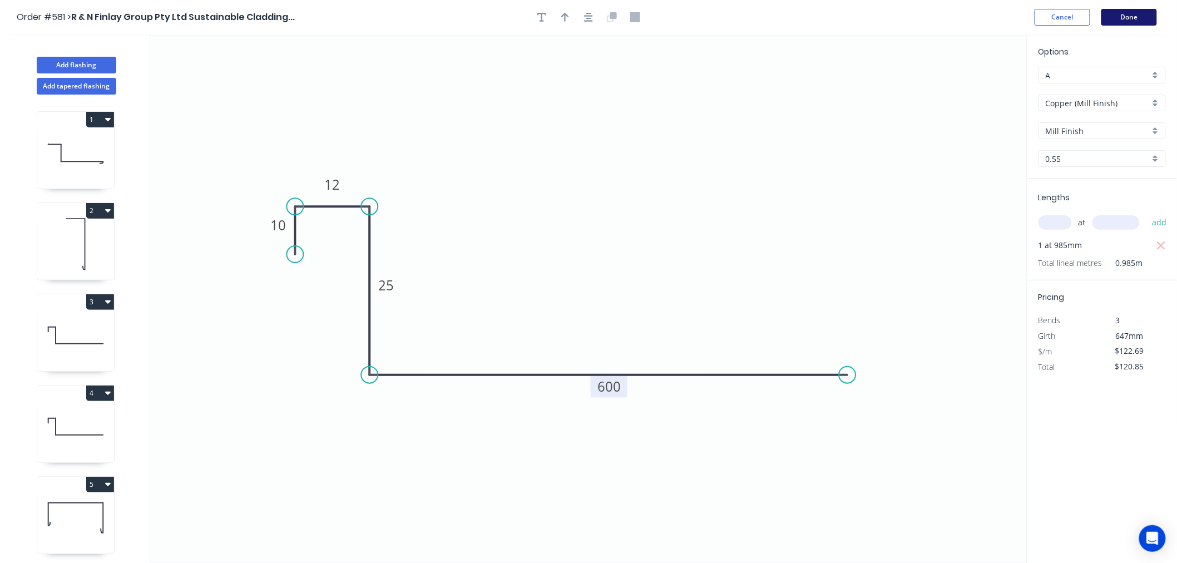
click at [1138, 23] on button "Done" at bounding box center [1130, 17] width 56 height 17
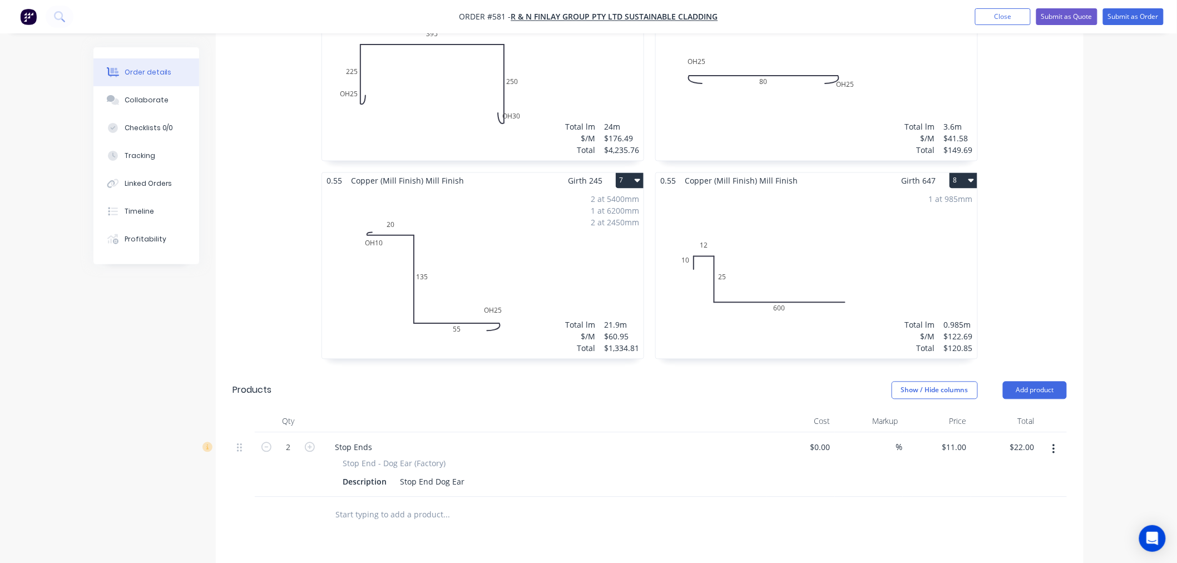
scroll to position [803, 0]
click at [949, 226] on div "1 at 985mm Total lm $/M Total 0.985m $122.69 $120.85" at bounding box center [817, 275] width 322 height 170
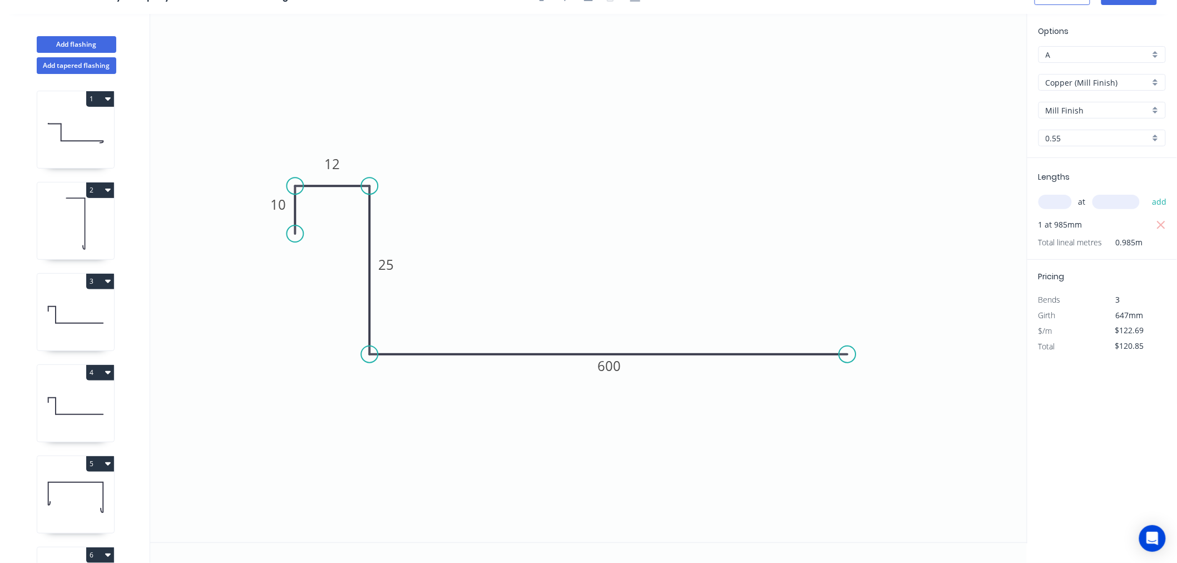
scroll to position [21, 0]
click at [1160, 226] on icon "button" at bounding box center [1161, 225] width 8 height 8
click at [1063, 199] on input "text" at bounding box center [1055, 202] width 33 height 14
click at [1152, 201] on button "add" at bounding box center [1160, 201] width 26 height 19
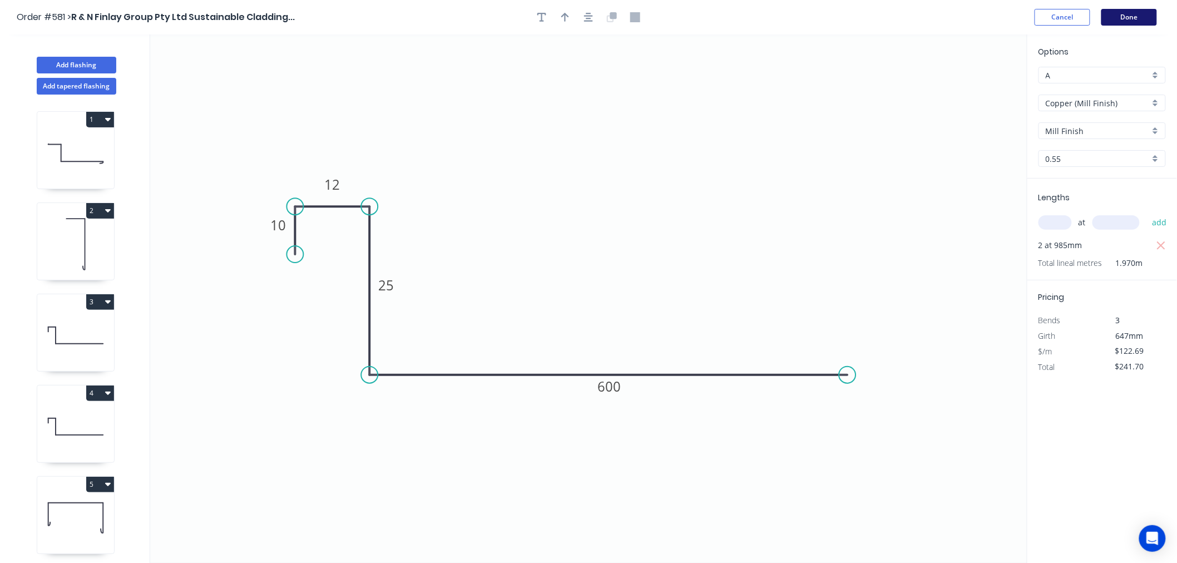
click at [1131, 18] on button "Done" at bounding box center [1130, 17] width 56 height 17
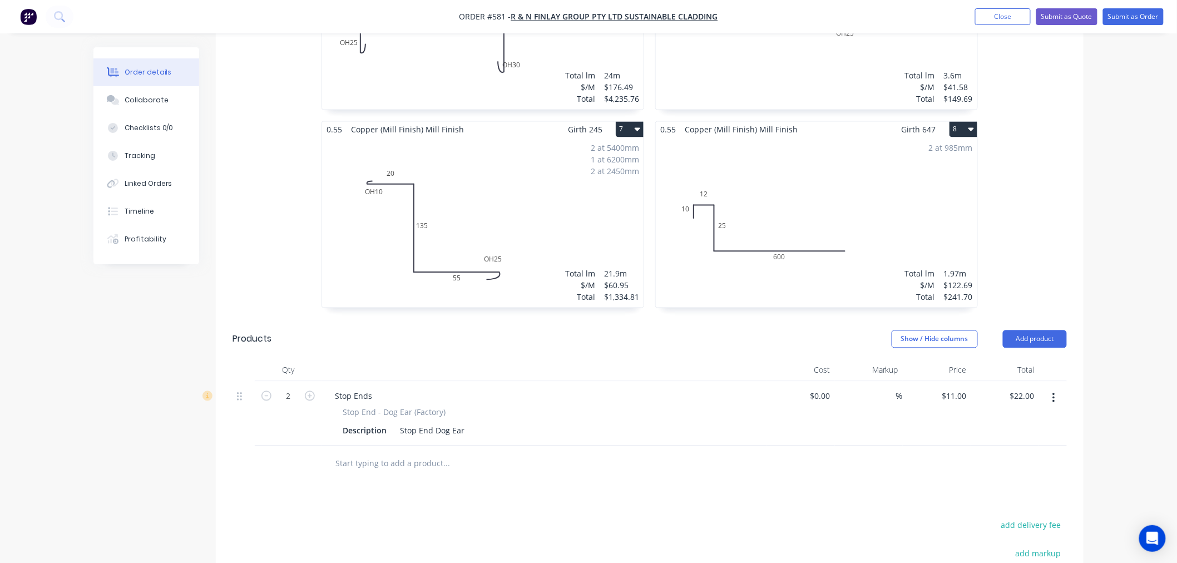
scroll to position [927, 0]
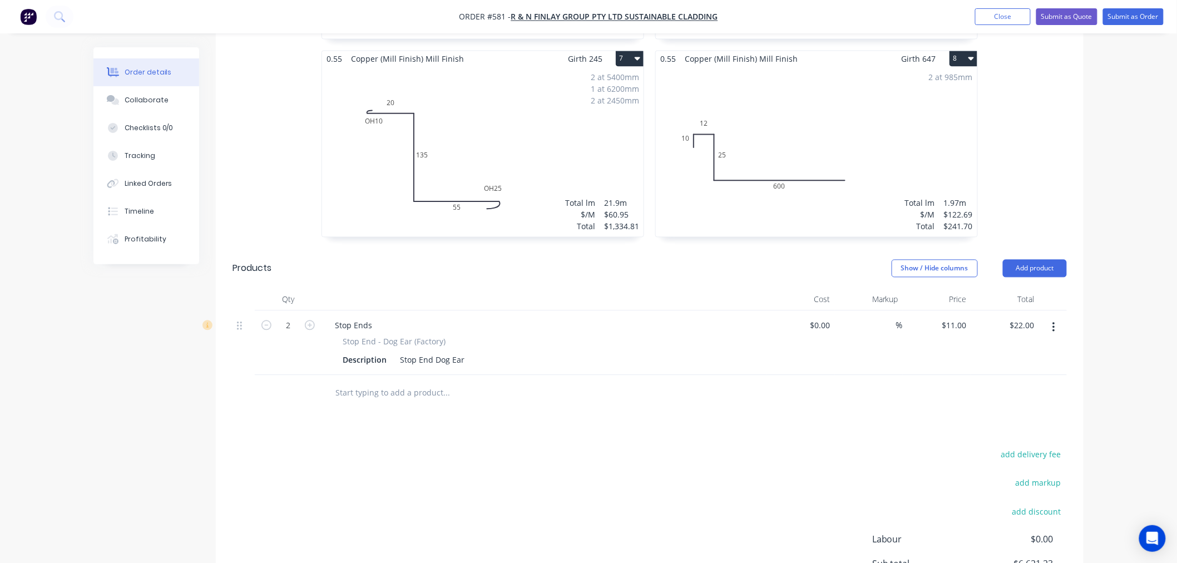
click at [312, 318] on button "button" at bounding box center [310, 324] width 14 height 12
click at [310, 318] on button "button" at bounding box center [310, 324] width 14 height 12
click at [409, 382] on input "text" at bounding box center [446, 393] width 223 height 22
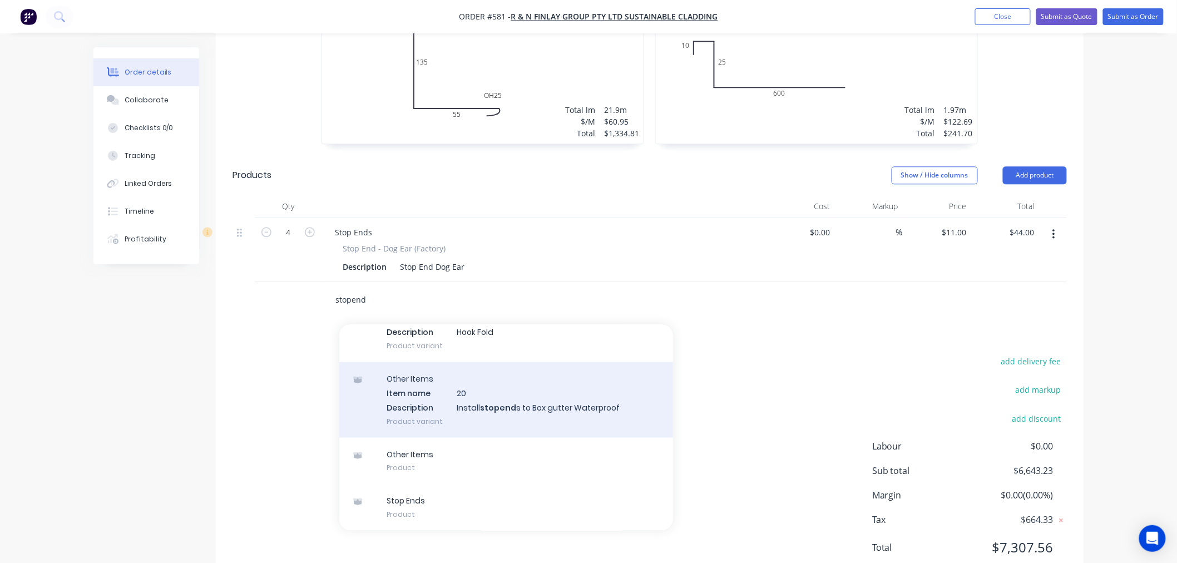
scroll to position [1028, 0]
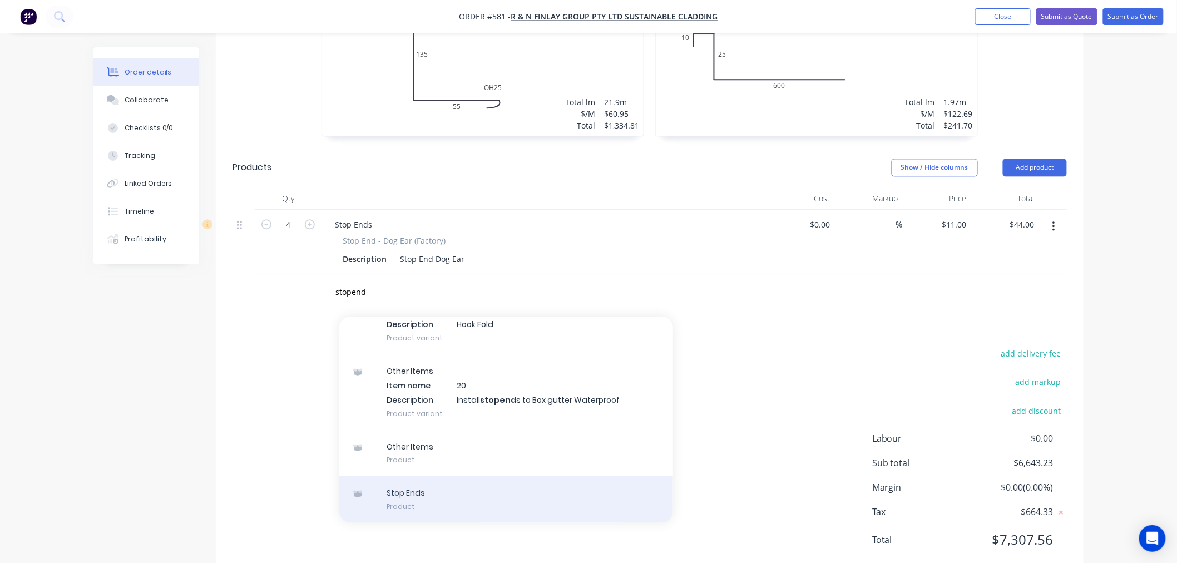
click at [427, 476] on div "Stop Ends Product" at bounding box center [506, 499] width 334 height 47
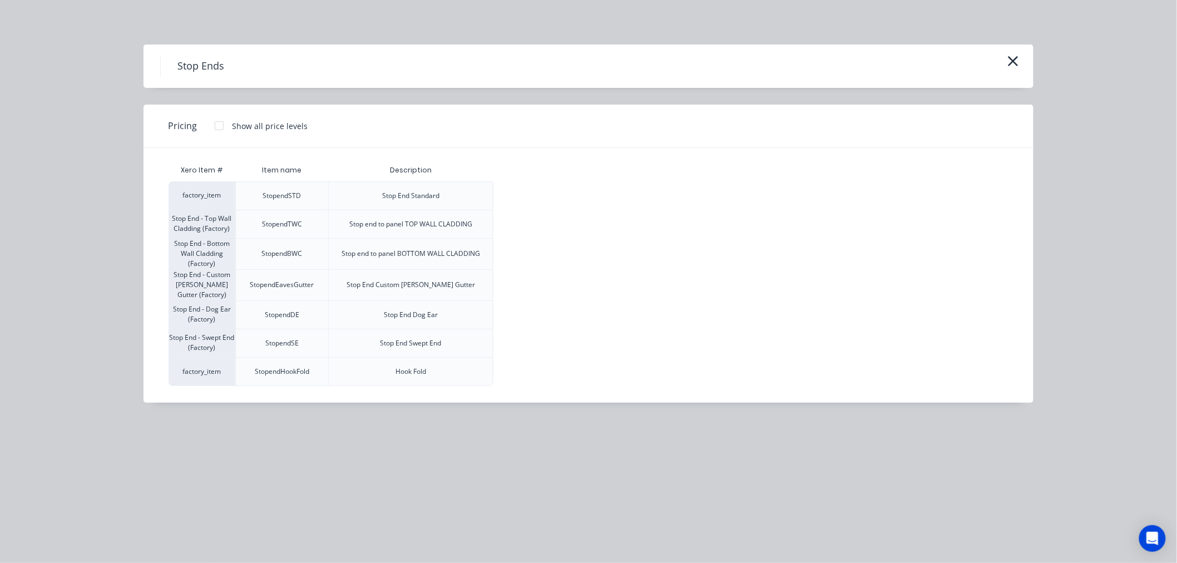
click at [214, 125] on div at bounding box center [219, 126] width 22 height 22
click at [539, 338] on div "$11.00" at bounding box center [524, 343] width 60 height 28
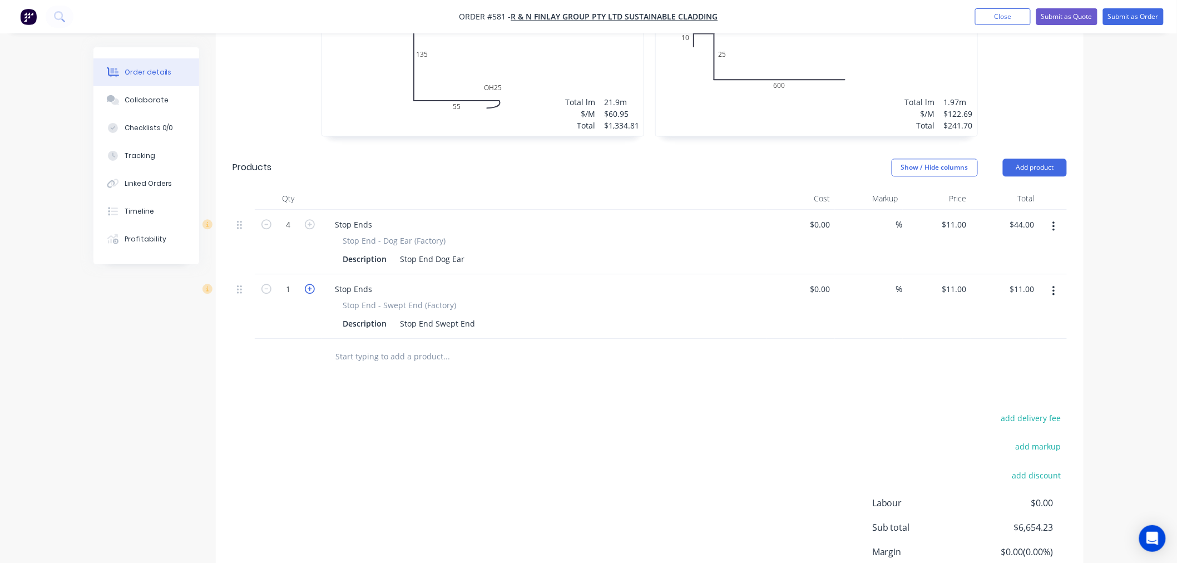
click at [313, 284] on icon "button" at bounding box center [310, 289] width 10 height 10
click at [268, 284] on icon "button" at bounding box center [266, 289] width 10 height 10
click at [463, 411] on div "add delivery fee add markup add discount Labour $0.00 Sub total $6,665.23 Margi…" at bounding box center [650, 518] width 835 height 215
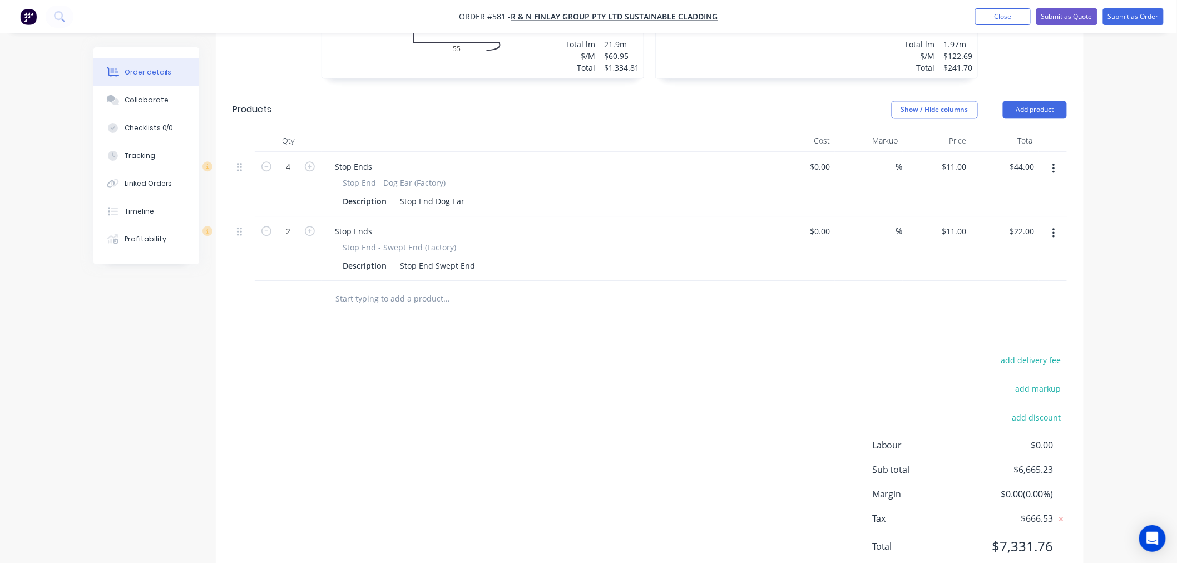
scroll to position [1093, 0]
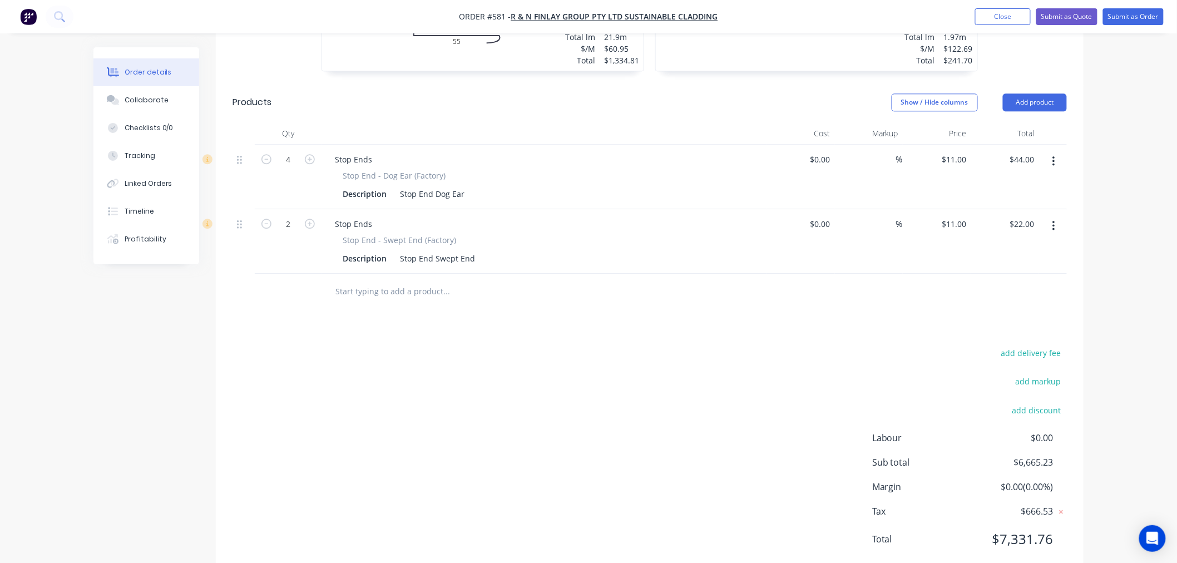
click at [368, 280] on input "text" at bounding box center [446, 291] width 223 height 22
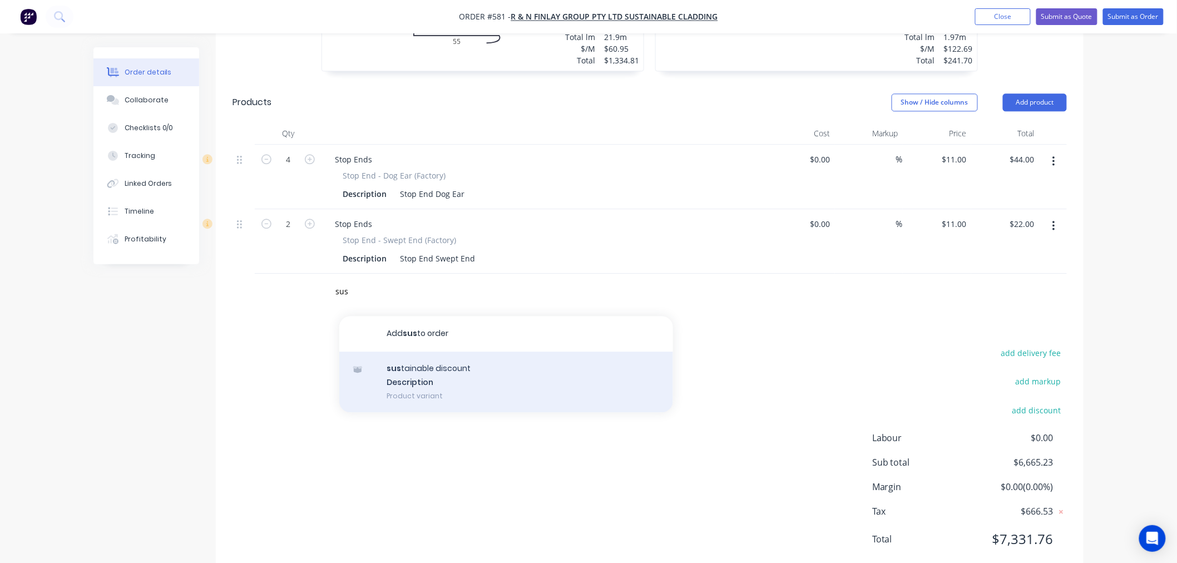
click at [432, 354] on div "sus tainable discount Description Product variant" at bounding box center [506, 382] width 334 height 61
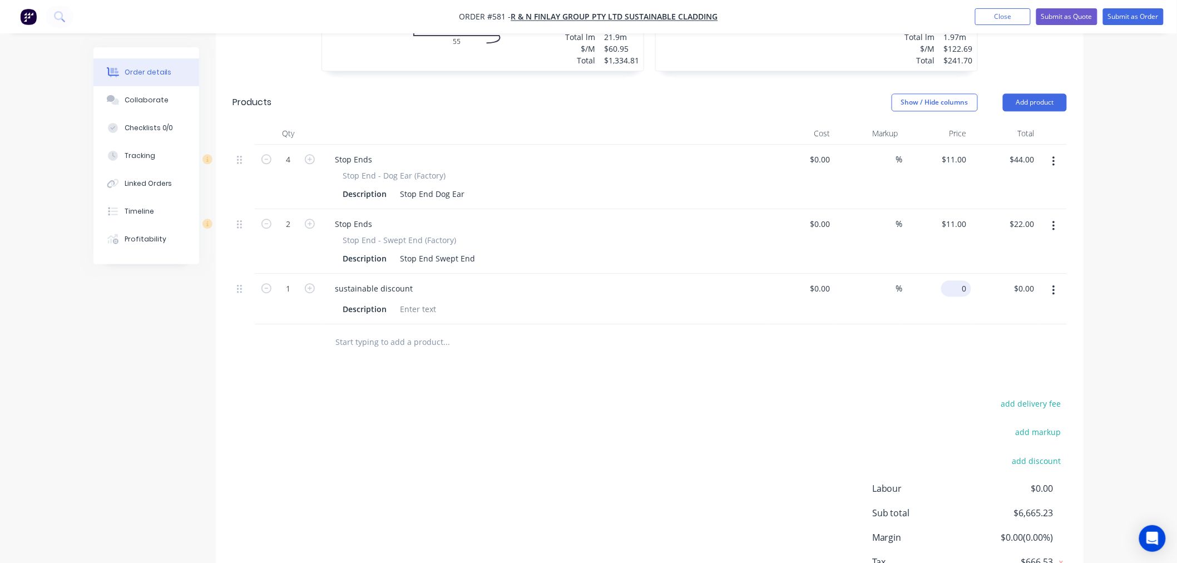
click at [965, 280] on input "0" at bounding box center [959, 288] width 26 height 16
click at [919, 396] on div "add delivery fee add markup add discount Labour $0.00 Sub total $6,665.23 Margi…" at bounding box center [650, 503] width 835 height 215
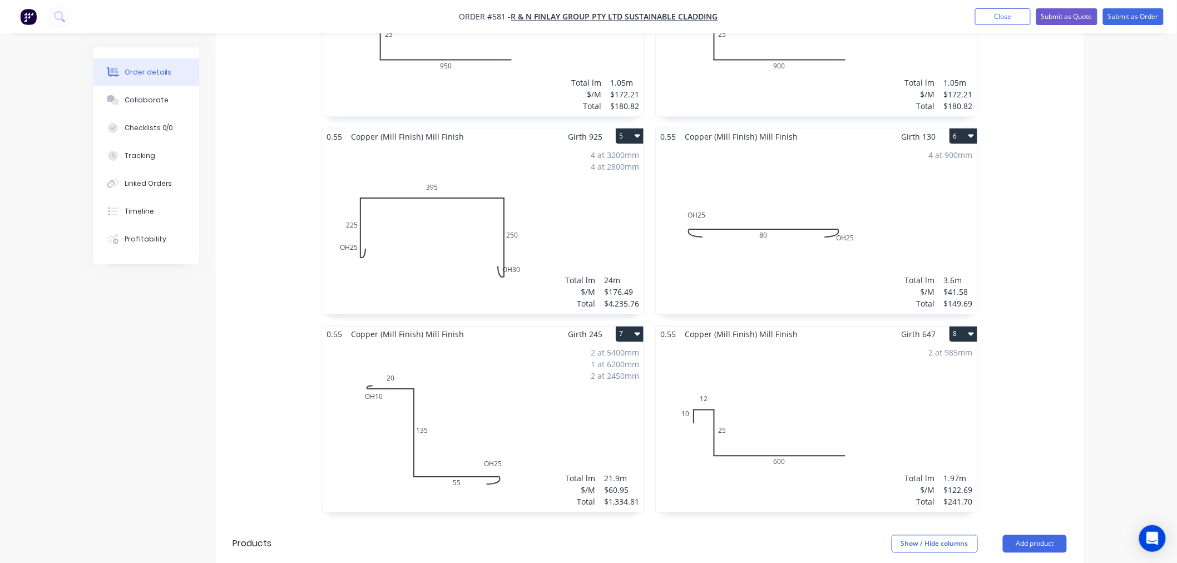
scroll to position [649, 0]
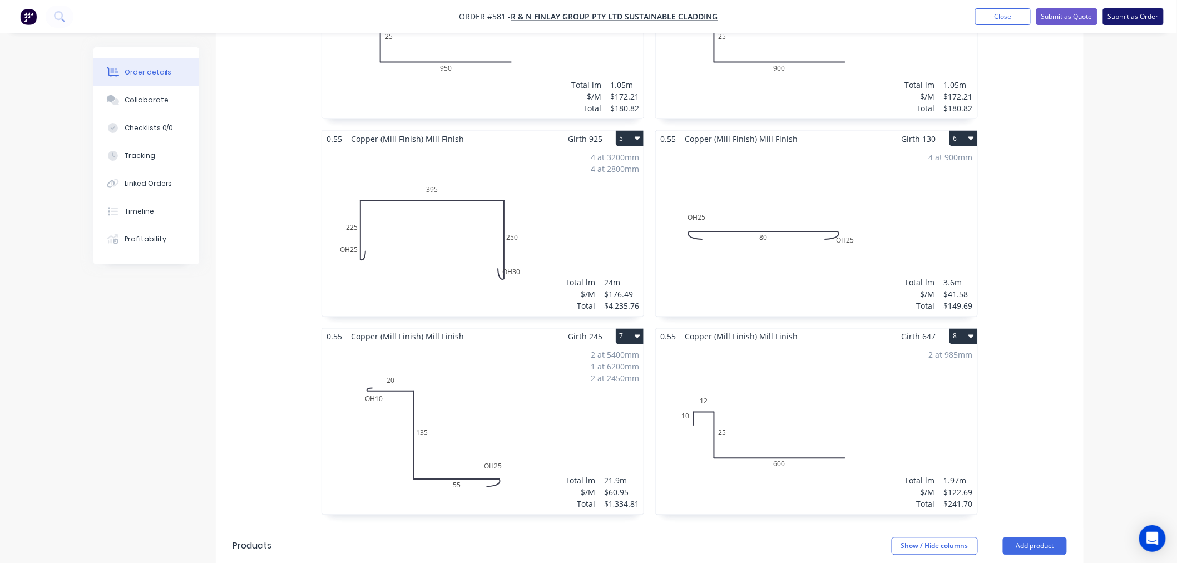
click at [1133, 17] on button "Submit as Order" at bounding box center [1133, 16] width 61 height 17
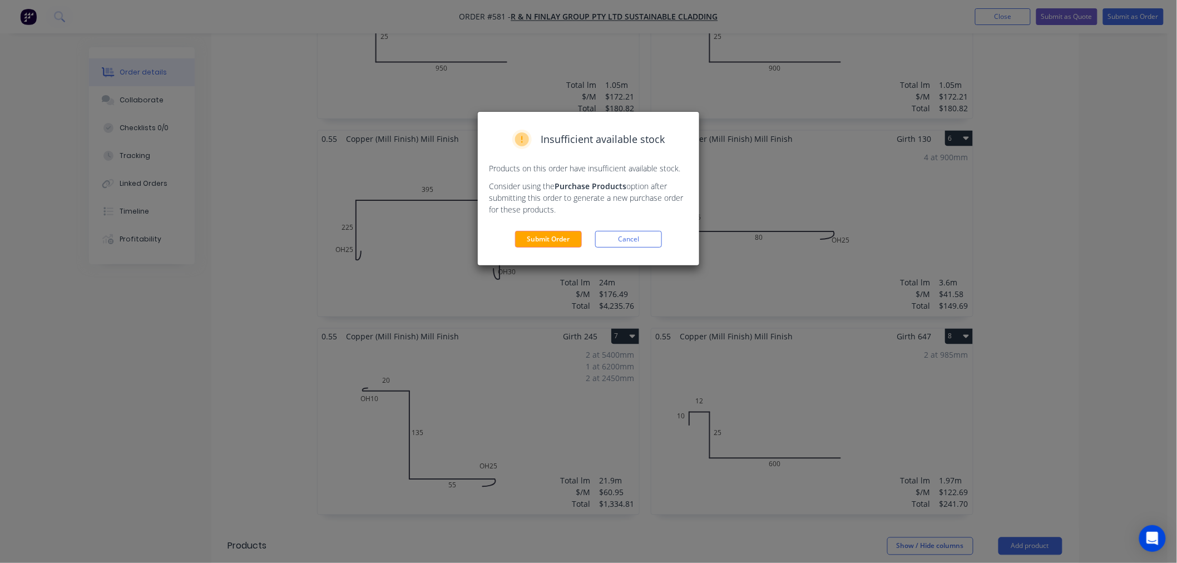
click at [564, 249] on div "Insufficient available stock Products on this order have insufficient available…" at bounding box center [588, 189] width 221 height 154
click at [565, 243] on button "Submit Order" at bounding box center [548, 239] width 67 height 17
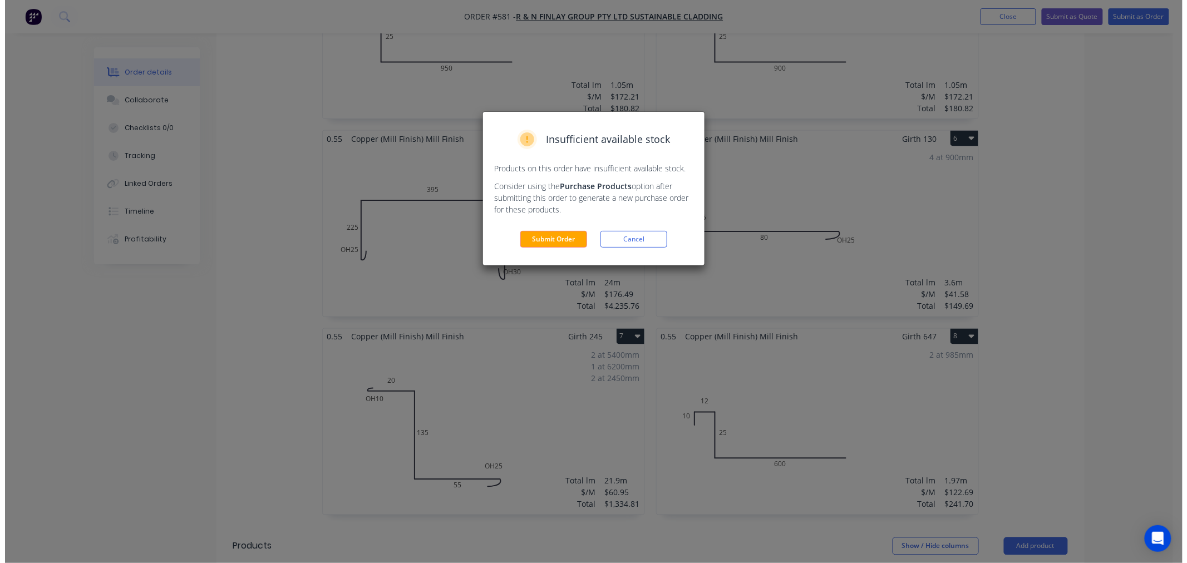
scroll to position [0, 0]
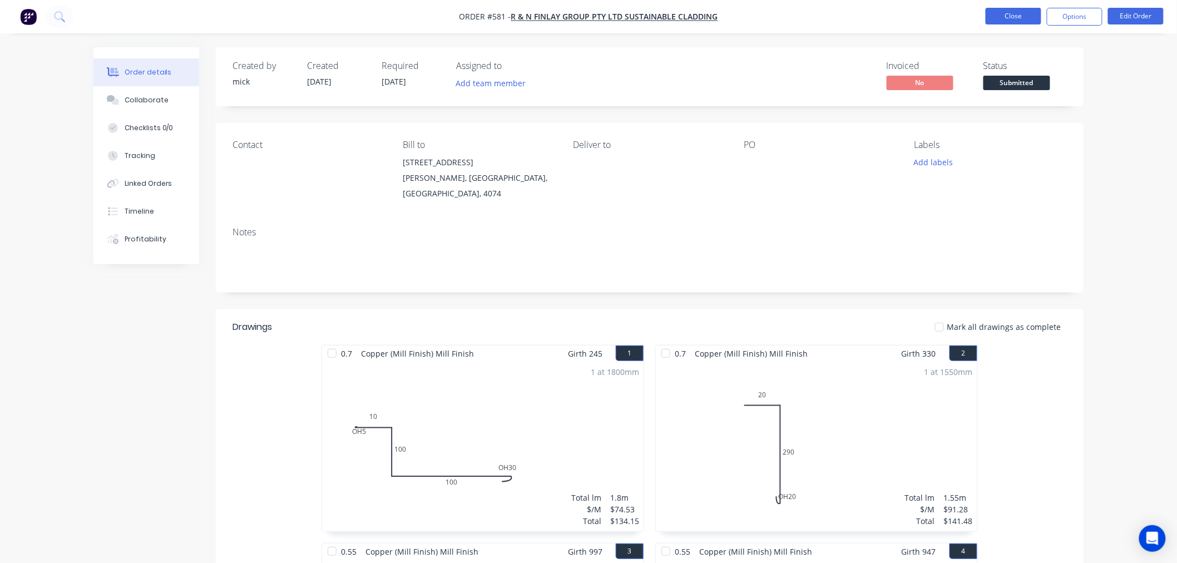
click at [1004, 21] on button "Close" at bounding box center [1014, 16] width 56 height 17
